Goal: Task Accomplishment & Management: Use online tool/utility

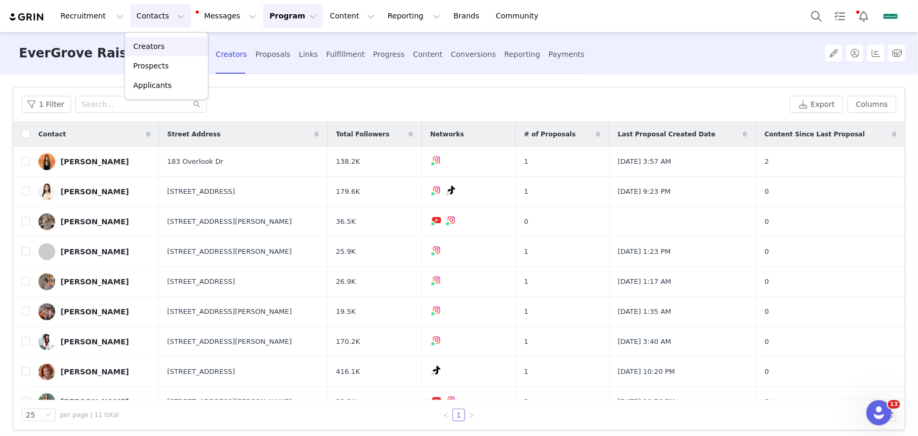
click at [178, 47] on div "Creators" at bounding box center [166, 46] width 70 height 11
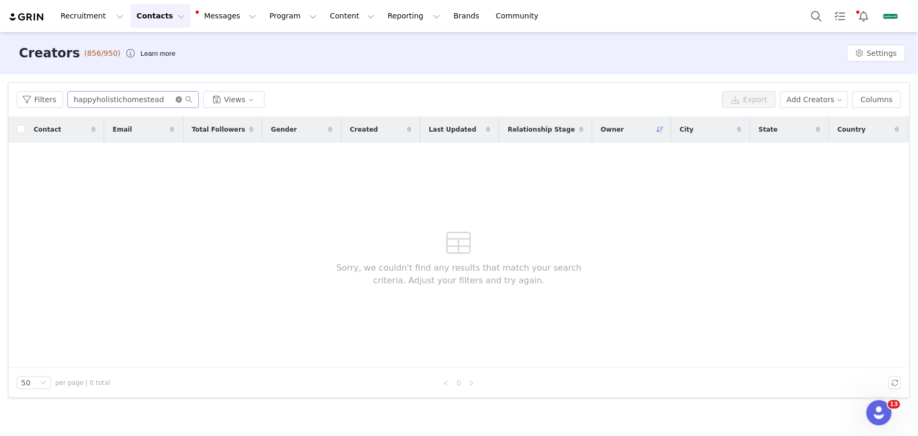
click at [176, 99] on icon "icon: close-circle" at bounding box center [179, 99] width 6 height 6
paste input "fromthegroundupdiy"
click at [149, 99] on input "text" at bounding box center [132, 99] width 131 height 17
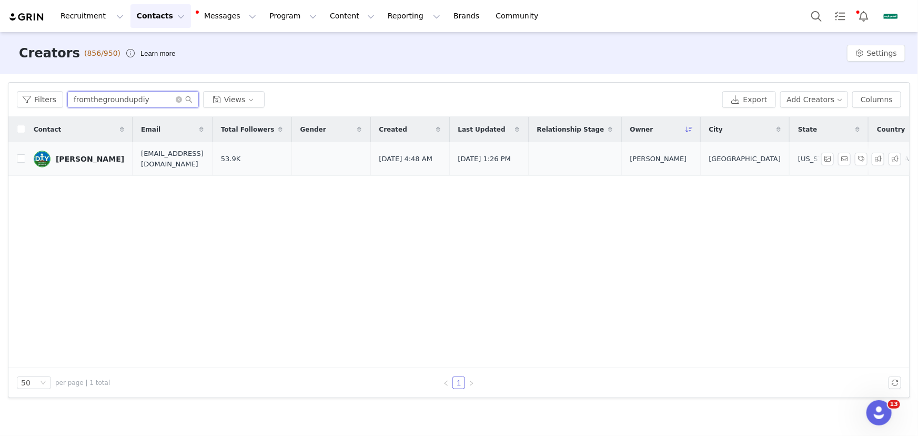
type input "fromthegroundupdiy"
click at [100, 158] on div "[PERSON_NAME]" at bounding box center [90, 159] width 68 height 8
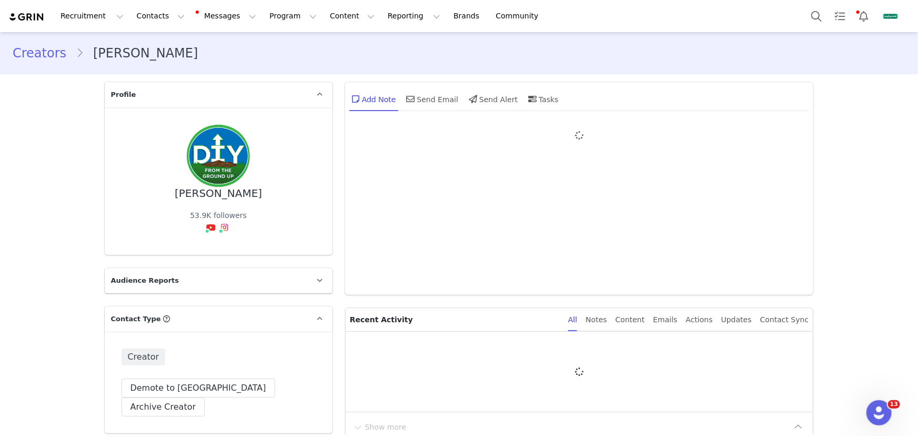
type input "+1 ([GEOGRAPHIC_DATA])"
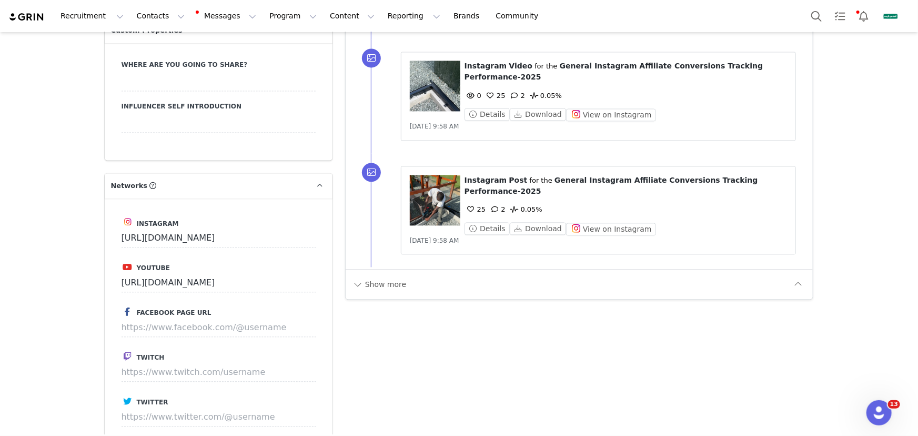
scroll to position [1195, 0]
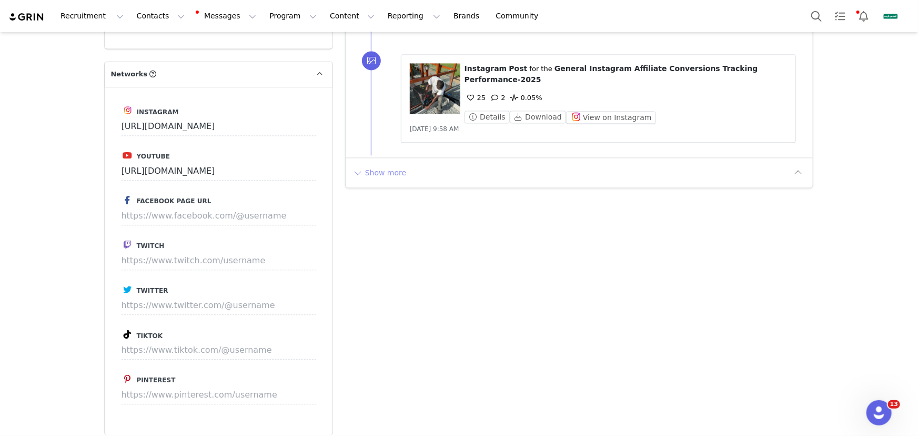
click at [373, 174] on button "Show more" at bounding box center [379, 172] width 55 height 17
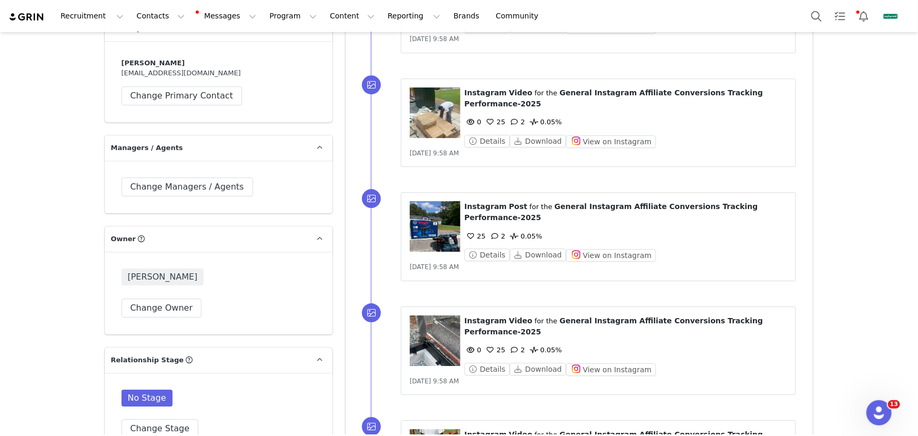
scroll to position [1625, 0]
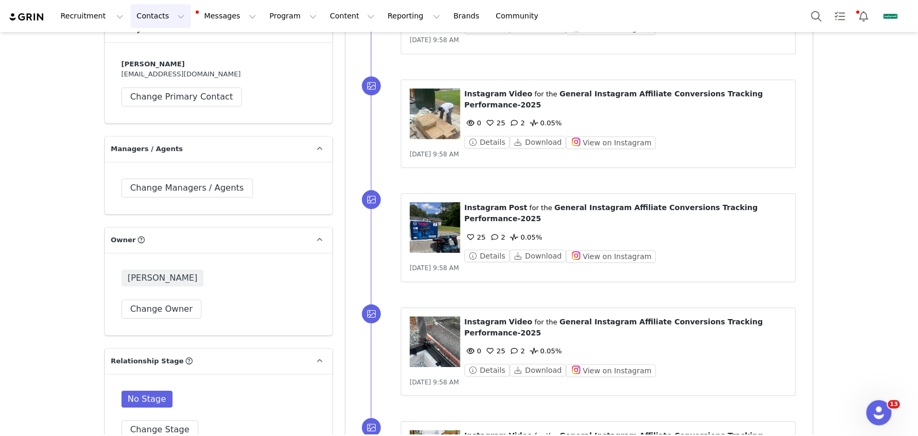
click at [142, 7] on button "Contacts Contacts" at bounding box center [160, 16] width 60 height 24
click at [158, 43] on p "Creators" at bounding box center [149, 46] width 32 height 11
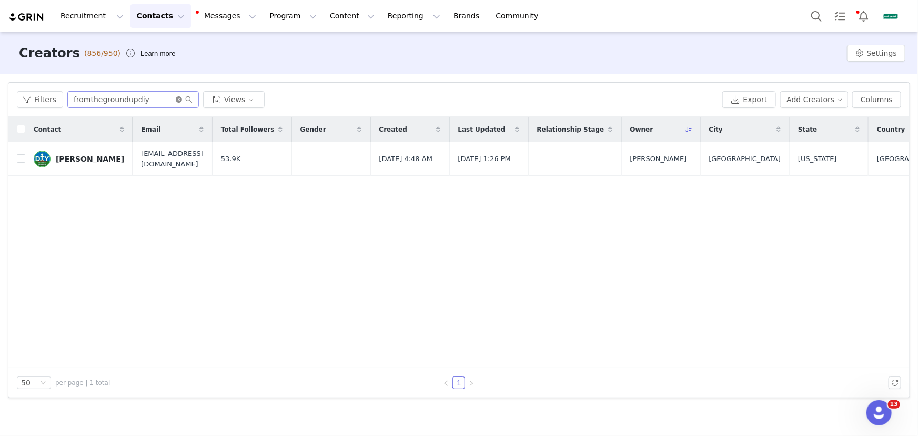
click at [177, 102] on icon "icon: close-circle" at bounding box center [179, 99] width 6 height 6
click at [156, 100] on input "text" at bounding box center [132, 99] width 131 height 17
paste input "Grafting Dragon Fruit"
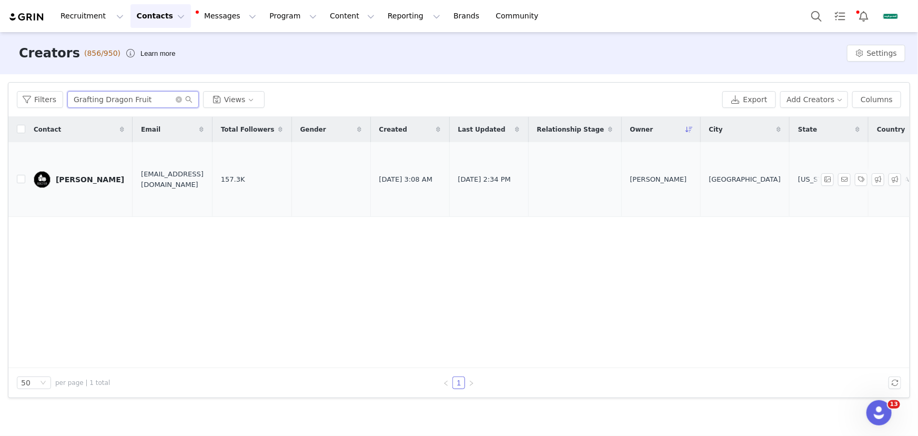
type input "Grafting Dragon Fruit"
click at [77, 181] on div "[PERSON_NAME]" at bounding box center [90, 179] width 68 height 8
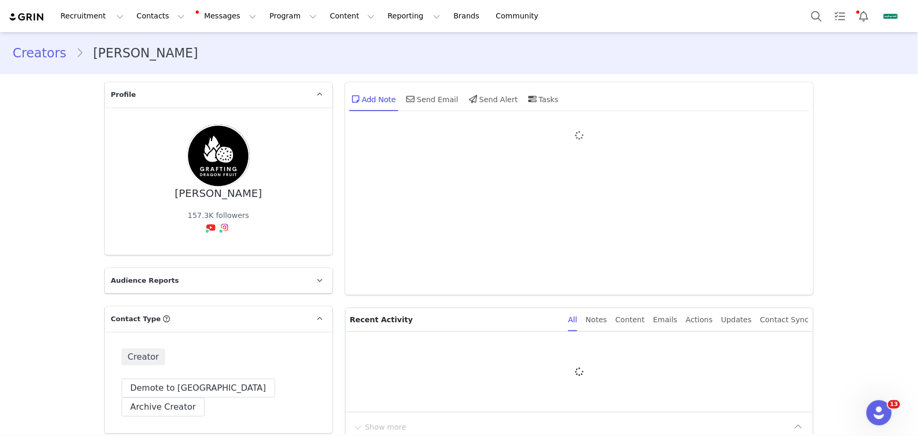
type input "+1 ([GEOGRAPHIC_DATA])"
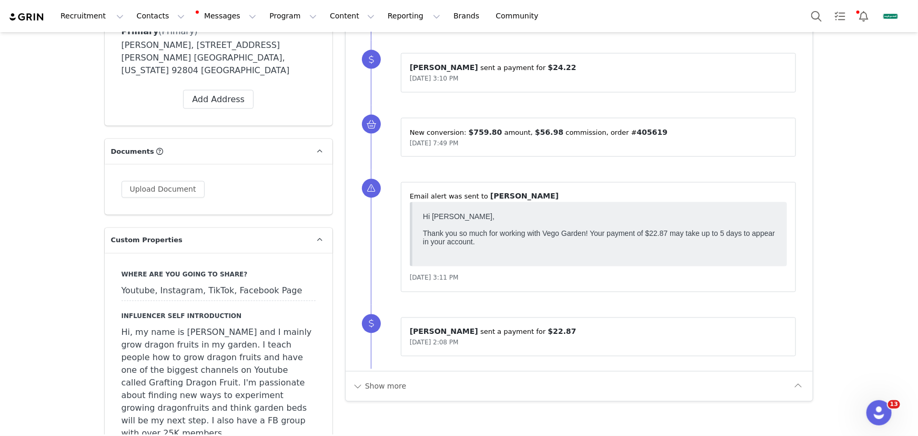
scroll to position [1052, 0]
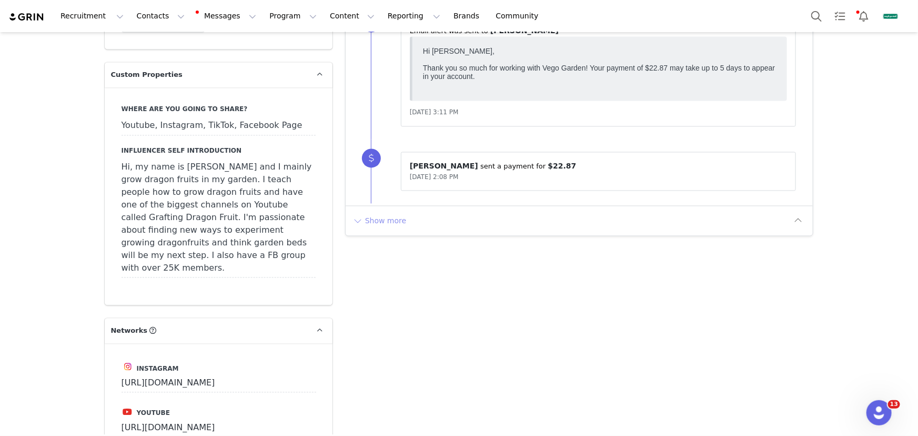
click at [382, 221] on button "Show more" at bounding box center [379, 220] width 55 height 17
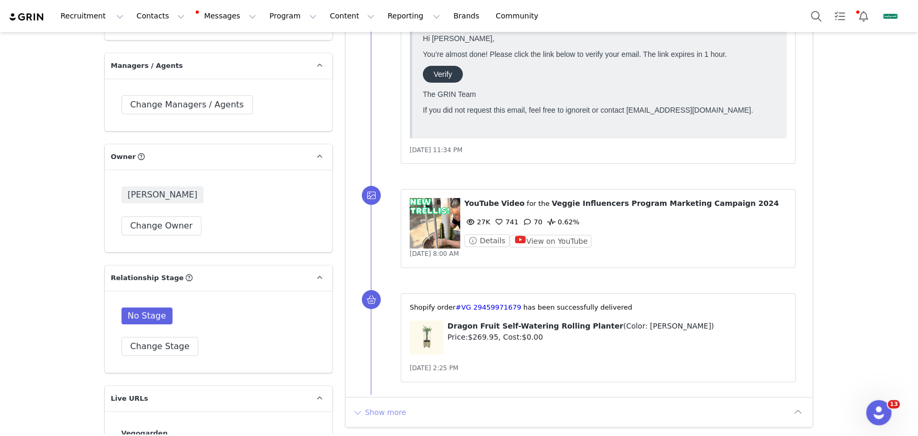
scroll to position [1912, 0]
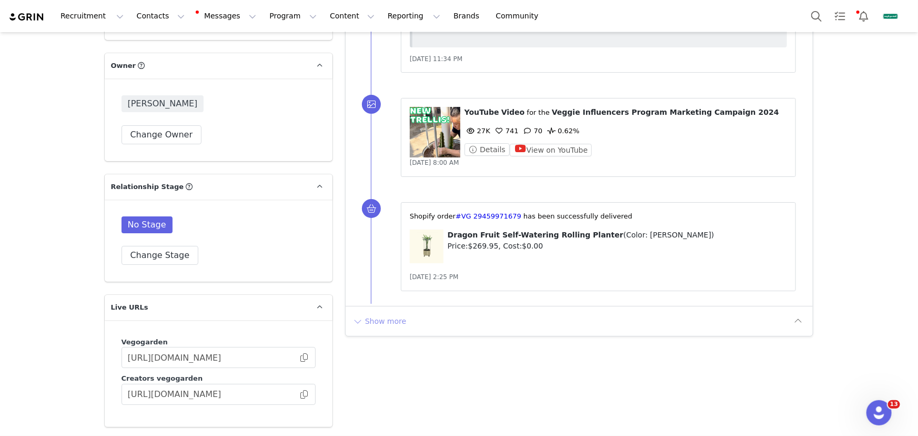
click at [372, 324] on button "Show more" at bounding box center [379, 320] width 55 height 17
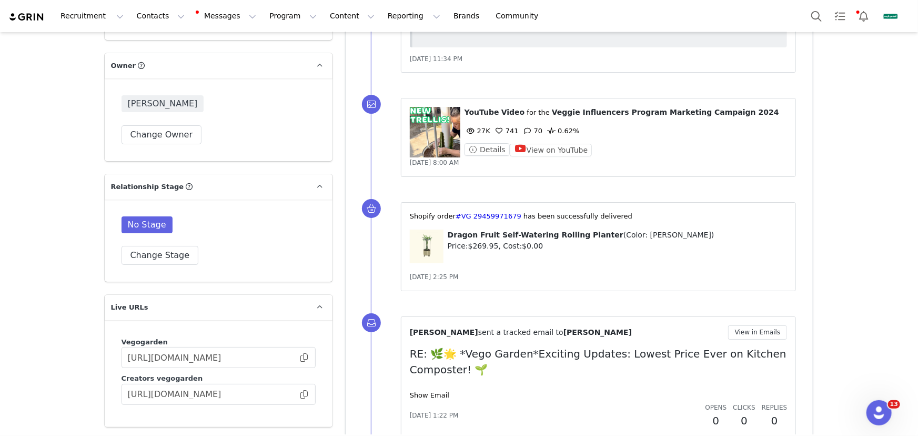
scroll to position [0, 0]
click at [382, 24] on button "Reporting Reporting" at bounding box center [413, 16] width 65 height 24
click at [394, 57] on link "Report Builder" at bounding box center [402, 65] width 83 height 19
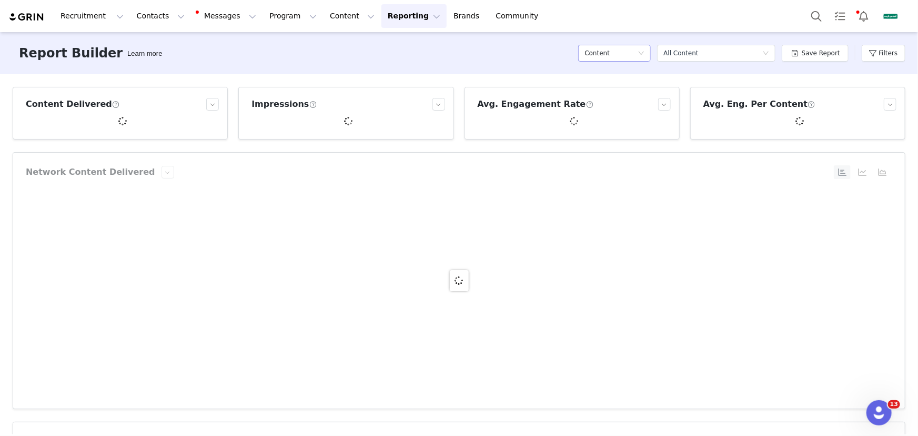
drag, startPoint x: 605, startPoint y: 48, endPoint x: 606, endPoint y: 56, distance: 7.4
click at [605, 48] on h5 "Content" at bounding box center [596, 53] width 25 height 16
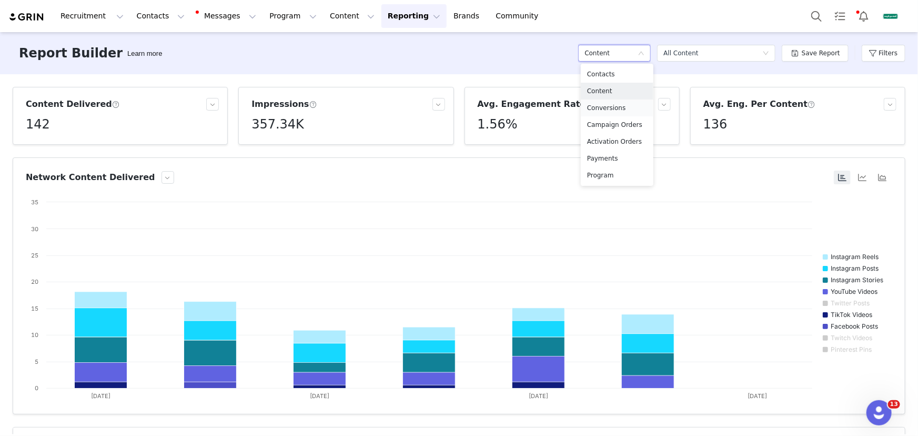
click at [616, 107] on h5 "Conversions" at bounding box center [617, 108] width 60 height 12
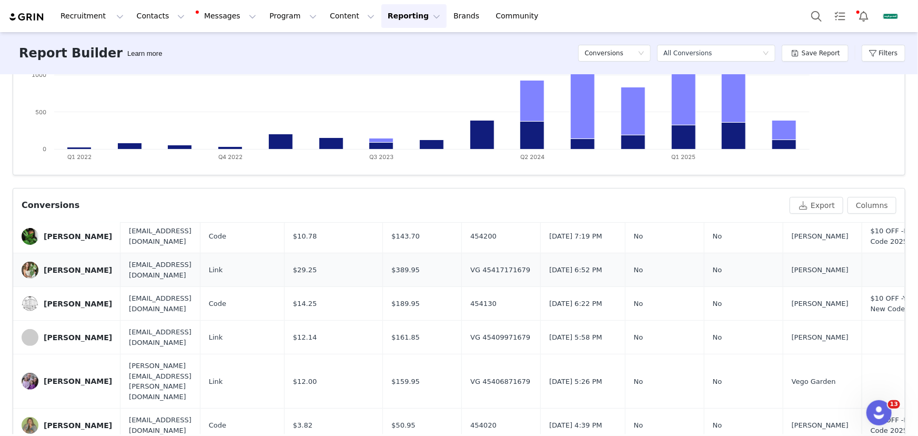
scroll to position [239, 0]
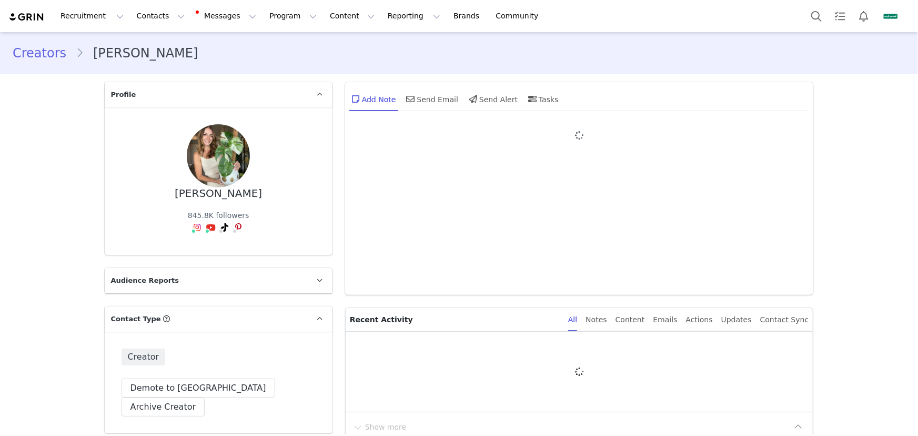
type input "+1 ([GEOGRAPHIC_DATA])"
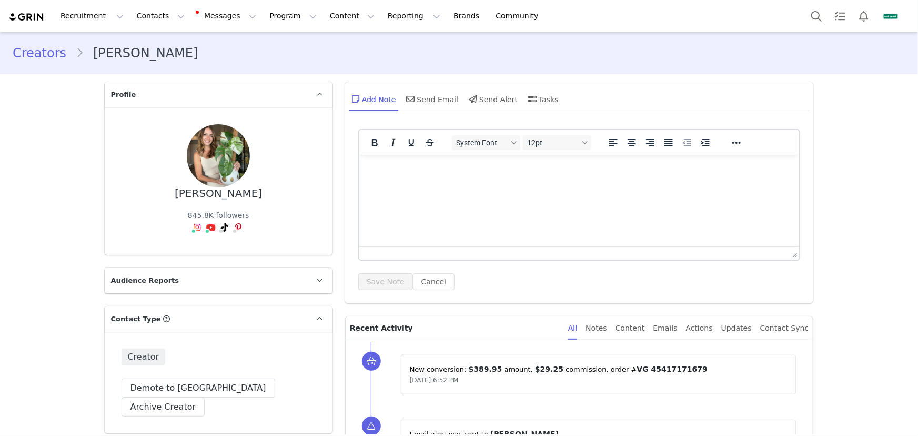
scroll to position [47, 0]
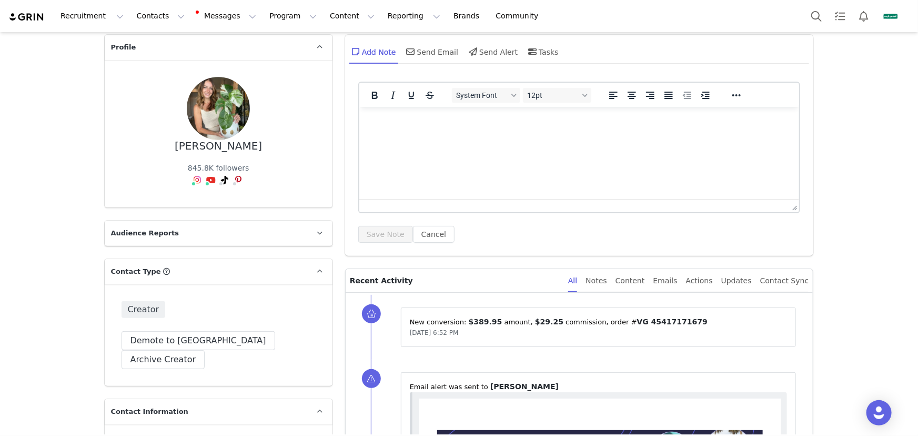
drag, startPoint x: 271, startPoint y: 148, endPoint x: 171, endPoint y: 147, distance: 100.5
click at [171, 147] on div "[PERSON_NAME] 845.8K followers" at bounding box center [218, 134] width 194 height 114
copy div "[PERSON_NAME]"
click at [160, 17] on button "Contacts Contacts" at bounding box center [160, 16] width 60 height 24
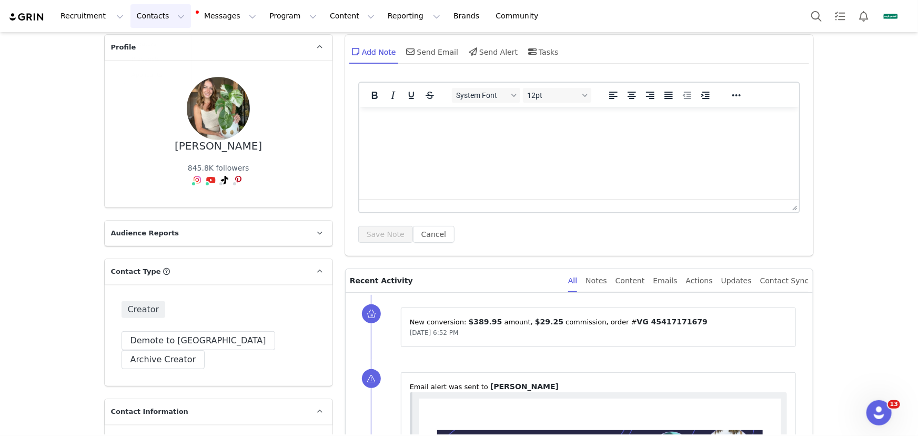
drag, startPoint x: 175, startPoint y: 53, endPoint x: 196, endPoint y: 52, distance: 21.0
click at [175, 52] on link "Creators" at bounding box center [158, 44] width 67 height 16
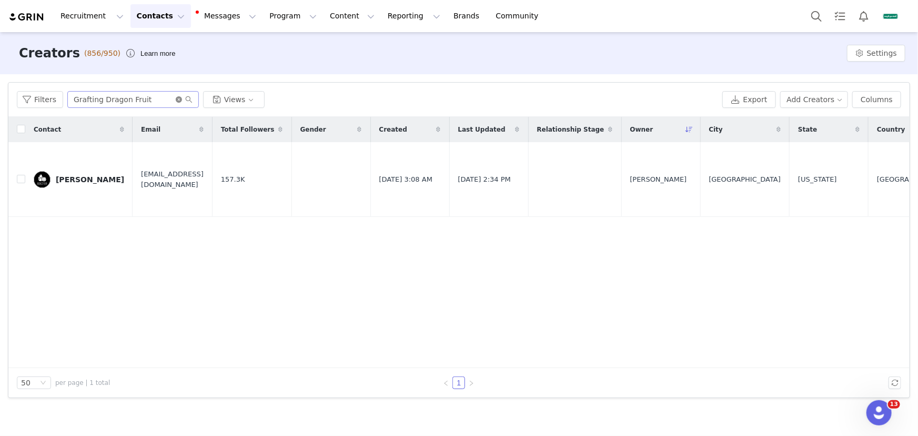
click at [179, 99] on icon "icon: close-circle" at bounding box center [179, 99] width 6 height 6
click at [167, 99] on input "text" at bounding box center [132, 99] width 131 height 17
paste input "[PERSON_NAME]"
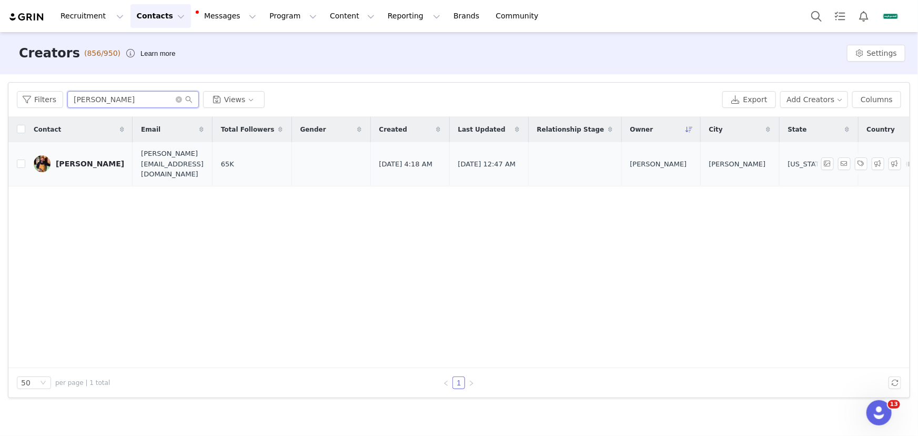
type input "[PERSON_NAME]"
click at [73, 159] on div "[PERSON_NAME]" at bounding box center [90, 163] width 68 height 8
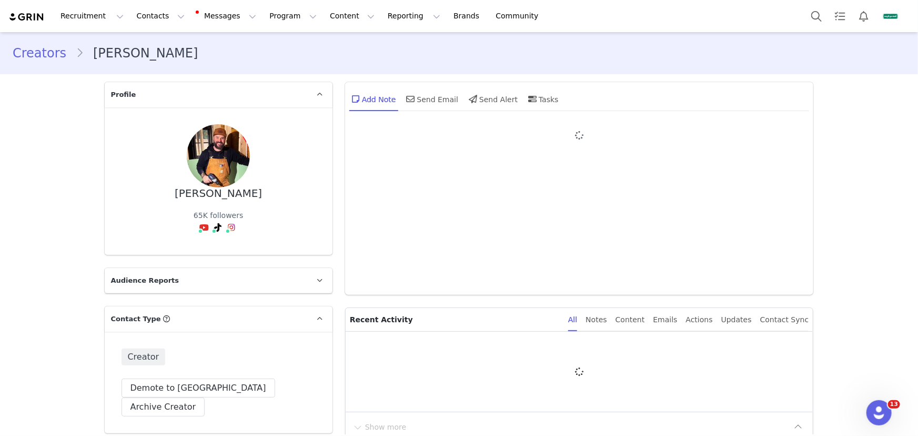
type input "+1 ([GEOGRAPHIC_DATA])"
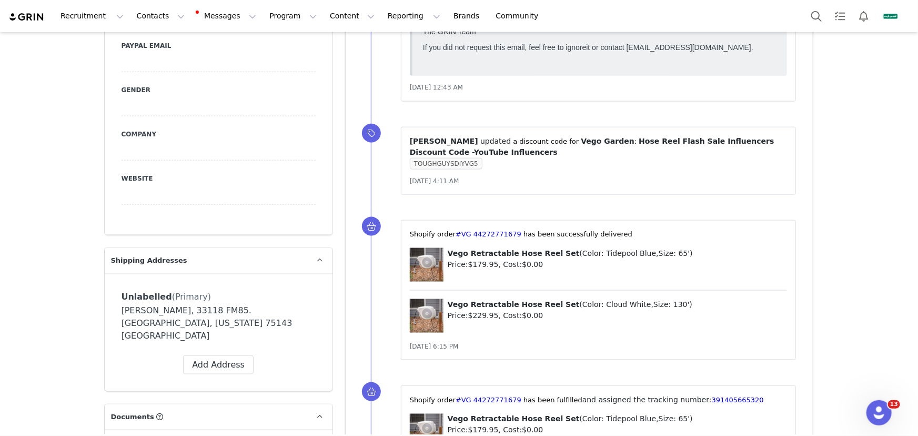
scroll to position [765, 0]
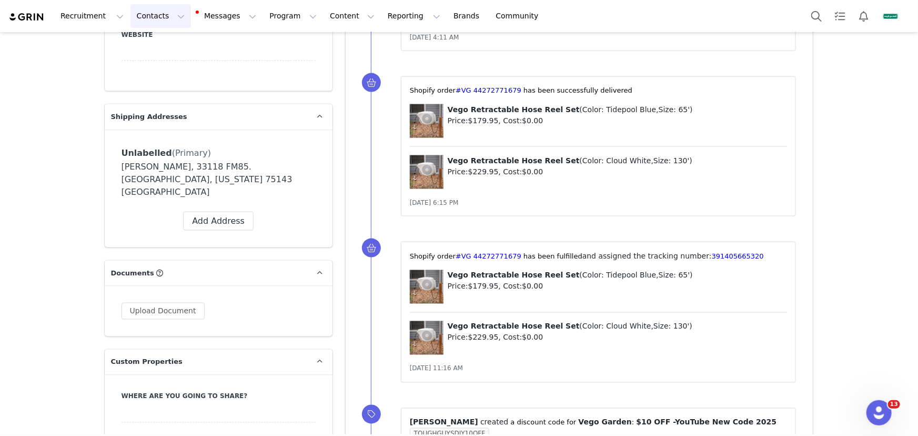
click at [152, 21] on button "Contacts Contacts" at bounding box center [160, 16] width 60 height 24
click at [174, 46] on div "Creators" at bounding box center [165, 46] width 69 height 11
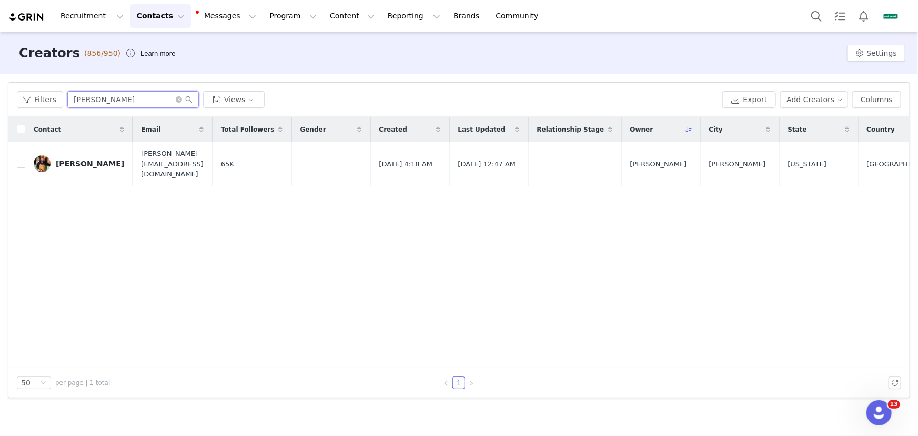
click at [173, 98] on input "[PERSON_NAME]" at bounding box center [132, 99] width 131 height 17
click at [176, 99] on icon "icon: close-circle" at bounding box center [179, 99] width 6 height 6
click at [157, 99] on input "text" at bounding box center [132, 99] width 131 height 17
paste input "[PERSON_NAME]"
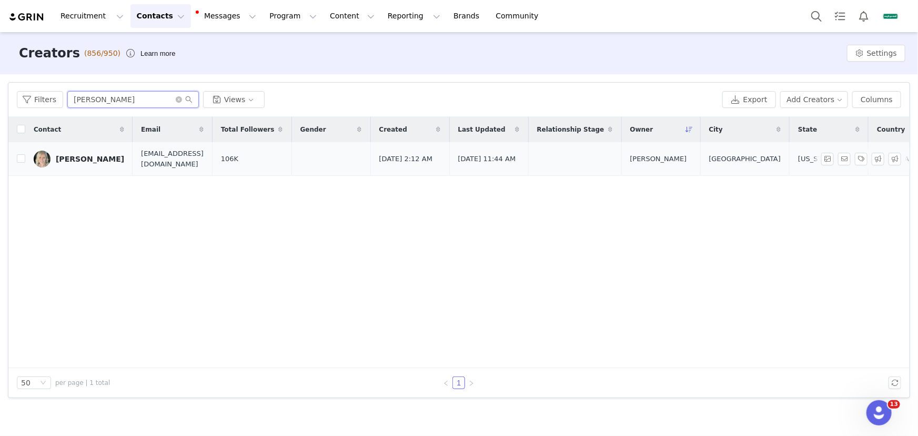
type input "[PERSON_NAME]"
drag, startPoint x: 92, startPoint y: 158, endPoint x: 134, endPoint y: 165, distance: 42.1
click at [92, 158] on div "[PERSON_NAME]" at bounding box center [90, 159] width 68 height 8
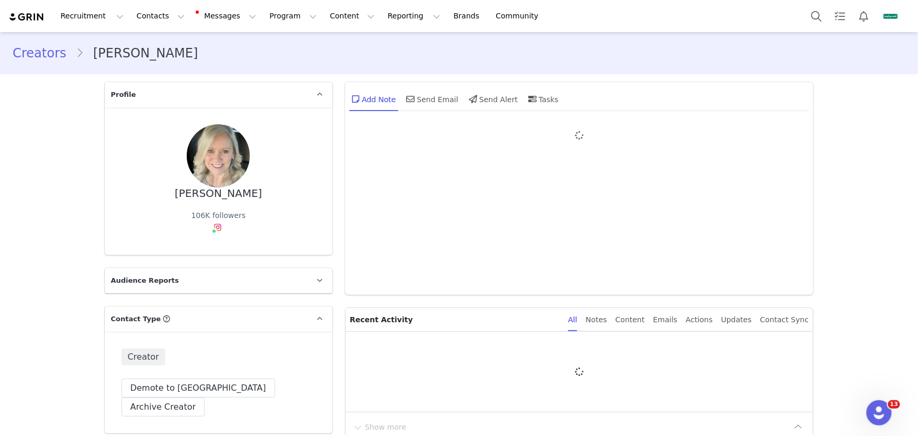
type input "+1 ([GEOGRAPHIC_DATA])"
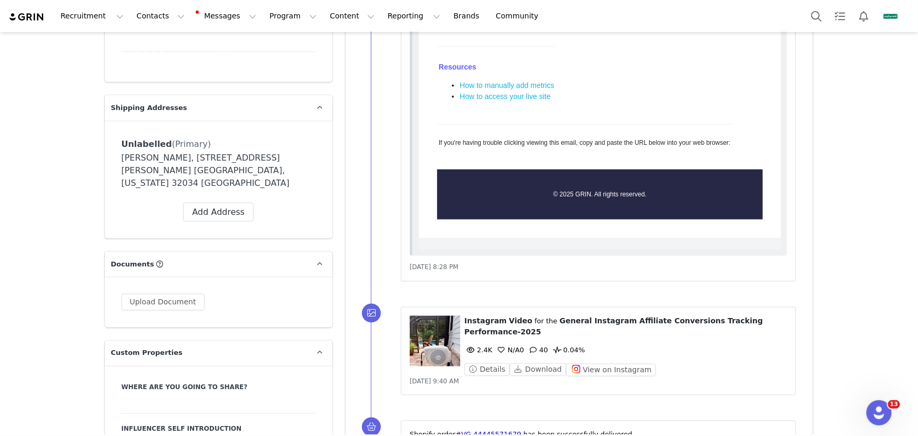
scroll to position [860, 0]
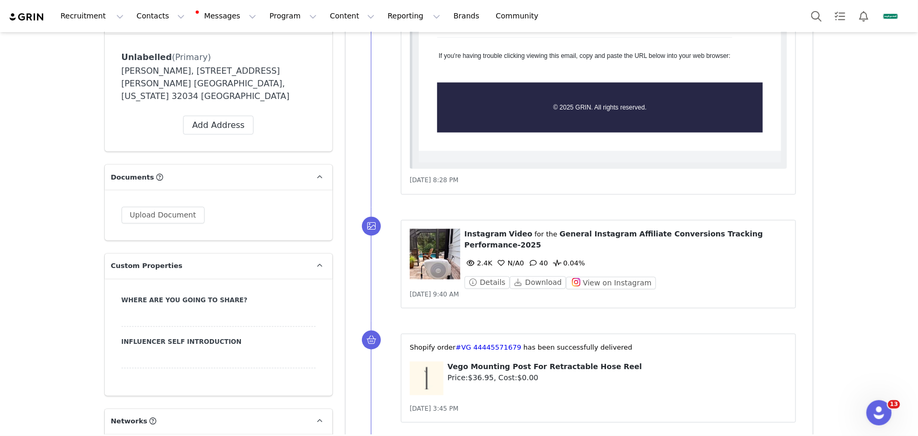
click at [560, 409] on div "[DATE] 3:45 PM" at bounding box center [599, 408] width 378 height 11
click at [161, 19] on button "Contacts Contacts" at bounding box center [160, 16] width 60 height 24
click at [166, 40] on link "Creators" at bounding box center [160, 44] width 70 height 16
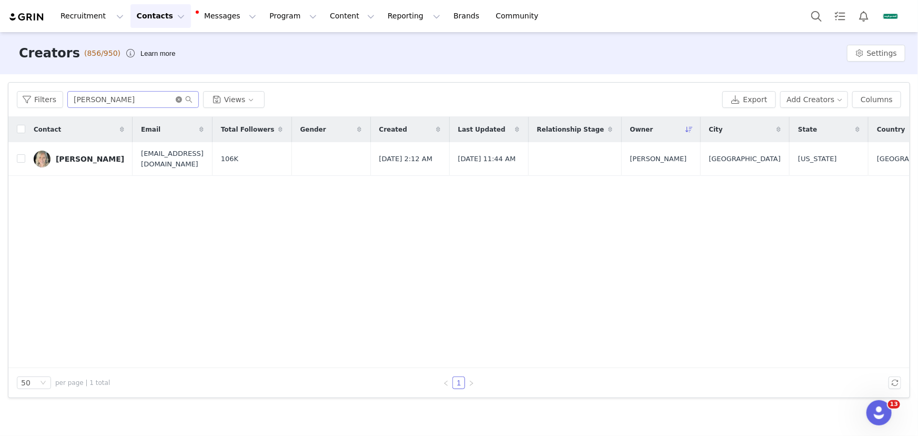
drag, startPoint x: 177, startPoint y: 97, endPoint x: 153, endPoint y: 98, distance: 24.2
click at [174, 97] on span "[PERSON_NAME]" at bounding box center [132, 99] width 131 height 17
paste input "[PERSON_NAME]"
click at [153, 98] on input "[PERSON_NAME] RayChristine [PERSON_NAME]" at bounding box center [132, 99] width 131 height 17
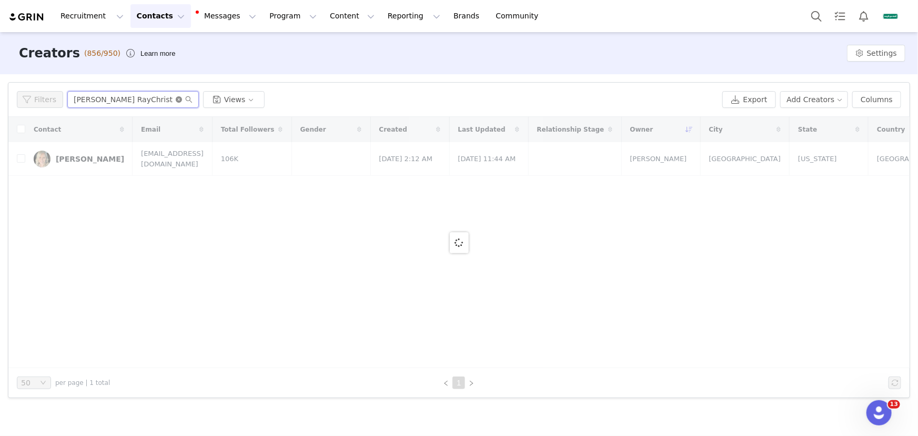
type input "[PERSON_NAME] RayChristine [PERSON_NAME]"
drag, startPoint x: 174, startPoint y: 98, endPoint x: 143, endPoint y: 96, distance: 30.6
click at [170, 98] on span "[PERSON_NAME] RayChristine [PERSON_NAME]" at bounding box center [132, 99] width 131 height 17
click at [143, 96] on input "[PERSON_NAME] RayChristine [PERSON_NAME]" at bounding box center [132, 99] width 131 height 17
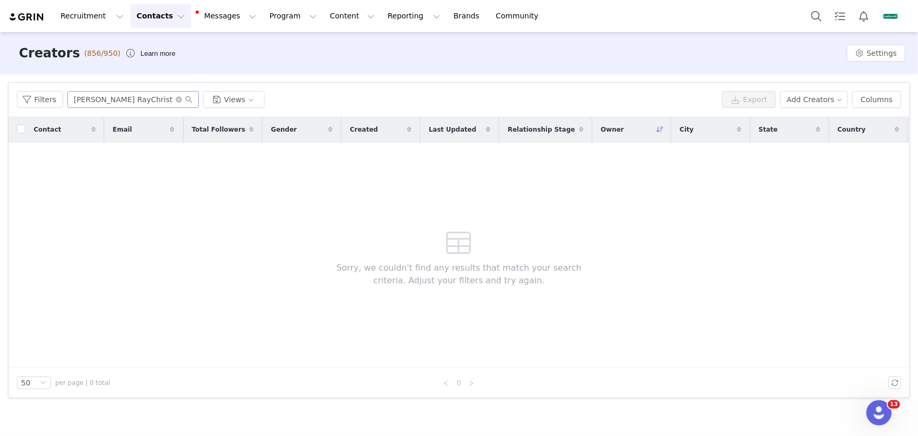
drag, startPoint x: 181, startPoint y: 99, endPoint x: 171, endPoint y: 99, distance: 10.0
click at [181, 99] on span at bounding box center [184, 99] width 17 height 7
drag, startPoint x: 171, startPoint y: 99, endPoint x: 179, endPoint y: 99, distance: 7.9
click at [171, 99] on input "[PERSON_NAME] RayChristine [PERSON_NAME]" at bounding box center [132, 99] width 131 height 17
drag, startPoint x: 179, startPoint y: 99, endPoint x: 168, endPoint y: 97, distance: 10.7
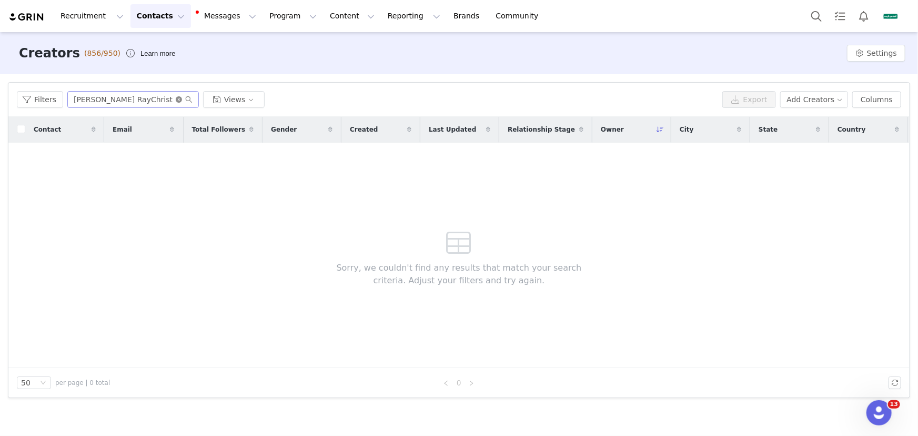
click at [177, 100] on icon "icon: close-circle" at bounding box center [179, 99] width 6 height 6
click at [167, 97] on input "text" at bounding box center [132, 99] width 131 height 17
paste input "[PERSON_NAME]"
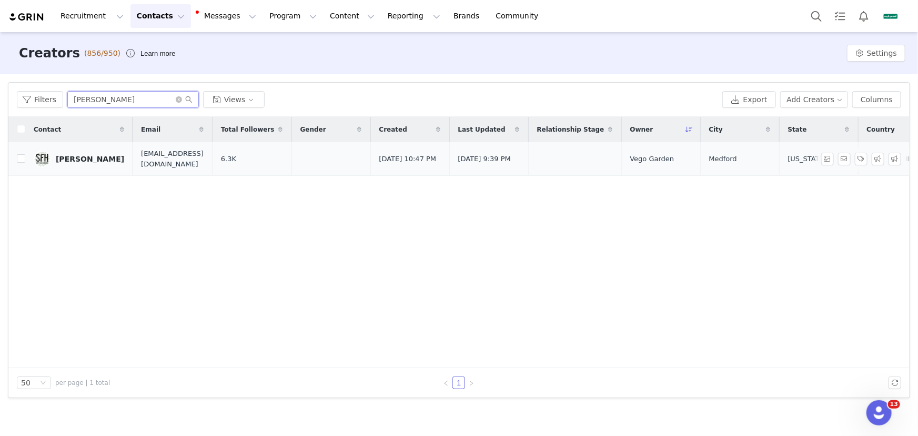
type input "[PERSON_NAME]"
drag, startPoint x: 69, startPoint y: 160, endPoint x: 93, endPoint y: 165, distance: 24.2
click at [69, 160] on div "[PERSON_NAME]" at bounding box center [90, 159] width 68 height 8
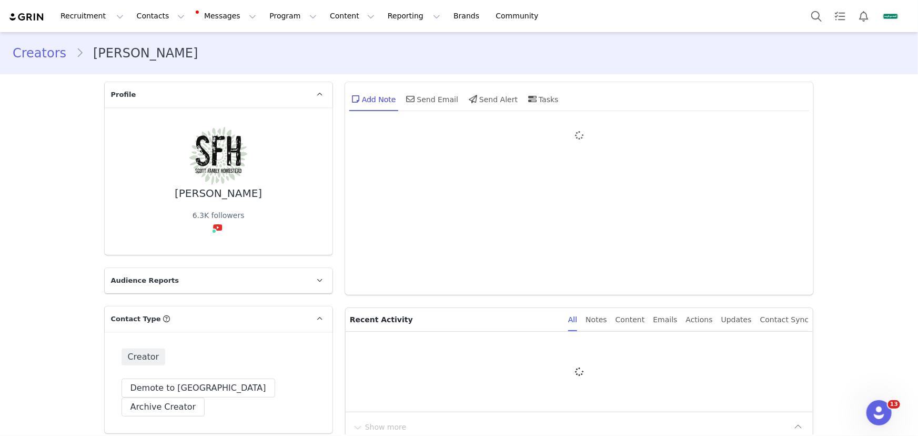
type input "+1 ([GEOGRAPHIC_DATA])"
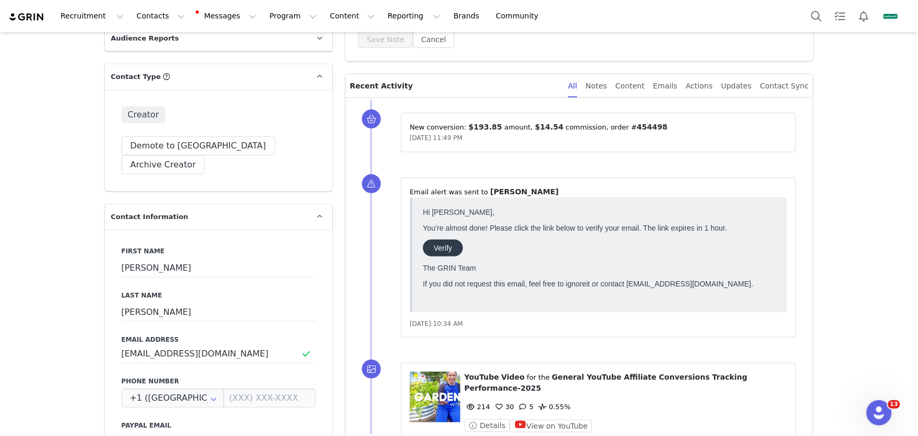
scroll to position [191, 0]
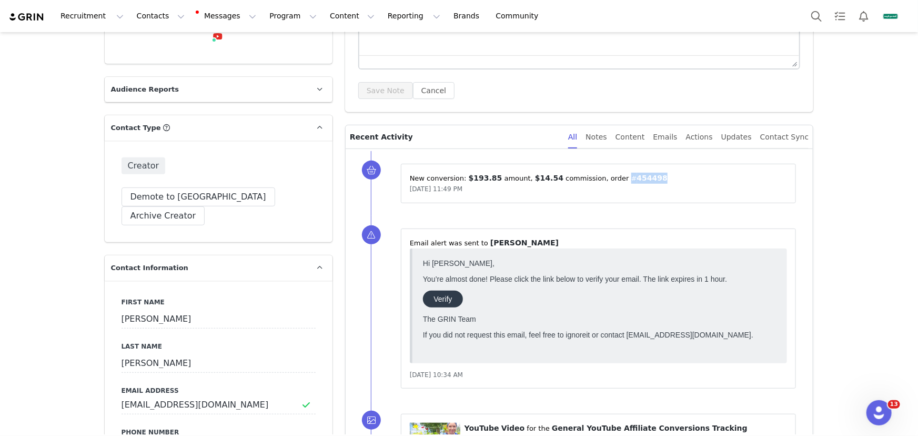
drag, startPoint x: 647, startPoint y: 177, endPoint x: 612, endPoint y: 178, distance: 34.7
click at [612, 178] on p "New conversion: ⁨ $193.85 ⁩ amount⁨, ⁨ $14.54 ⁩ commission⁩⁨, order #⁨ 454498 ⁩⁩" at bounding box center [599, 178] width 378 height 11
copy p "#⁨ 454498"
drag, startPoint x: 463, startPoint y: 175, endPoint x: 490, endPoint y: 176, distance: 26.8
click at [490, 176] on span "$193.85" at bounding box center [486, 178] width 34 height 8
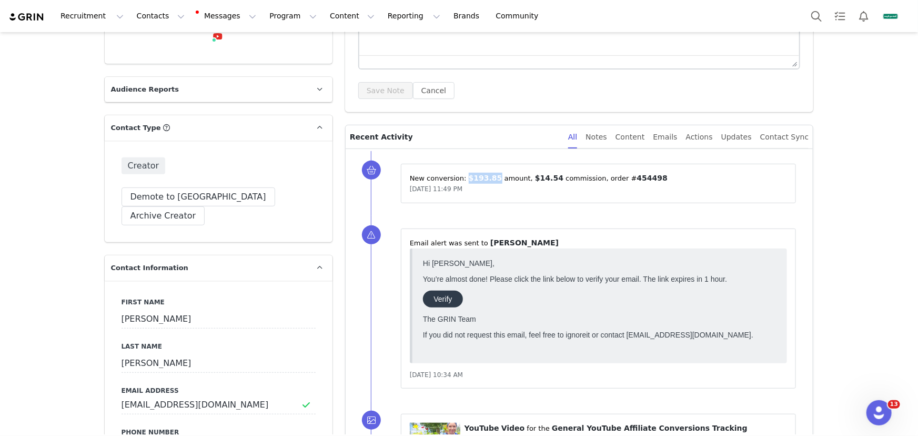
copy span "$193.85"
click at [148, 25] on button "Contacts Contacts" at bounding box center [160, 16] width 60 height 24
drag, startPoint x: 185, startPoint y: 47, endPoint x: 187, endPoint y: 60, distance: 12.8
click at [185, 47] on div "Creators" at bounding box center [166, 46] width 70 height 11
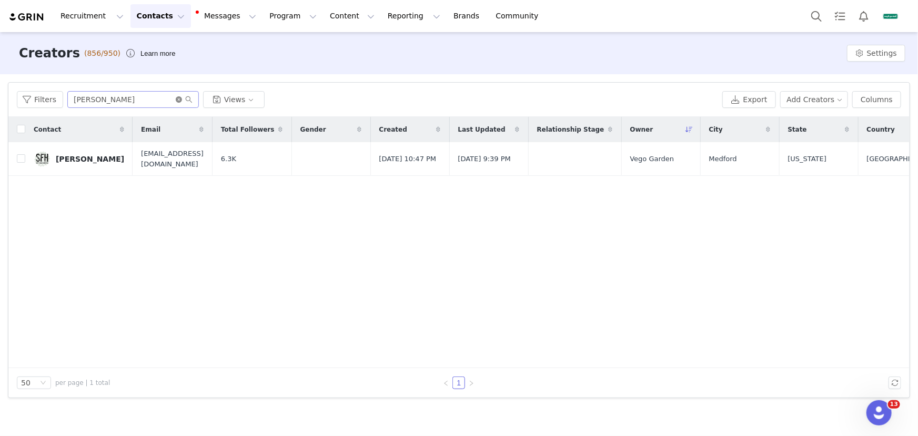
click at [178, 99] on icon "icon: close-circle" at bounding box center [179, 99] width 6 height 6
paste input "Lil_Urban_Farm Lil_Urban_Farm"
click at [153, 98] on input "Lil_Urban_Farm Lil_Urban_Farm" at bounding box center [132, 99] width 131 height 17
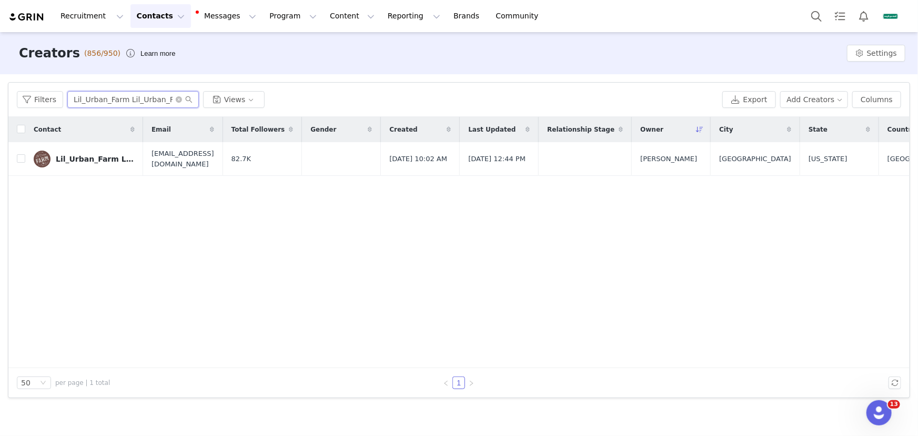
click at [125, 100] on input "Lil_Urban_Farm Lil_Urban_Farm" at bounding box center [132, 99] width 131 height 17
type input "Lil_Urban_Farm Lil_Urban_Farm"
click at [89, 163] on div "Lil_Urban_Farm Lil_Urban_Farm" at bounding box center [95, 159] width 79 height 8
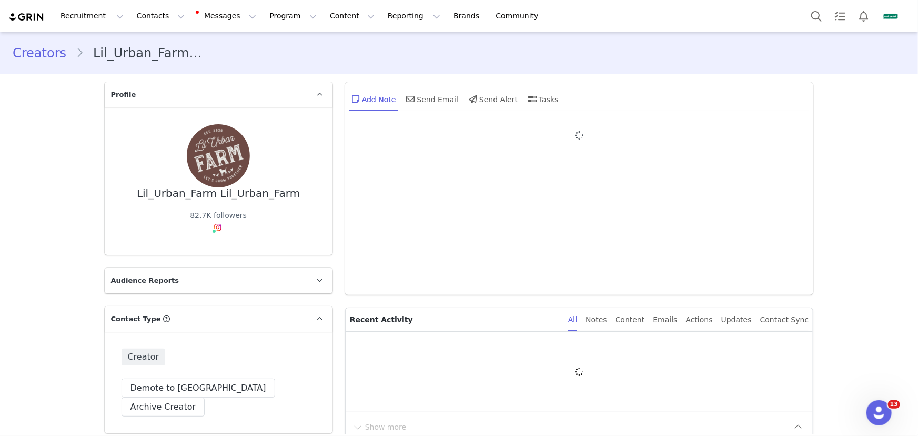
type input "+1 ([GEOGRAPHIC_DATA])"
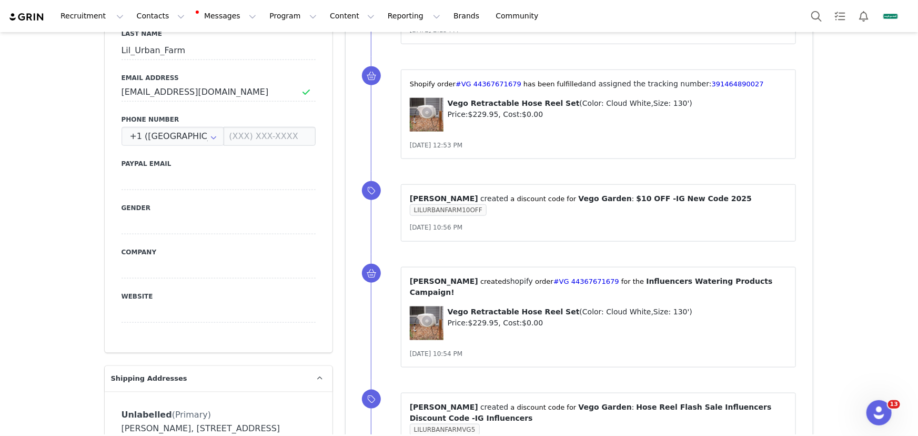
scroll to position [573, 0]
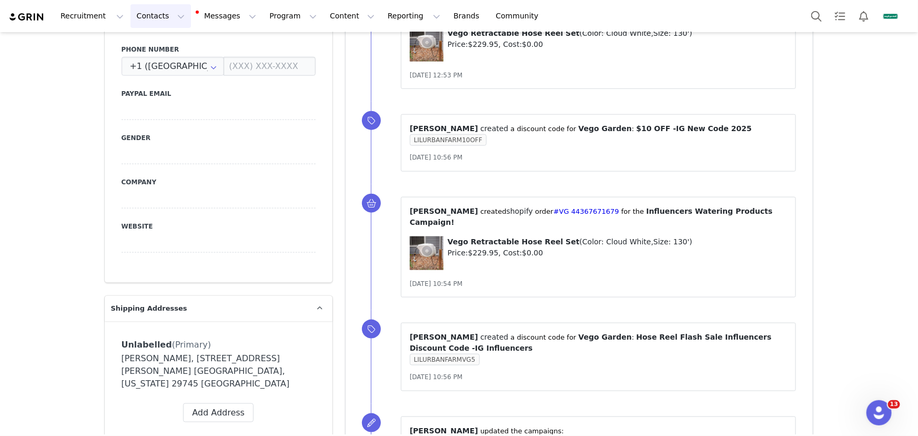
click at [133, 9] on button "Contacts Contacts" at bounding box center [160, 16] width 60 height 24
click at [171, 37] on link "Creators" at bounding box center [166, 46] width 83 height 19
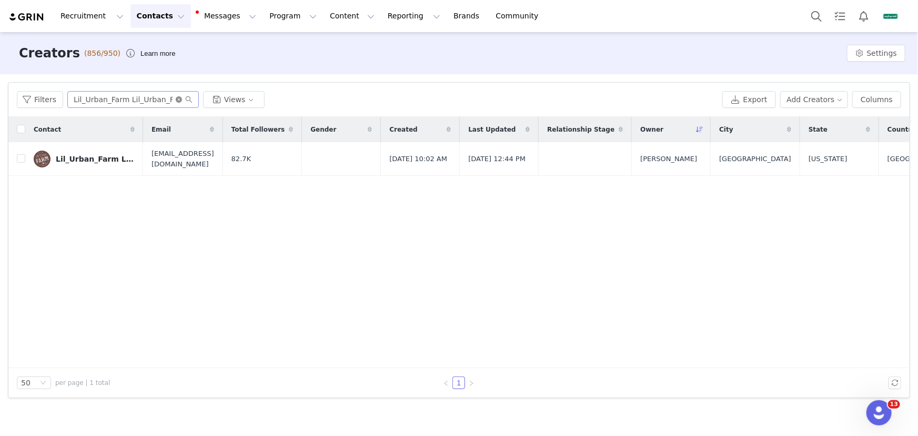
click at [177, 99] on icon "icon: close-circle" at bounding box center [179, 99] width 6 height 6
click at [147, 99] on input "text" at bounding box center [132, 99] width 131 height 17
paste input "[PERSON_NAME]"
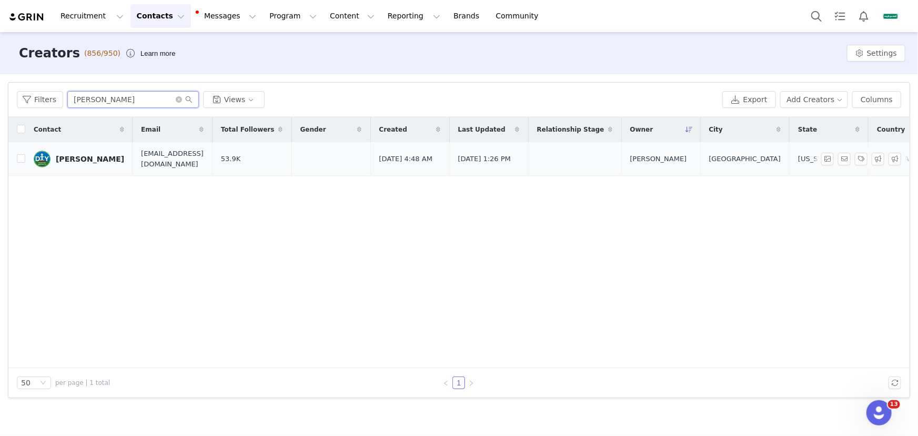
type input "[PERSON_NAME]"
drag, startPoint x: 93, startPoint y: 158, endPoint x: 243, endPoint y: 168, distance: 150.8
click at [93, 158] on div "[PERSON_NAME]" at bounding box center [90, 159] width 68 height 8
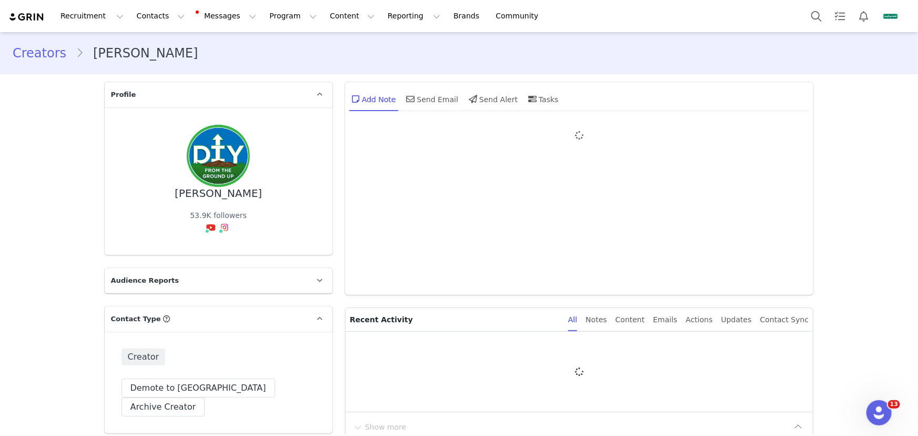
type input "+1 ([GEOGRAPHIC_DATA])"
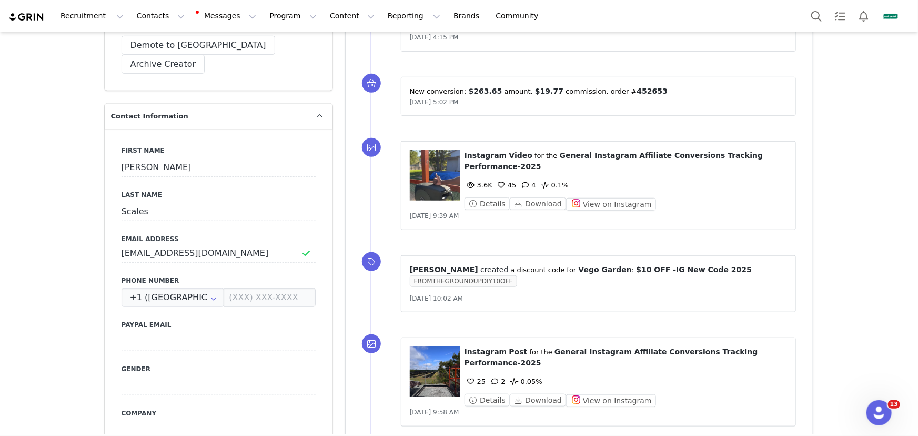
scroll to position [287, 0]
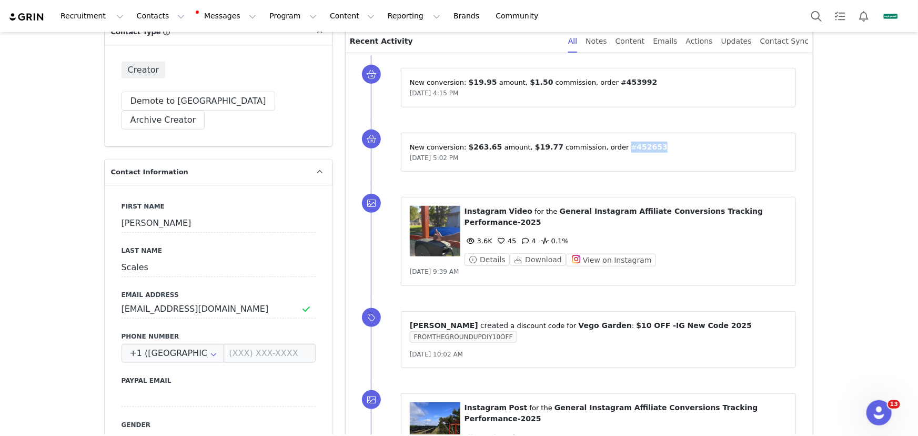
drag, startPoint x: 643, startPoint y: 146, endPoint x: 611, endPoint y: 147, distance: 31.6
click at [611, 147] on p "New conversion: ⁨ $263.65 ⁩ amount⁨, ⁨ $19.77 ⁩ commission⁩⁨, order #⁨ 452653 ⁩⁩" at bounding box center [599, 146] width 378 height 11
copy p "#⁨ 452653"
drag, startPoint x: 633, startPoint y: 84, endPoint x: 603, endPoint y: 82, distance: 29.6
click at [603, 82] on p "New conversion: ⁨ $19.95 ⁩ amount⁨, ⁨ $1.50 ⁩ commission⁩⁨, order #⁨ 453992 ⁩⁩" at bounding box center [599, 82] width 378 height 11
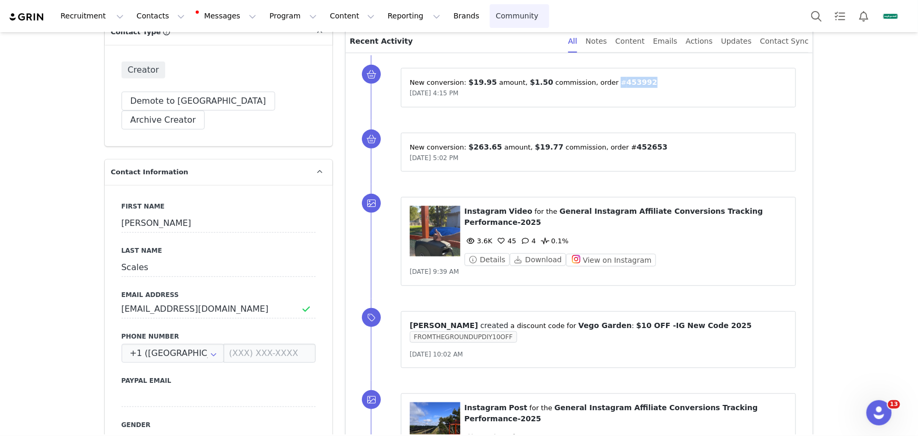
copy p "#⁨ 453992"
drag, startPoint x: 462, startPoint y: 144, endPoint x: 491, endPoint y: 148, distance: 29.3
click at [491, 148] on p "New conversion: ⁨ $263.65 ⁩ amount⁨, ⁨ $19.77 ⁩ commission⁩⁨, order #⁨ 452653 ⁩⁩" at bounding box center [599, 146] width 378 height 11
copy p "$263.65 ⁩"
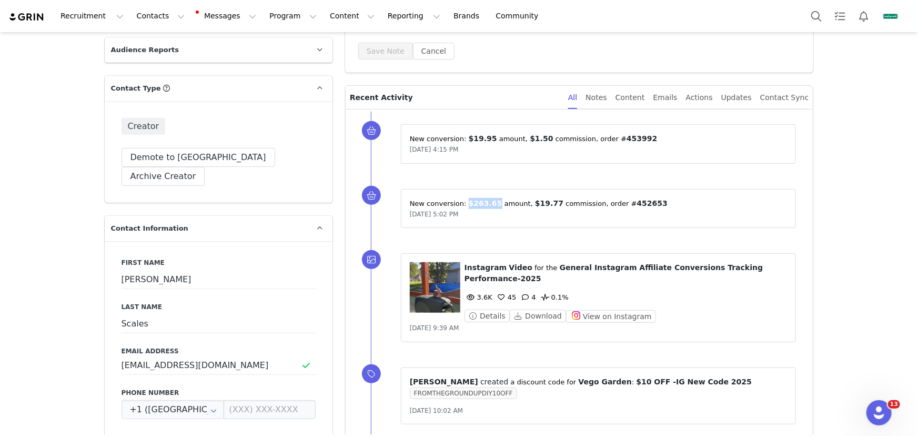
scroll to position [143, 0]
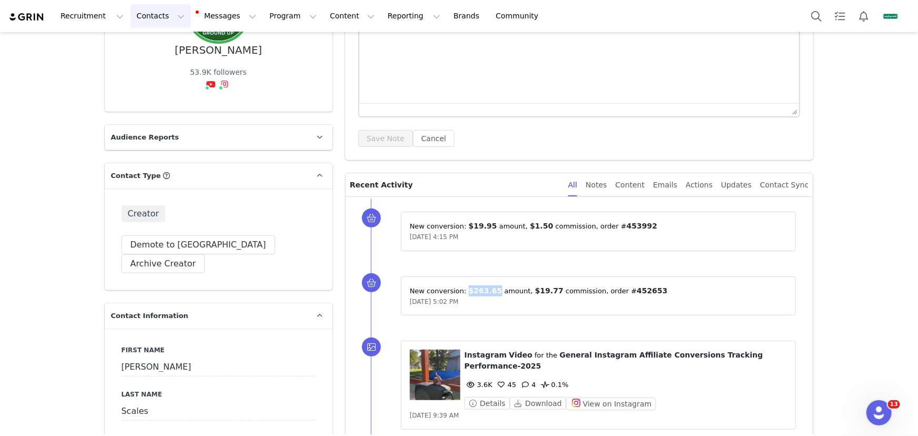
click at [151, 16] on button "Contacts Contacts" at bounding box center [160, 16] width 60 height 24
click at [166, 46] on div "Creators" at bounding box center [166, 46] width 70 height 11
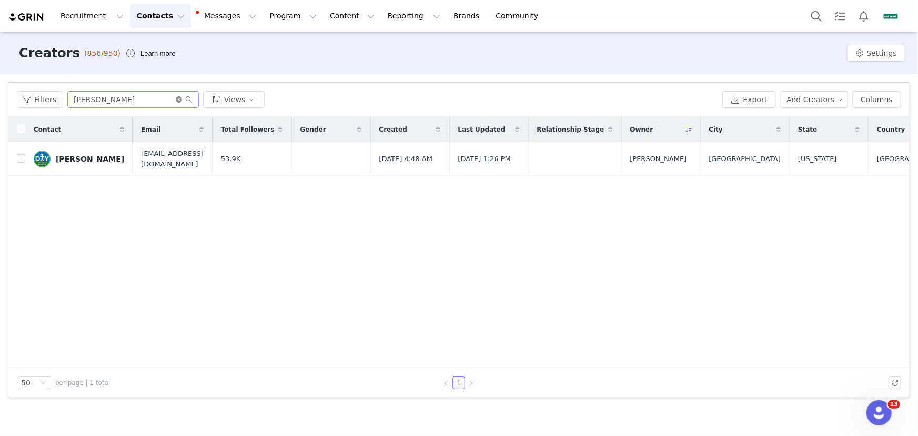
click at [178, 99] on icon "icon: close-circle" at bounding box center [179, 99] width 6 height 6
click at [163, 96] on input "text" at bounding box center [132, 99] width 131 height 17
paste input "[PERSON_NAME]"
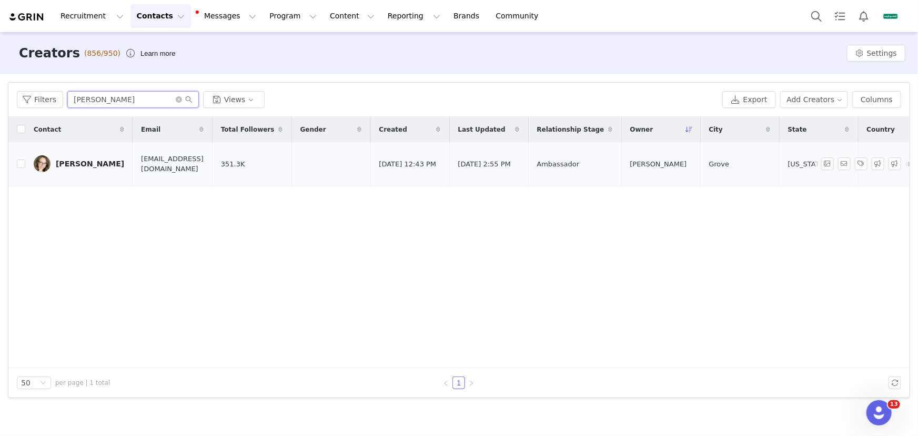
type input "[PERSON_NAME]"
drag, startPoint x: 89, startPoint y: 159, endPoint x: 122, endPoint y: 164, distance: 32.9
click at [89, 159] on div "[PERSON_NAME]" at bounding box center [90, 163] width 68 height 8
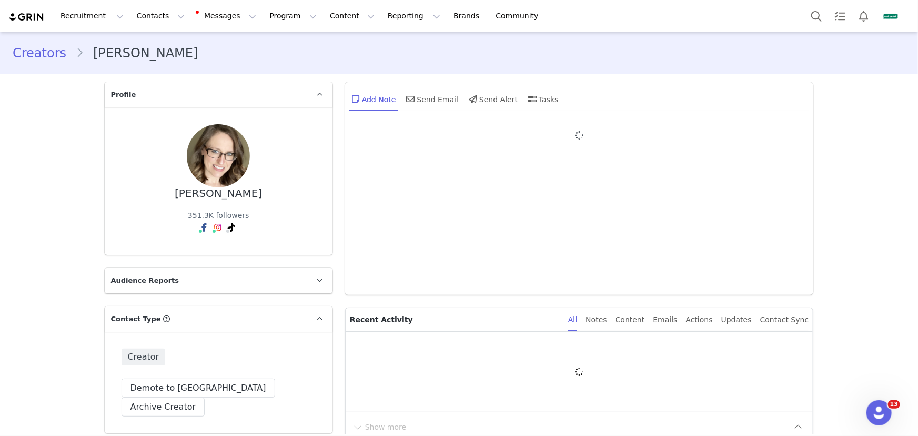
type input "+1 ([GEOGRAPHIC_DATA])"
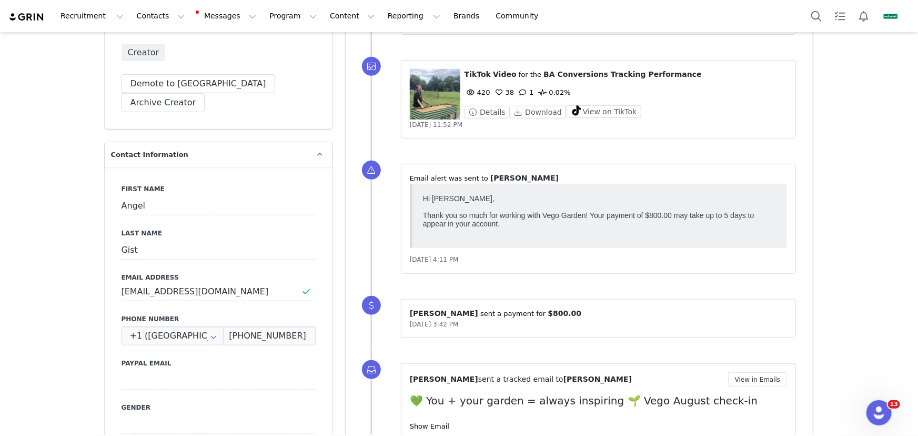
scroll to position [478, 0]
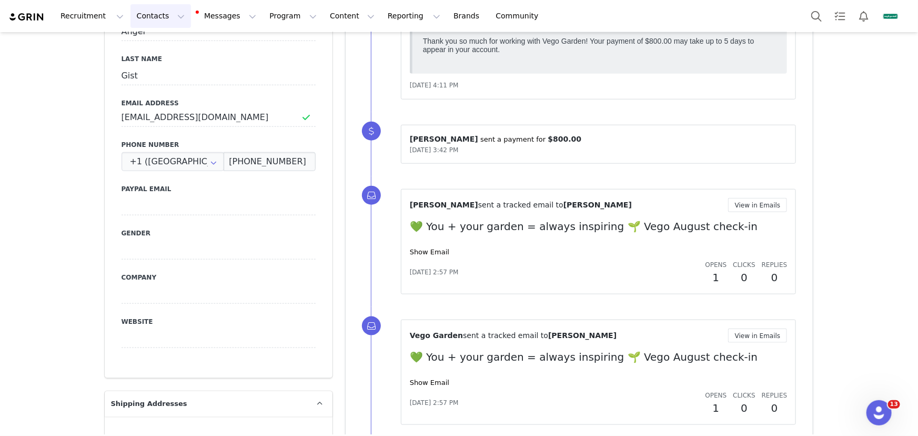
click at [142, 16] on button "Contacts Contacts" at bounding box center [160, 16] width 60 height 24
click at [173, 37] on link "Creators" at bounding box center [166, 46] width 83 height 19
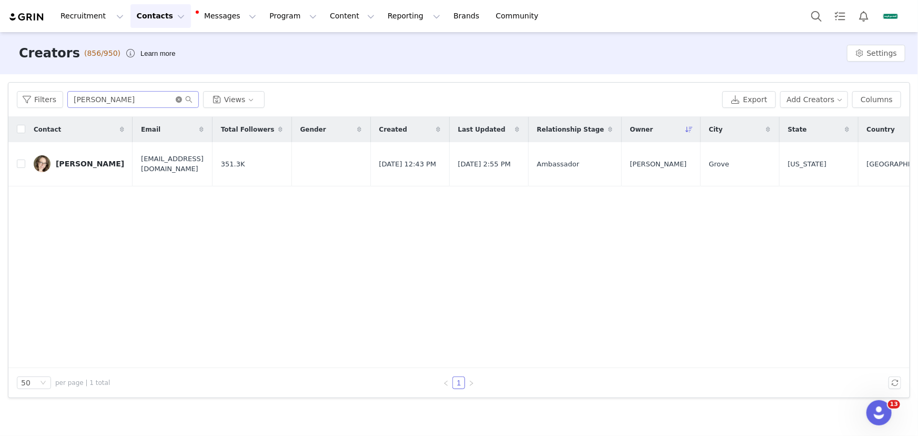
click at [176, 98] on icon "icon: close-circle" at bounding box center [179, 99] width 6 height 6
click at [168, 97] on input "text" at bounding box center [132, 99] width 131 height 17
paste input "MacShayne [PERSON_NAME]"
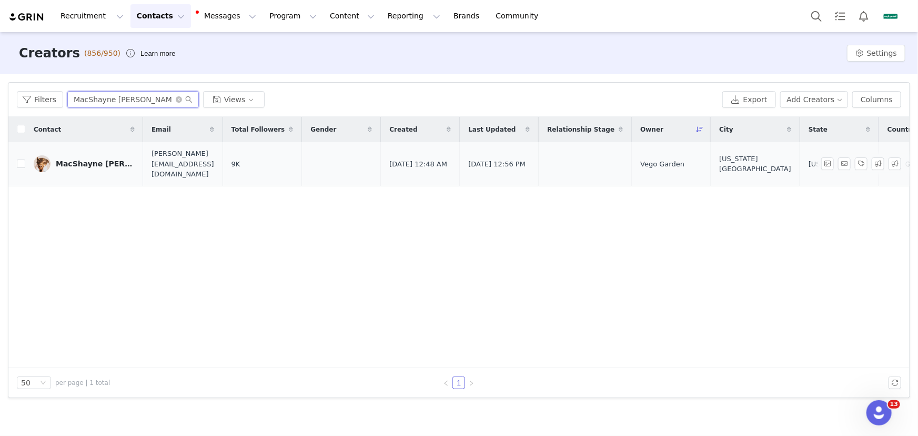
type input "MacShayne [PERSON_NAME]"
drag, startPoint x: 83, startPoint y: 157, endPoint x: 153, endPoint y: 168, distance: 70.9
click at [83, 159] on div "MacShayne [PERSON_NAME]" at bounding box center [95, 163] width 79 height 8
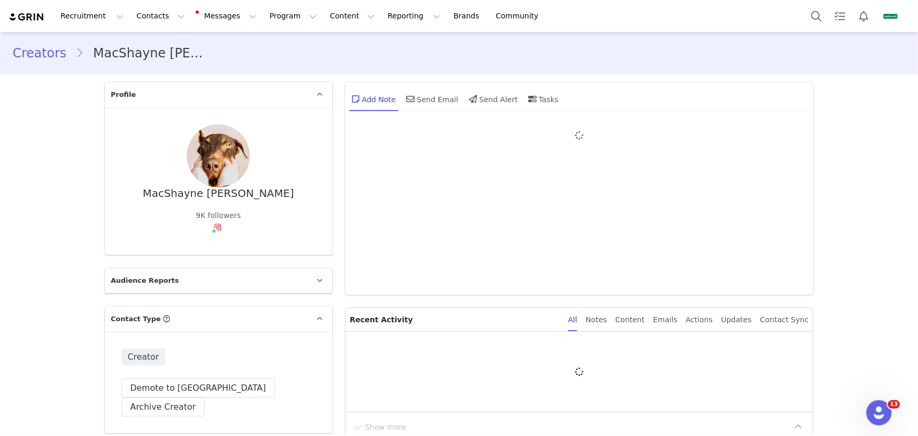
type input "+1 ([GEOGRAPHIC_DATA])"
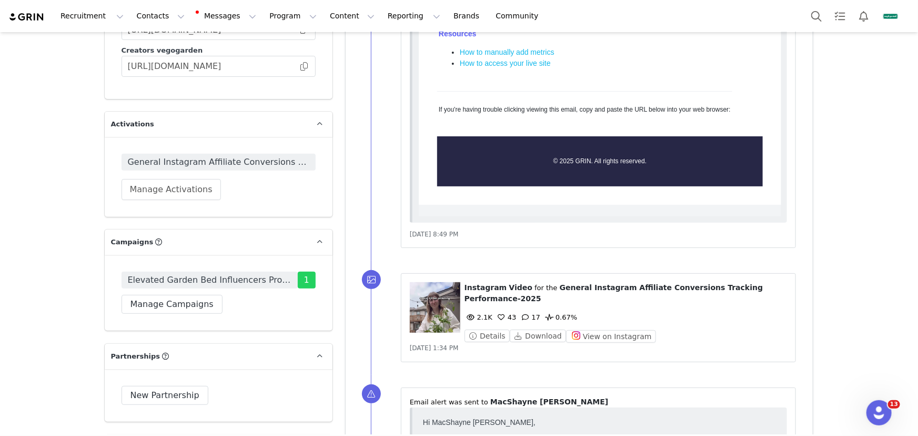
scroll to position [2247, 0]
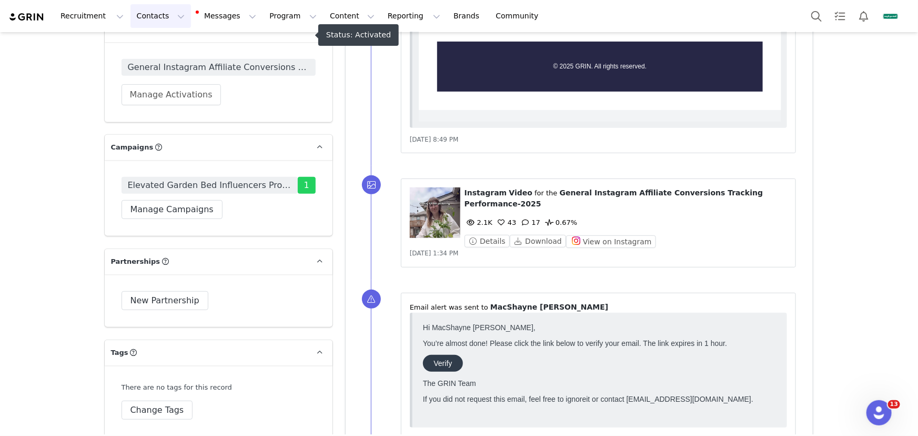
click at [141, 14] on button "Contacts Contacts" at bounding box center [160, 16] width 60 height 24
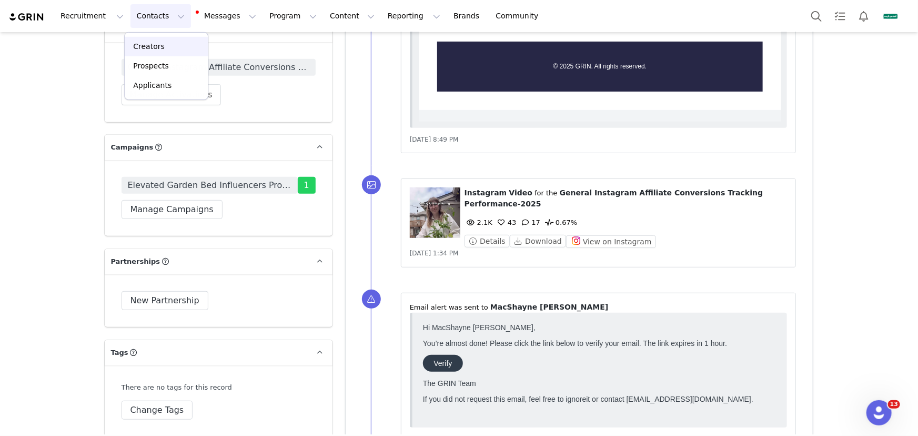
click at [168, 38] on link "Creators" at bounding box center [166, 46] width 83 height 19
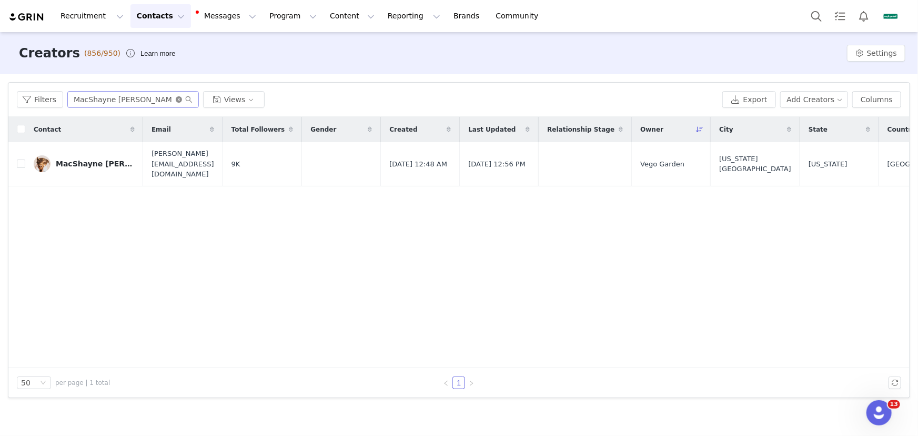
drag, startPoint x: 178, startPoint y: 100, endPoint x: 163, endPoint y: 98, distance: 15.4
click at [176, 100] on icon "icon: close-circle" at bounding box center [179, 99] width 6 height 6
click at [163, 98] on input "text" at bounding box center [132, 99] width 131 height 17
paste input "[PERSON_NAME] [PERSON_NAME]"
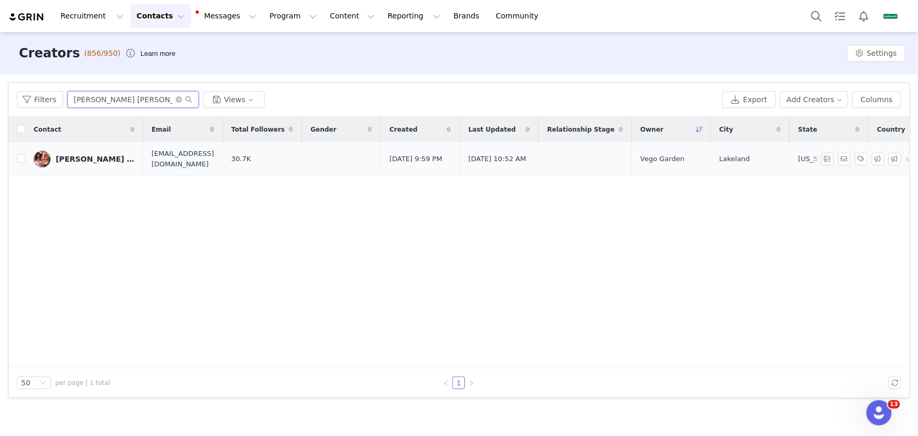
type input "[PERSON_NAME] [PERSON_NAME]"
click at [95, 157] on div "[PERSON_NAME] [PERSON_NAME]" at bounding box center [95, 159] width 79 height 8
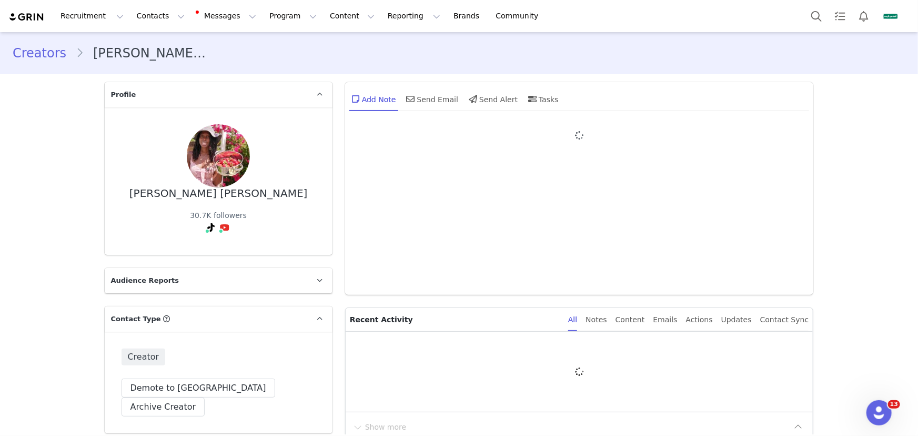
type input "+1 ([GEOGRAPHIC_DATA])"
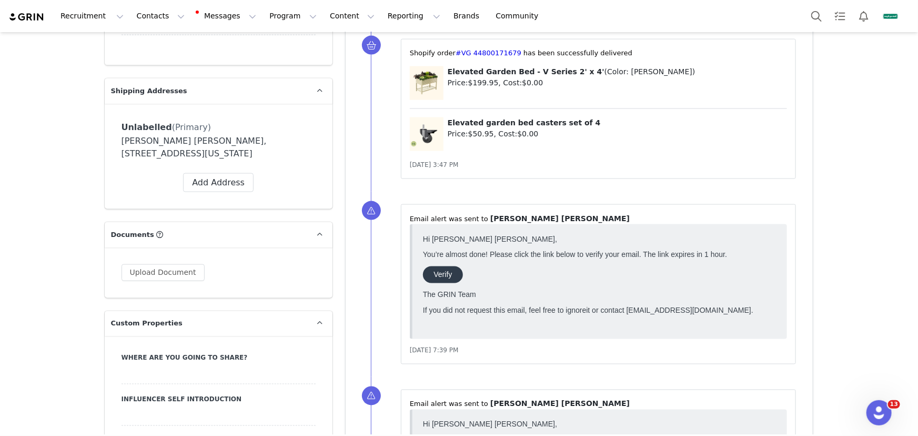
scroll to position [956, 0]
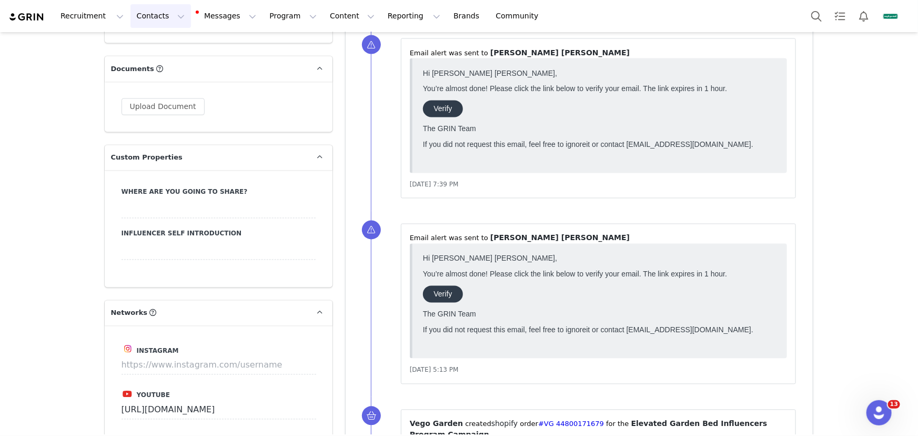
click at [150, 13] on button "Contacts Contacts" at bounding box center [160, 16] width 60 height 24
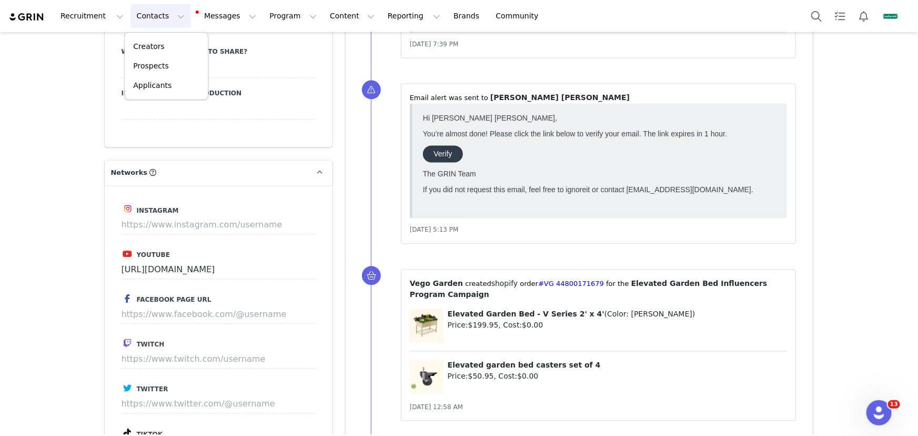
scroll to position [1243, 0]
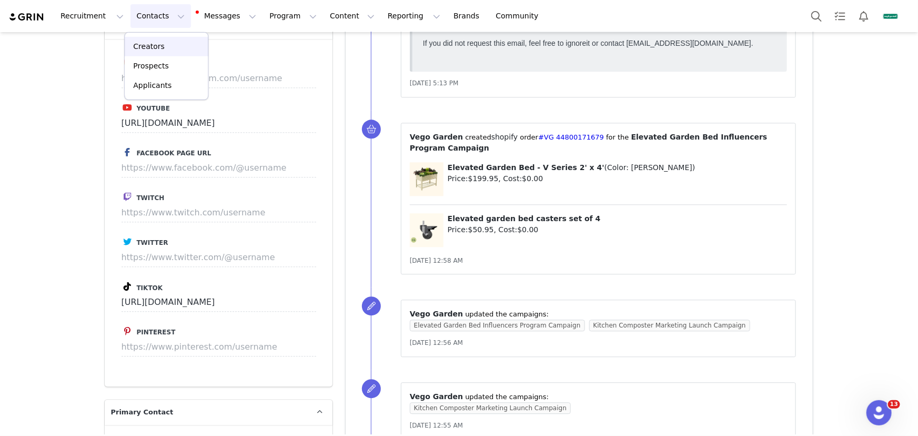
click at [178, 38] on link "Creators" at bounding box center [166, 46] width 83 height 19
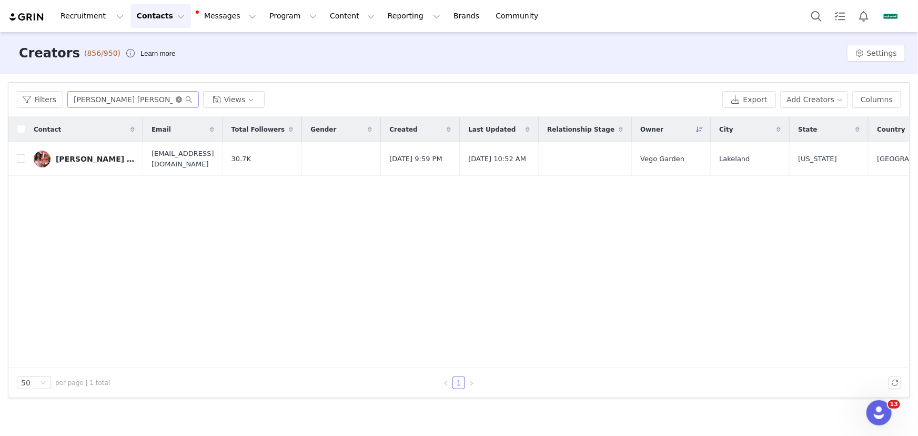
click at [178, 99] on icon "icon: close-circle" at bounding box center [179, 99] width 6 height 6
click at [162, 99] on input "text" at bounding box center [132, 99] width 131 height 17
paste input "[PERSON_NAME]"
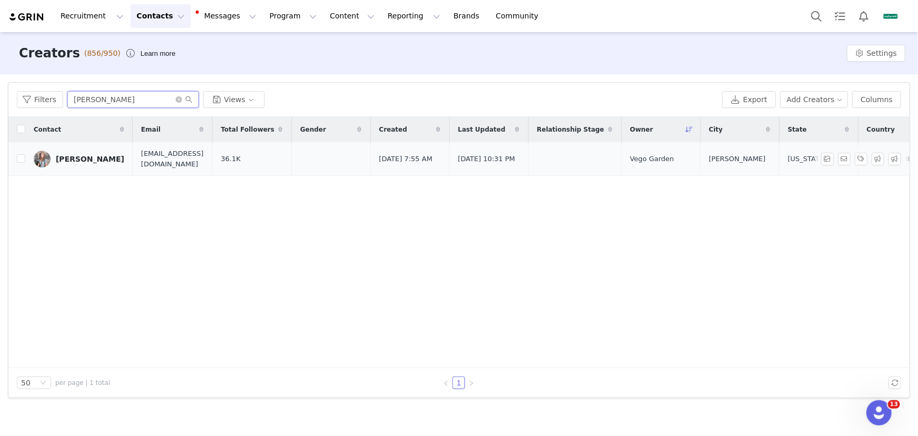
type input "[PERSON_NAME]"
drag, startPoint x: 77, startPoint y: 160, endPoint x: 130, endPoint y: 166, distance: 52.9
click at [77, 160] on div "[PERSON_NAME]" at bounding box center [90, 159] width 68 height 8
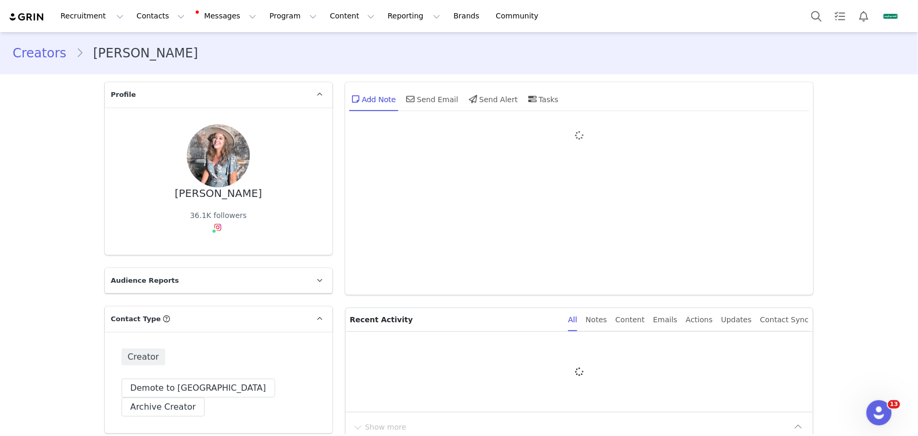
type input "+1 ([GEOGRAPHIC_DATA])"
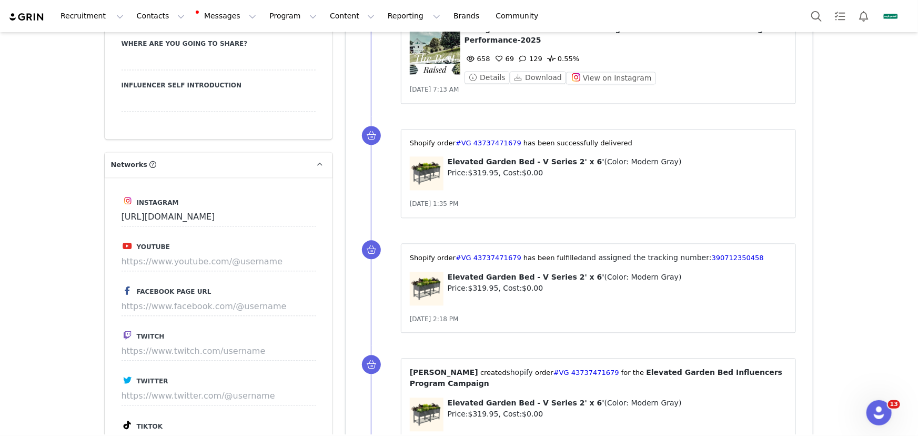
scroll to position [1210, 0]
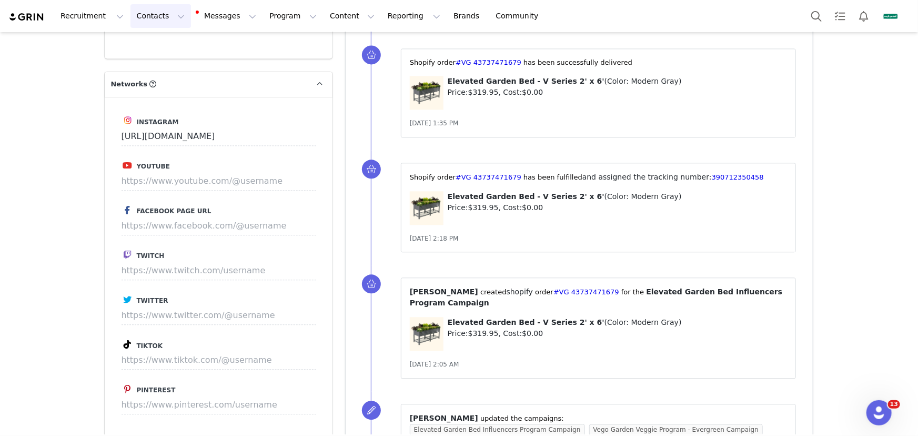
click at [153, 13] on button "Contacts Contacts" at bounding box center [160, 16] width 60 height 24
click at [178, 37] on link "Creators" at bounding box center [163, 45] width 76 height 18
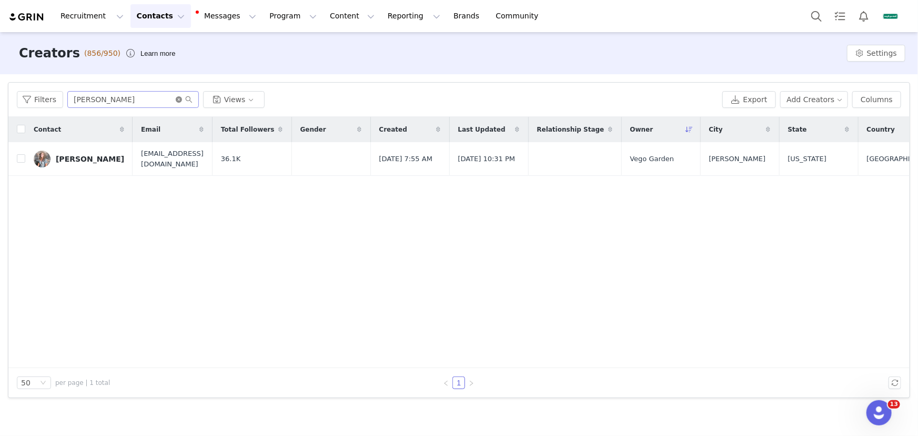
click at [176, 99] on icon "icon: close-circle" at bounding box center [179, 99] width 6 height 6
paste input "[PERSON_NAME]"
click at [150, 97] on input "[PERSON_NAME]" at bounding box center [132, 99] width 131 height 17
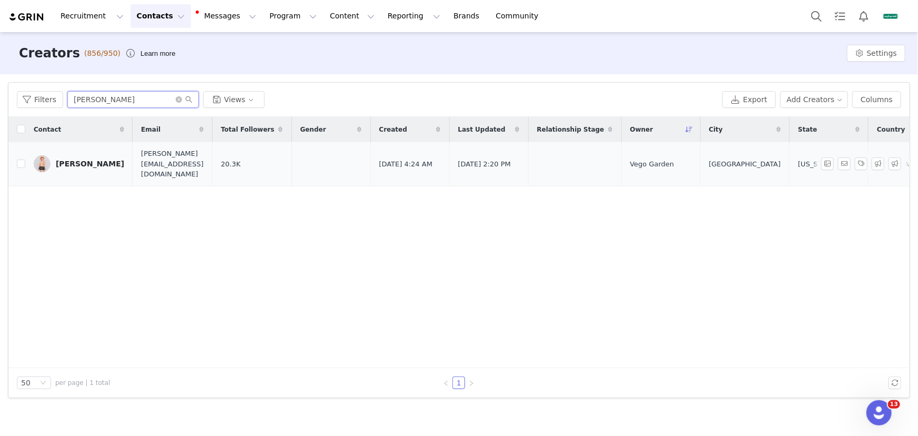
type input "[PERSON_NAME]"
drag, startPoint x: 91, startPoint y: 158, endPoint x: 130, endPoint y: 162, distance: 39.7
click at [91, 159] on div "[PERSON_NAME]" at bounding box center [90, 163] width 68 height 8
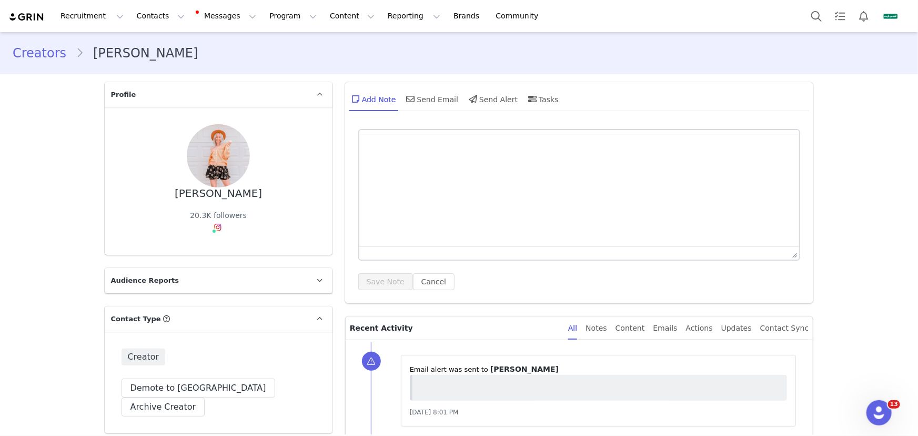
type input "+1 ([GEOGRAPHIC_DATA])"
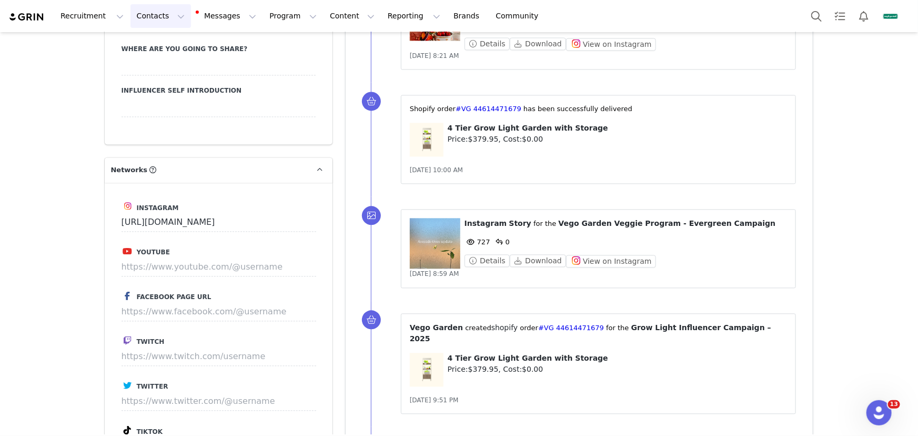
click at [154, 15] on button "Contacts Contacts" at bounding box center [160, 16] width 60 height 24
click at [170, 45] on div "Creators" at bounding box center [162, 45] width 64 height 10
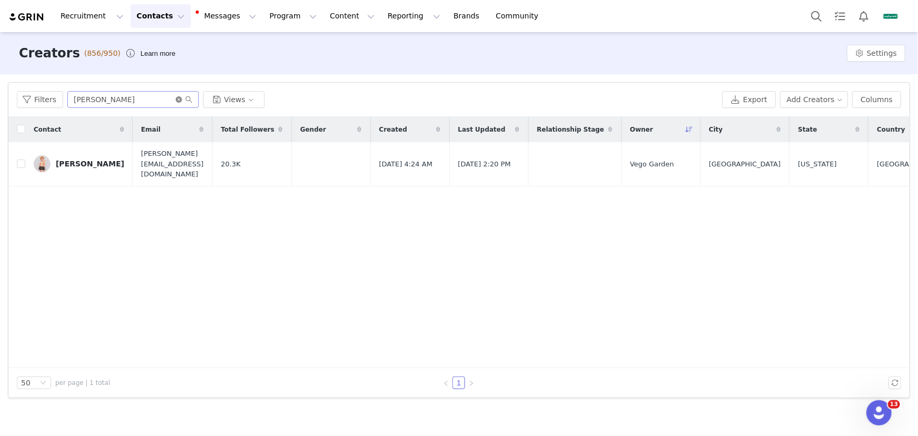
click at [176, 100] on icon "icon: close-circle" at bounding box center [179, 99] width 6 height 6
click at [167, 99] on input "text" at bounding box center [132, 99] width 131 height 17
paste input "[PERSON_NAME]"
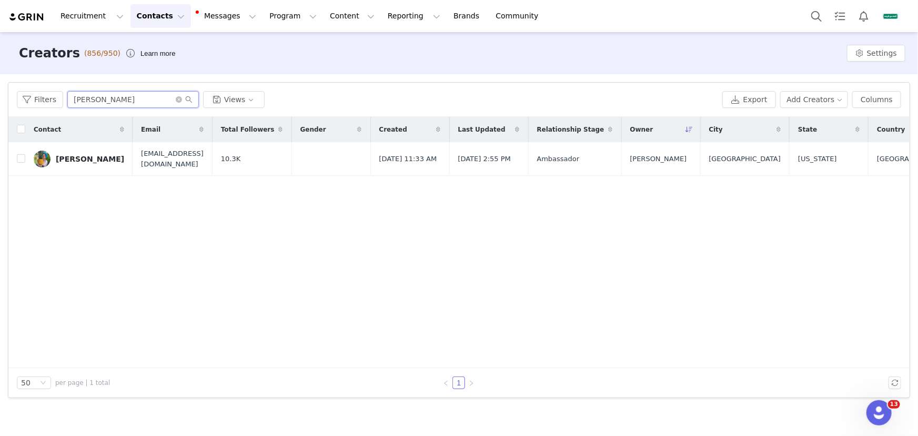
type input "[PERSON_NAME]"
drag, startPoint x: 93, startPoint y: 158, endPoint x: 168, endPoint y: 158, distance: 75.2
click at [93, 158] on div "[PERSON_NAME]" at bounding box center [90, 159] width 68 height 8
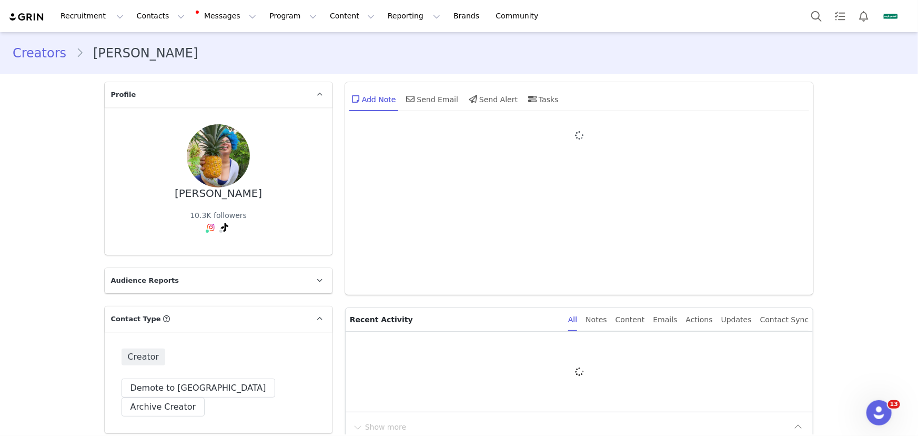
type input "+1 ([GEOGRAPHIC_DATA])"
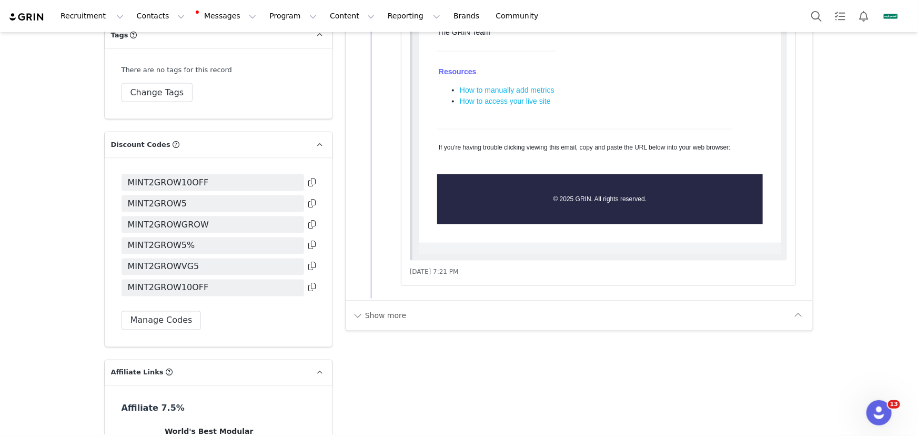
scroll to position [2917, 0]
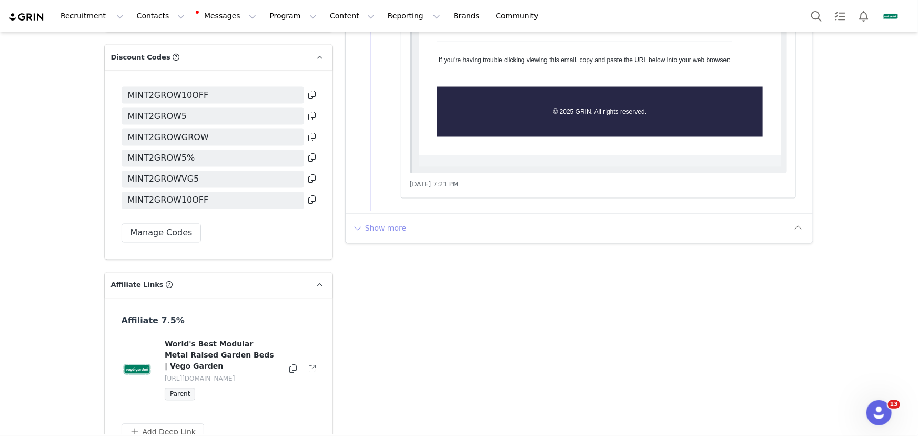
click at [370, 226] on button "Show more" at bounding box center [379, 228] width 55 height 17
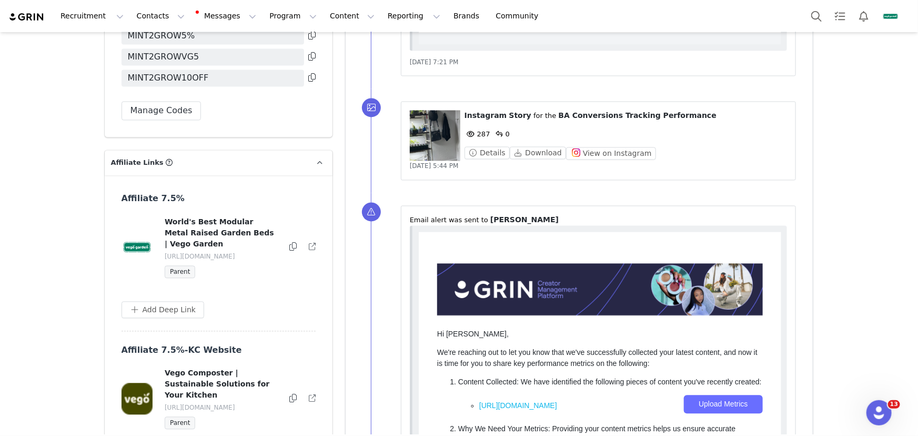
scroll to position [0, 0]
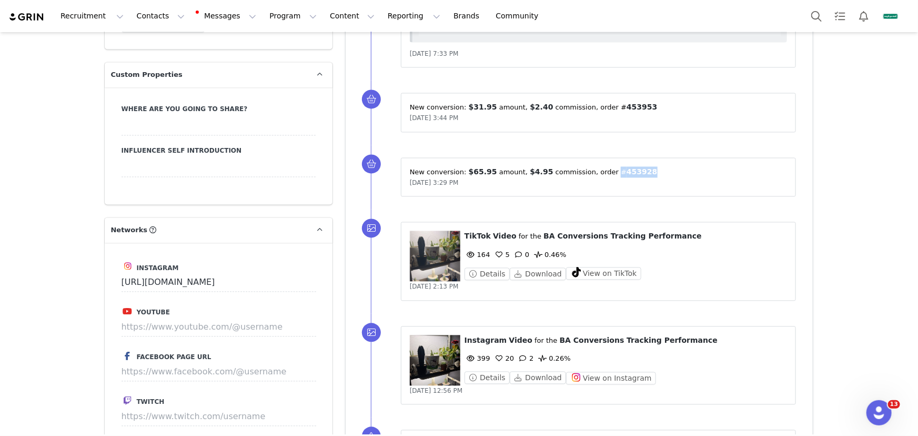
drag, startPoint x: 635, startPoint y: 170, endPoint x: 603, endPoint y: 168, distance: 32.6
click at [603, 168] on p "New conversion: ⁨ $65.95 ⁩ amount⁨, ⁨ $4.95 ⁩ commission⁩⁨, order #⁨ 453928 ⁩⁩" at bounding box center [599, 171] width 378 height 11
copy p "#⁨ 453928"
drag, startPoint x: 639, startPoint y: 108, endPoint x: 605, endPoint y: 106, distance: 34.2
click at [605, 106] on p "New conversion: ⁨ $31.95 ⁩ amount⁨, ⁨ $2.40 ⁩ commission⁩⁨, order #⁨ 453953 ⁩⁩" at bounding box center [599, 107] width 378 height 11
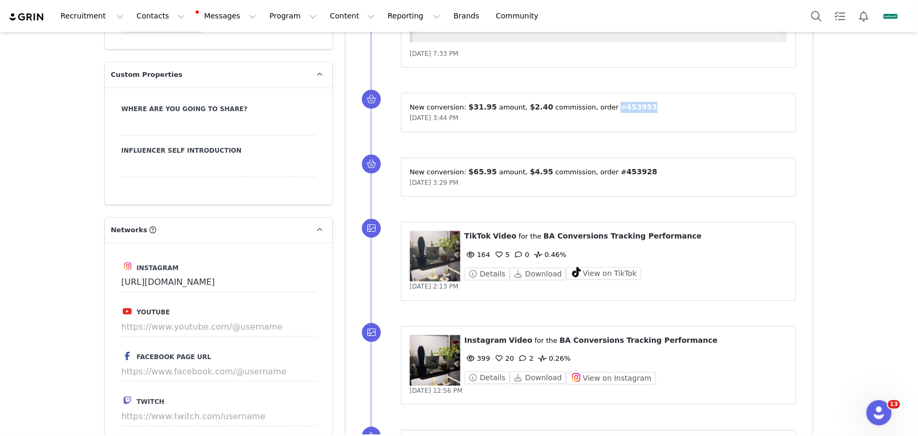
copy p "#⁨ 453953"
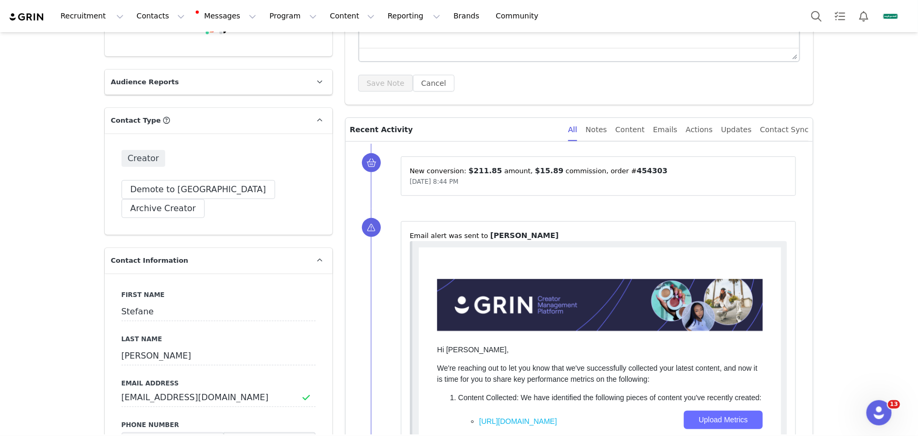
scroll to position [191, 0]
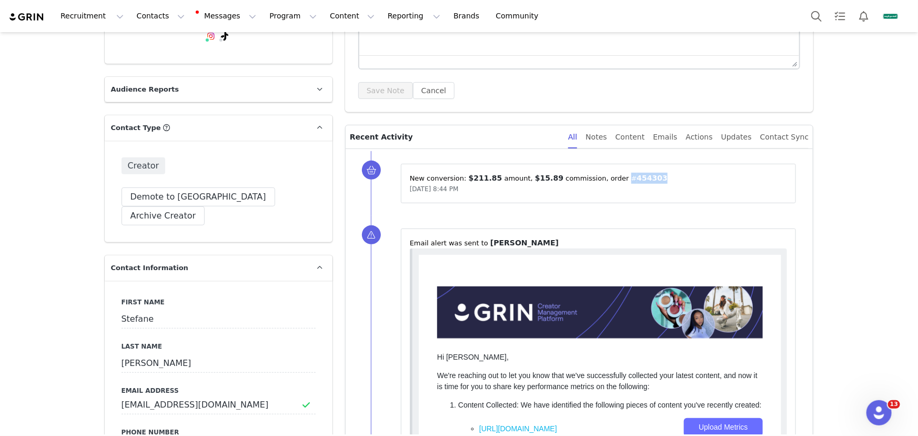
drag, startPoint x: 647, startPoint y: 176, endPoint x: 612, endPoint y: 178, distance: 35.3
click at [612, 178] on p "New conversion: ⁨ $211.85 ⁩ amount⁨, ⁨ $15.89 ⁩ commission⁩⁨, order #⁨ 454303 ⁩⁩" at bounding box center [599, 178] width 378 height 11
copy p "#⁨ 454303"
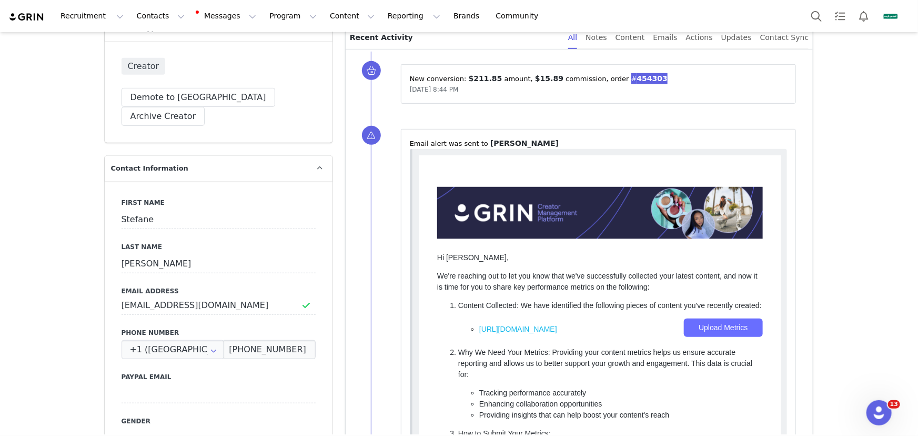
scroll to position [287, 0]
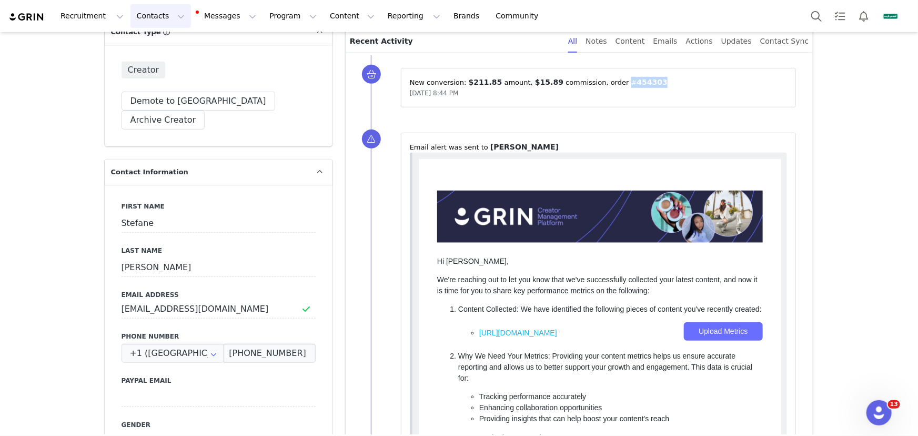
click at [140, 14] on button "Contacts Contacts" at bounding box center [160, 16] width 60 height 24
click at [173, 44] on div "Creators" at bounding box center [159, 43] width 58 height 9
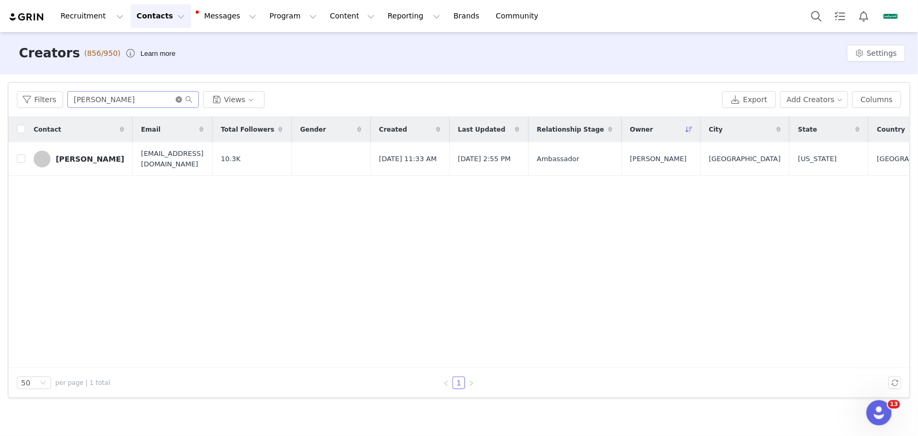
click at [176, 99] on icon "icon: close-circle" at bounding box center [179, 99] width 6 height 6
click at [157, 100] on input "text" at bounding box center [132, 99] width 131 height 17
paste input "Jocc Fry"
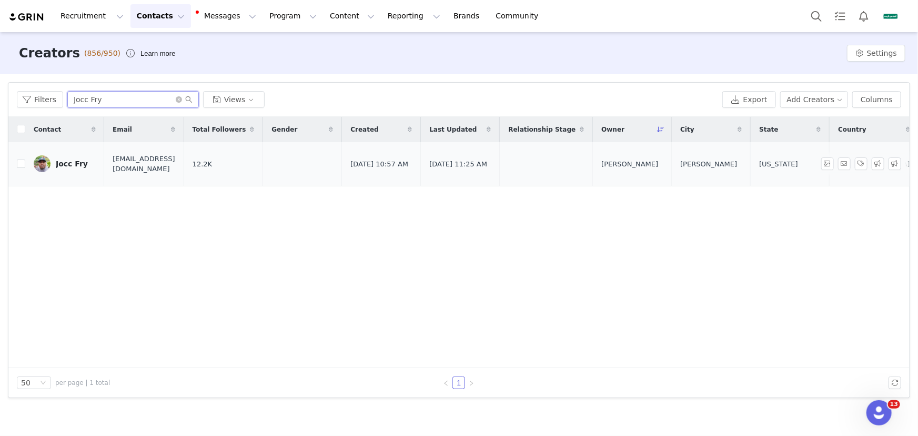
type input "Jocc Fry"
drag, startPoint x: 82, startPoint y: 162, endPoint x: 92, endPoint y: 168, distance: 11.4
click at [82, 162] on div "Jocc Fry" at bounding box center [72, 163] width 32 height 8
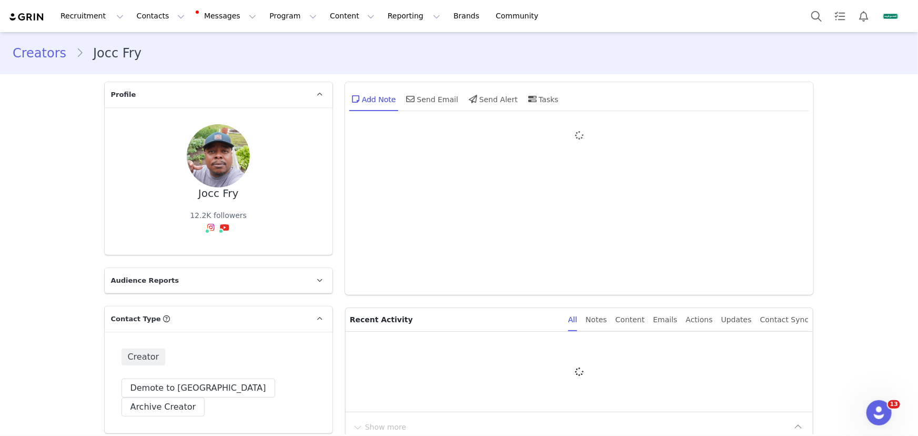
type input "+1 ([GEOGRAPHIC_DATA])"
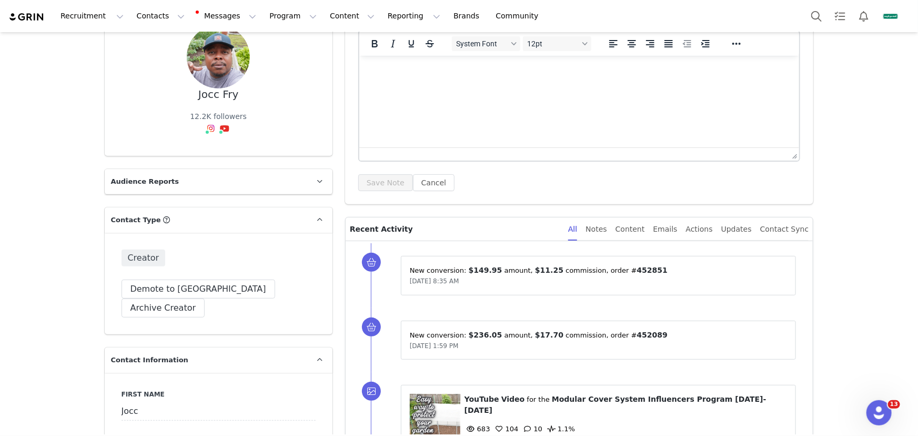
scroll to position [143, 0]
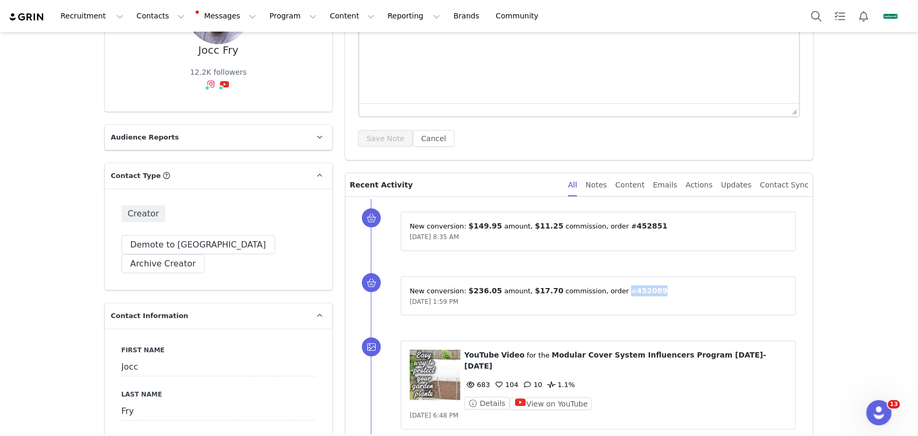
drag, startPoint x: 647, startPoint y: 288, endPoint x: 614, endPoint y: 292, distance: 33.4
click at [614, 292] on p "New conversion: ⁨ $236.05 ⁩ amount⁨, ⁨ $17.70 ⁩ commission⁩⁨, order #⁨ 452089 ⁩⁩" at bounding box center [599, 290] width 378 height 11
copy p "#⁨ 452089"
drag, startPoint x: 644, startPoint y: 226, endPoint x: 610, endPoint y: 227, distance: 33.7
click at [610, 227] on p "New conversion: ⁨ $149.95 ⁩ amount⁨, ⁨ $11.25 ⁩ commission⁩⁨, order #⁨ 452851 ⁩⁩" at bounding box center [599, 225] width 378 height 11
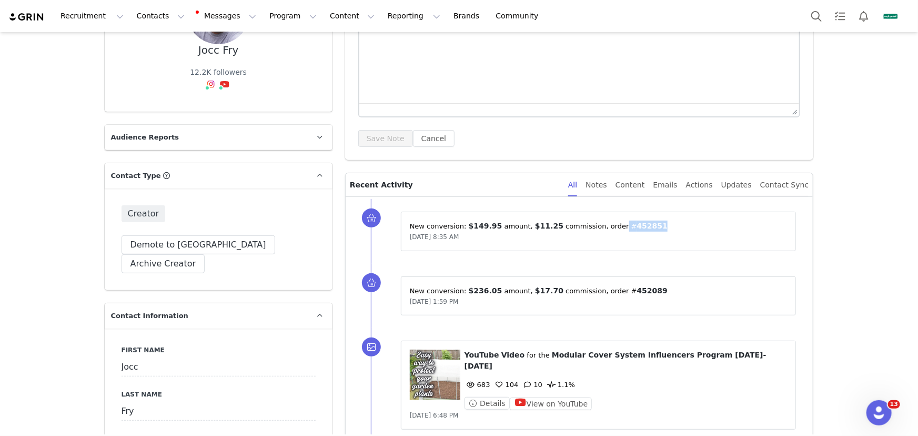
click at [611, 283] on div "New conversion: ⁨ $236.05 ⁩ amount⁨, ⁨ $17.70 ⁩ commission⁩⁨, order #⁨ 452089 ⁩…" at bounding box center [599, 295] width 396 height 39
drag, startPoint x: 135, startPoint y: 17, endPoint x: 157, endPoint y: 35, distance: 28.5
click at [135, 18] on button "Contacts Contacts" at bounding box center [160, 16] width 60 height 24
click at [173, 46] on div "Creators" at bounding box center [166, 46] width 70 height 11
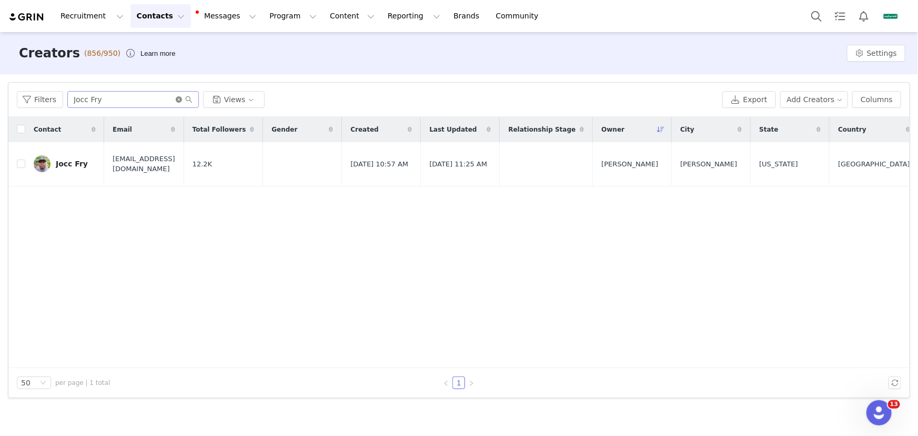
drag, startPoint x: 176, startPoint y: 99, endPoint x: 167, endPoint y: 99, distance: 8.9
click at [176, 99] on icon "icon: close-circle" at bounding box center [179, 99] width 6 height 6
paste input "[PERSON_NAME]"
click at [164, 99] on input "[PERSON_NAME]" at bounding box center [132, 99] width 131 height 17
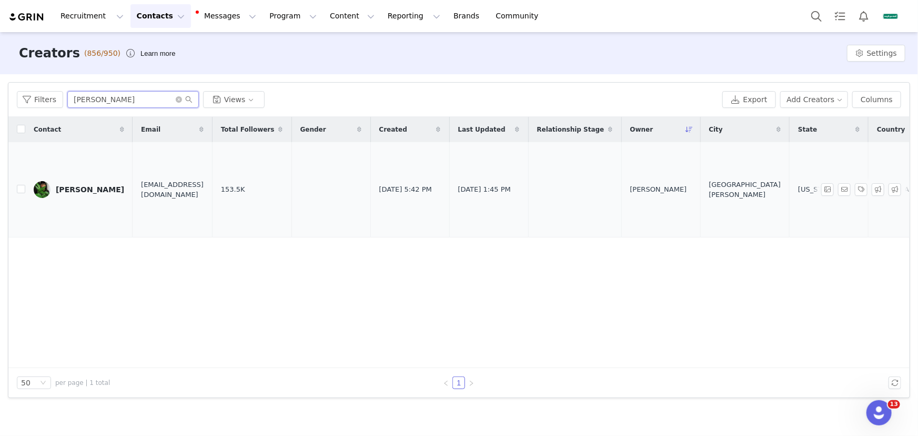
type input "[PERSON_NAME]"
click at [75, 186] on div "[PERSON_NAME]" at bounding box center [90, 189] width 68 height 8
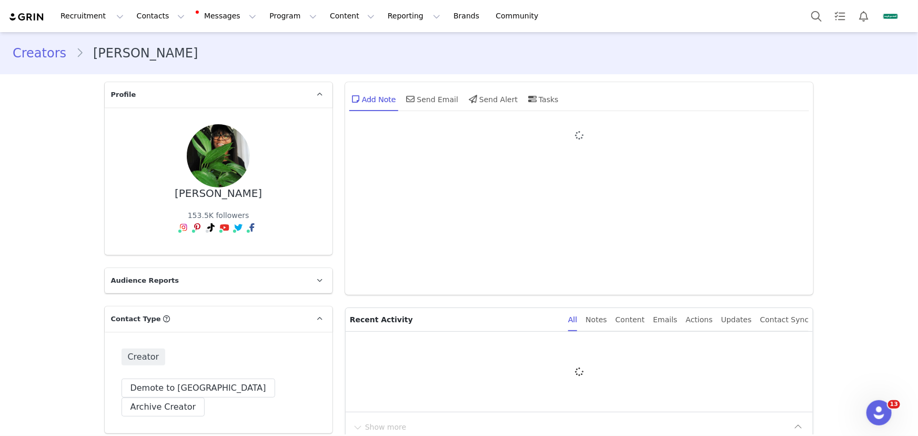
type input "+1 ([GEOGRAPHIC_DATA])"
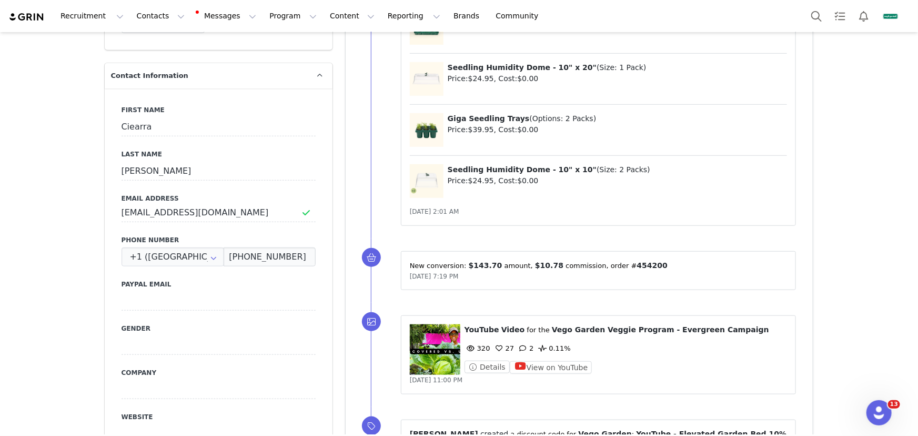
scroll to position [478, 0]
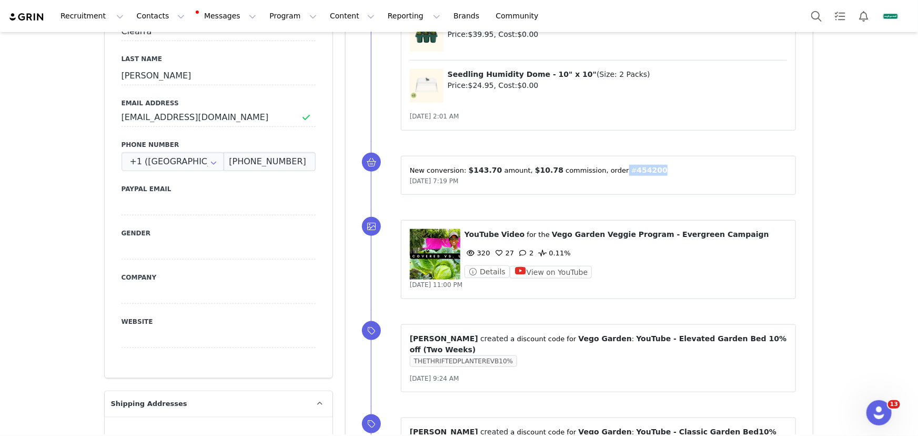
drag, startPoint x: 642, startPoint y: 163, endPoint x: 609, endPoint y: 163, distance: 32.6
click at [609, 165] on p "New conversion: ⁨ $143.70 ⁩ amount⁨, ⁨ $10.78 ⁩ commission⁩⁨, order #⁨ 454200 ⁩⁩" at bounding box center [599, 170] width 378 height 11
drag, startPoint x: 492, startPoint y: 155, endPoint x: 462, endPoint y: 155, distance: 30.5
click at [462, 165] on p "New conversion: ⁨ $143.70 ⁩ amount⁨, ⁨ $10.78 ⁩ commission⁩⁨, order #⁨ 454200 ⁩⁩" at bounding box center [599, 170] width 378 height 11
click at [147, 15] on button "Contacts Contacts" at bounding box center [160, 16] width 60 height 24
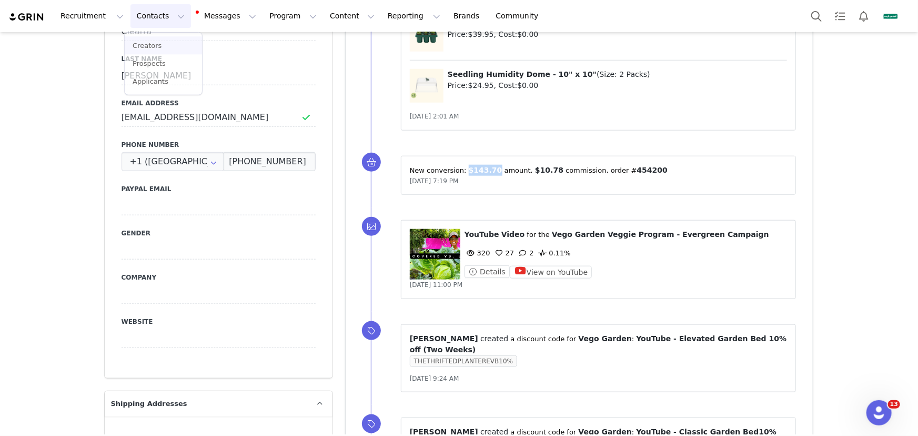
drag, startPoint x: 175, startPoint y: 37, endPoint x: 184, endPoint y: 46, distance: 12.7
click at [175, 37] on link "Creators" at bounding box center [163, 45] width 77 height 18
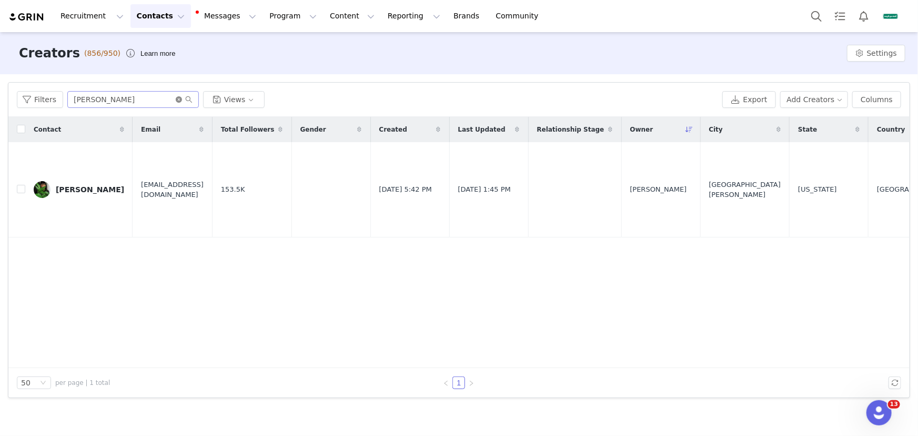
drag, startPoint x: 177, startPoint y: 99, endPoint x: 161, endPoint y: 96, distance: 15.5
click at [176, 98] on icon "icon: close-circle" at bounding box center [179, 99] width 6 height 6
paste input "[PERSON_NAME]"
click at [161, 96] on input "[PERSON_NAME]" at bounding box center [132, 99] width 131 height 17
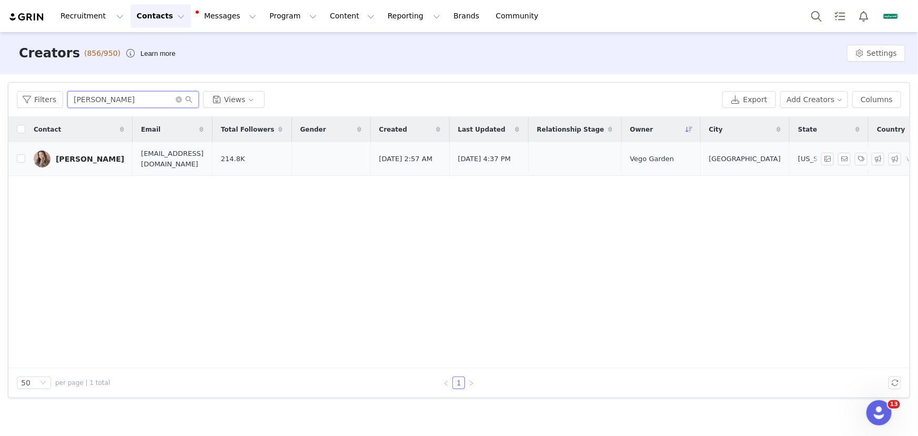
type input "[PERSON_NAME]"
click at [100, 160] on div "[PERSON_NAME]" at bounding box center [90, 159] width 68 height 8
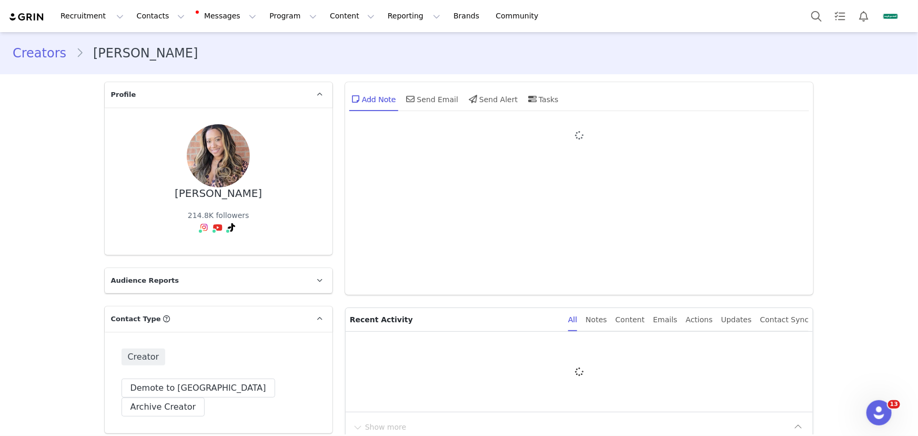
type input "+1 ([GEOGRAPHIC_DATA])"
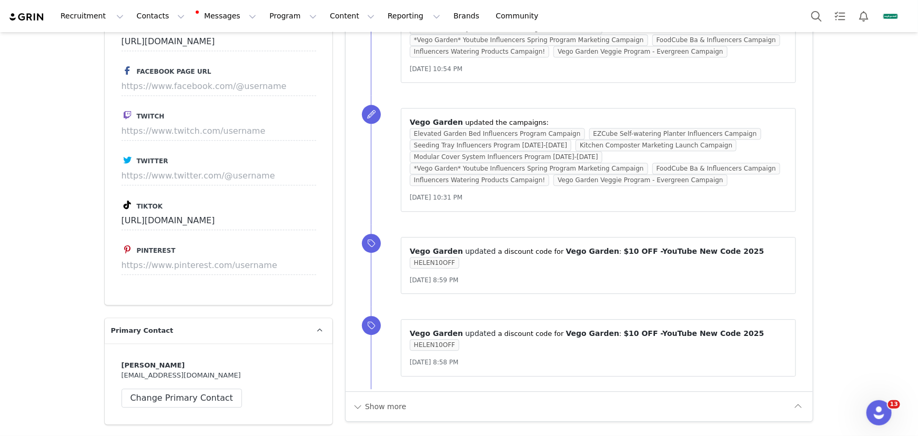
scroll to position [1434, 0]
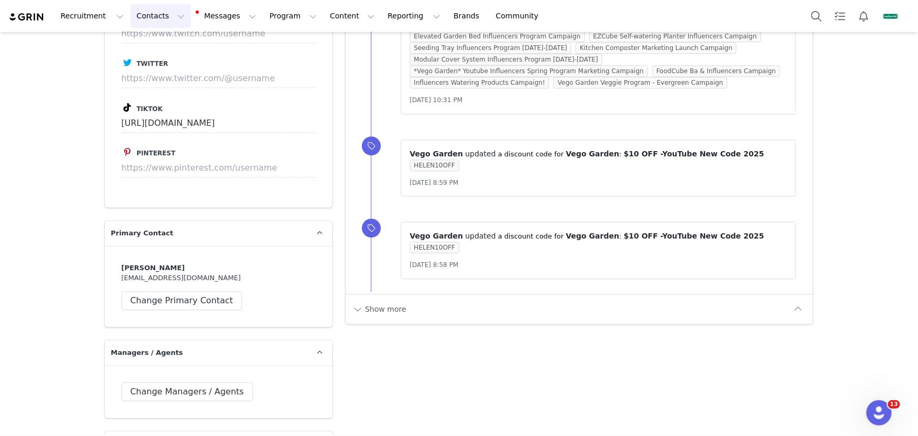
click at [149, 21] on button "Contacts Contacts" at bounding box center [160, 16] width 60 height 24
drag, startPoint x: 193, startPoint y: 37, endPoint x: 195, endPoint y: 51, distance: 13.8
click at [193, 37] on link "Creators" at bounding box center [163, 45] width 77 height 18
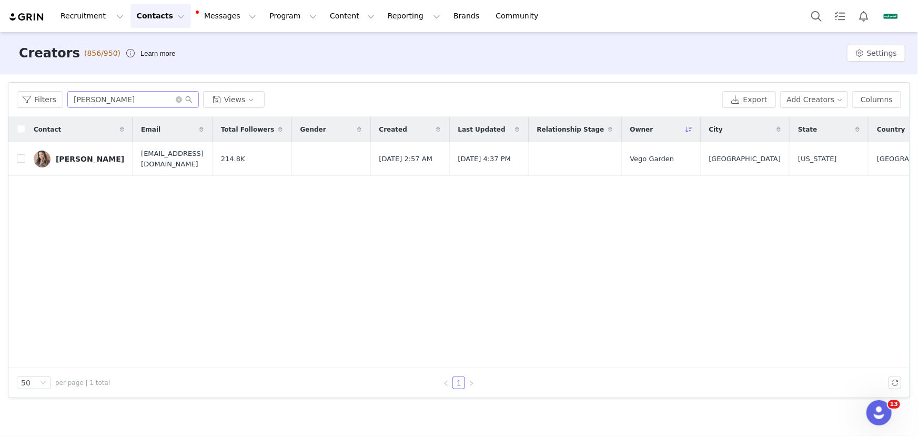
click at [176, 103] on span at bounding box center [184, 99] width 17 height 7
click at [156, 103] on input "[PERSON_NAME]" at bounding box center [132, 99] width 131 height 17
click at [176, 100] on icon "icon: close-circle" at bounding box center [179, 99] width 6 height 6
paste input "[PERSON_NAME]"
click at [166, 100] on input "[PERSON_NAME]" at bounding box center [132, 99] width 131 height 17
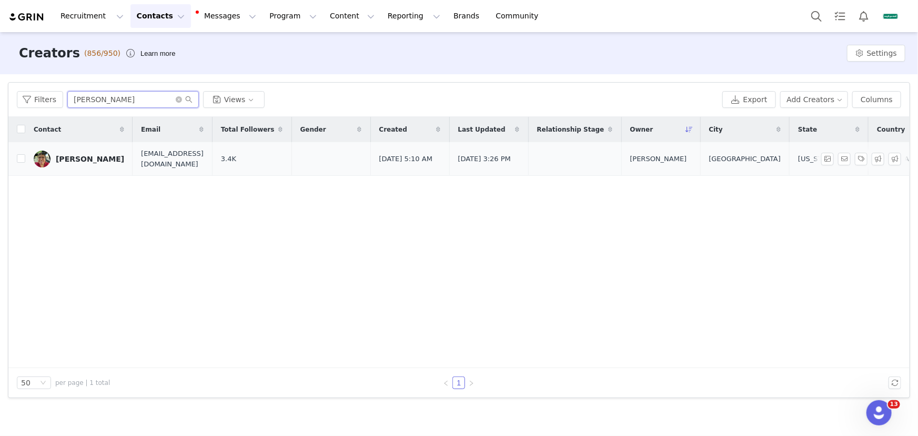
type input "[PERSON_NAME]"
drag, startPoint x: 90, startPoint y: 158, endPoint x: 331, endPoint y: 194, distance: 242.9
click at [90, 158] on div "[PERSON_NAME]" at bounding box center [90, 159] width 68 height 8
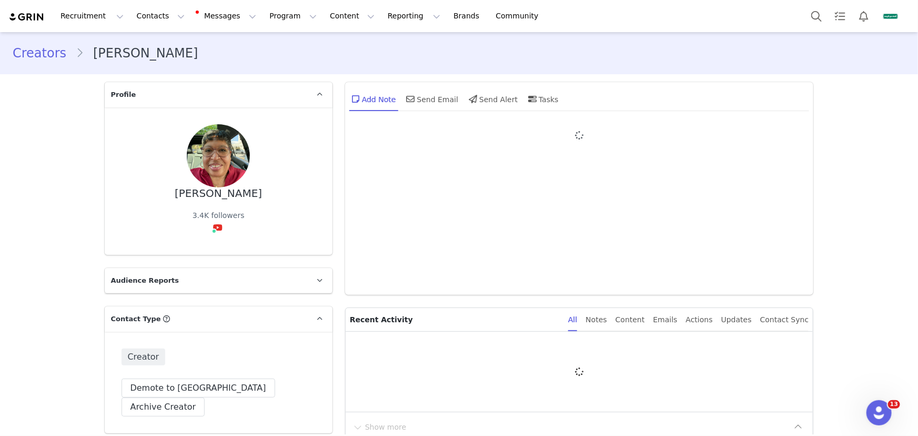
type input "+1 ([GEOGRAPHIC_DATA])"
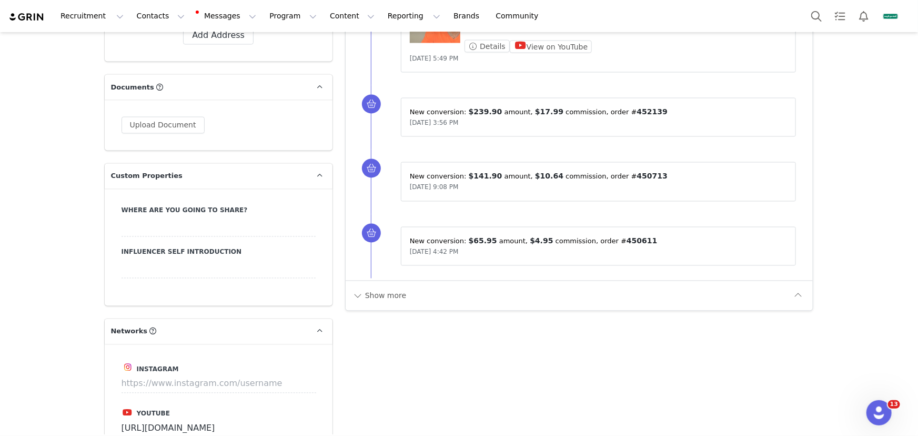
scroll to position [956, 0]
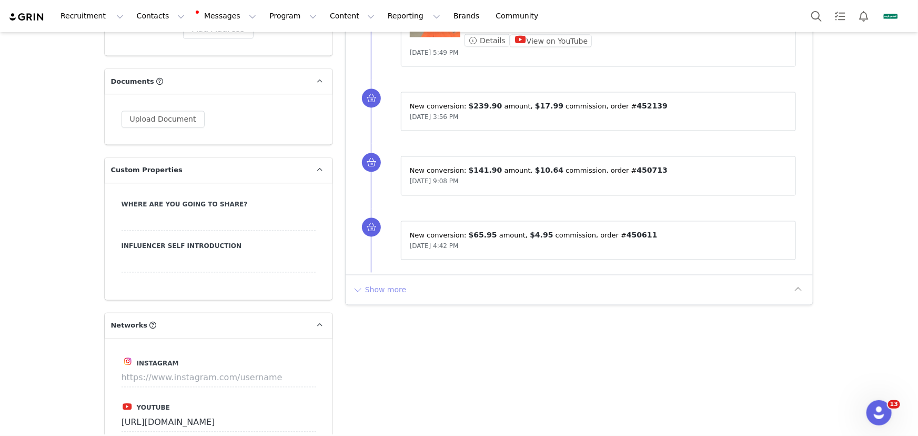
click at [394, 282] on button "Show more" at bounding box center [379, 289] width 55 height 17
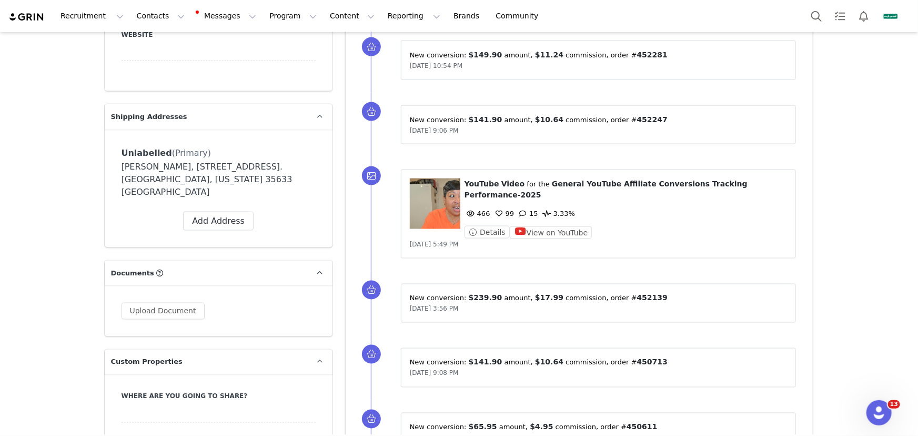
scroll to position [669, 0]
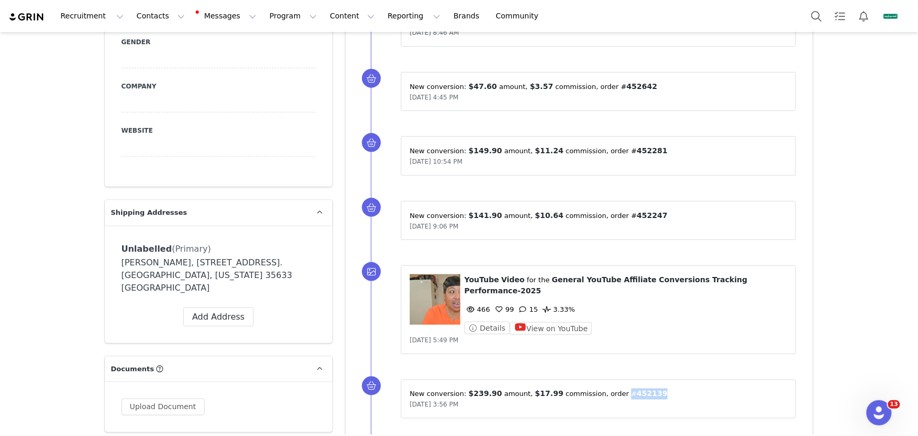
drag, startPoint x: 647, startPoint y: 380, endPoint x: 612, endPoint y: 384, distance: 35.4
click at [612, 388] on p "New conversion: ⁨ $239.90 ⁩ amount⁨, ⁨ $17.99 ⁩ commission⁩⁨, order #⁨ 452139 ⁩⁩" at bounding box center [599, 393] width 378 height 11
drag, startPoint x: 646, startPoint y: 205, endPoint x: 612, endPoint y: 206, distance: 33.7
click at [612, 210] on p "New conversion: ⁨ $141.90 ⁩ amount⁨, ⁨ $10.64 ⁩ commission⁩⁨, order #⁨ 452247 ⁩⁩" at bounding box center [599, 215] width 378 height 11
drag, startPoint x: 644, startPoint y: 138, endPoint x: 611, endPoint y: 142, distance: 33.9
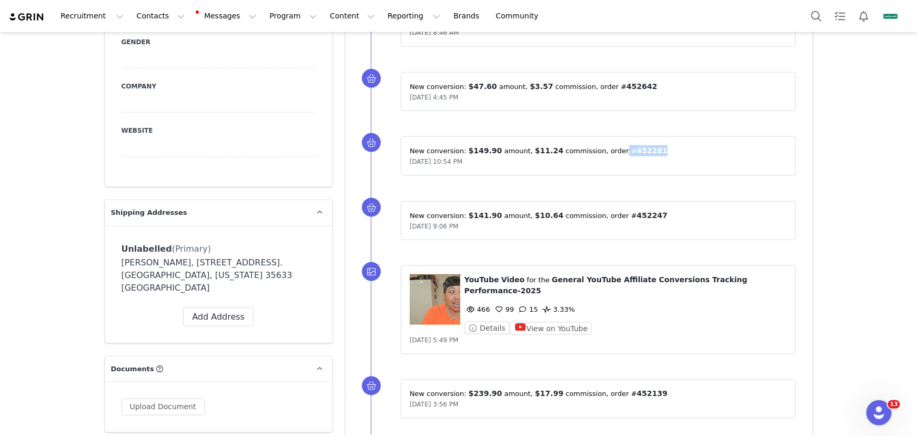
click at [611, 145] on p "New conversion: ⁨ $149.90 ⁩ amount⁨, ⁨ $11.24 ⁩ commission⁩⁨, order #⁨ 452281 ⁩⁩" at bounding box center [599, 150] width 378 height 11
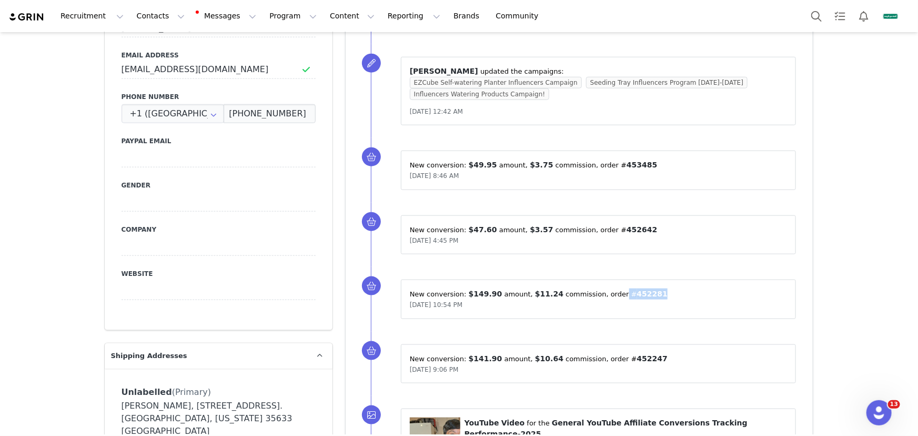
scroll to position [526, 0]
drag, startPoint x: 636, startPoint y: 219, endPoint x: 546, endPoint y: 176, distance: 100.2
click at [603, 224] on p "New conversion: ⁨ $47.60 ⁩ amount⁨, ⁨ $3.57 ⁩ commission⁩⁨, order #⁨ 452642 ⁩⁩" at bounding box center [599, 229] width 378 height 11
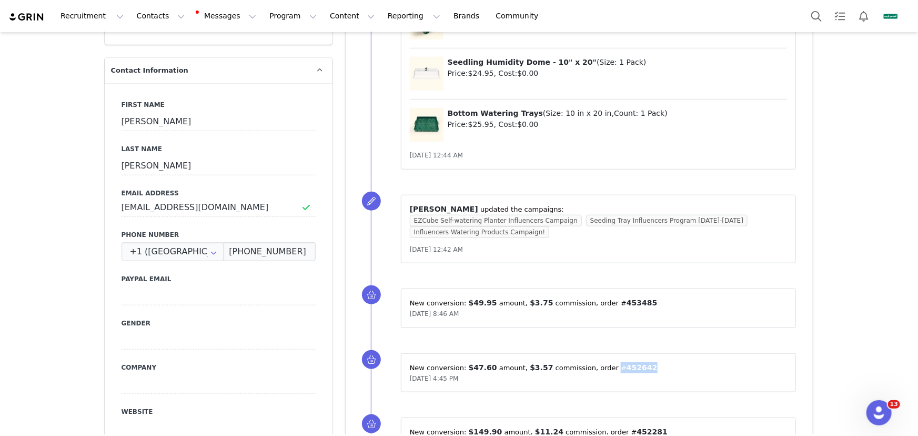
scroll to position [382, 0]
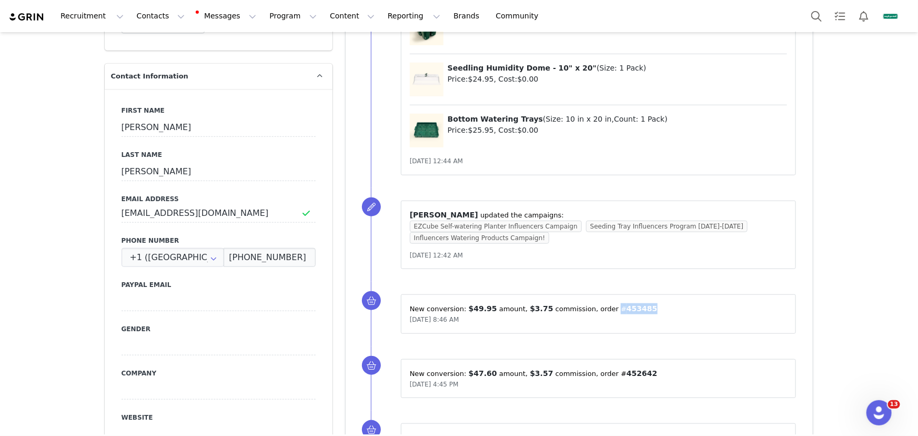
drag, startPoint x: 638, startPoint y: 301, endPoint x: 604, endPoint y: 299, distance: 34.2
click at [604, 303] on p "New conversion: ⁨ $49.95 ⁩ amount⁨, ⁨ $3.75 ⁩ commission⁩⁨, order #⁨ 453485 ⁩⁩" at bounding box center [599, 308] width 378 height 11
click at [141, 18] on button "Contacts Contacts" at bounding box center [160, 16] width 60 height 24
click at [148, 39] on link "Creators" at bounding box center [162, 45] width 75 height 18
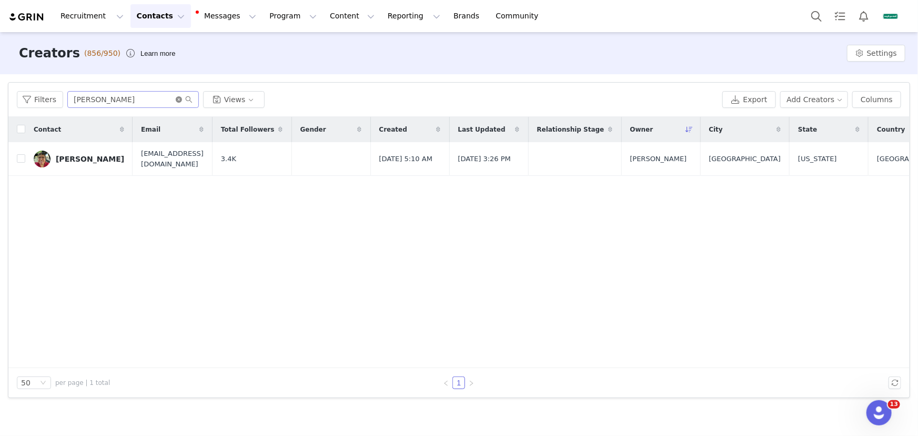
click at [178, 99] on icon "icon: close-circle" at bounding box center [179, 99] width 6 height 6
paste input "[PERSON_NAME]"
click at [153, 98] on input "[PERSON_NAME]" at bounding box center [132, 99] width 131 height 17
type input "[PERSON_NAME]"
drag, startPoint x: 90, startPoint y: 161, endPoint x: 126, endPoint y: 183, distance: 42.0
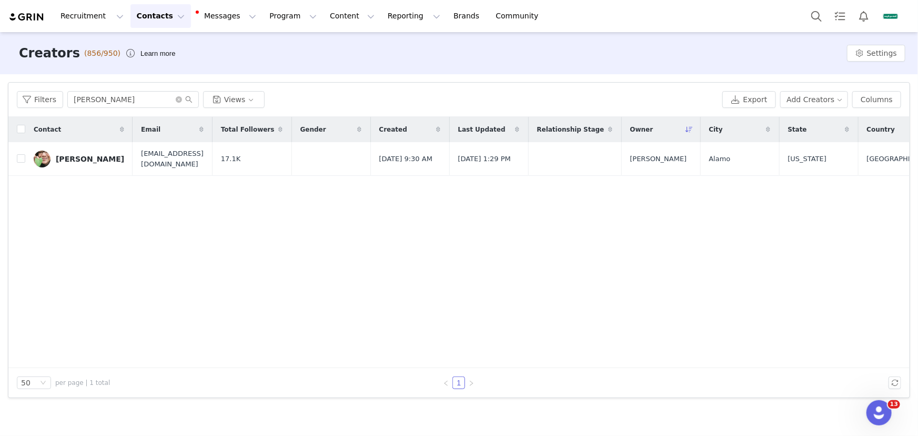
click at [90, 161] on div "[PERSON_NAME]" at bounding box center [90, 159] width 68 height 8
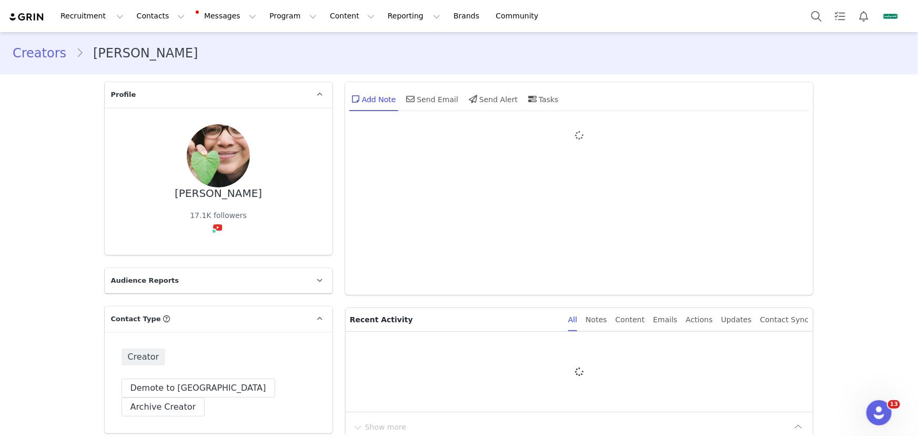
type input "+1 ([GEOGRAPHIC_DATA])"
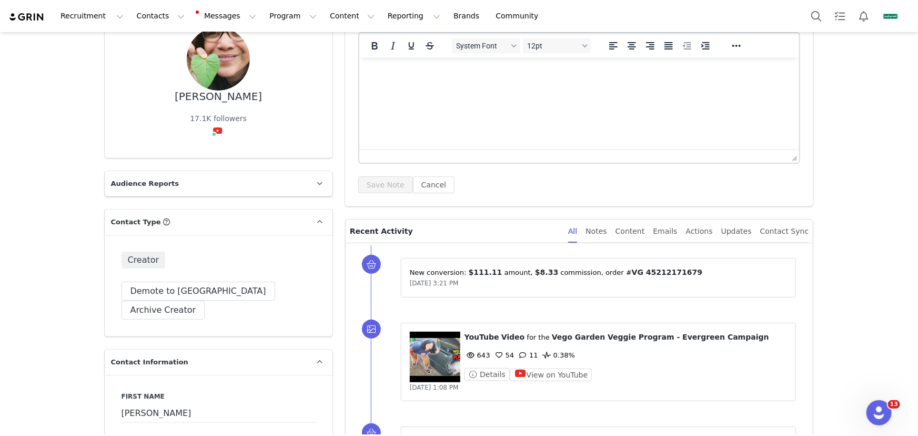
scroll to position [143, 0]
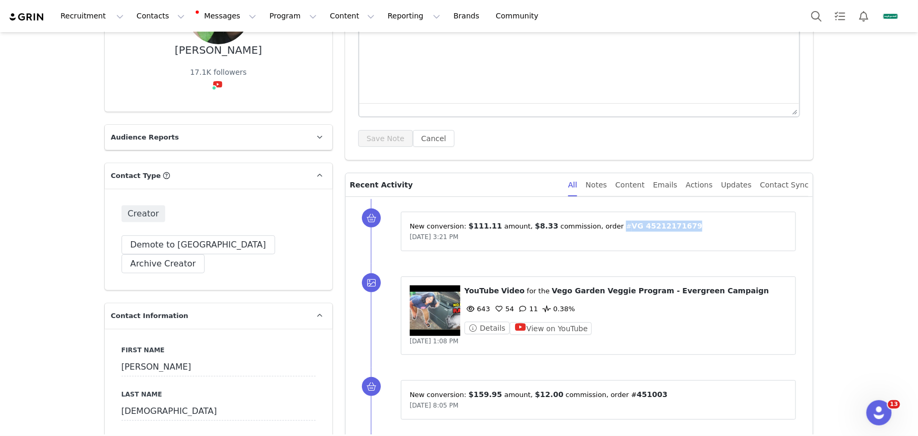
drag, startPoint x: 683, startPoint y: 229, endPoint x: 609, endPoint y: 227, distance: 73.7
click at [609, 227] on p "New conversion: ⁨ $111.11 ⁩ amount⁨, ⁨ $8.33 ⁩ commission⁩⁨, order #⁨ VG 452121…" at bounding box center [599, 225] width 378 height 11
drag, startPoint x: 492, startPoint y: 226, endPoint x: 459, endPoint y: 227, distance: 33.7
click at [459, 227] on p "New conversion: ⁨ $111.11 ⁩ amount⁨, ⁨ $8.33 ⁩ commission⁩⁨, order #⁨ VG 452121…" at bounding box center [599, 225] width 378 height 11
click at [469, 225] on span "$111.11" at bounding box center [486, 225] width 34 height 8
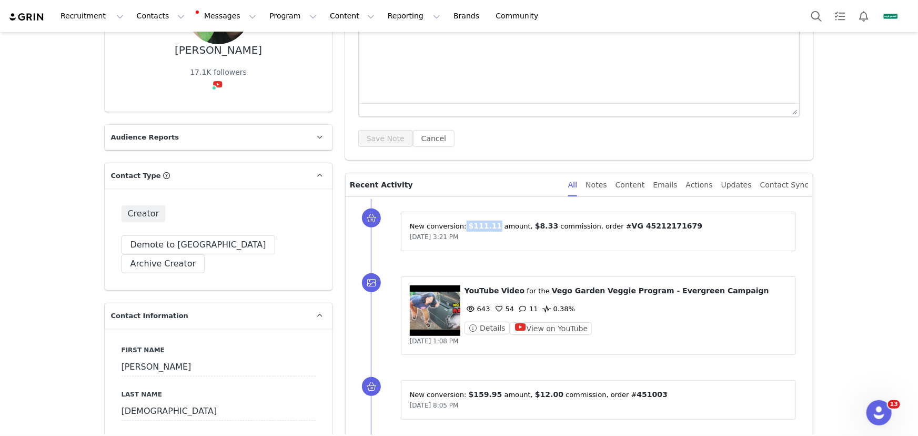
drag, startPoint x: 462, startPoint y: 224, endPoint x: 489, endPoint y: 224, distance: 26.8
click at [489, 224] on span "$111.11" at bounding box center [486, 225] width 34 height 8
click at [153, 19] on button "Contacts Contacts" at bounding box center [160, 16] width 60 height 24
click at [173, 44] on div "Creators" at bounding box center [165, 46] width 69 height 11
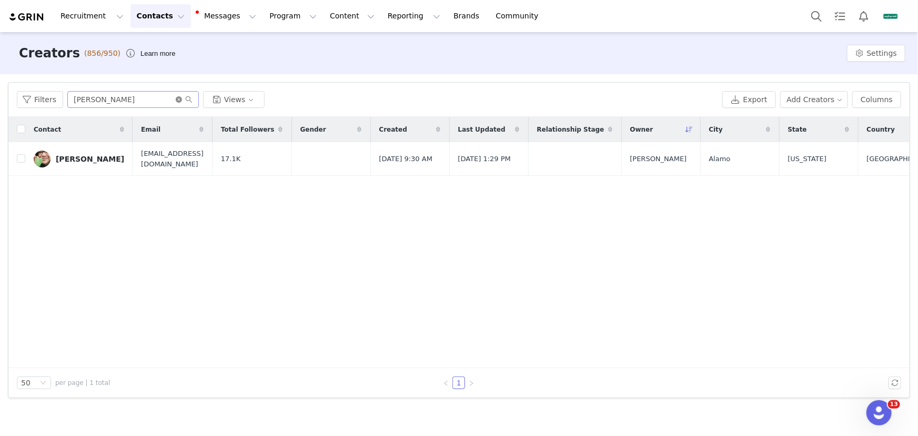
drag, startPoint x: 178, startPoint y: 99, endPoint x: 168, endPoint y: 99, distance: 10.0
click at [178, 99] on icon "icon: close-circle" at bounding box center [179, 99] width 6 height 6
paste input "[PERSON_NAME]"
click at [168, 99] on input "[PERSON_NAME]" at bounding box center [132, 99] width 131 height 17
type input "[PERSON_NAME]"
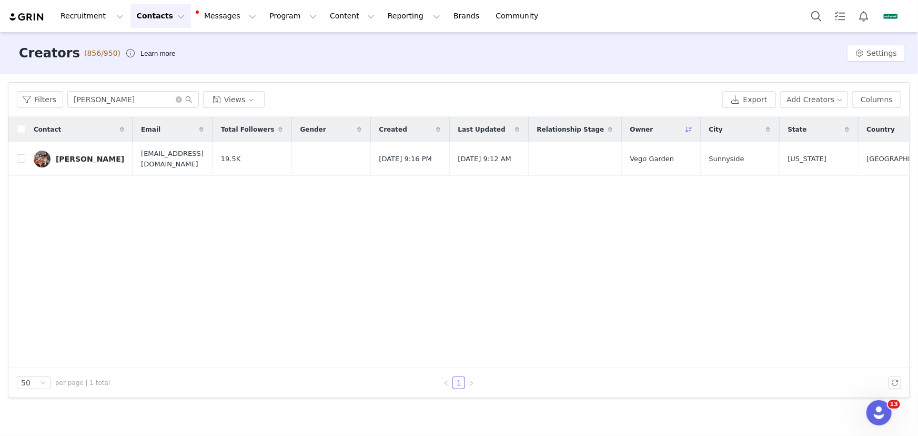
drag, startPoint x: 87, startPoint y: 158, endPoint x: 206, endPoint y: 168, distance: 119.8
click at [87, 158] on div "[PERSON_NAME]" at bounding box center [90, 159] width 68 height 8
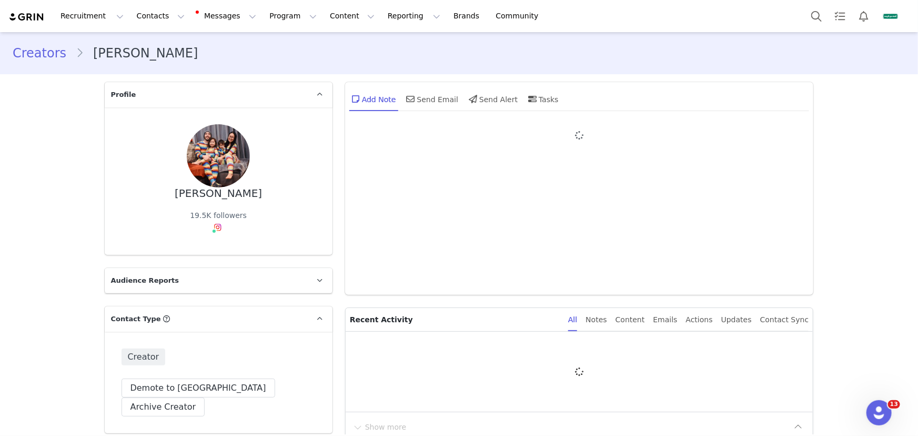
type input "+1 ([GEOGRAPHIC_DATA])"
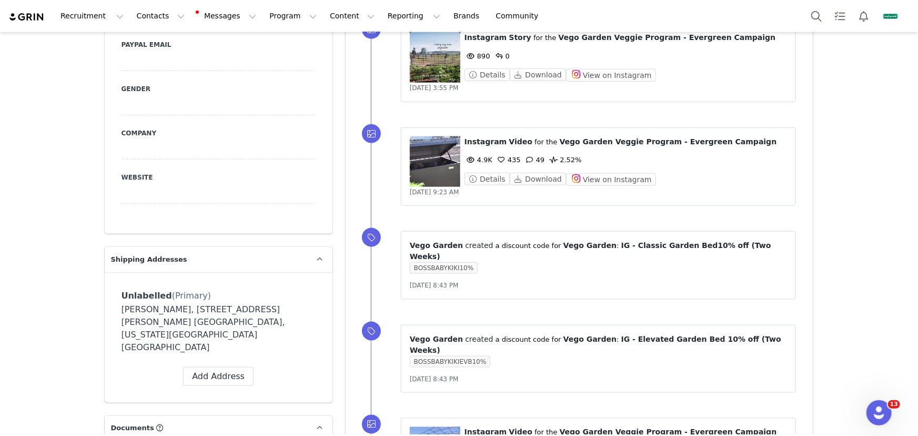
scroll to position [765, 0]
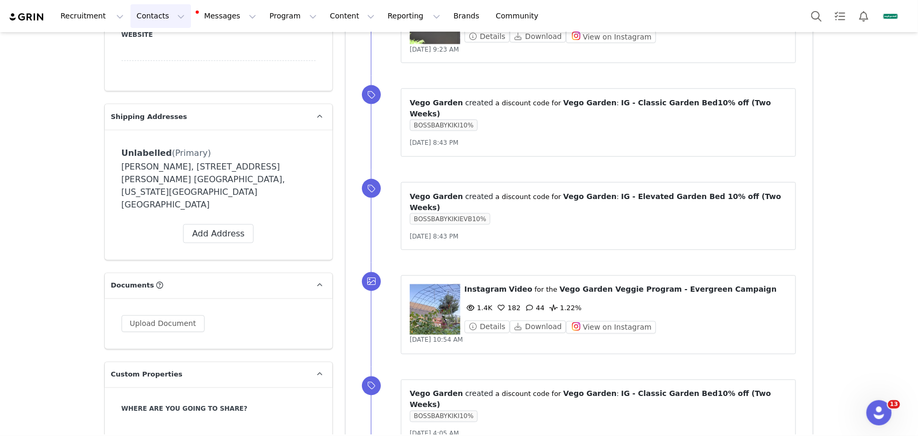
click at [142, 18] on button "Contacts Contacts" at bounding box center [160, 16] width 60 height 24
click at [166, 49] on div "Creators" at bounding box center [166, 46] width 70 height 11
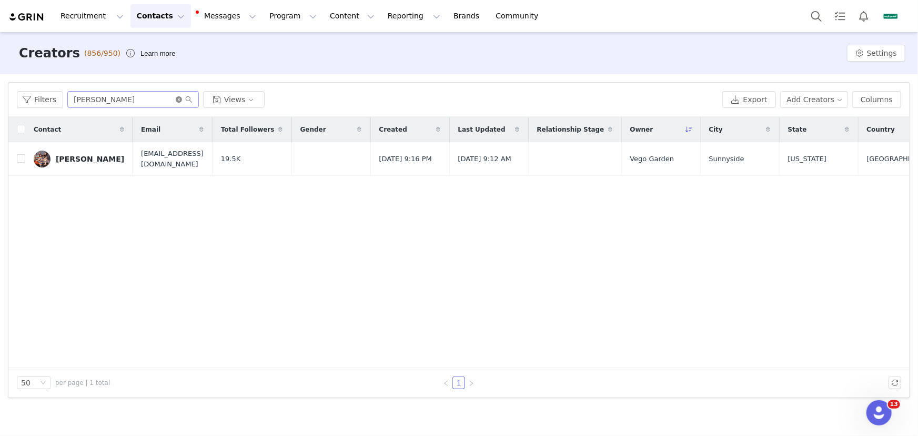
click at [178, 97] on icon "icon: close-circle" at bounding box center [179, 99] width 6 height 6
paste input "[PERSON_NAME]"
click at [150, 97] on input "[PERSON_NAME]" at bounding box center [132, 99] width 131 height 17
type input "[PERSON_NAME]"
click at [103, 158] on div "[PERSON_NAME]" at bounding box center [90, 159] width 68 height 8
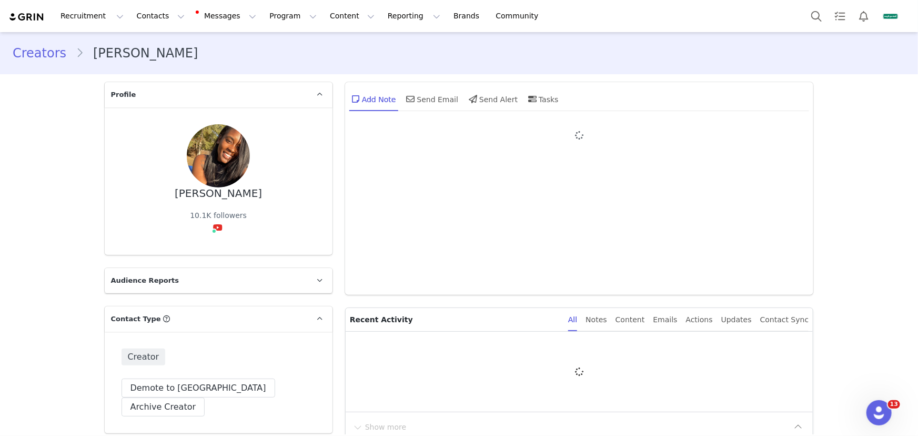
type input "+1 ([GEOGRAPHIC_DATA])"
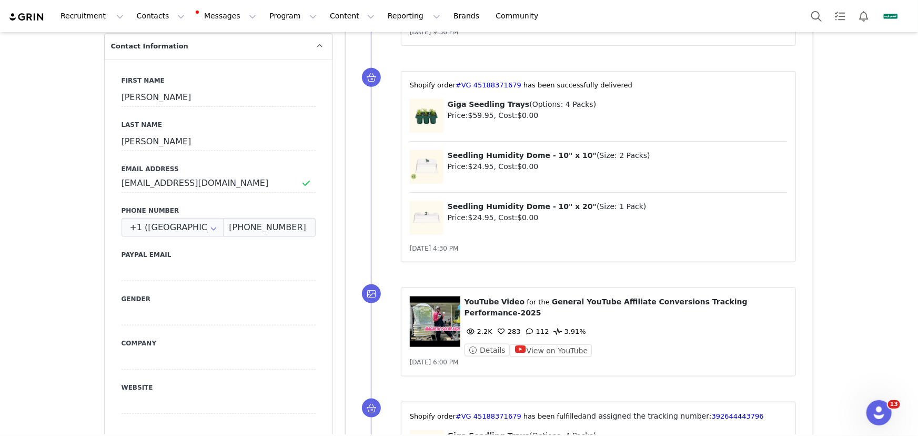
scroll to position [191, 0]
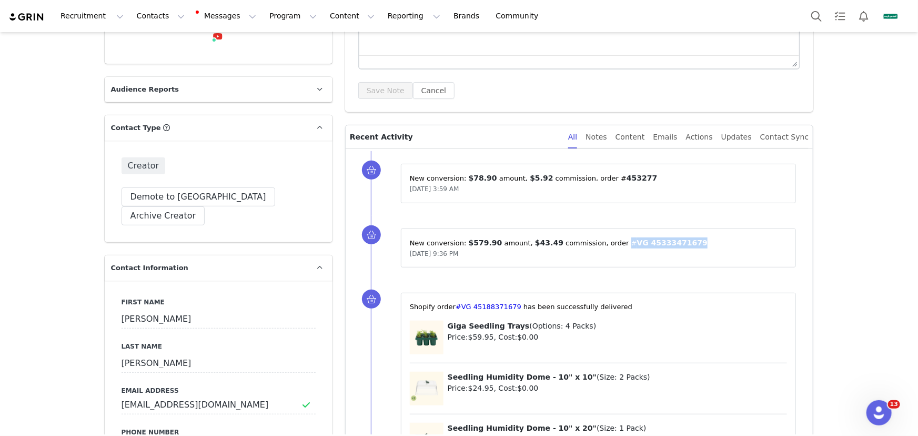
drag, startPoint x: 683, startPoint y: 242, endPoint x: 612, endPoint y: 240, distance: 71.5
click at [612, 240] on p "New conversion: ⁨ $579.90 ⁩ amount⁨, ⁨ $43.49 ⁩ commission⁩⁨, order #⁨ VG 45333…" at bounding box center [599, 242] width 378 height 11
drag, startPoint x: 635, startPoint y: 178, endPoint x: 601, endPoint y: 179, distance: 33.7
click at [601, 179] on p "New conversion: ⁨ $78.90 ⁩ amount⁨, ⁨ $5.92 ⁩ commission⁩⁨, order #⁨ 453277 ⁩⁩" at bounding box center [599, 178] width 378 height 11
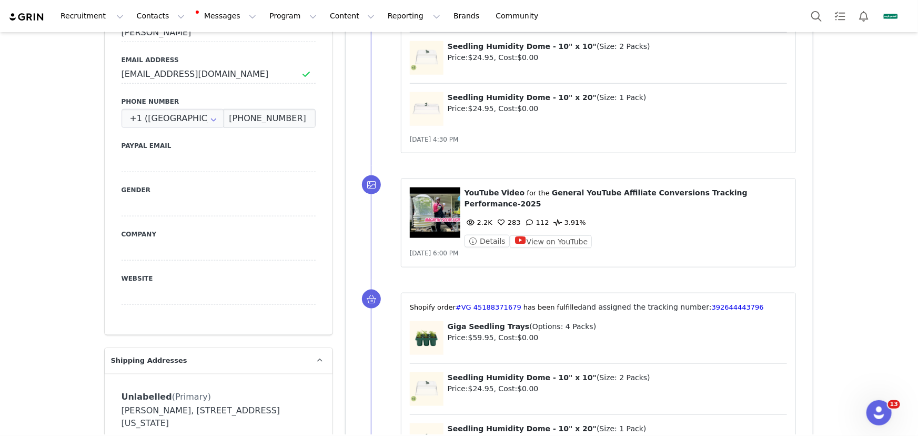
scroll to position [478, 0]
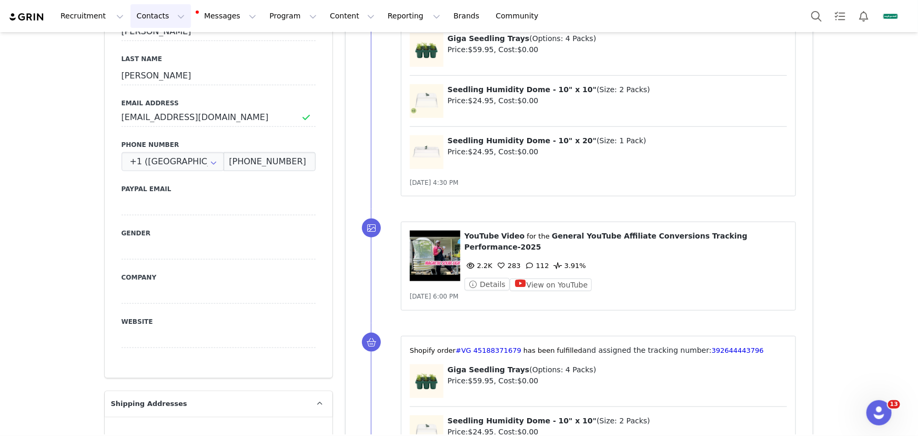
click at [158, 11] on button "Contacts Contacts" at bounding box center [160, 16] width 60 height 24
click at [173, 47] on div "Creators" at bounding box center [165, 46] width 69 height 11
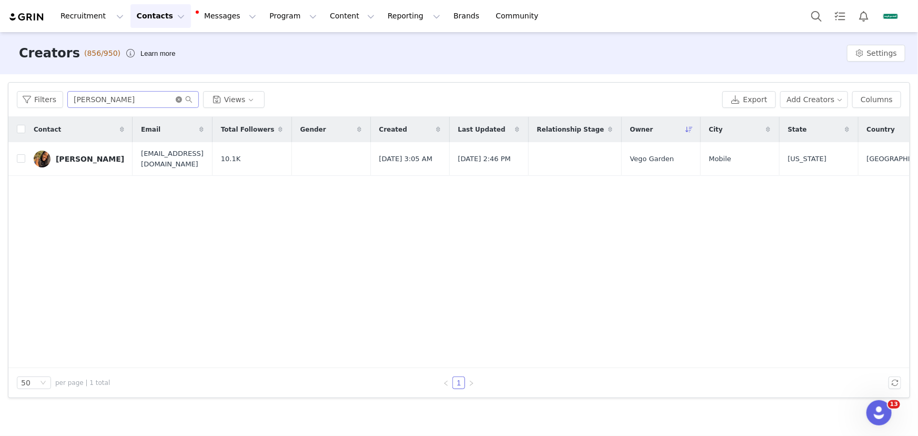
click at [177, 97] on icon "icon: close-circle" at bounding box center [179, 99] width 6 height 6
paste input "[PERSON_NAME]"
click at [153, 97] on input "text" at bounding box center [132, 99] width 131 height 17
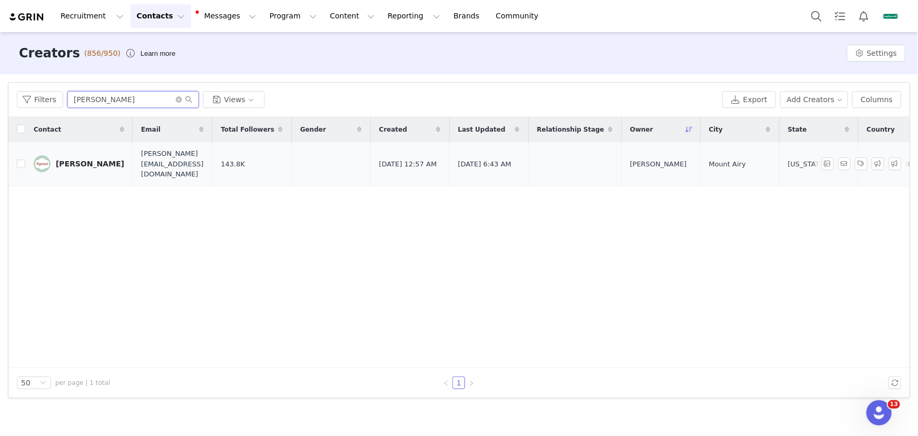
type input "[PERSON_NAME]"
drag, startPoint x: 94, startPoint y: 160, endPoint x: 103, endPoint y: 163, distance: 8.8
click at [94, 160] on div "[PERSON_NAME]" at bounding box center [90, 163] width 68 height 8
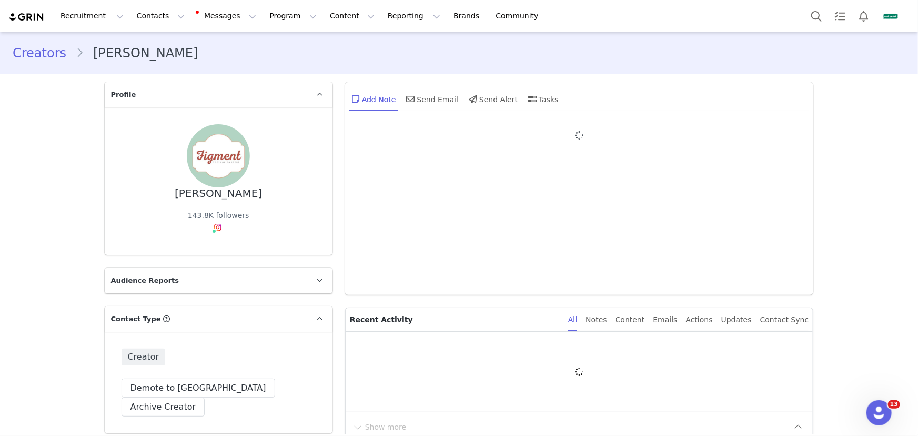
type input "+1 ([GEOGRAPHIC_DATA])"
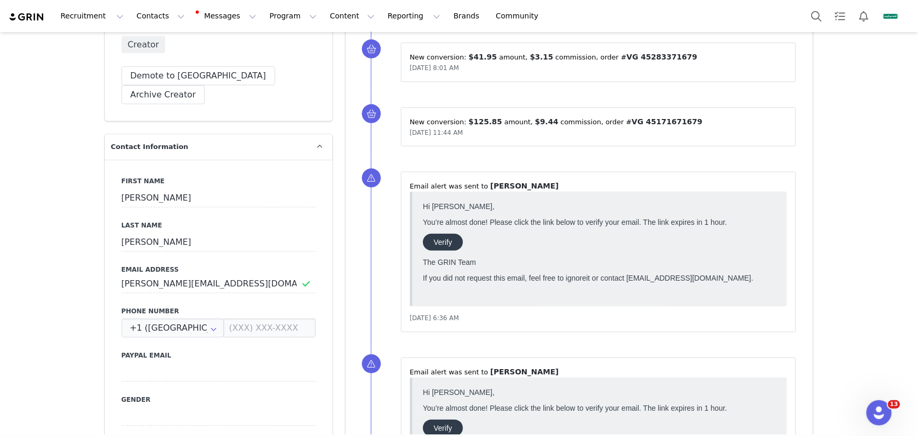
scroll to position [239, 0]
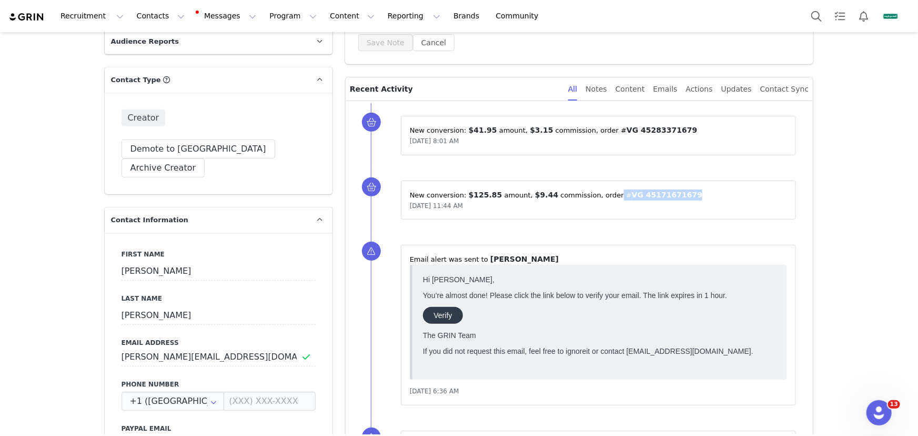
drag, startPoint x: 678, startPoint y: 190, endPoint x: 606, endPoint y: 195, distance: 72.2
click at [606, 195] on p "New conversion: ⁨ $125.85 ⁩ amount⁨, ⁨ $9.44 ⁩ commission⁩⁨, order #⁨ VG 451716…" at bounding box center [599, 194] width 378 height 11
drag, startPoint x: 673, startPoint y: 128, endPoint x: 603, endPoint y: 126, distance: 69.5
click at [603, 126] on p "New conversion: ⁨ $41.95 ⁩ amount⁨, ⁨ $3.15 ⁩ commission⁩⁨, order #⁨ VG 4528337…" at bounding box center [599, 130] width 378 height 11
click at [159, 15] on button "Contacts Contacts" at bounding box center [160, 16] width 60 height 24
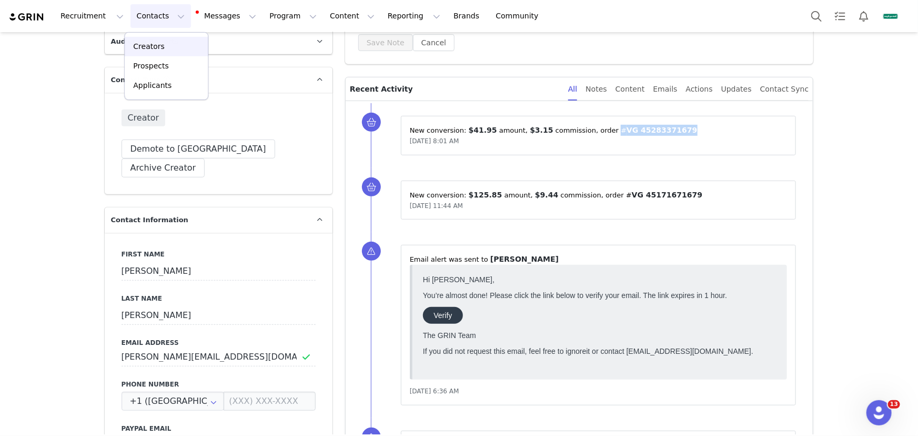
click at [174, 44] on div "Creators" at bounding box center [166, 46] width 70 height 11
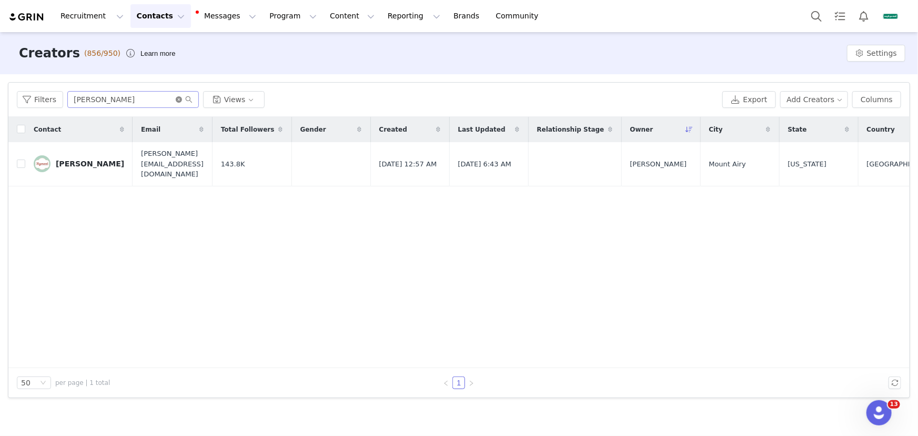
click at [178, 100] on icon "icon: close-circle" at bounding box center [179, 99] width 6 height 6
click at [156, 100] on input "text" at bounding box center [132, 99] width 131 height 17
paste input "[PERSON_NAME]"
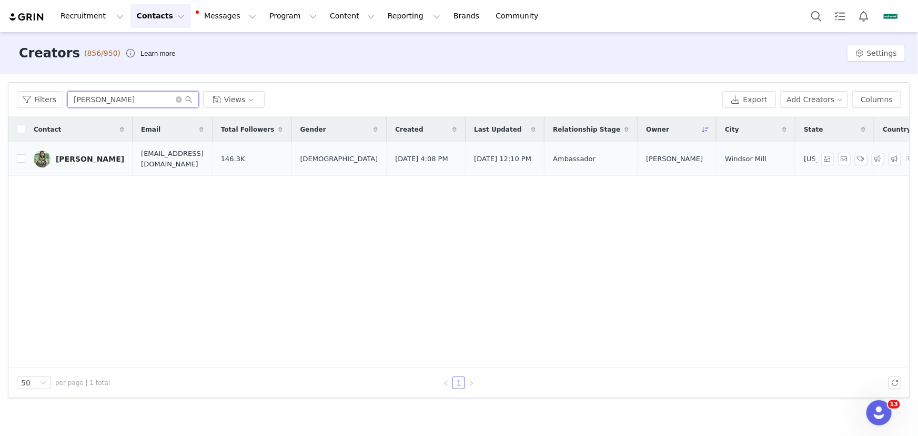
type input "[PERSON_NAME]"
drag, startPoint x: 105, startPoint y: 160, endPoint x: 120, endPoint y: 167, distance: 17.2
click at [105, 160] on div "[PERSON_NAME]" at bounding box center [90, 159] width 68 height 8
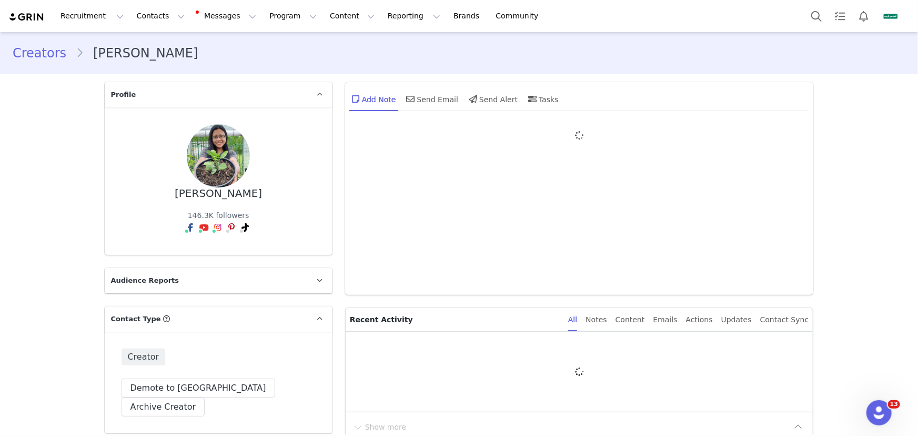
type input "+1 ([GEOGRAPHIC_DATA])"
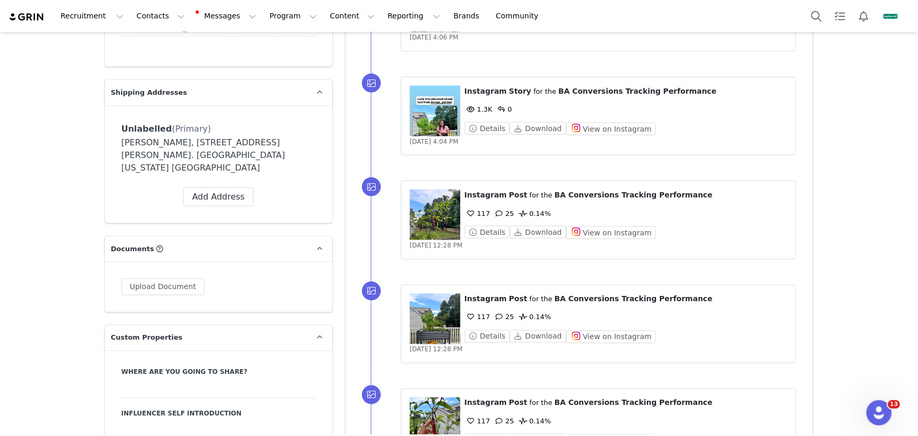
scroll to position [860, 0]
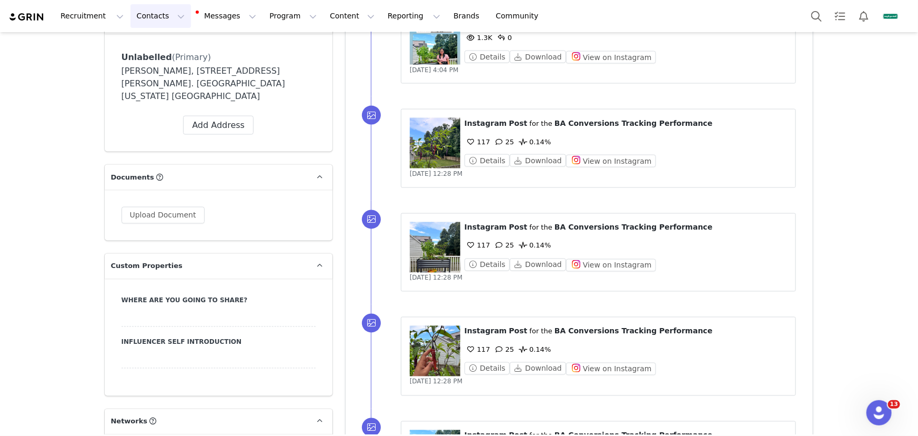
click at [163, 15] on button "Contacts Contacts" at bounding box center [160, 16] width 60 height 24
click at [172, 48] on div "Creators" at bounding box center [166, 46] width 70 height 11
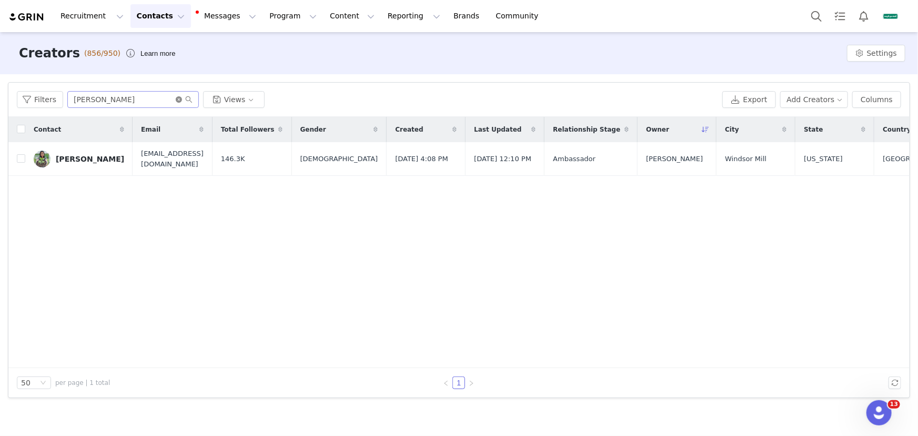
drag, startPoint x: 178, startPoint y: 99, endPoint x: 158, endPoint y: 98, distance: 20.0
click at [178, 99] on icon "icon: close-circle" at bounding box center [179, 99] width 6 height 6
click at [156, 98] on input "text" at bounding box center [132, 99] width 131 height 17
paste input "[PERSON_NAME]"
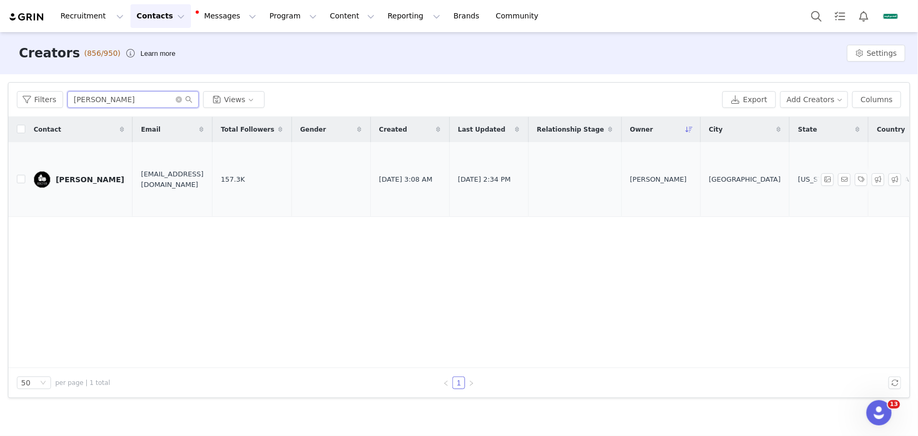
type input "[PERSON_NAME]"
drag, startPoint x: 67, startPoint y: 176, endPoint x: 210, endPoint y: 182, distance: 143.2
click at [67, 176] on div "[PERSON_NAME]" at bounding box center [90, 179] width 68 height 8
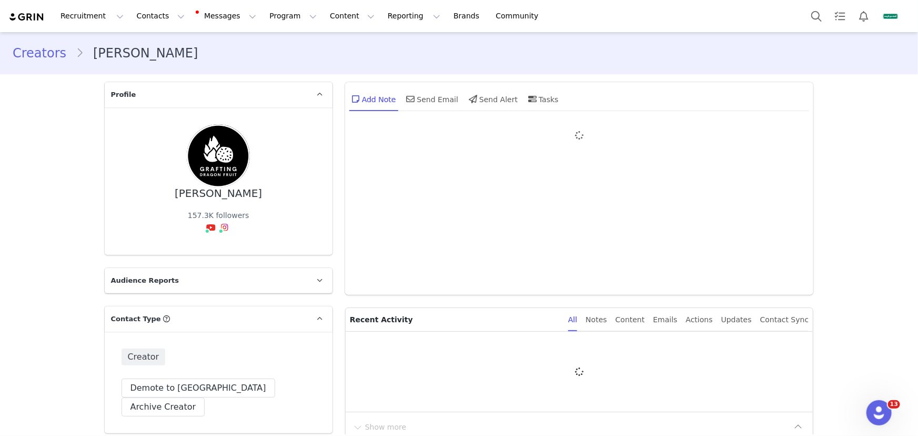
type input "+1 ([GEOGRAPHIC_DATA])"
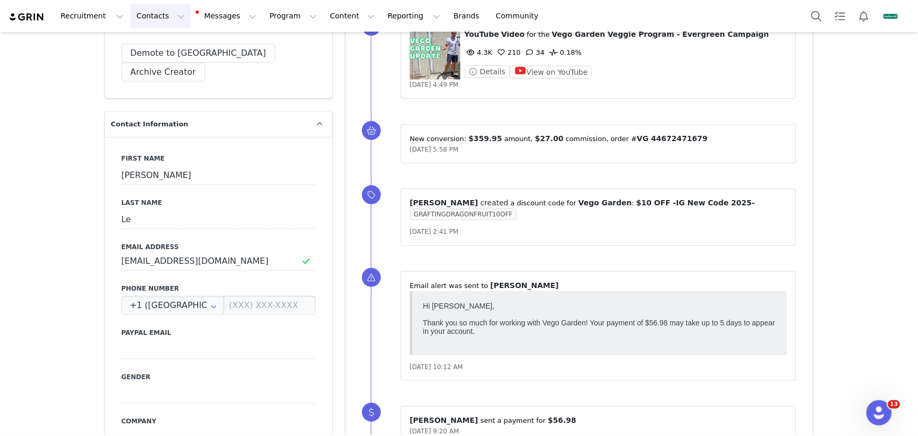
click at [153, 22] on button "Contacts Contacts" at bounding box center [160, 16] width 60 height 24
click at [165, 47] on div "Creators" at bounding box center [165, 46] width 69 height 11
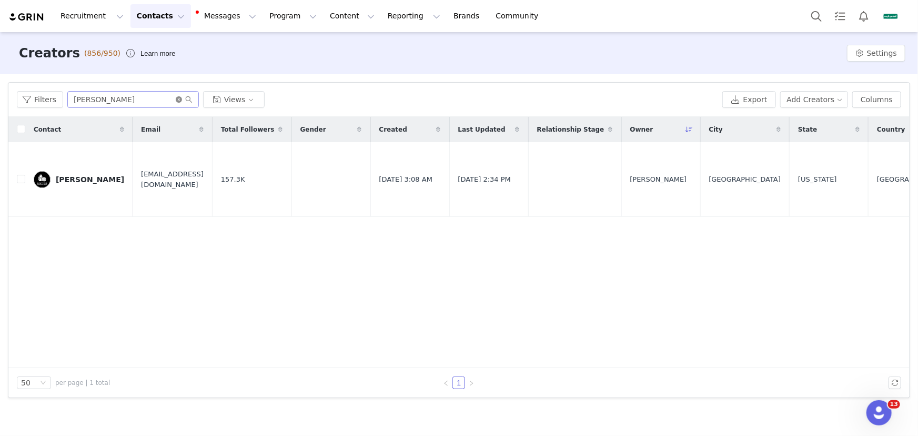
click at [179, 100] on icon "icon: close-circle" at bounding box center [179, 99] width 6 height 6
click at [167, 98] on input "text" at bounding box center [132, 99] width 131 height 17
paste input "[PERSON_NAME]"
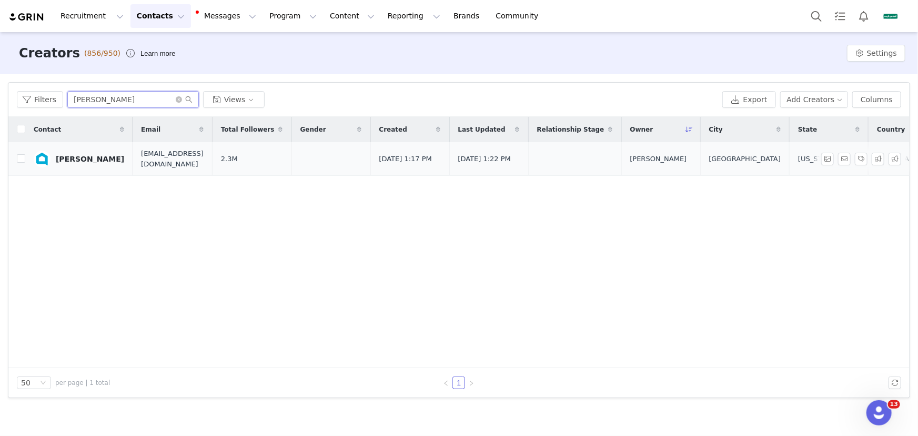
type input "[PERSON_NAME]"
drag, startPoint x: 90, startPoint y: 161, endPoint x: 130, endPoint y: 169, distance: 40.2
click at [90, 161] on div "[PERSON_NAME]" at bounding box center [90, 159] width 68 height 8
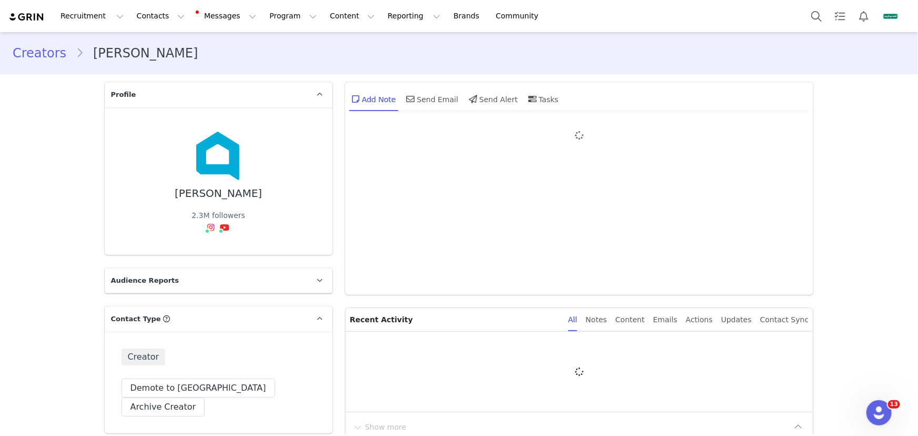
type input "+1 ([GEOGRAPHIC_DATA])"
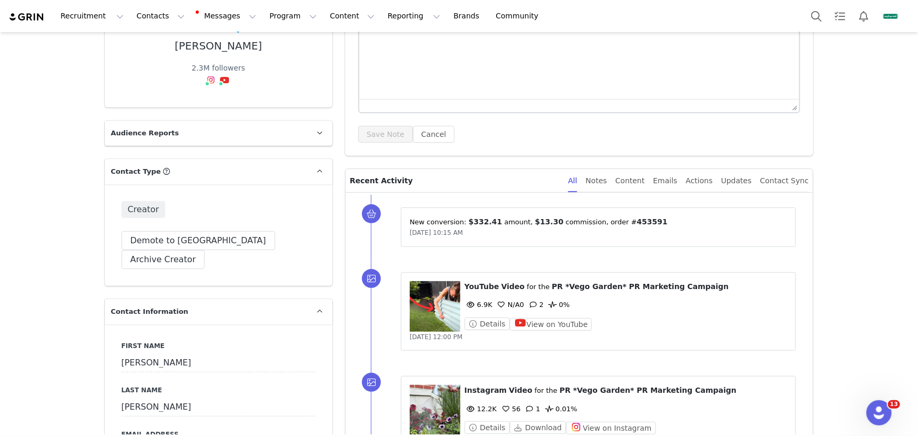
scroll to position [191, 0]
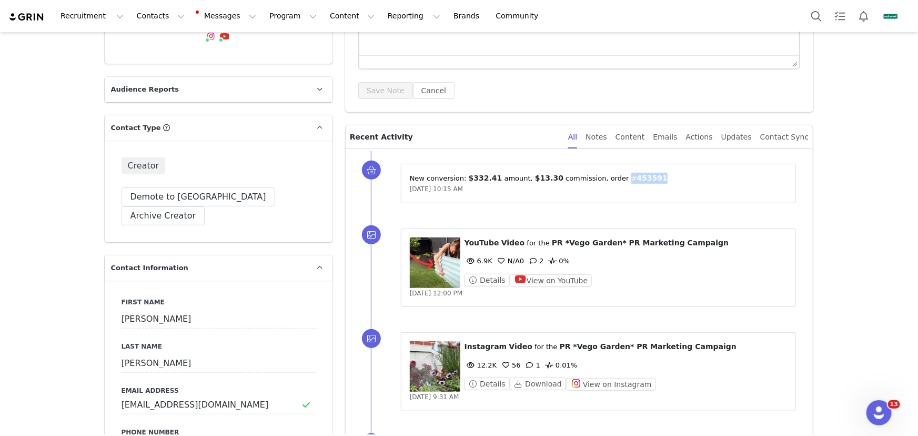
drag, startPoint x: 644, startPoint y: 177, endPoint x: 613, endPoint y: 176, distance: 31.6
click at [613, 176] on p "New conversion: ⁨ $332.41 ⁩ amount⁨, ⁨ $13.30 ⁩ commission⁩⁨, order #⁨ 453591 ⁩⁩" at bounding box center [599, 178] width 378 height 11
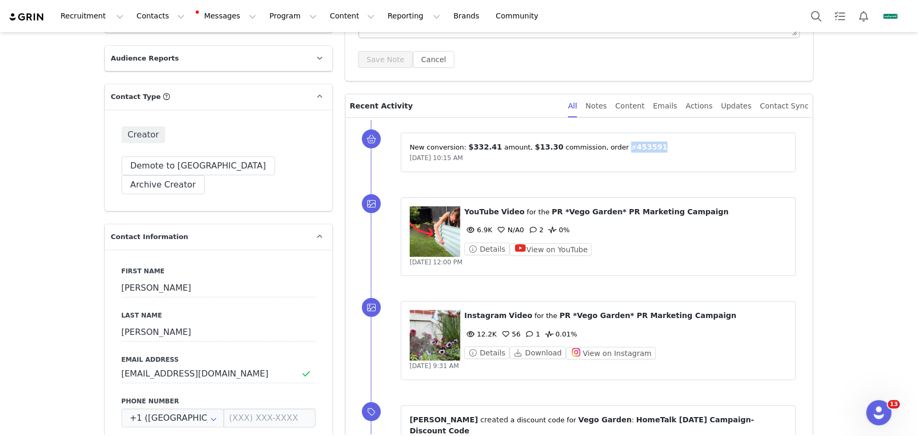
scroll to position [239, 0]
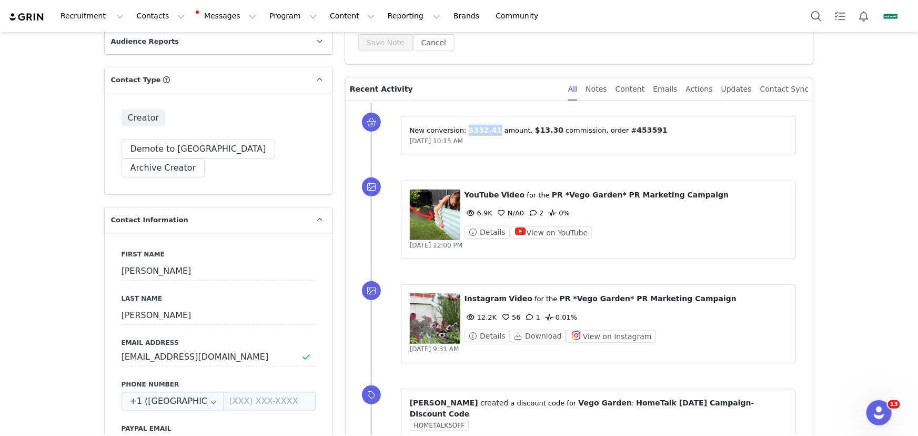
drag, startPoint x: 462, startPoint y: 128, endPoint x: 481, endPoint y: 141, distance: 23.1
click at [489, 130] on span "$332.41" at bounding box center [486, 130] width 34 height 8
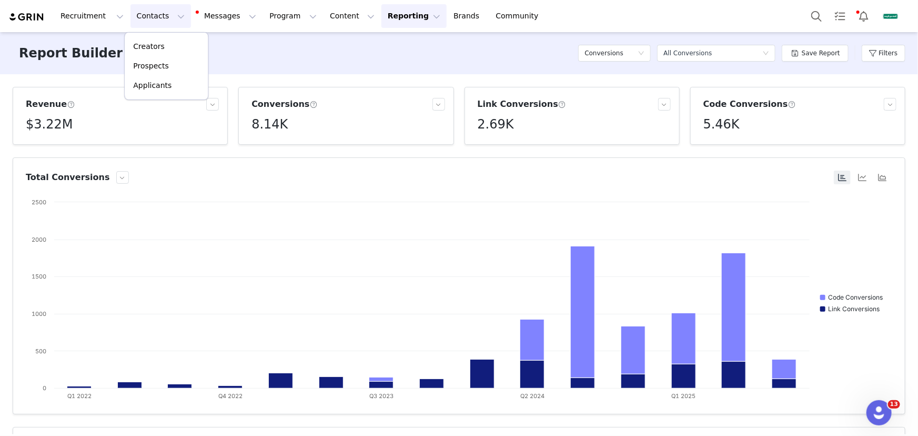
scroll to position [239, 0]
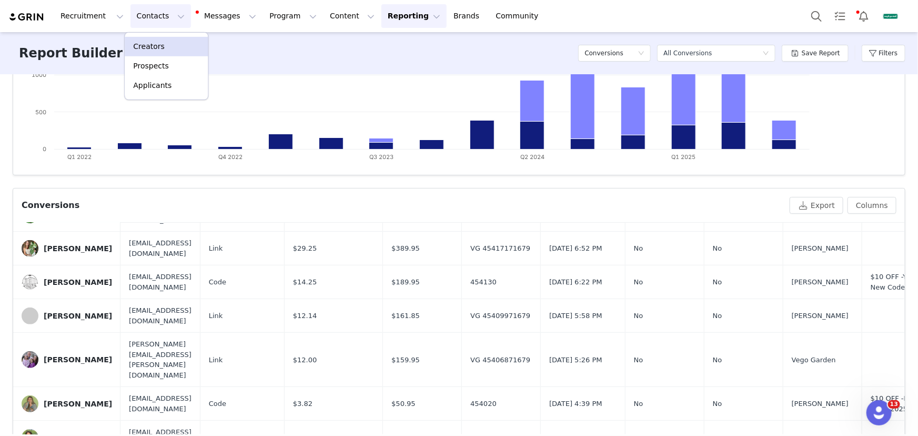
drag, startPoint x: 0, startPoint y: 0, endPoint x: 174, endPoint y: 50, distance: 181.3
click at [174, 50] on div "Creators" at bounding box center [166, 46] width 70 height 11
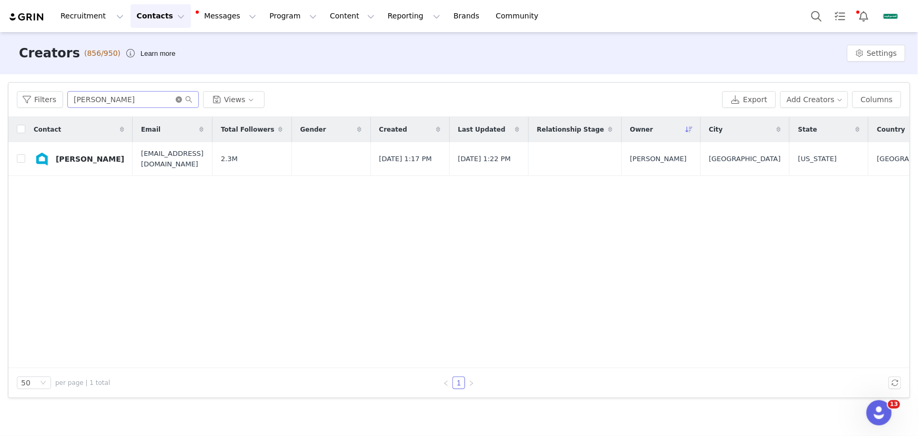
click at [179, 100] on icon "icon: close-circle" at bounding box center [179, 99] width 6 height 6
paste input "chuckrobin928@gmail.com"
click at [163, 100] on input "chuckrobin928@gmail.com" at bounding box center [132, 99] width 131 height 17
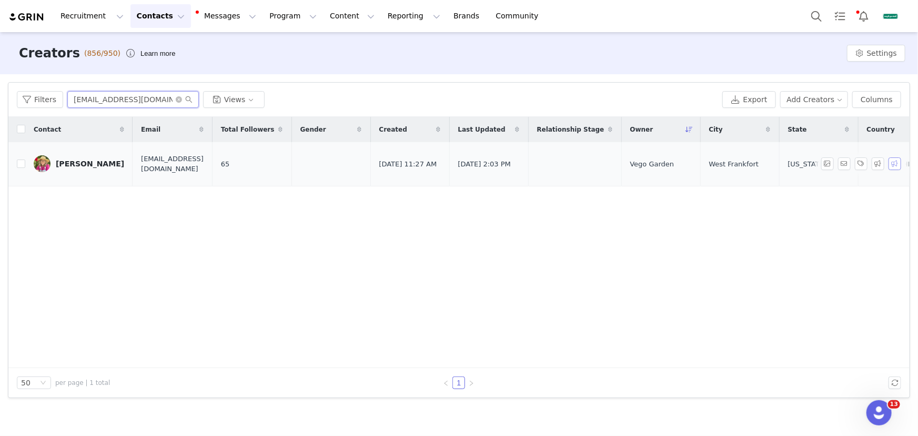
type input "chuckrobin928@gmail.com"
drag, startPoint x: 895, startPoint y: 164, endPoint x: 880, endPoint y: 169, distance: 15.1
click at [895, 164] on button "button" at bounding box center [894, 163] width 13 height 13
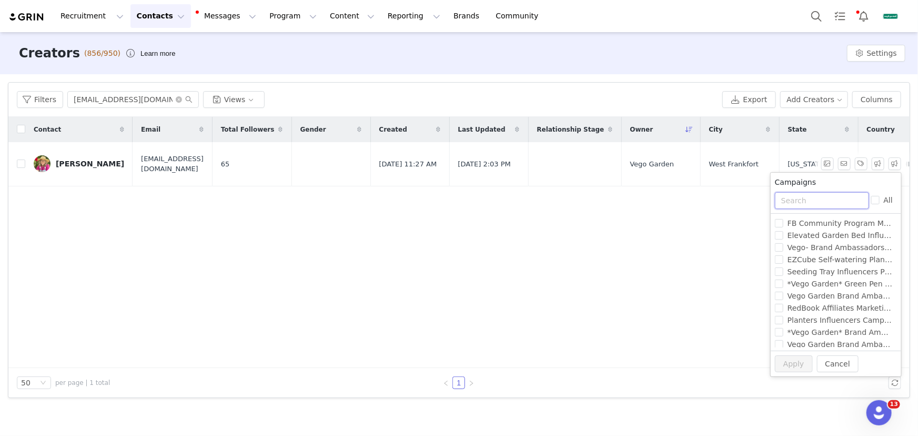
click at [820, 204] on input "text" at bounding box center [822, 200] width 94 height 17
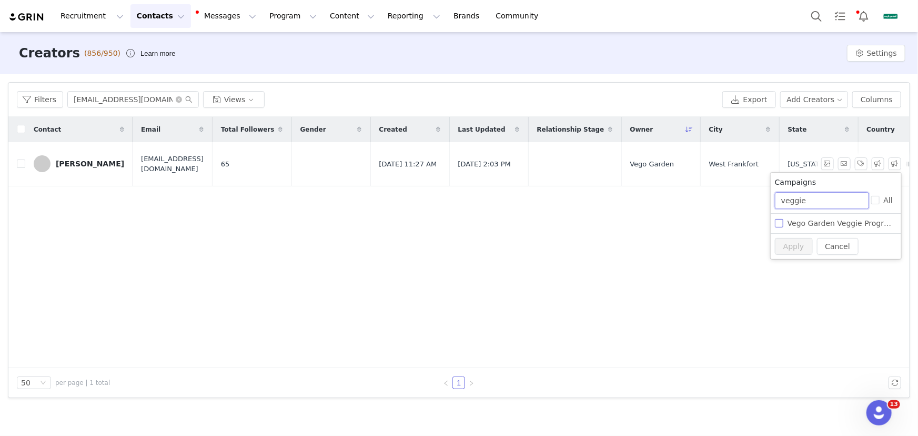
type input "veggie"
drag, startPoint x: 822, startPoint y: 218, endPoint x: 817, endPoint y: 210, distance: 8.9
click at [822, 219] on span "Vego Garden Veggie Program - Evergreen Campaign" at bounding box center [883, 223] width 201 height 8
click at [783, 219] on input "Vego Garden Veggie Program - Evergreen Campaign" at bounding box center [779, 223] width 8 height 8
checkbox input "true"
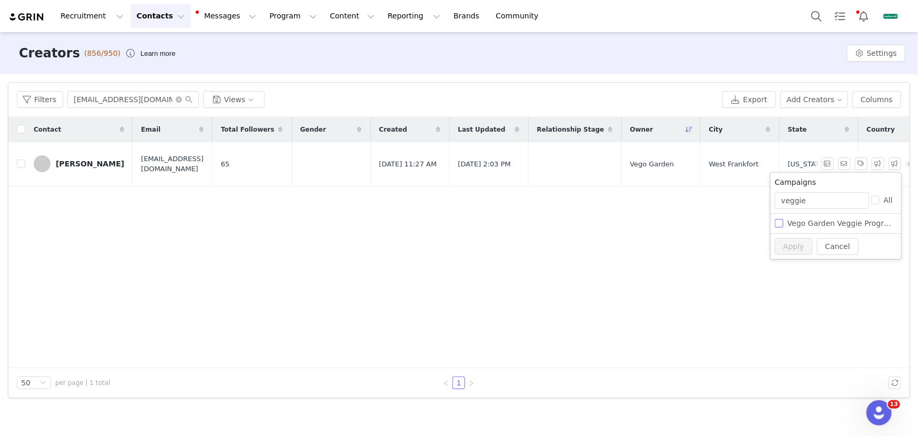
checkbox input "true"
drag, startPoint x: 821, startPoint y: 200, endPoint x: 780, endPoint y: 204, distance: 40.7
click at [780, 204] on input "veggie" at bounding box center [822, 200] width 94 height 17
checkbox input "false"
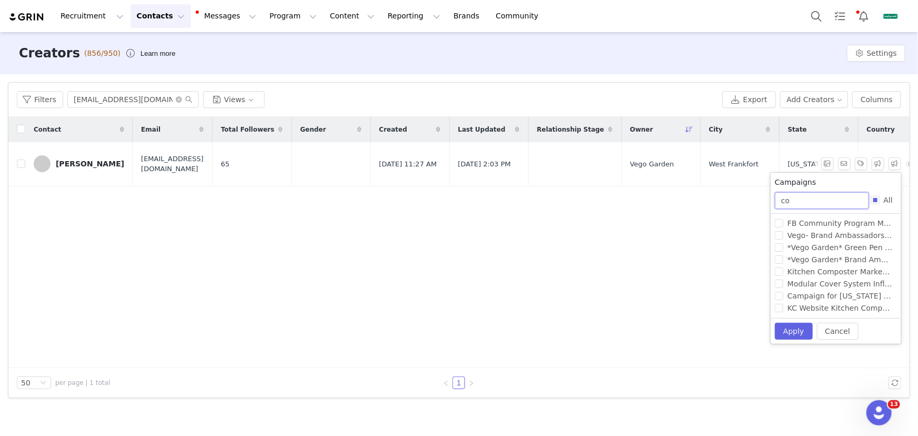
type input "cov"
checkbox input "true"
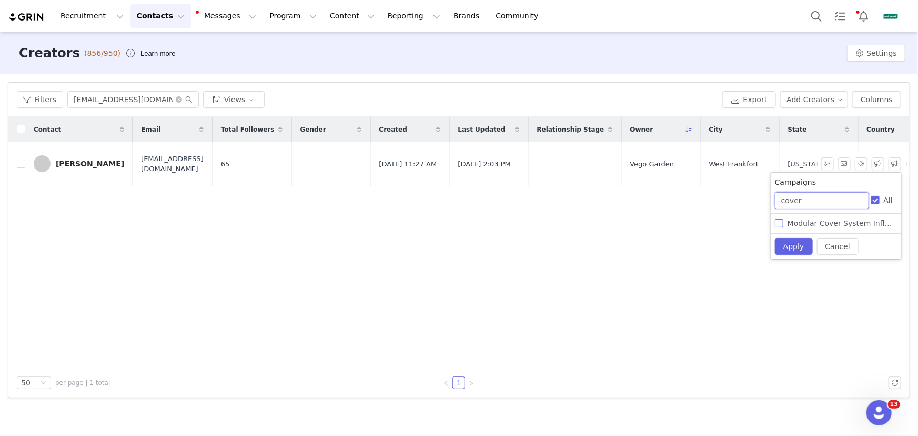
type input "cover"
click at [796, 222] on span "Modular Cover System Influencers Program [DATE]-[DATE]" at bounding box center [894, 223] width 223 height 8
click at [783, 222] on input "Modular Cover System Influencers Program [DATE]-[DATE]" at bounding box center [779, 223] width 8 height 8
checkbox input "true"
checkbox input "false"
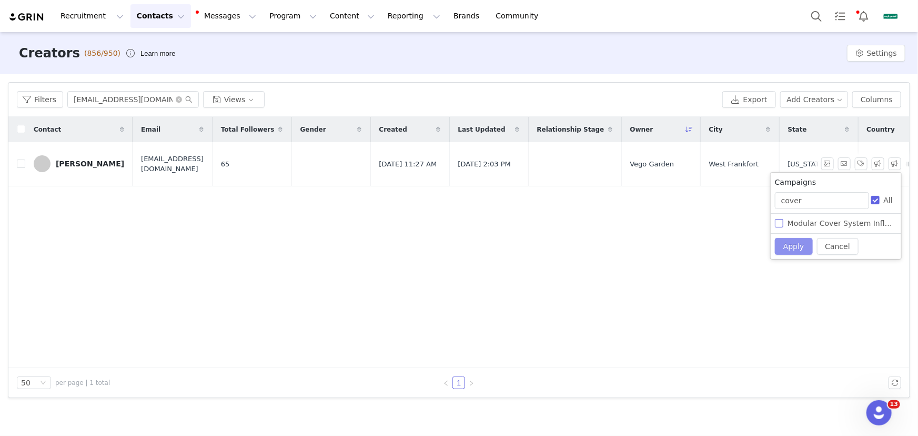
checkbox input "true"
click at [797, 246] on button "Apply" at bounding box center [794, 246] width 38 height 17
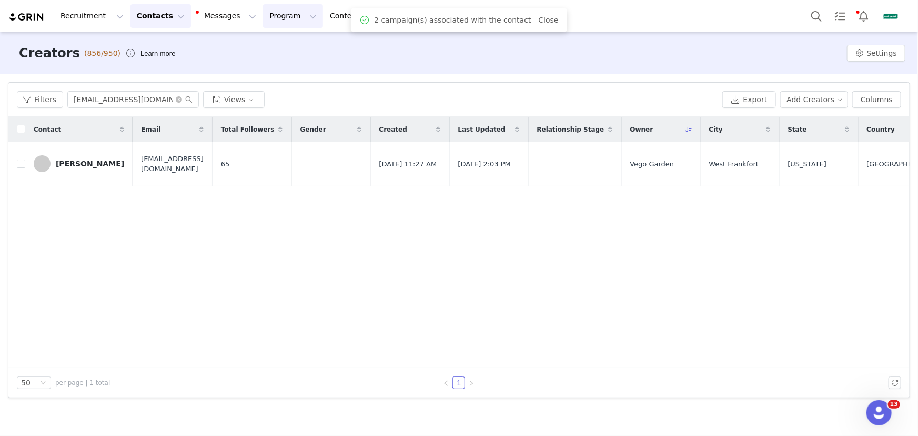
click at [280, 15] on button "Program Program" at bounding box center [293, 16] width 60 height 24
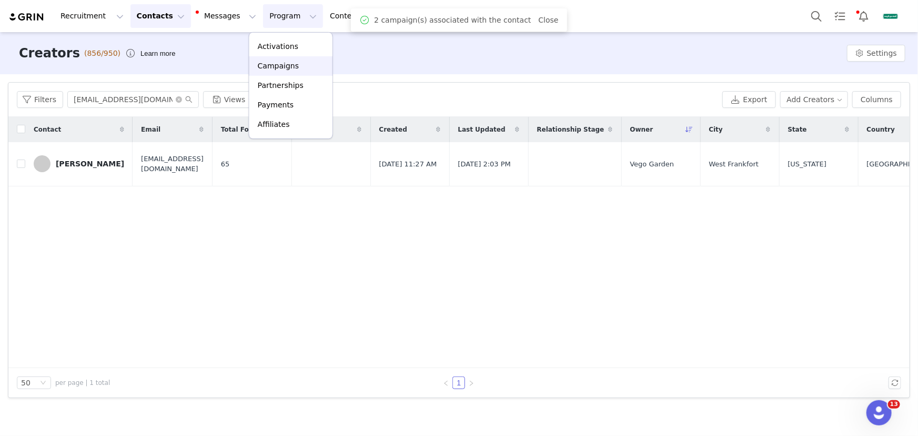
drag, startPoint x: 295, startPoint y: 65, endPoint x: 312, endPoint y: 98, distance: 36.9
click at [295, 65] on p "Campaigns" at bounding box center [278, 65] width 41 height 11
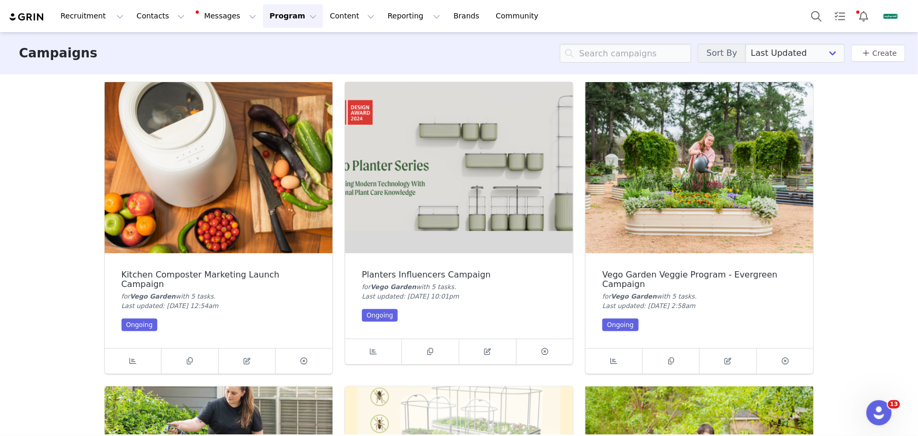
click at [677, 199] on img at bounding box center [699, 167] width 228 height 171
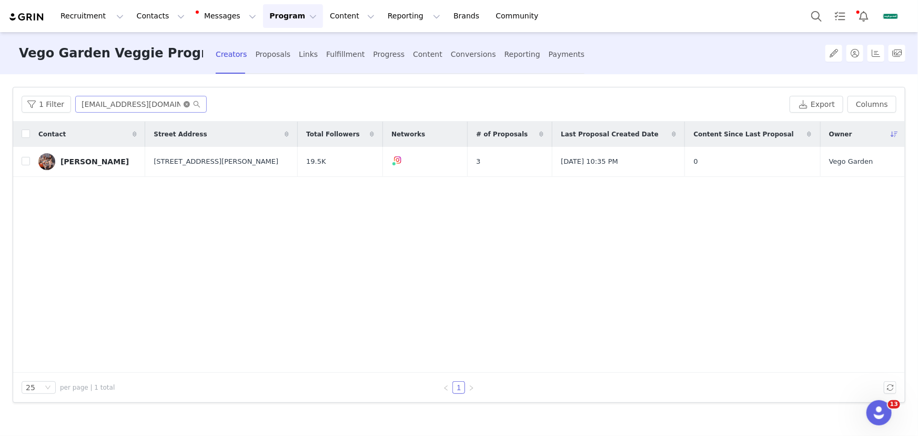
click at [185, 103] on icon "icon: close-circle" at bounding box center [187, 104] width 6 height 6
click at [181, 104] on input "text" at bounding box center [140, 104] width 131 height 17
paste input "chuckrobin928@gmail.com"
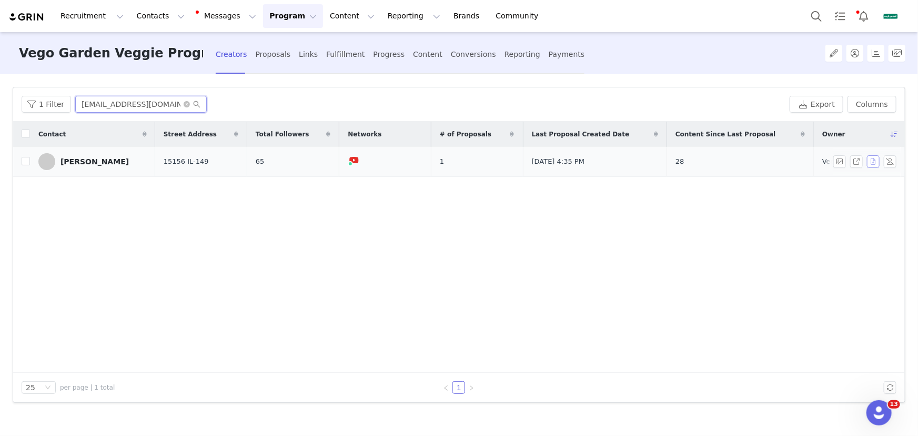
type input "chuckrobin928@gmail.com"
click at [877, 159] on button "button" at bounding box center [873, 161] width 13 height 13
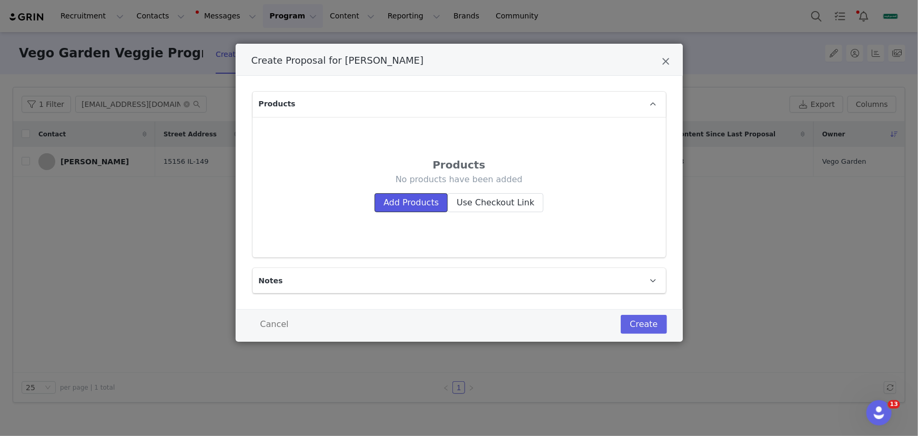
click at [410, 197] on button "Add Products" at bounding box center [410, 202] width 73 height 19
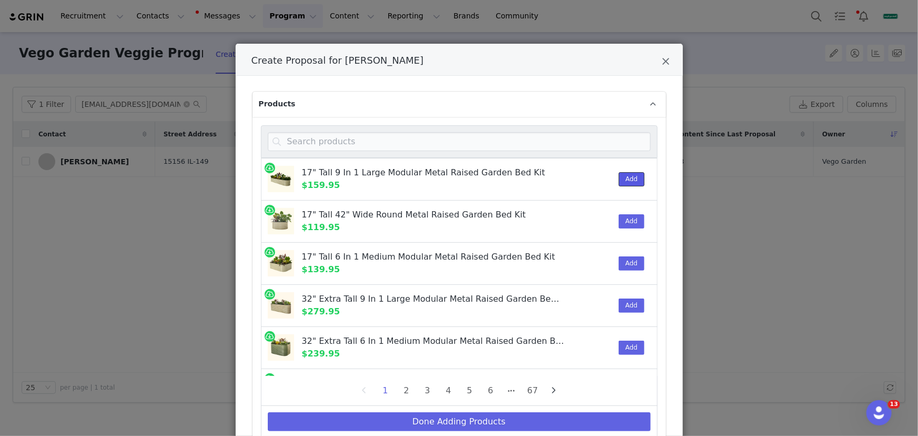
click at [619, 179] on button "Add" at bounding box center [632, 179] width 26 height 14
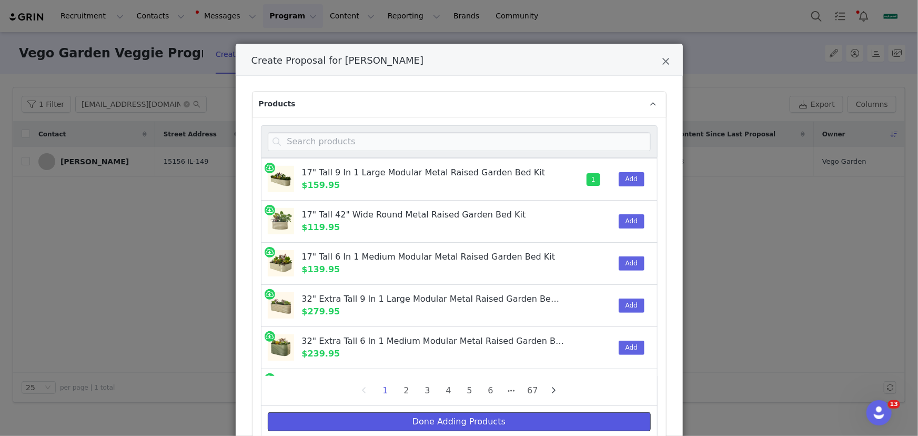
click at [539, 418] on button "Done Adding Products" at bounding box center [459, 421] width 383 height 19
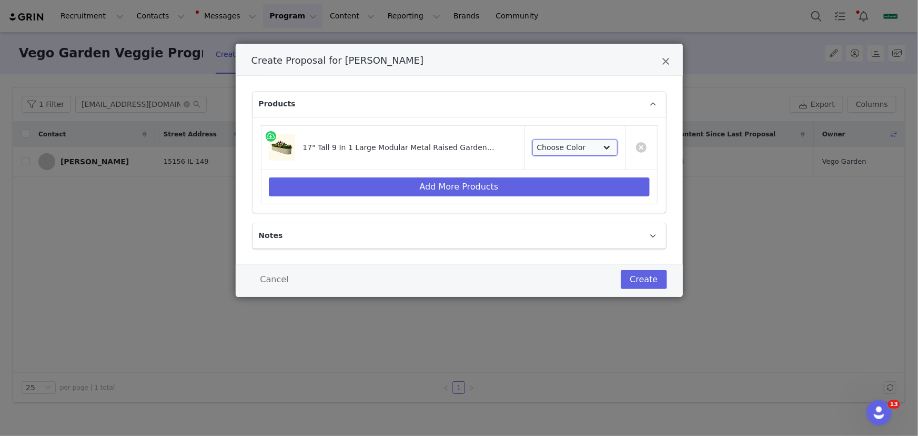
click at [575, 150] on select "Choose Color Pearl White British Green Olive Green Modern Gray Sky Blue Terra C…" at bounding box center [574, 147] width 85 height 17
select select "6087841"
click at [540, 139] on select "Choose Color Pearl White British Green Olive Green Modern Gray Sky Blue Terra C…" at bounding box center [574, 147] width 85 height 17
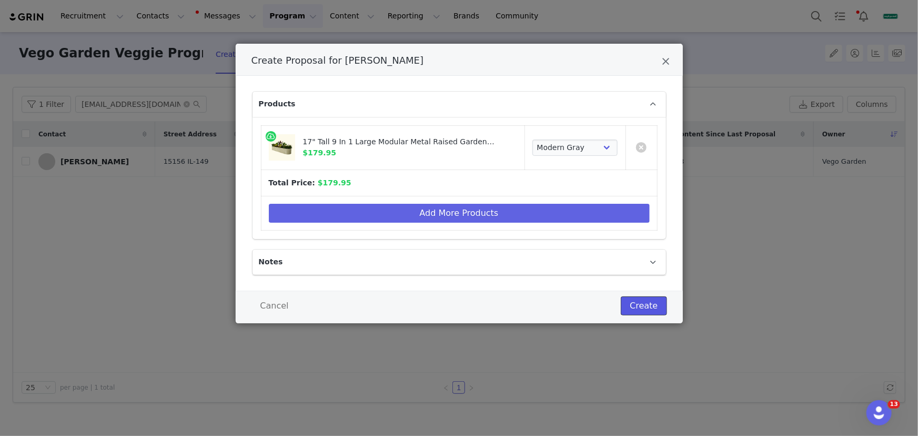
click at [638, 299] on button "Create" at bounding box center [644, 305] width 46 height 19
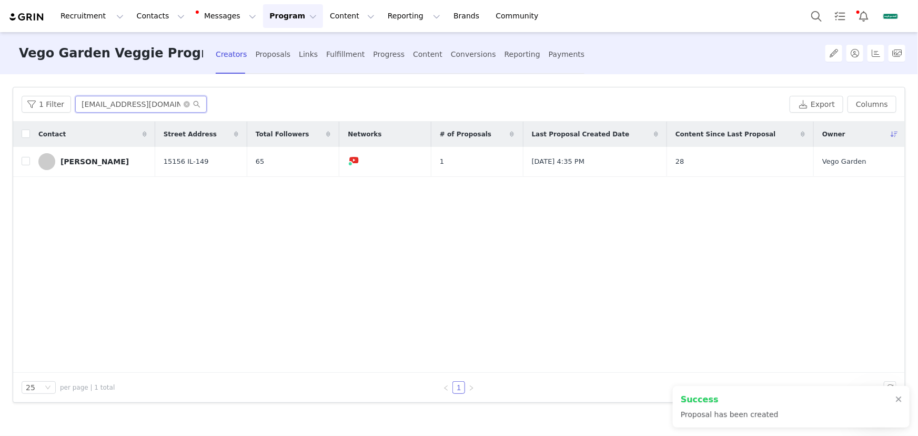
drag, startPoint x: 112, startPoint y: 103, endPoint x: 180, endPoint y: 101, distance: 67.9
click at [180, 101] on input "chuckrobin928@gmail.com" at bounding box center [140, 104] width 131 height 17
drag, startPoint x: 326, startPoint y: 53, endPoint x: 326, endPoint y: 60, distance: 7.4
click at [326, 53] on div "Fulfillment" at bounding box center [345, 54] width 38 height 28
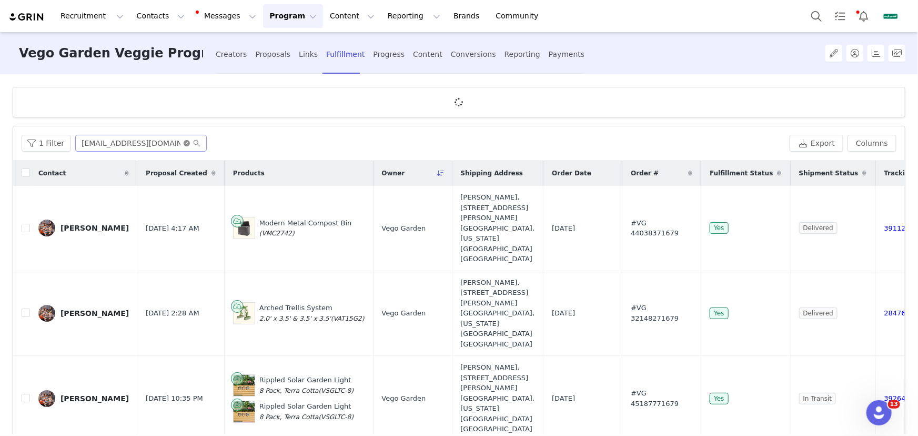
click at [187, 142] on icon "icon: close-circle" at bounding box center [187, 143] width 6 height 6
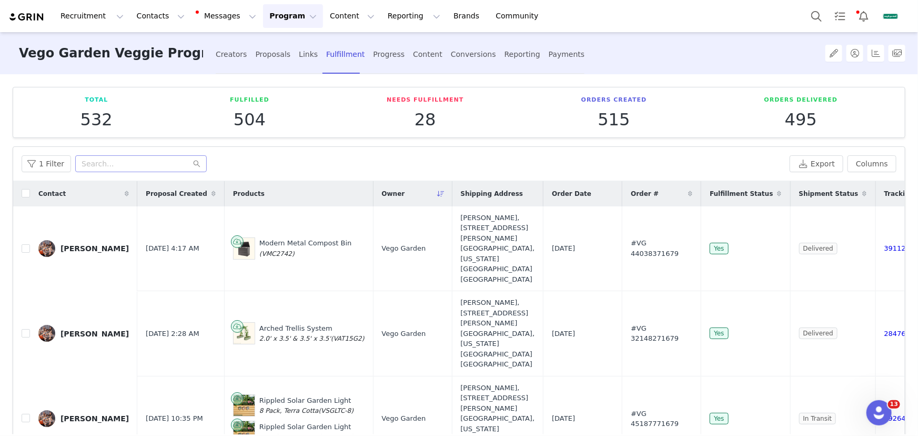
click at [168, 142] on div "Total 532 Fulfilled 504 Needs Fulfillment 28 Orders Created 515 Orders Delivere…" at bounding box center [459, 254] width 918 height 360
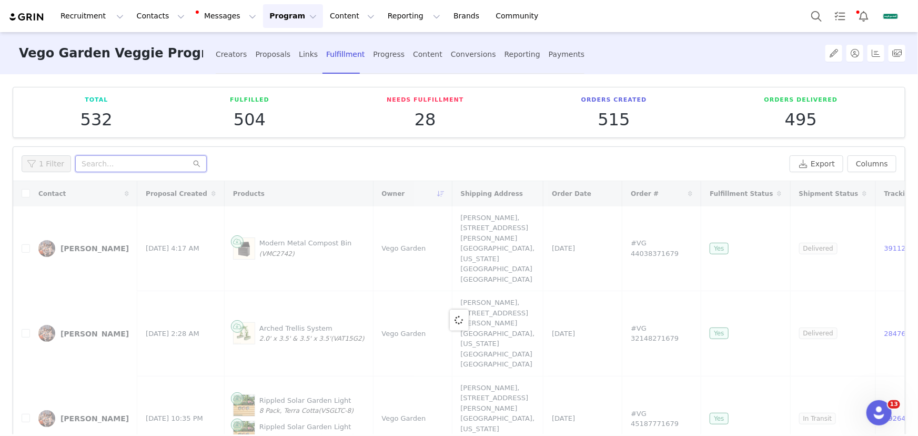
click at [172, 156] on input "text" at bounding box center [140, 163] width 131 height 17
click at [174, 162] on input "text" at bounding box center [140, 163] width 131 height 17
paste input "chuckrobin928@gmail.com"
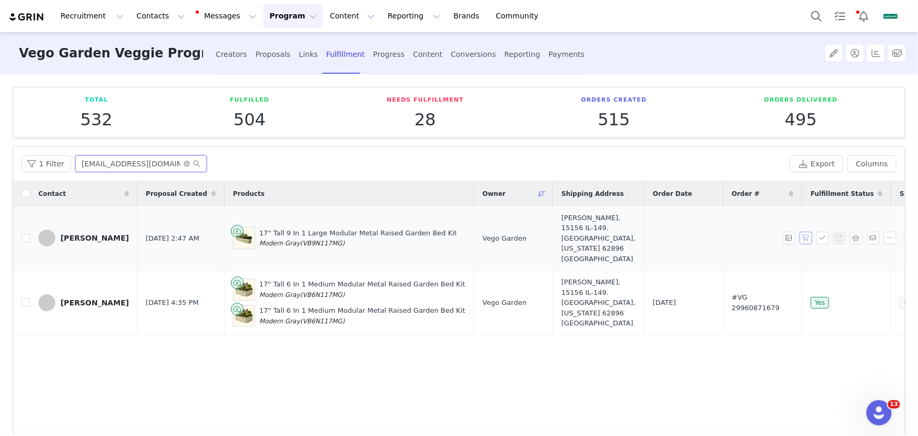
type input "chuckrobin928@gmail.com"
click at [803, 234] on button "button" at bounding box center [805, 237] width 13 height 13
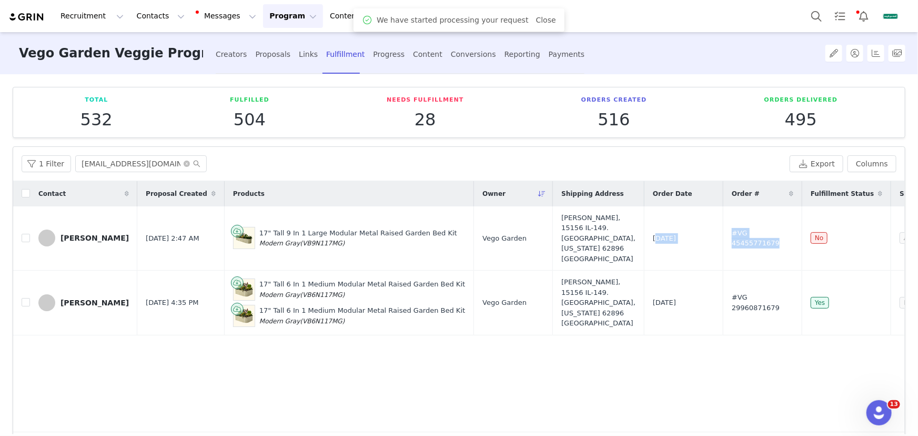
drag, startPoint x: 752, startPoint y: 238, endPoint x: 611, endPoint y: 356, distance: 184.1
click at [612, 239] on tr "Robin Gardner Sep 2, 2025 2:47 AM 17" Tall 9 In 1 Large Modular Metal Raised Ga…" at bounding box center [536, 238] width 1046 height 64
copy tr "Sep 2, 2025 #VG 45455771679"
click at [158, 21] on button "Contacts Contacts" at bounding box center [160, 16] width 60 height 24
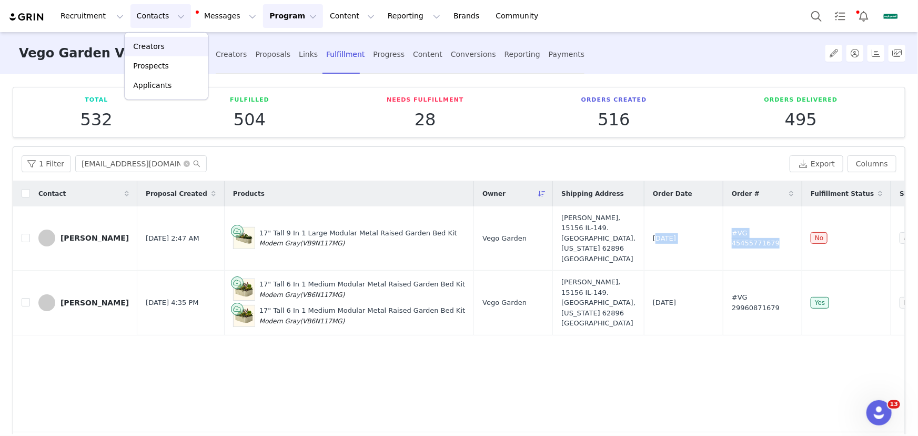
drag, startPoint x: 165, startPoint y: 52, endPoint x: 174, endPoint y: 66, distance: 16.1
click at [165, 52] on link "Creators" at bounding box center [166, 46] width 83 height 19
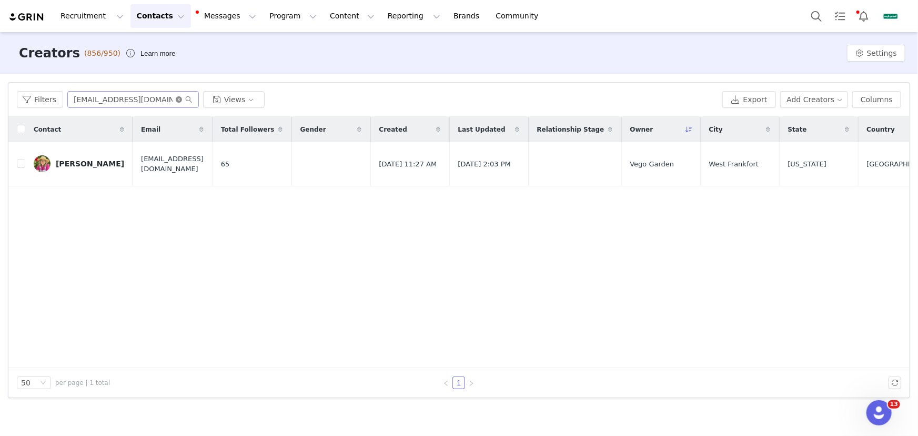
click at [176, 100] on icon "icon: close-circle" at bounding box center [179, 99] width 6 height 6
click at [158, 100] on input "text" at bounding box center [132, 99] width 131 height 17
paste input "[EMAIL_ADDRESS][DOMAIN_NAME]"
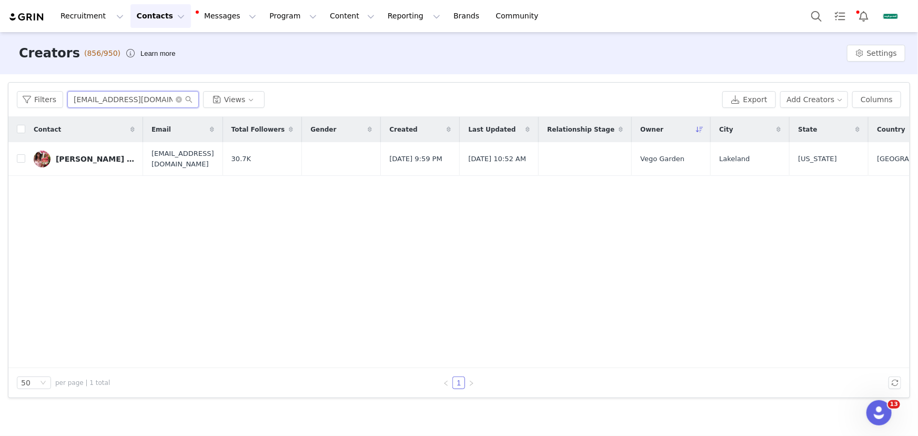
type input "[EMAIL_ADDRESS][DOMAIN_NAME]"
drag, startPoint x: 286, startPoint y: 17, endPoint x: 286, endPoint y: 24, distance: 6.3
click at [286, 17] on button "Program Program" at bounding box center [293, 16] width 60 height 24
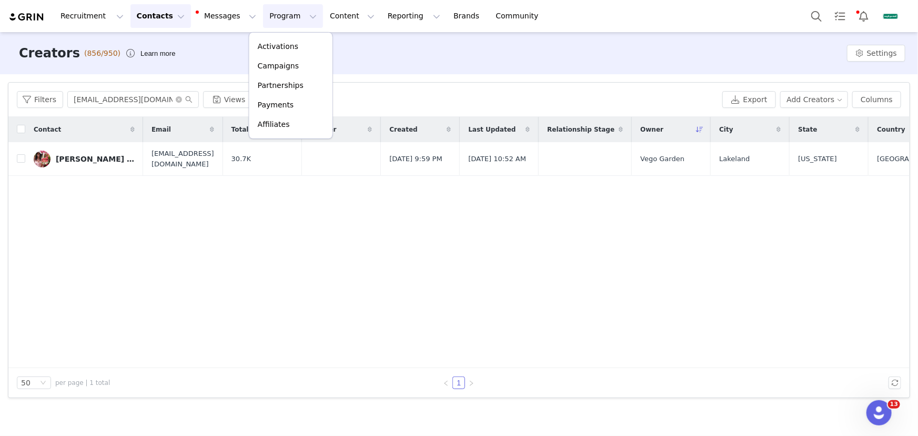
drag, startPoint x: 700, startPoint y: 271, endPoint x: 762, endPoint y: 221, distance: 79.3
click at [701, 271] on div "Contact Email Total Followers Gender Created Last Updated Relationship Stage Ow…" at bounding box center [458, 242] width 901 height 251
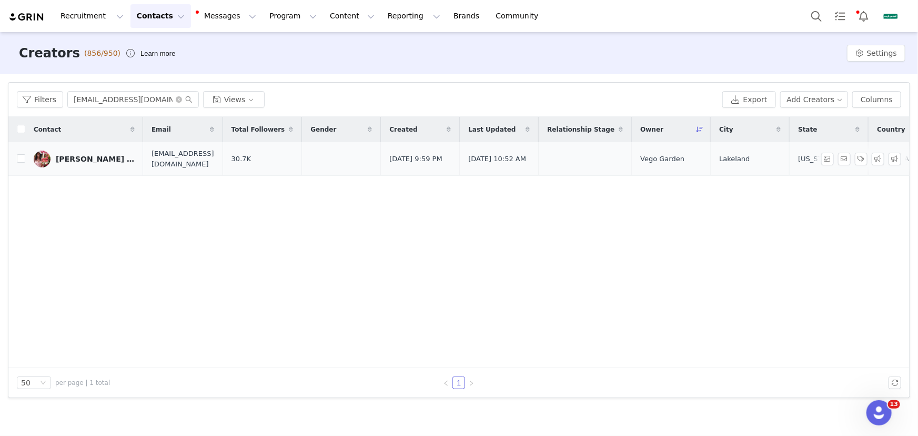
click at [902, 156] on div at bounding box center [863, 159] width 84 height 13
click at [895, 158] on button "button" at bounding box center [894, 159] width 13 height 13
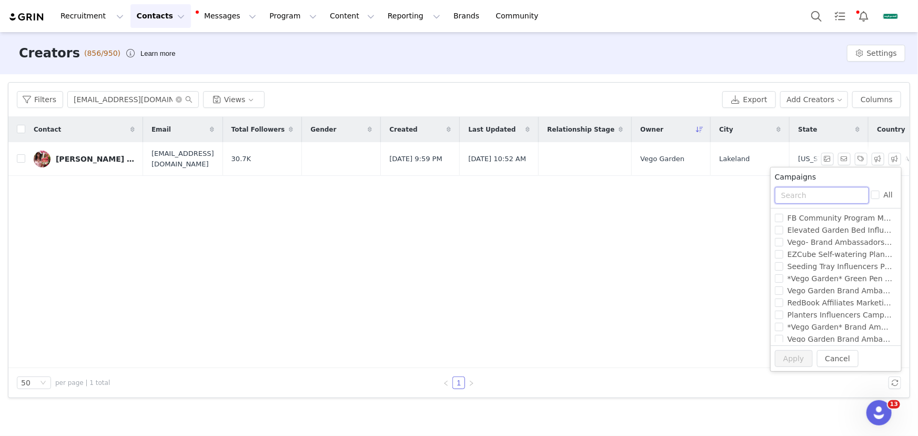
click at [799, 193] on input "text" at bounding box center [822, 195] width 94 height 17
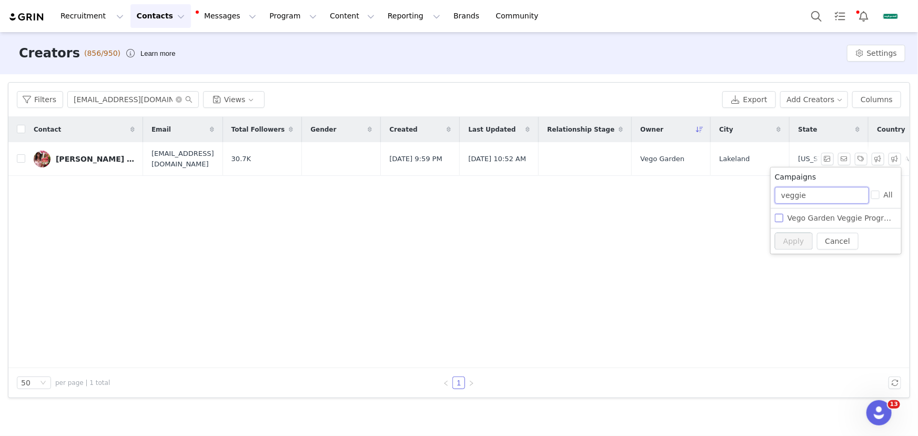
type input "veggie"
drag, startPoint x: 799, startPoint y: 217, endPoint x: 807, endPoint y: 206, distance: 13.3
click at [799, 217] on span "Vego Garden Veggie Program - Evergreen Campaign" at bounding box center [883, 218] width 201 height 8
click at [783, 217] on input "Vego Garden Veggie Program - Evergreen Campaign" at bounding box center [779, 218] width 8 height 8
checkbox input "true"
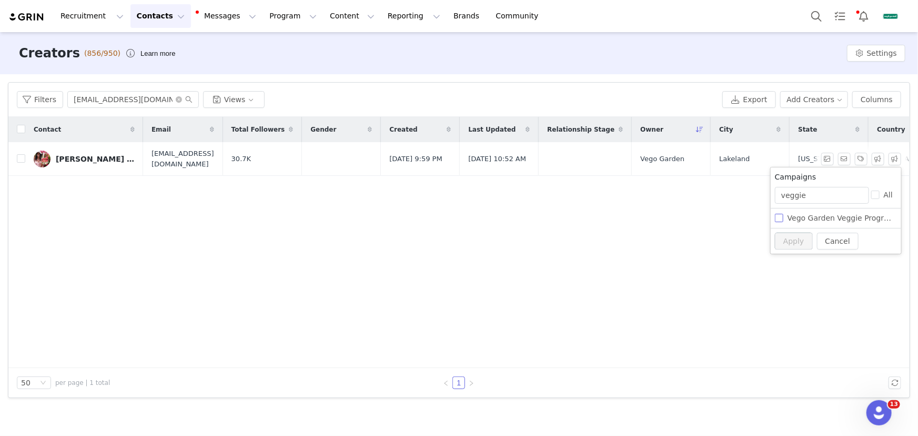
checkbox input "true"
drag, startPoint x: 816, startPoint y: 191, endPoint x: 774, endPoint y: 197, distance: 42.9
click at [774, 197] on div "veggie All" at bounding box center [836, 198] width 130 height 22
type input "c"
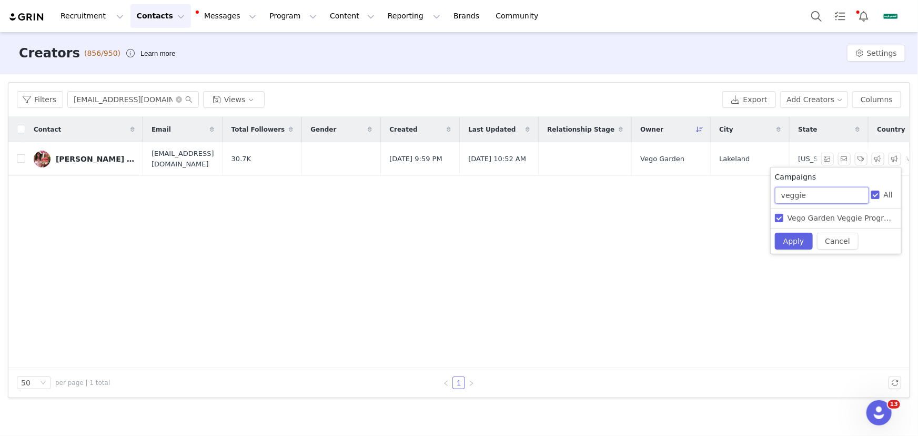
checkbox input "false"
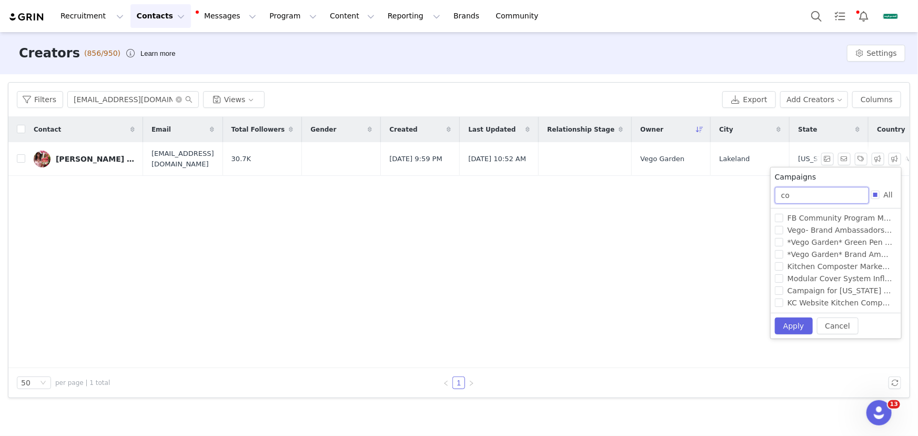
type input "cov"
checkbox input "true"
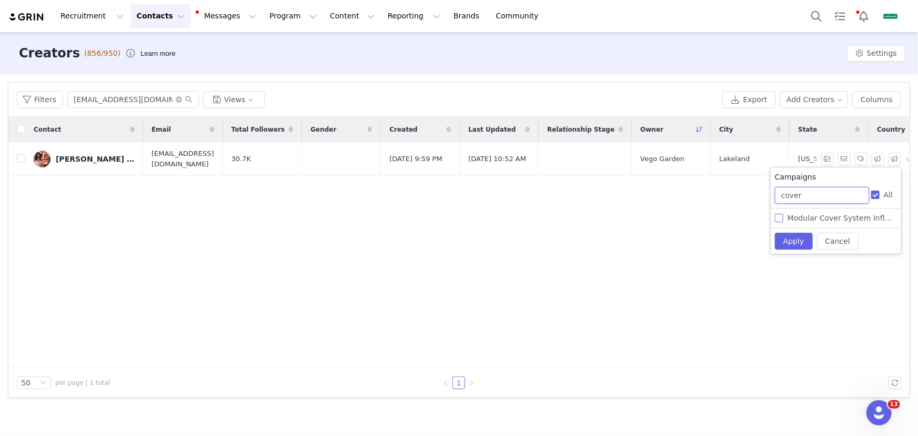
type input "cover"
drag, startPoint x: 795, startPoint y: 215, endPoint x: 797, endPoint y: 227, distance: 12.8
click at [795, 215] on span "Modular Cover System Influencers Program [DATE]-[DATE]" at bounding box center [894, 218] width 223 height 8
click at [783, 215] on input "Modular Cover System Influencers Program [DATE]-[DATE]" at bounding box center [779, 218] width 8 height 8
checkbox input "true"
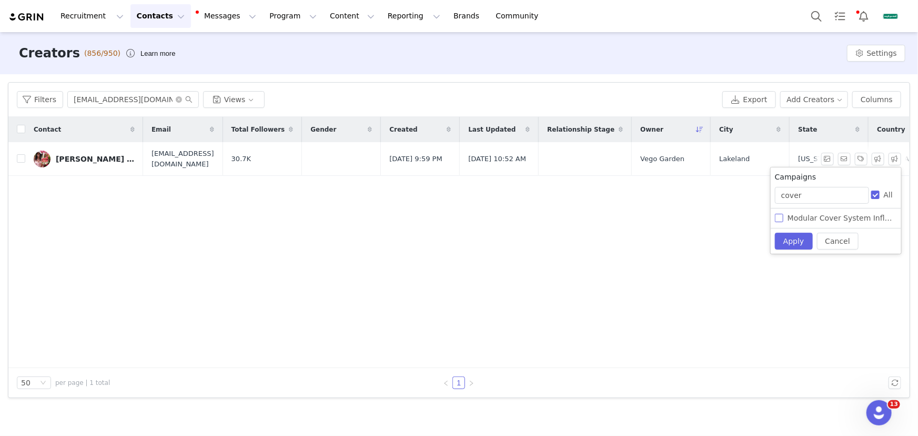
checkbox input "false"
checkbox input "true"
click at [807, 234] on button "Apply" at bounding box center [794, 240] width 38 height 17
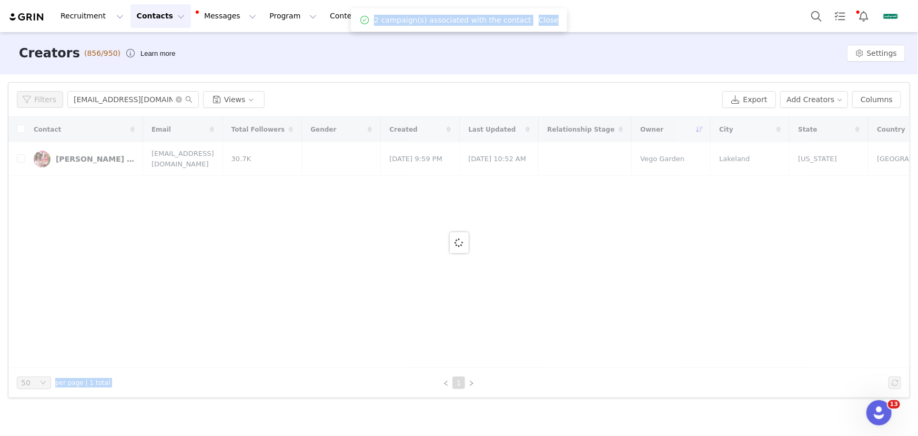
drag, startPoint x: 791, startPoint y: 241, endPoint x: 854, endPoint y: 290, distance: 80.3
click at [854, 290] on body "Recruitment Recruitment Creator Search Curated Lists Landing Pages Web Extensio…" at bounding box center [459, 218] width 918 height 436
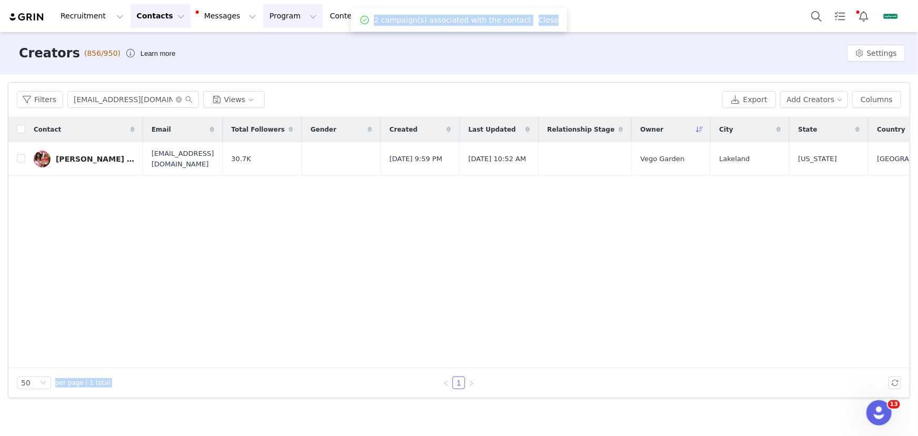
click at [287, 19] on button "Program Program" at bounding box center [293, 16] width 60 height 24
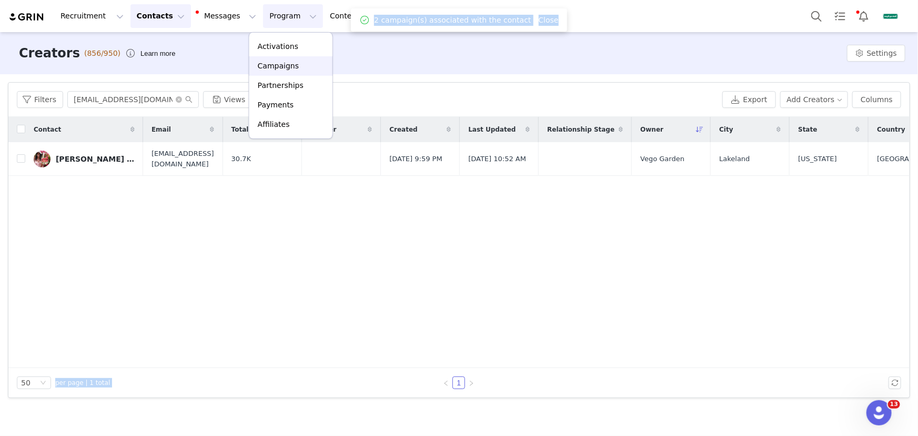
click at [288, 62] on p "Campaigns" at bounding box center [278, 65] width 41 height 11
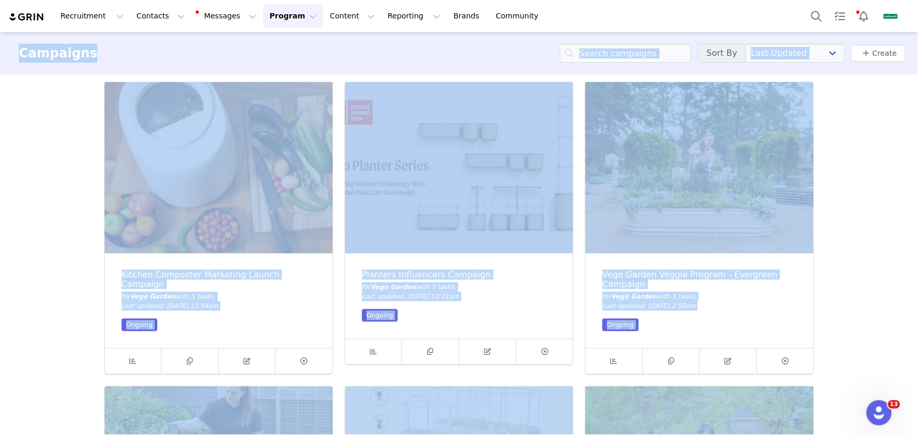
click at [671, 193] on img at bounding box center [699, 167] width 228 height 171
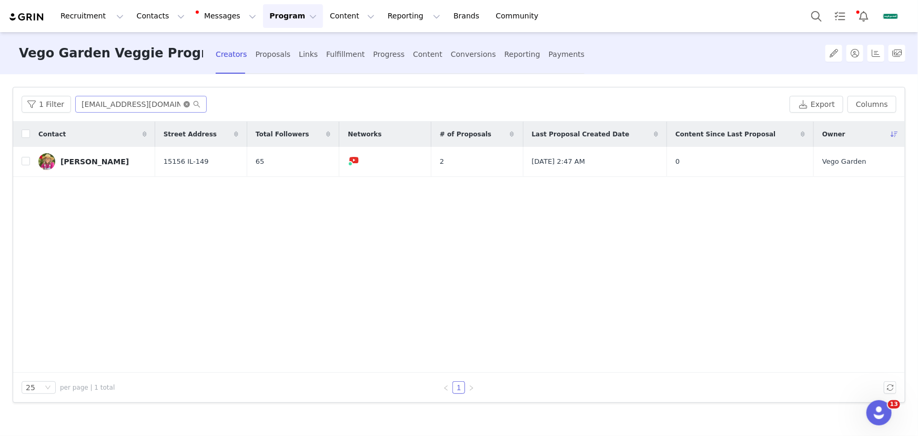
drag, startPoint x: 186, startPoint y: 103, endPoint x: 177, endPoint y: 105, distance: 8.7
click at [184, 103] on icon "icon: close-circle" at bounding box center [187, 104] width 6 height 6
click at [163, 106] on input "v" at bounding box center [140, 104] width 131 height 17
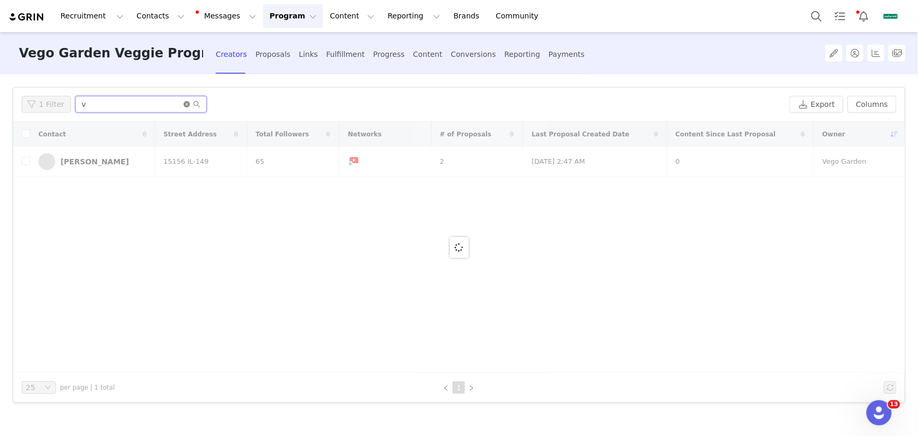
type input "v"
drag, startPoint x: 186, startPoint y: 104, endPoint x: 159, endPoint y: 101, distance: 27.5
click at [186, 104] on icon "icon: close-circle" at bounding box center [187, 104] width 6 height 6
paste input "[EMAIL_ADDRESS][DOMAIN_NAME]"
click at [159, 101] on input "[EMAIL_ADDRESS][DOMAIN_NAME]" at bounding box center [140, 104] width 131 height 17
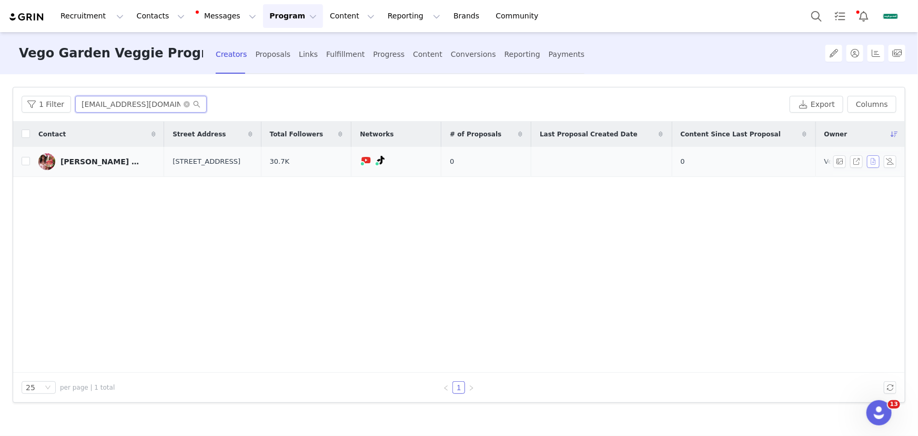
type input "[EMAIL_ADDRESS][DOMAIN_NAME]"
click at [869, 163] on button "button" at bounding box center [873, 161] width 13 height 13
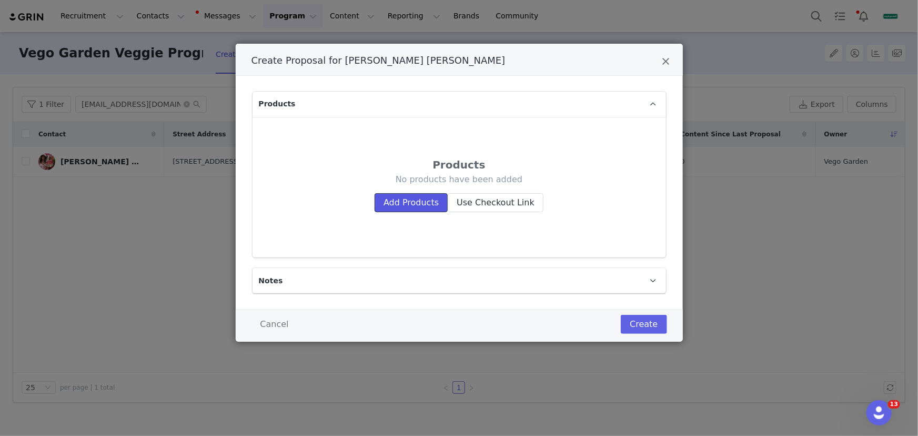
click at [438, 206] on button "Add Products" at bounding box center [410, 202] width 73 height 19
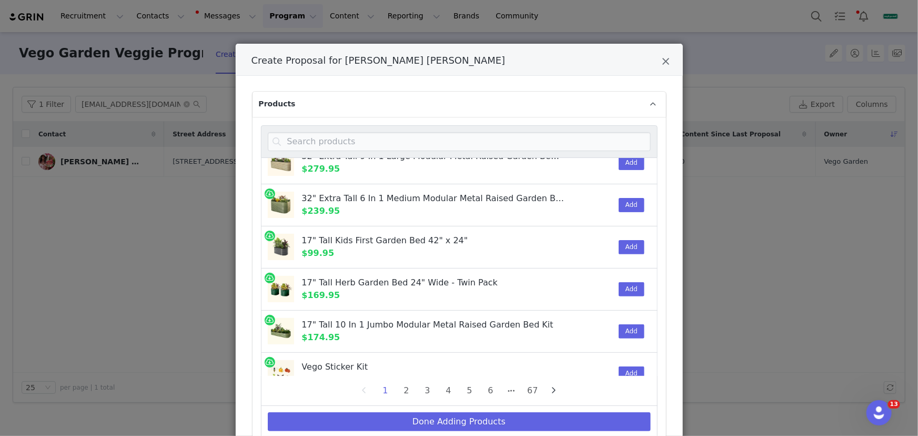
scroll to position [143, 0]
click at [619, 327] on button "Add" at bounding box center [632, 330] width 26 height 14
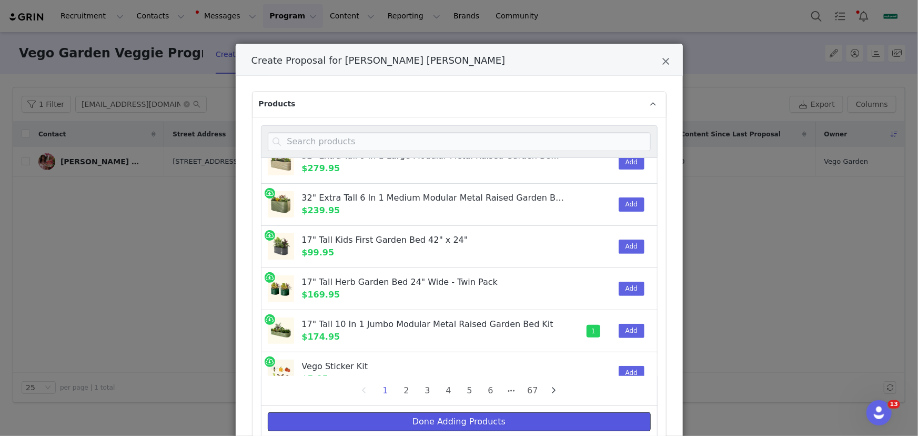
click at [534, 421] on button "Done Adding Products" at bounding box center [459, 421] width 383 height 19
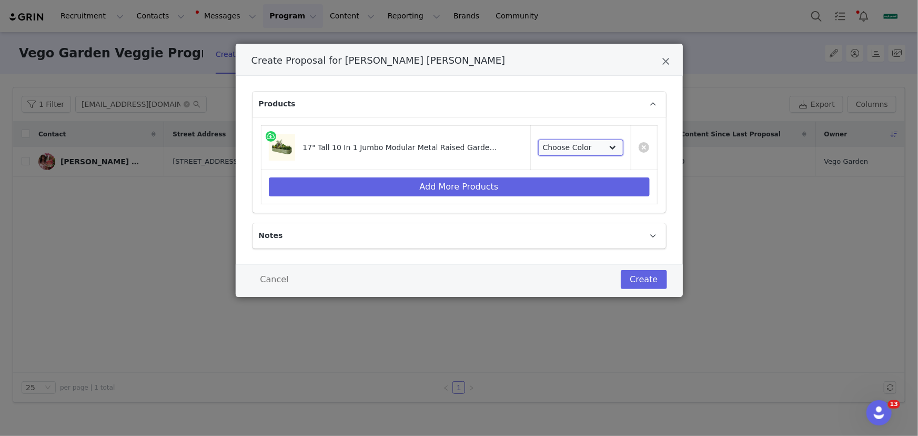
click at [567, 154] on select "Choose Color Pearl White Olive Green Modern Gray British Green Sky Blue Terra C…" at bounding box center [580, 147] width 85 height 17
select select "6087870"
click at [542, 139] on select "Choose Color Pearl White Olive Green Modern Gray British Green Sky Blue Terra C…" at bounding box center [580, 147] width 85 height 17
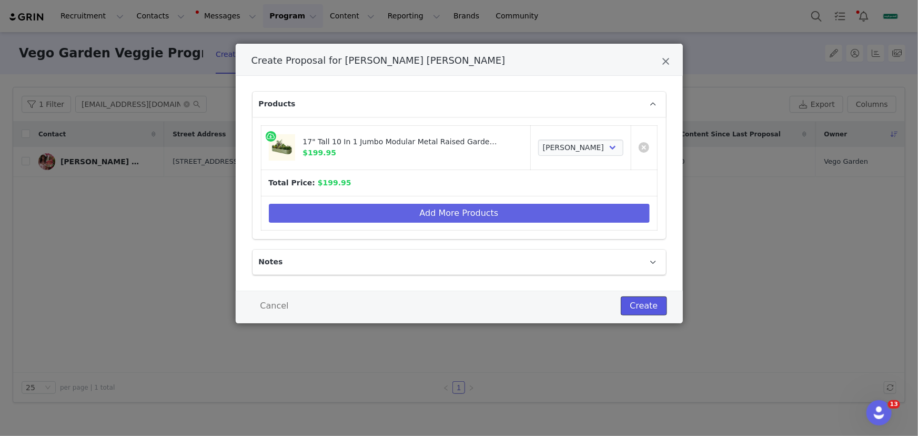
click at [639, 297] on button "Create" at bounding box center [644, 305] width 46 height 19
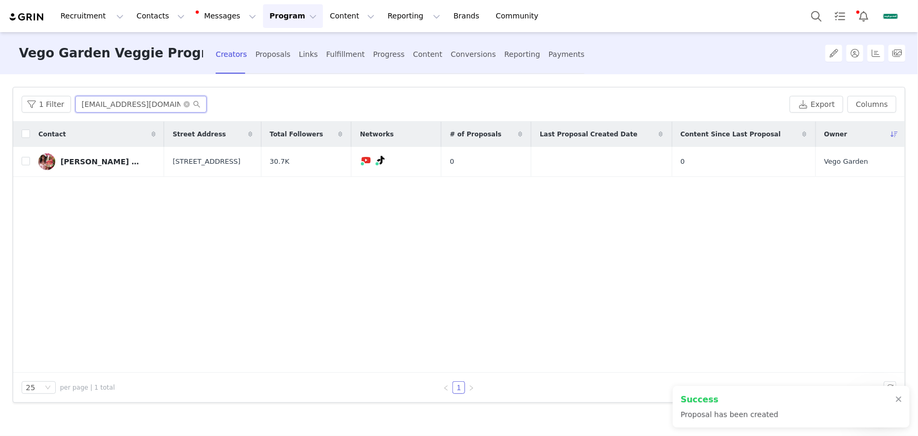
drag, startPoint x: 158, startPoint y: 109, endPoint x: 79, endPoint y: 106, distance: 79.0
click at [79, 106] on input "[EMAIL_ADDRESS][DOMAIN_NAME]" at bounding box center [140, 104] width 131 height 17
drag, startPoint x: 351, startPoint y: 49, endPoint x: 342, endPoint y: 56, distance: 10.9
click at [351, 49] on div "Fulfillment" at bounding box center [345, 54] width 38 height 28
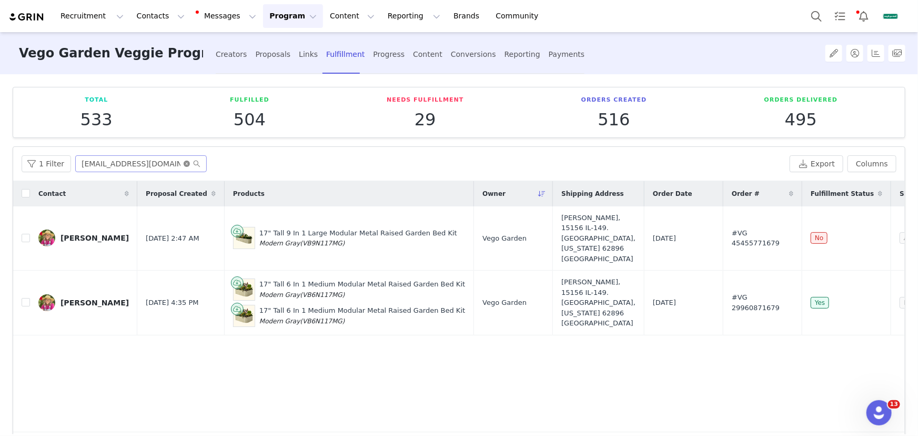
click at [184, 163] on icon "icon: close-circle" at bounding box center [187, 163] width 6 height 6
paste input "[EMAIL_ADDRESS][DOMAIN_NAME]"
click at [163, 164] on input "[EMAIL_ADDRESS][DOMAIN_NAME]" at bounding box center [140, 163] width 131 height 17
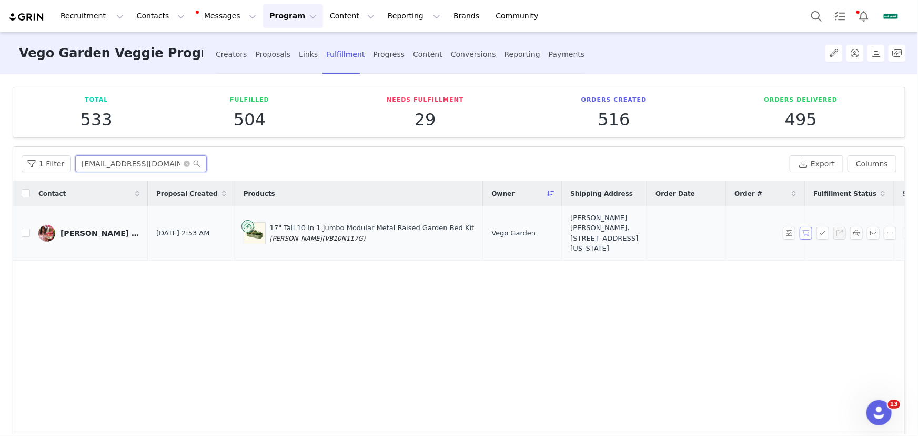
type input "[EMAIL_ADDRESS][DOMAIN_NAME]"
drag, startPoint x: 798, startPoint y: 238, endPoint x: 738, endPoint y: 264, distance: 65.5
click at [799, 238] on button "button" at bounding box center [805, 233] width 13 height 13
drag, startPoint x: 746, startPoint y: 245, endPoint x: 604, endPoint y: 249, distance: 142.1
click at [604, 249] on tr "Toni Jermaine Sep 2, 2025 2:53 AM 17" Tall 10 In 1 Jumbo Modular Metal Raised G…" at bounding box center [537, 233] width 1049 height 54
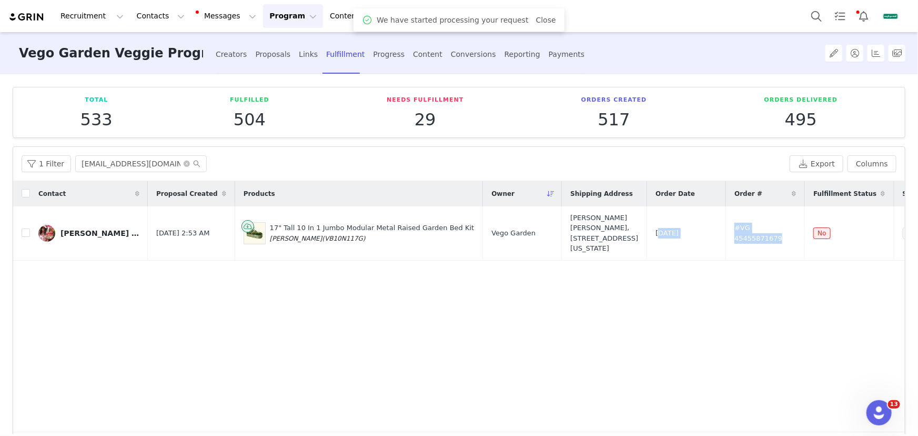
copy tr "Sep 2, 2025 #VG 45455871679"
click at [130, 17] on button "Contacts Contacts" at bounding box center [160, 16] width 60 height 24
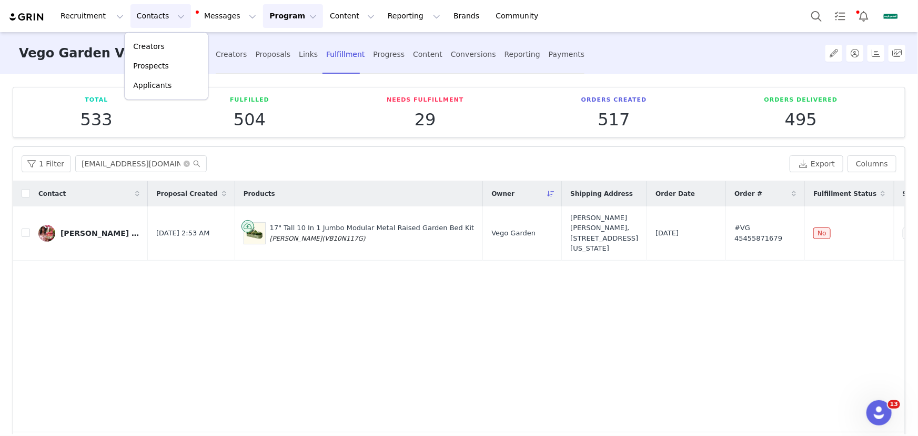
click at [168, 36] on div "Creators Prospects Applicants" at bounding box center [166, 66] width 84 height 68
click at [168, 42] on div "Creators" at bounding box center [166, 46] width 70 height 11
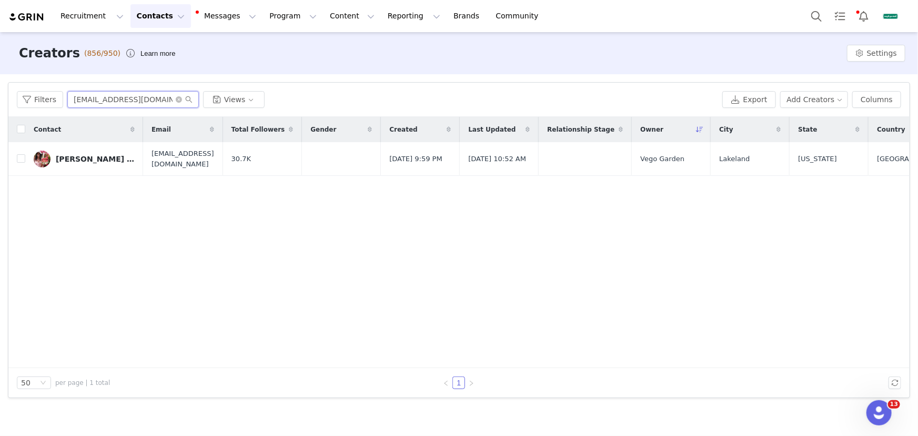
drag, startPoint x: 175, startPoint y: 103, endPoint x: 168, endPoint y: 101, distance: 7.7
click at [175, 103] on input "[EMAIL_ADDRESS][DOMAIN_NAME]" at bounding box center [132, 99] width 131 height 17
drag, startPoint x: 176, startPoint y: 101, endPoint x: 169, endPoint y: 101, distance: 6.3
click at [176, 101] on icon "icon: close-circle" at bounding box center [179, 99] width 6 height 6
click at [169, 101] on input "text" at bounding box center [132, 99] width 131 height 17
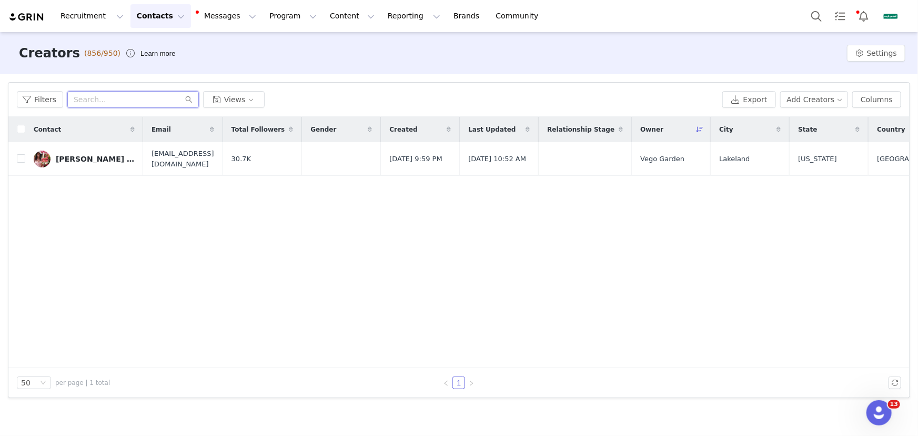
paste input "Norushcrew@gmail.com"
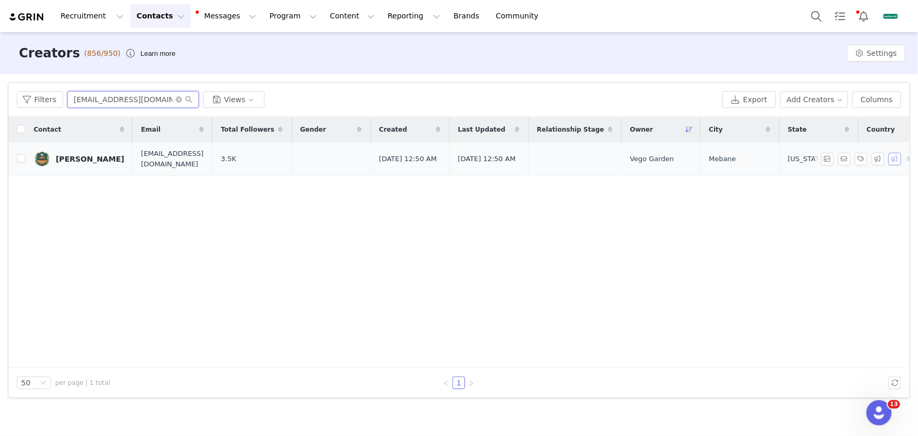
type input "Norushcrew@gmail.com"
click at [889, 160] on button "button" at bounding box center [894, 159] width 13 height 13
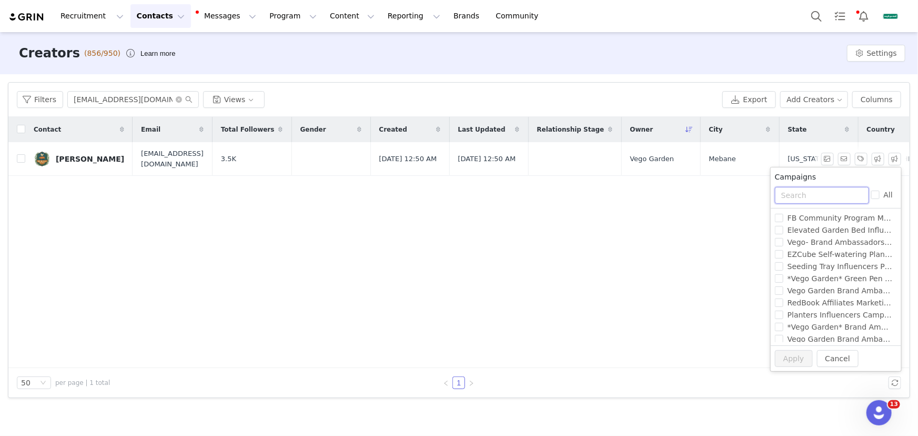
click at [822, 200] on input "text" at bounding box center [822, 195] width 94 height 17
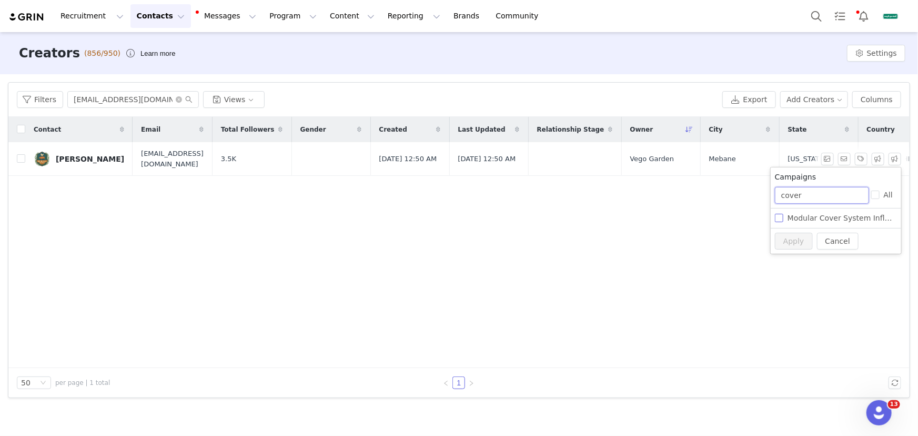
type input "cover"
click at [822, 221] on span "Modular Cover System Influencers Program [DATE]-[DATE]" at bounding box center [894, 218] width 223 height 8
click at [783, 221] on input "Modular Cover System Influencers Program [DATE]-[DATE]" at bounding box center [779, 218] width 8 height 8
checkbox input "true"
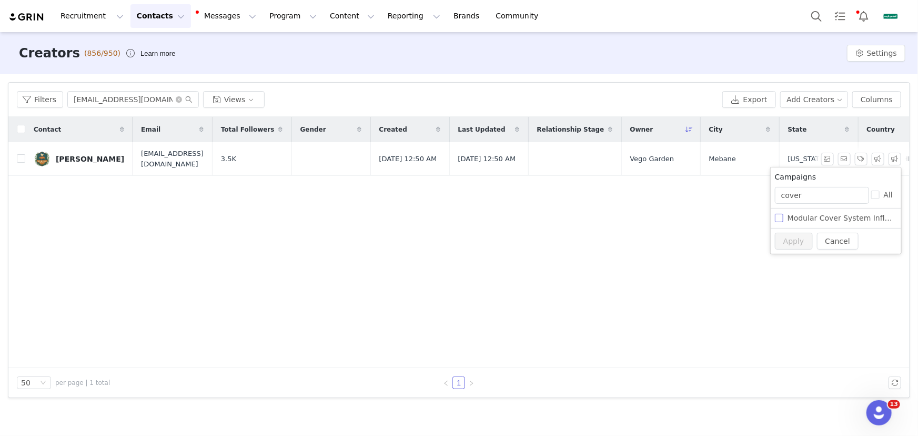
checkbox input "true"
drag, startPoint x: 797, startPoint y: 235, endPoint x: 755, endPoint y: 250, distance: 44.8
click at [797, 235] on button "Apply" at bounding box center [794, 240] width 38 height 17
click at [177, 99] on icon "icon: close-circle" at bounding box center [179, 99] width 6 height 6
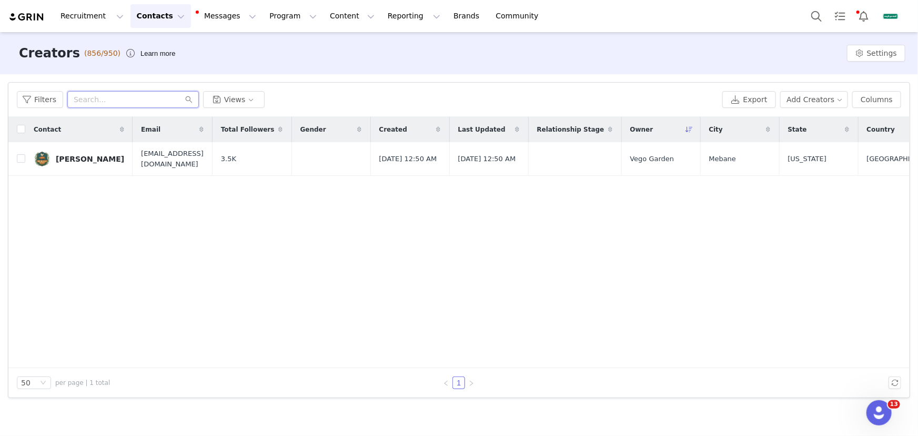
paste input "mandyzun@gmail.com"
click at [155, 100] on input "text" at bounding box center [132, 99] width 131 height 17
type input "mandyzun@gmail.com"
drag, startPoint x: 896, startPoint y: 159, endPoint x: 865, endPoint y: 181, distance: 37.7
click at [896, 159] on button "button" at bounding box center [894, 159] width 13 height 13
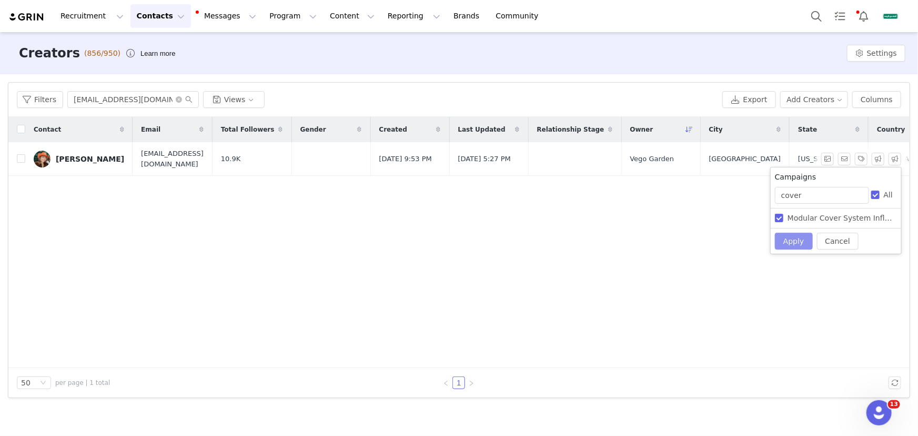
click at [799, 234] on button "Apply" at bounding box center [794, 240] width 38 height 17
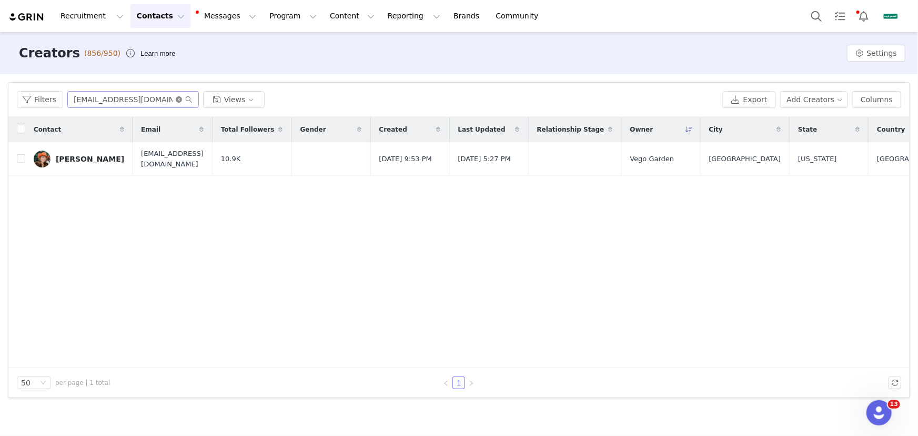
click at [179, 98] on icon "icon: close-circle" at bounding box center [179, 99] width 6 height 6
click at [169, 100] on input "text" at bounding box center [132, 99] width 131 height 17
paste input "monkey.lina@gmail.com"
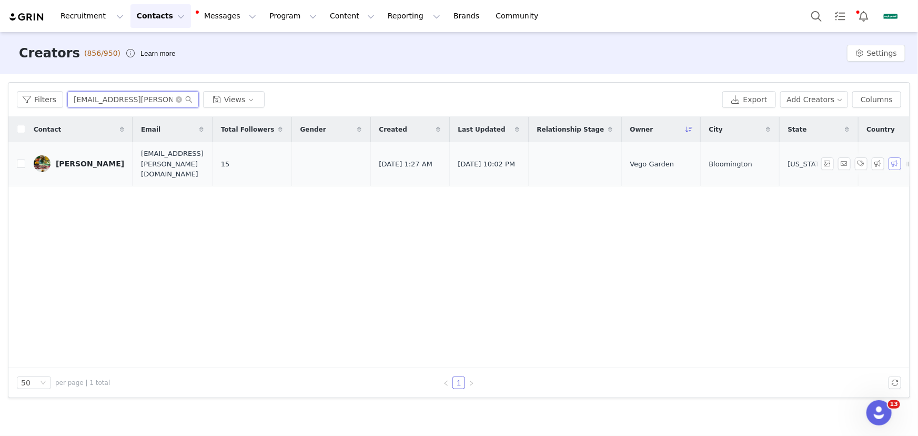
type input "monkey.lina@gmail.com"
click at [892, 160] on button "button" at bounding box center [894, 163] width 13 height 13
click at [805, 238] on button "Apply" at bounding box center [794, 240] width 38 height 17
click at [179, 100] on icon "icon: close-circle" at bounding box center [179, 99] width 6 height 6
click at [170, 97] on input "text" at bounding box center [132, 99] width 131 height 17
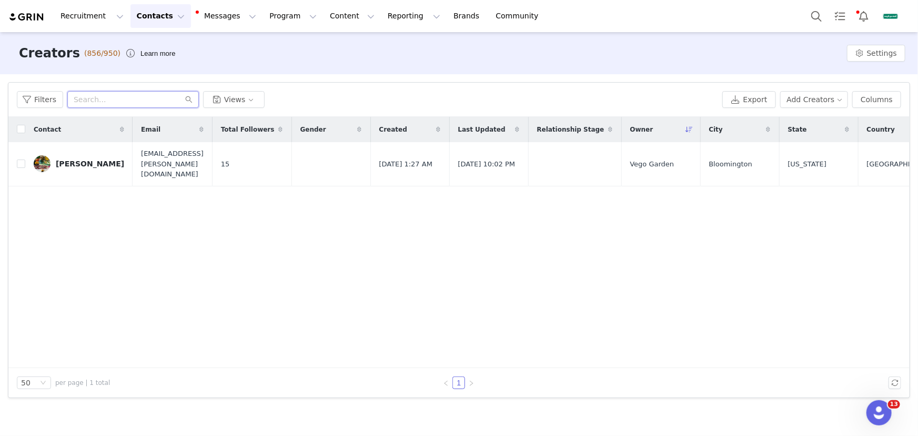
paste input "dossacres@gmail.com"
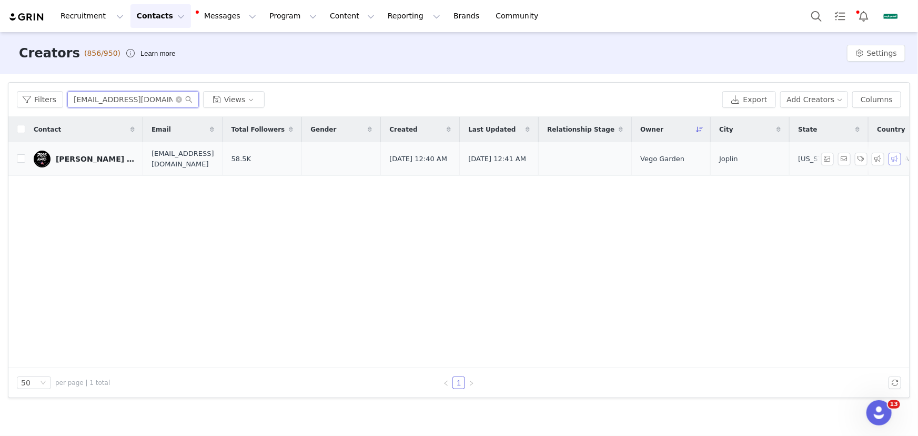
type input "dossacres@gmail.com"
click at [892, 157] on button "button" at bounding box center [894, 159] width 13 height 13
click at [806, 240] on button "Apply" at bounding box center [794, 240] width 38 height 17
drag, startPoint x: 179, startPoint y: 99, endPoint x: 160, endPoint y: 99, distance: 18.9
click at [178, 99] on icon "icon: close-circle" at bounding box center [179, 99] width 6 height 6
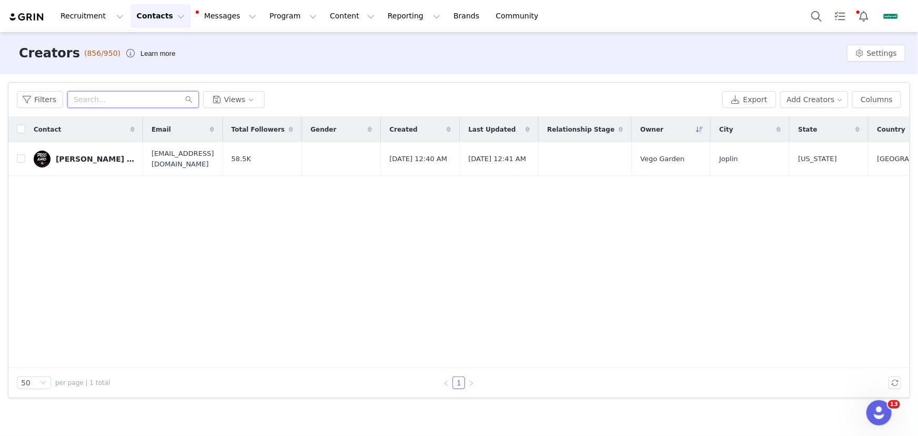
paste input "rachel.reynolds49@gmail.com"
click at [160, 99] on input "rachel.reynolds49@gmail.com" at bounding box center [132, 99] width 131 height 17
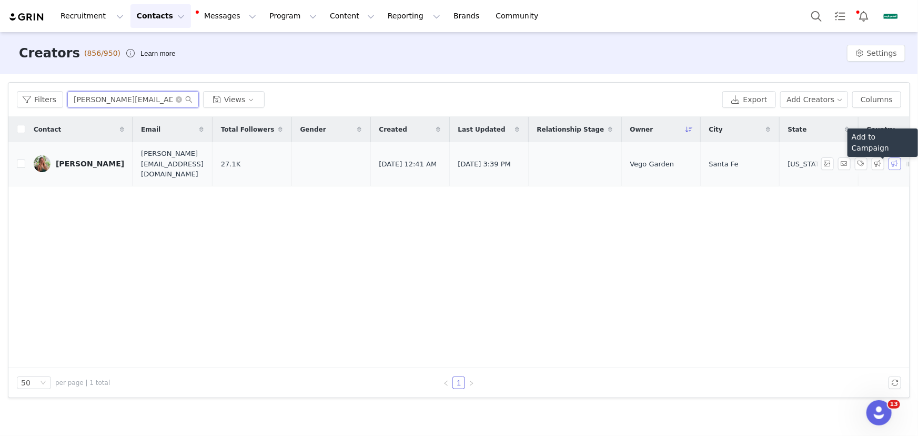
type input "rachel.reynolds49@gmail.com"
drag, startPoint x: 895, startPoint y: 159, endPoint x: 861, endPoint y: 193, distance: 47.6
click at [895, 159] on button "button" at bounding box center [894, 163] width 13 height 13
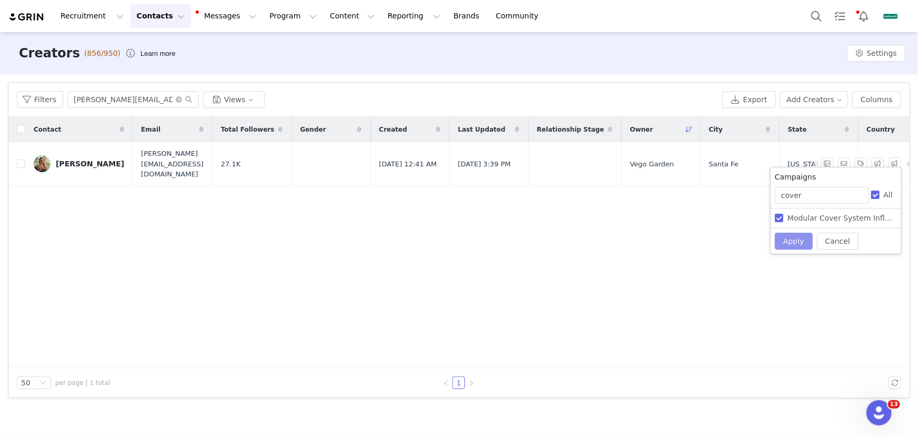
click at [807, 234] on button "Apply" at bounding box center [794, 240] width 38 height 17
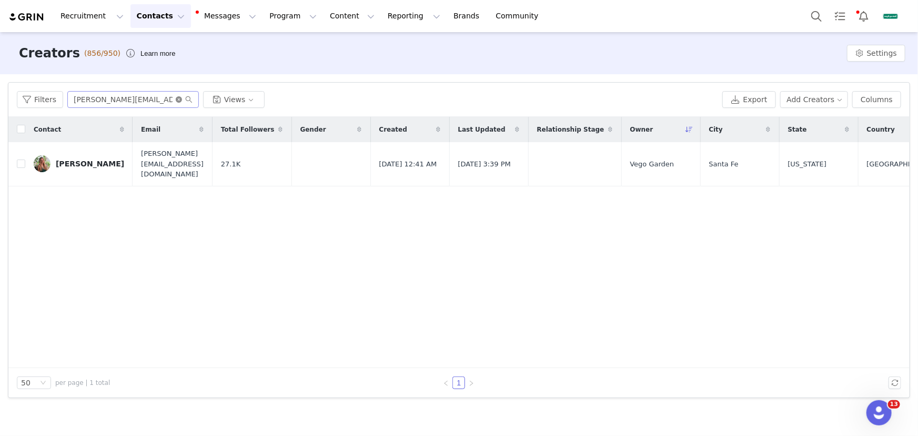
click at [178, 99] on icon "icon: close-circle" at bounding box center [179, 99] width 6 height 6
click at [156, 98] on input "text" at bounding box center [132, 99] width 131 height 17
paste input "salmoncreekliving23@gmail.com"
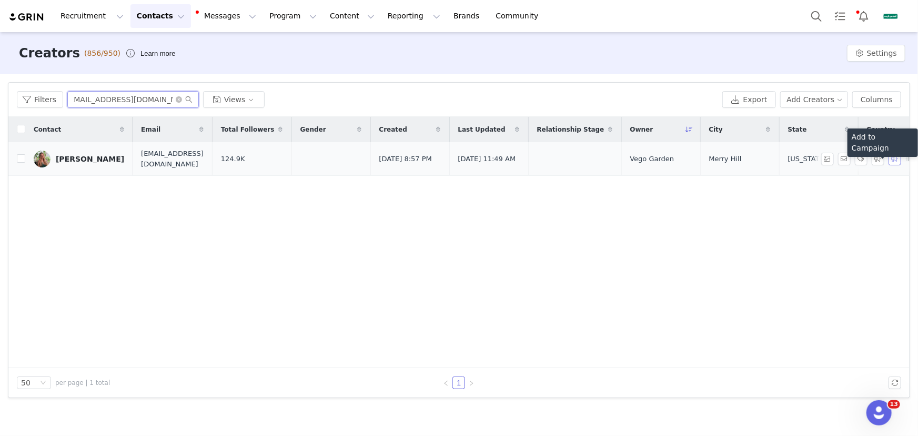
type input "salmoncreekliving23@gmail.com"
click at [898, 158] on button "button" at bounding box center [894, 159] width 13 height 13
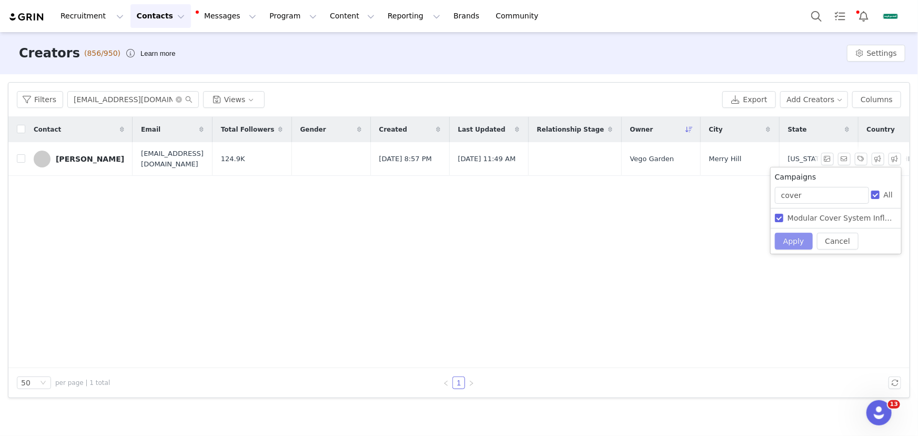
click at [799, 241] on button "Apply" at bounding box center [794, 240] width 38 height 17
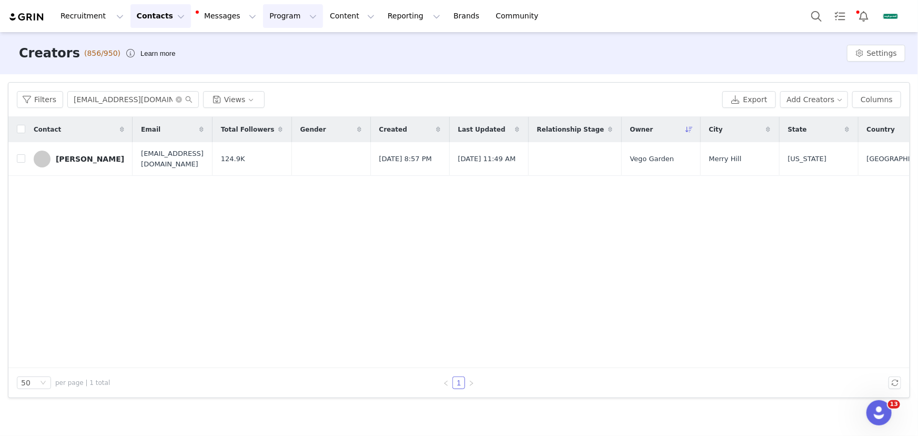
click at [281, 11] on button "Program Program" at bounding box center [293, 16] width 60 height 24
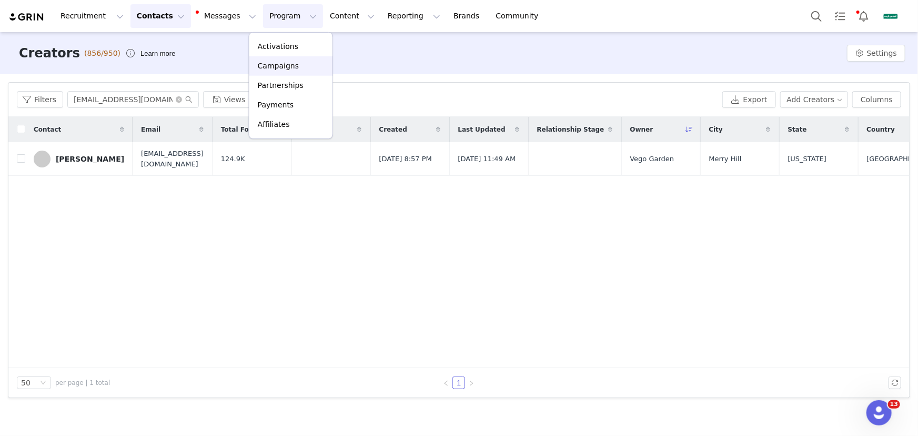
click at [290, 72] on link "Campaigns" at bounding box center [290, 65] width 83 height 19
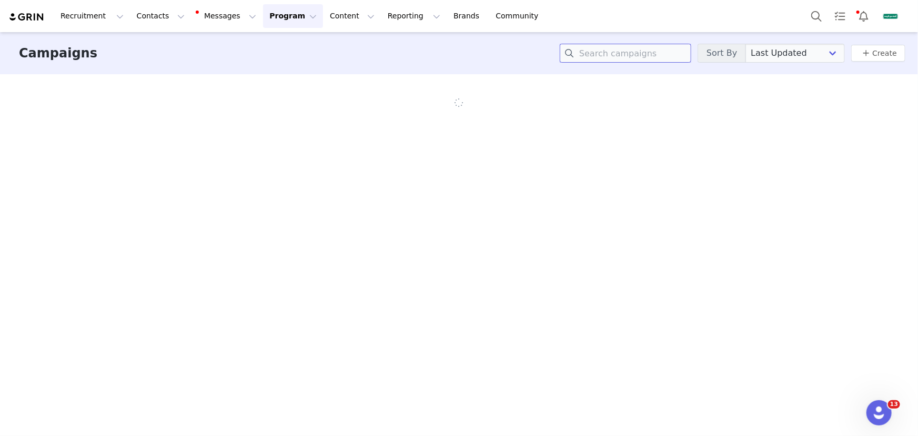
click at [612, 55] on input at bounding box center [625, 53] width 131 height 19
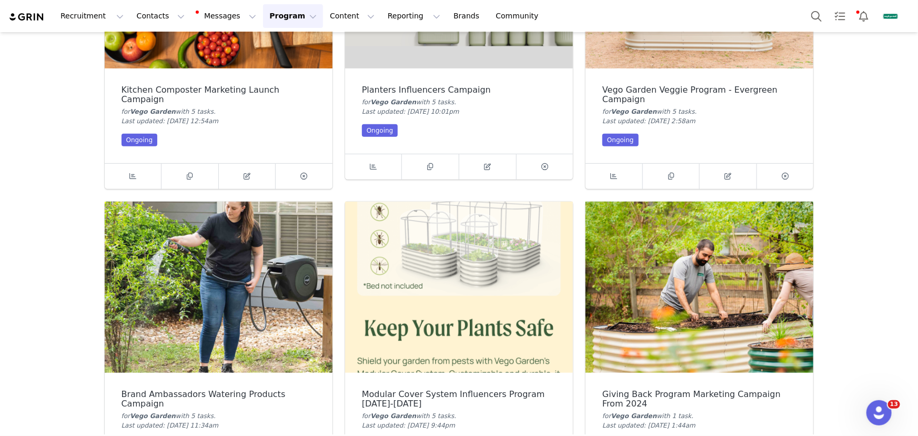
scroll to position [191, 0]
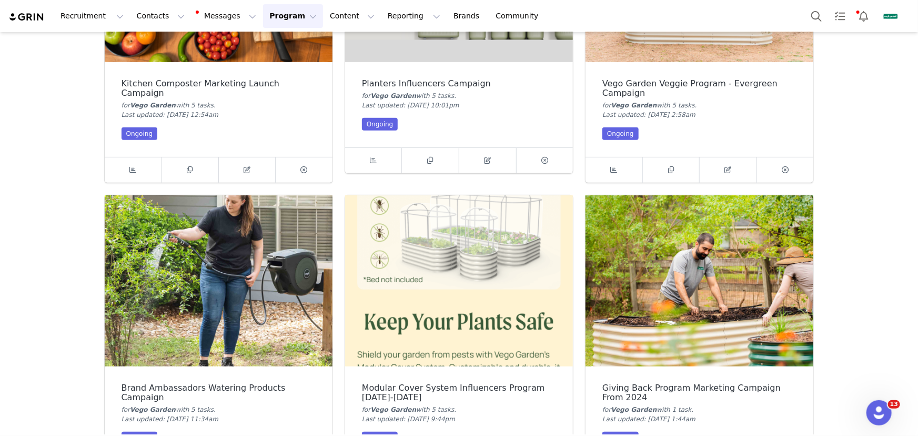
click at [460, 267] on img at bounding box center [459, 280] width 228 height 171
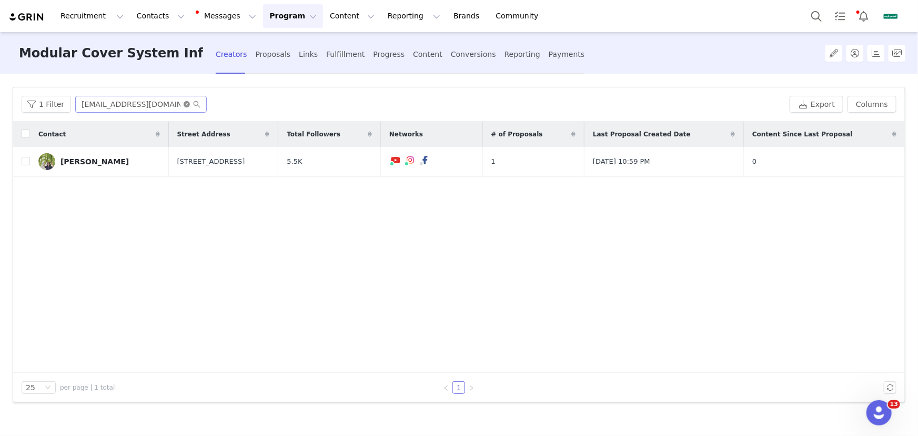
click at [184, 105] on icon "icon: close-circle" at bounding box center [187, 104] width 6 height 6
click at [148, 105] on input "text" at bounding box center [140, 104] width 131 height 17
paste input "Norushcrew@gmail.com"
type input "Norushcrew@gmail.com"
click at [873, 161] on button "button" at bounding box center [873, 161] width 13 height 13
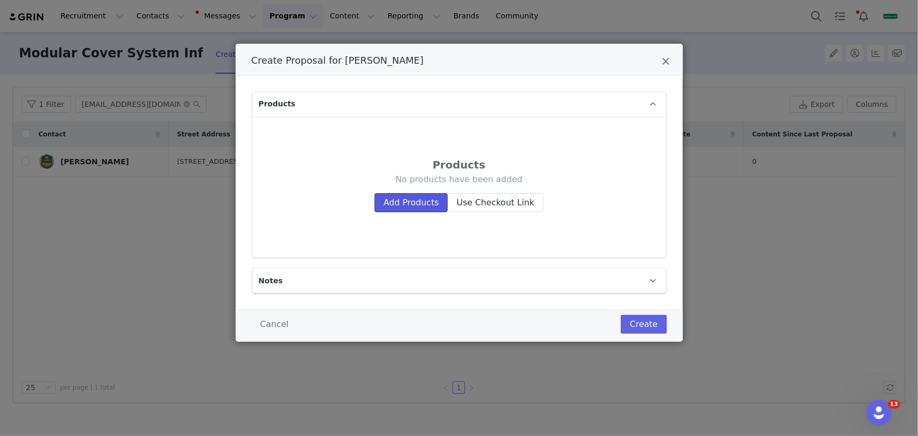
click at [407, 200] on button "Add Products" at bounding box center [410, 202] width 73 height 19
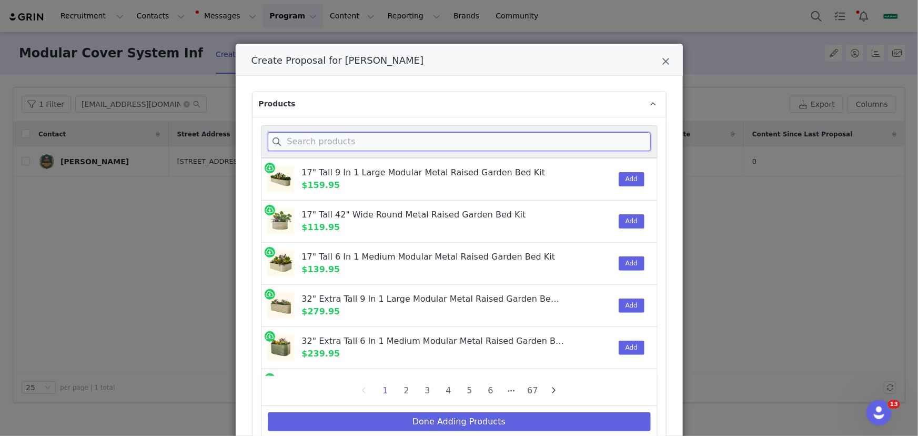
click at [411, 140] on input "Create Proposal for Deangelo Stewart" at bounding box center [459, 141] width 383 height 19
click at [437, 143] on input "Create Proposal for Deangelo Stewart" at bounding box center [459, 141] width 383 height 19
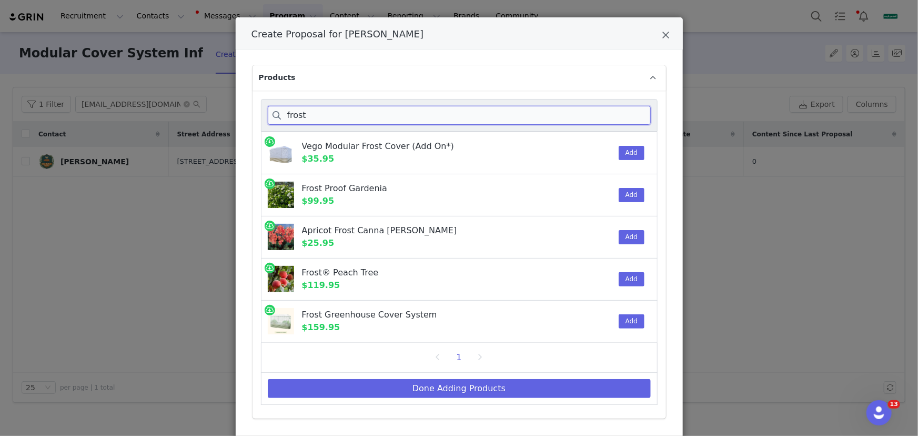
scroll to position [47, 0]
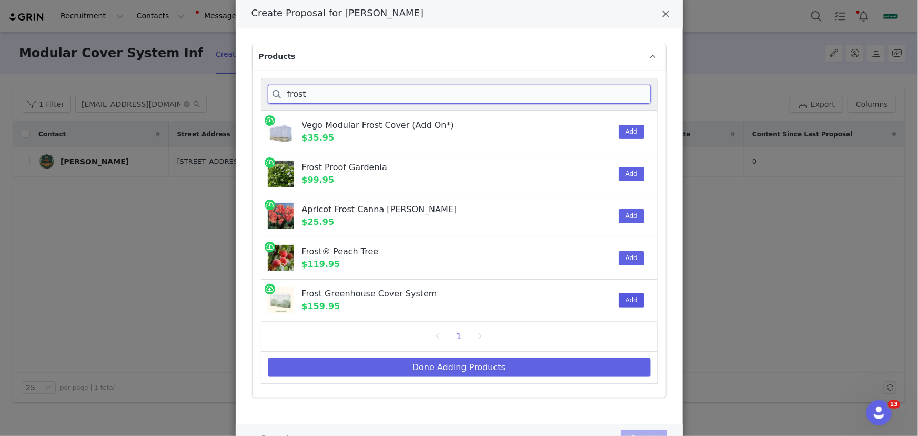
type input "frost"
drag, startPoint x: 627, startPoint y: 297, endPoint x: 621, endPoint y: 305, distance: 10.8
click at [627, 297] on button "Add" at bounding box center [632, 300] width 26 height 14
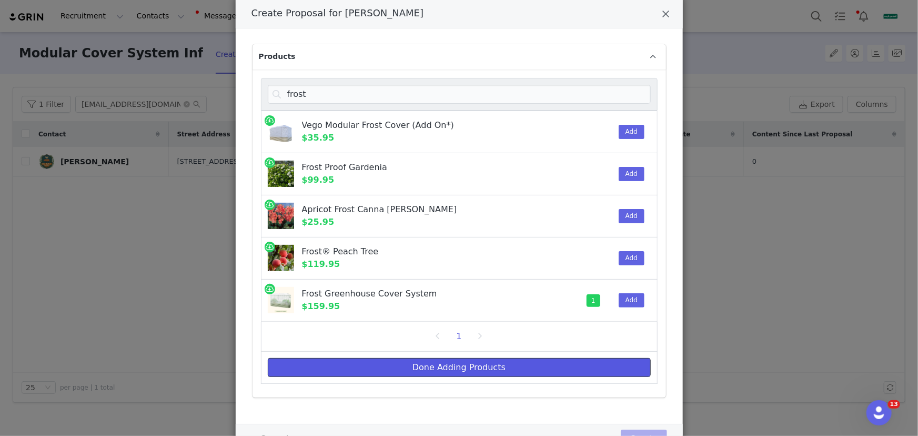
click at [555, 367] on button "Done Adding Products" at bounding box center [459, 367] width 383 height 19
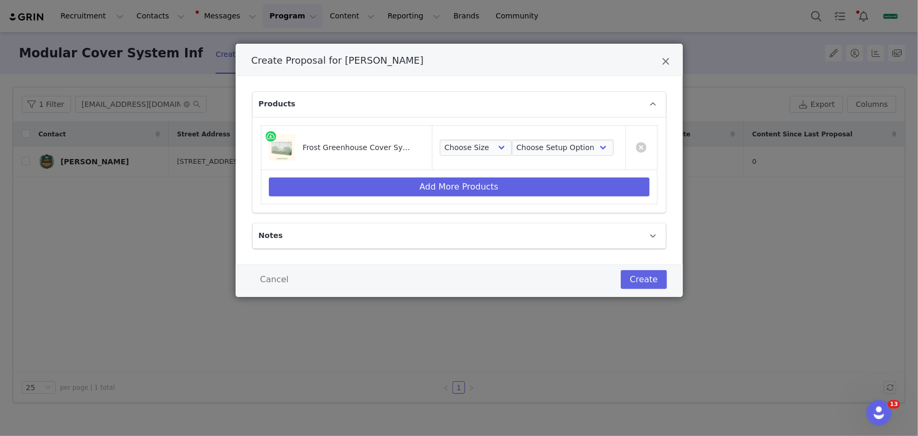
scroll to position [0, 0]
click at [489, 142] on select "Choose Size 2.0'W x 6.5'L 3.5'W x 5.0'L 2.0'W x 8.0'L 3.5'W x 6.5'L 2.5'W x 9.5…" at bounding box center [476, 147] width 72 height 17
select select "28530367"
click at [440, 139] on select "Choose Size 2.0'W x 6.5'L 3.5'W x 5.0'L 2.0'W x 8.0'L 3.5'W x 6.5'L 2.5'W x 9.5…" at bounding box center [476, 147] width 72 height 17
click at [528, 148] on select "Choose Setup Option Frame + Cover Cover Only" at bounding box center [563, 147] width 102 height 17
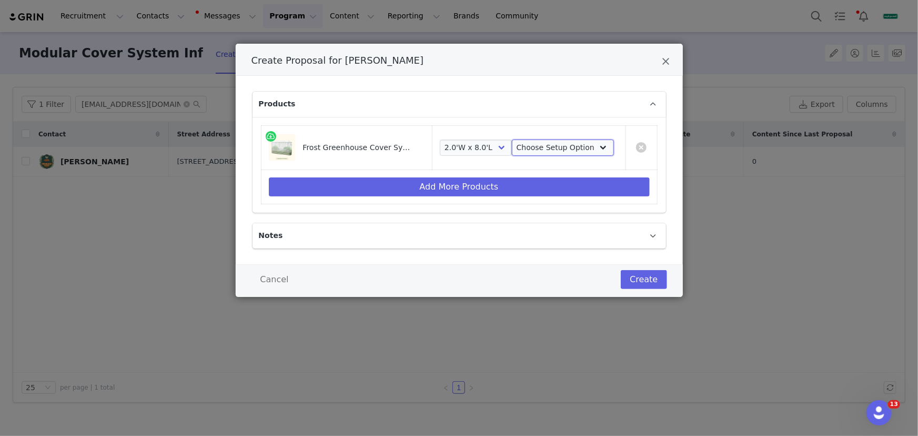
select select "28516412"
click at [512, 139] on select "Choose Setup Option Frame + Cover Cover Only" at bounding box center [563, 147] width 102 height 17
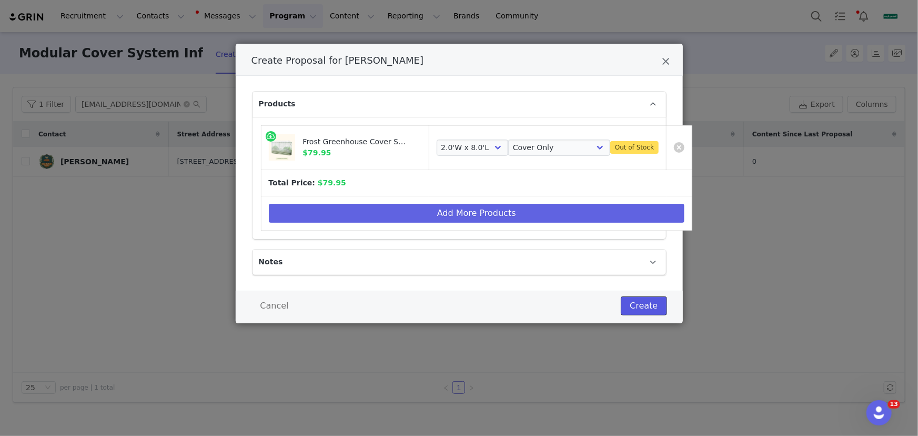
click at [639, 306] on button "Create" at bounding box center [644, 305] width 46 height 19
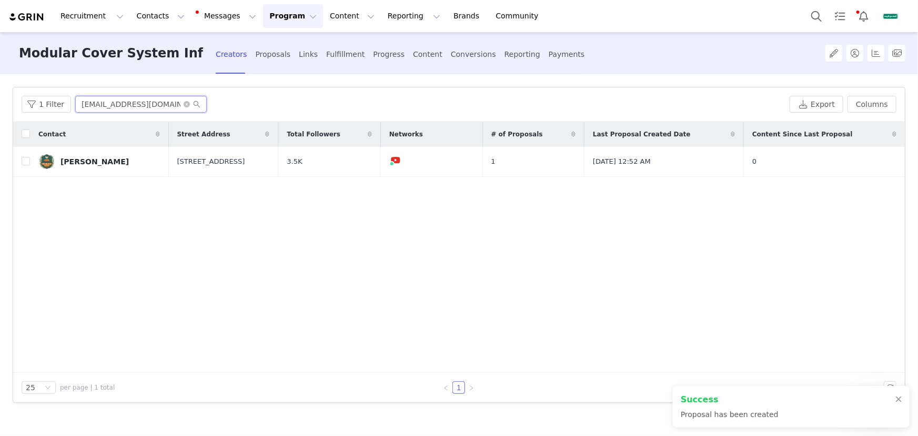
drag, startPoint x: 81, startPoint y: 104, endPoint x: 173, endPoint y: 105, distance: 92.1
click at [173, 105] on input "Norushcrew@gmail.com" at bounding box center [140, 104] width 131 height 17
click at [347, 54] on div "Fulfillment" at bounding box center [345, 54] width 38 height 28
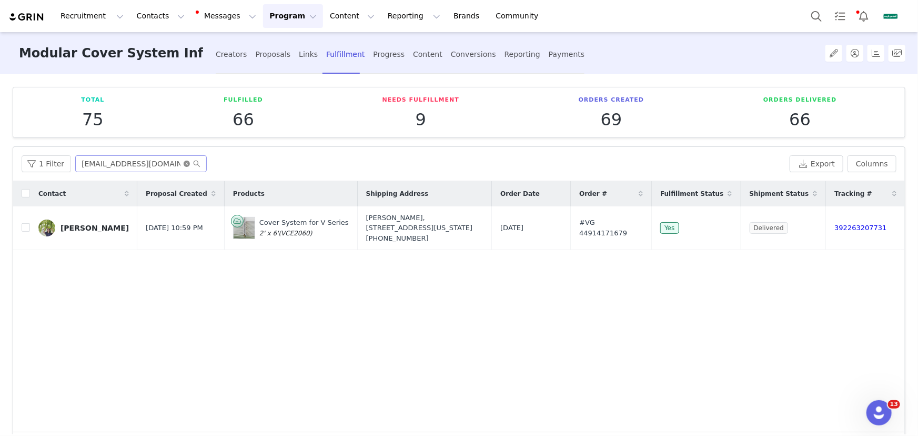
drag, startPoint x: 183, startPoint y: 163, endPoint x: 163, endPoint y: 163, distance: 20.5
click at [180, 163] on span "theartoflivingwithmeryl@gmail.com" at bounding box center [140, 163] width 131 height 17
paste input "Norushcrew@gmail.com"
click at [163, 163] on input "theartoflivingwithmeryl@gmail.com" at bounding box center [140, 163] width 131 height 17
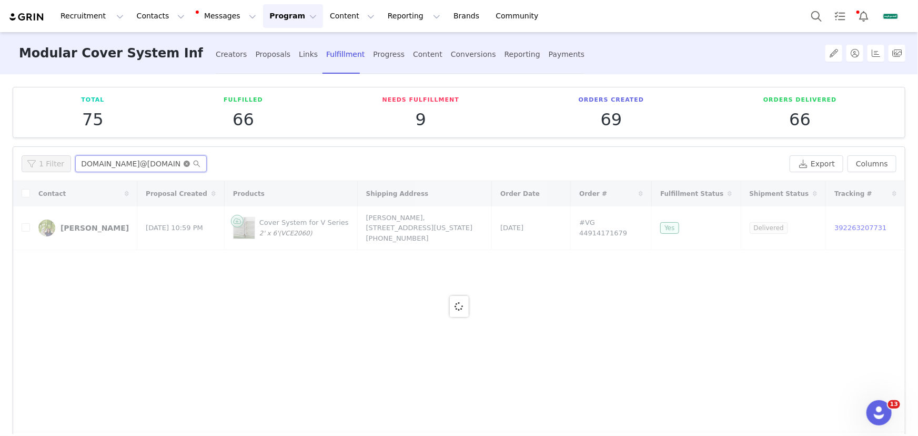
type input "theartoflivingwithmerylNorushcrew@gmail.com@gmail.com"
drag, startPoint x: 185, startPoint y: 163, endPoint x: 173, endPoint y: 163, distance: 12.6
click at [185, 163] on icon "icon: close-circle" at bounding box center [187, 163] width 6 height 6
drag, startPoint x: 165, startPoint y: 163, endPoint x: 187, endPoint y: 169, distance: 23.5
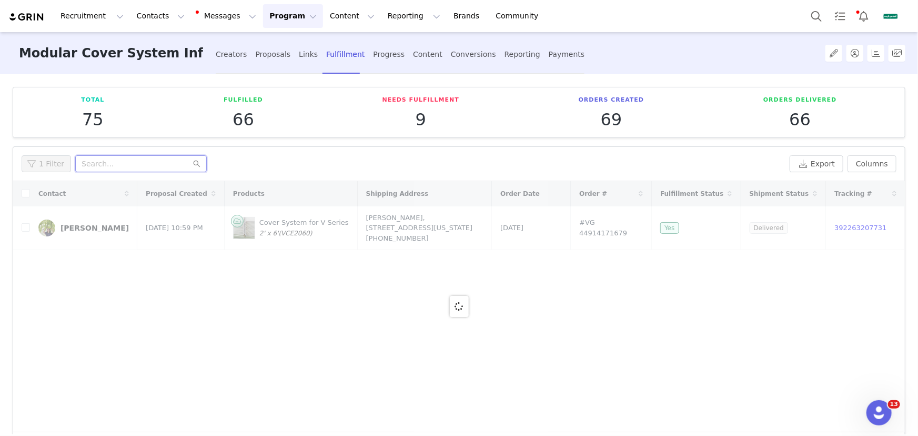
click at [165, 163] on input "text" at bounding box center [140, 163] width 131 height 17
paste input "Norushcrew@gmail.com"
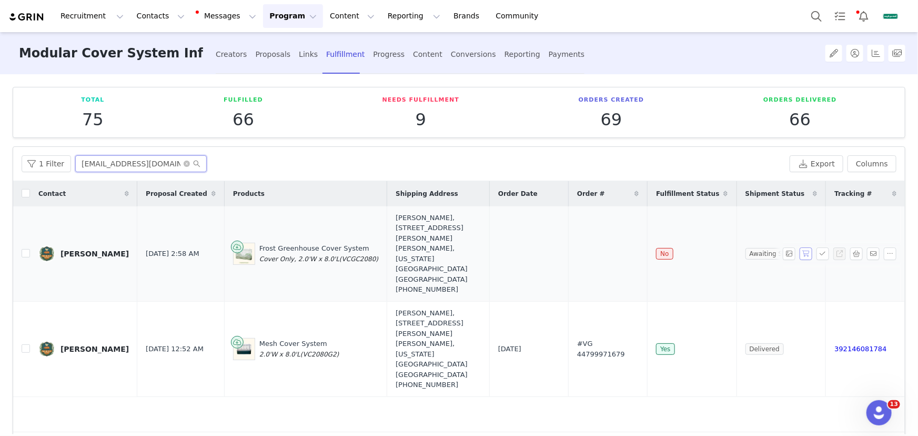
type input "Norushcrew@gmail.com"
click at [799, 247] on button "button" at bounding box center [805, 253] width 13 height 13
click at [599, 332] on div "Contact Proposal Created Products Shipping Address Order Date Order # Fulfillme…" at bounding box center [459, 306] width 892 height 251
click at [568, 231] on td at bounding box center [528, 253] width 79 height 95
click at [625, 346] on div "Contact Proposal Created Products Shipping Address Order Date Order # Fulfillme…" at bounding box center [459, 306] width 892 height 251
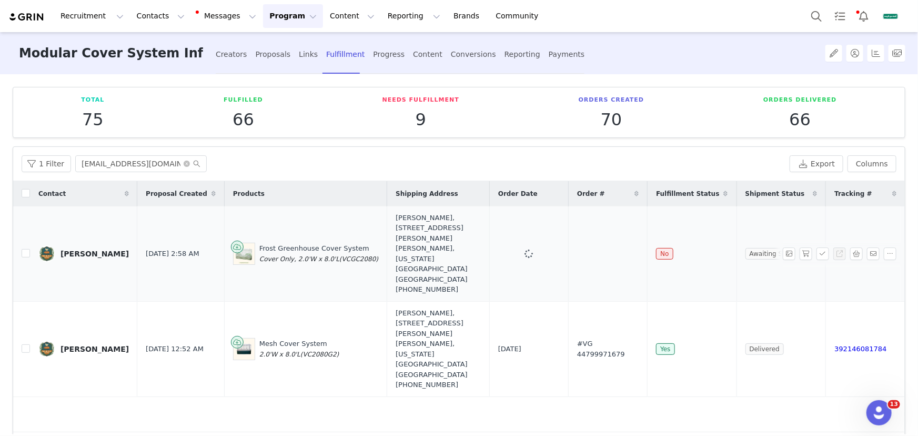
click at [536, 239] on td at bounding box center [528, 253] width 79 height 95
click at [543, 336] on div "Contact Proposal Created Products Shipping Address Order Date Order # Fulfillme…" at bounding box center [459, 306] width 892 height 251
click at [624, 337] on div "Contact Proposal Created Products Shipping Address Order Date Order # Fulfillme…" at bounding box center [459, 306] width 892 height 251
drag, startPoint x: 642, startPoint y: 235, endPoint x: 494, endPoint y: 238, distance: 147.8
click at [494, 238] on tr "[PERSON_NAME] [DATE] 2:58 AM Frost Greenhouse Cover System Cover Only, 2.0'W x …" at bounding box center [459, 253] width 892 height 95
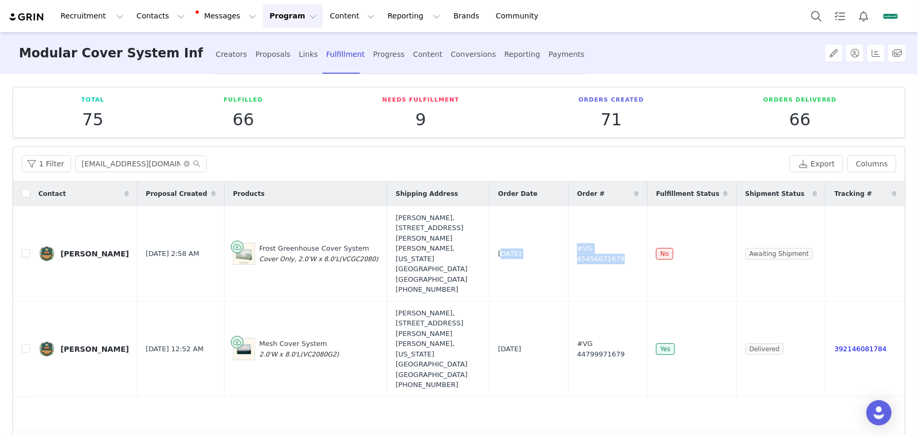
copy tr "[DATE] #VG 45456071679"
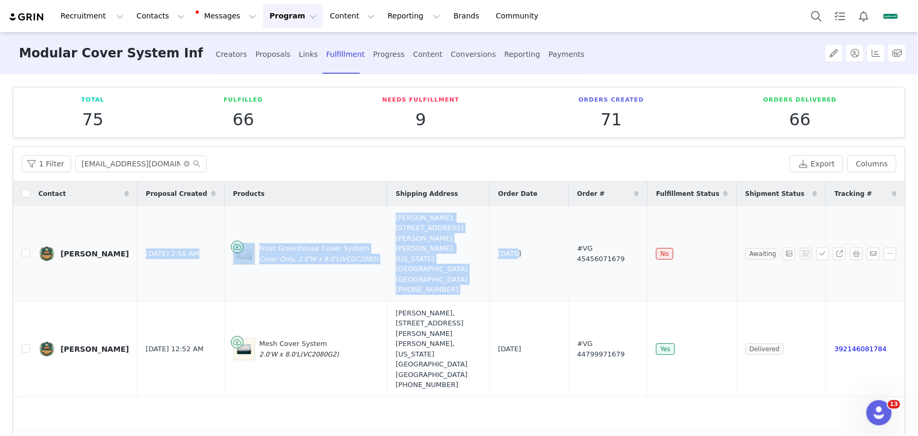
drag, startPoint x: 138, startPoint y: 221, endPoint x: 221, endPoint y: 248, distance: 87.5
click at [512, 242] on tr "[PERSON_NAME] [DATE] 2:58 AM Frost Greenhouse Cover System Cover Only, 2.0'W x …" at bounding box center [459, 253] width 892 height 95
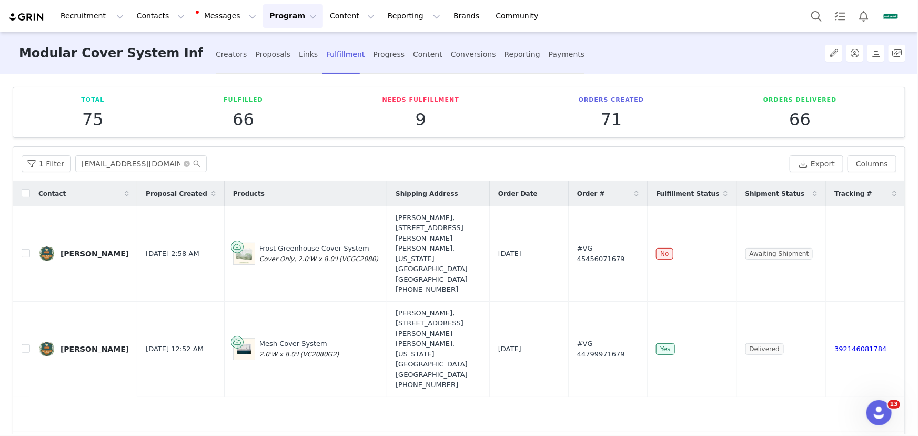
click at [258, 395] on div "Contact Proposal Created Products Shipping Address Order Date Order # Fulfillme…" at bounding box center [459, 306] width 892 height 251
drag, startPoint x: 57, startPoint y: 218, endPoint x: 89, endPoint y: 234, distance: 35.1
click at [89, 234] on td "Deangelo Stewart" at bounding box center [83, 253] width 107 height 95
click at [88, 241] on div at bounding box center [88, 241] width 0 height 0
click at [70, 357] on div "Contact Proposal Created Products Shipping Address Order Date Order # Fulfillme…" at bounding box center [459, 306] width 892 height 251
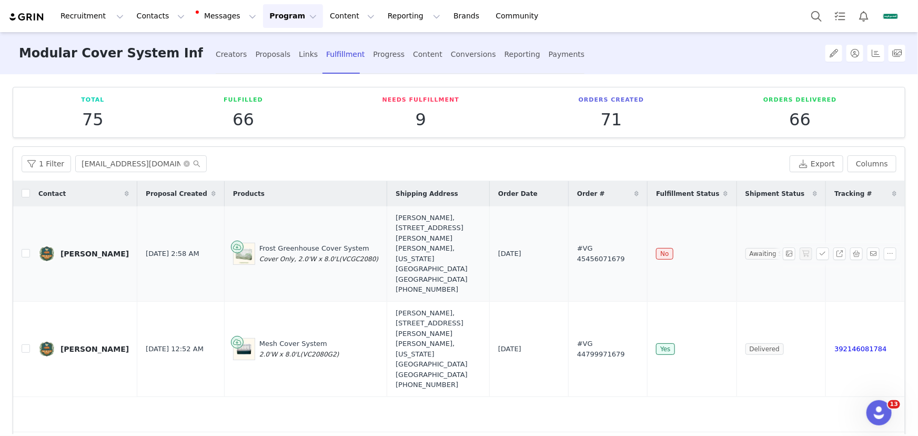
drag, startPoint x: 63, startPoint y: 210, endPoint x: 776, endPoint y: 240, distance: 713.8
click at [776, 240] on tr "Deangelo Stewart Sep 2, 2025 2:58 AM Frost Greenhouse Cover System Cover Only, …" at bounding box center [459, 253] width 892 height 95
copy tr "Deangelo Stewart Sep 2, 2025 2:58 AM Frost Greenhouse Cover System Cover Only, …"
click at [234, 55] on div "Creators" at bounding box center [232, 54] width 32 height 28
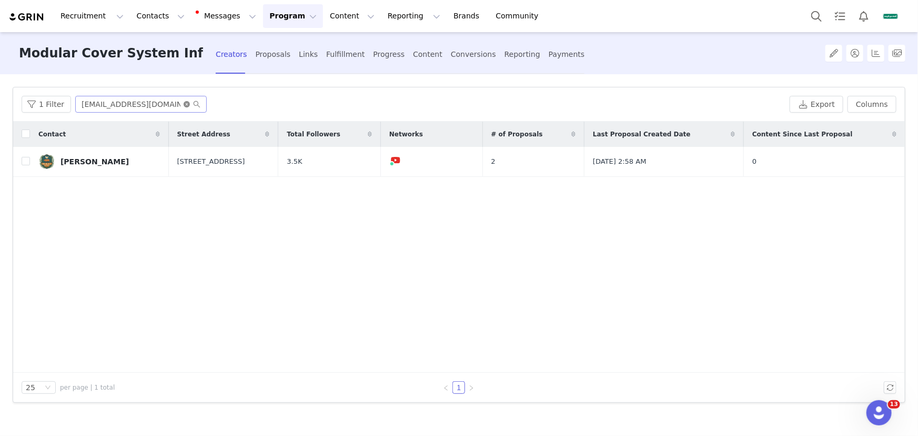
click at [184, 103] on icon "icon: close-circle" at bounding box center [187, 104] width 6 height 6
paste input "mandyzun@gmail.com"
drag, startPoint x: 158, startPoint y: 107, endPoint x: 187, endPoint y: 119, distance: 31.6
click at [158, 107] on input "text" at bounding box center [140, 104] width 131 height 17
type input "mandyzun@gmail.com"
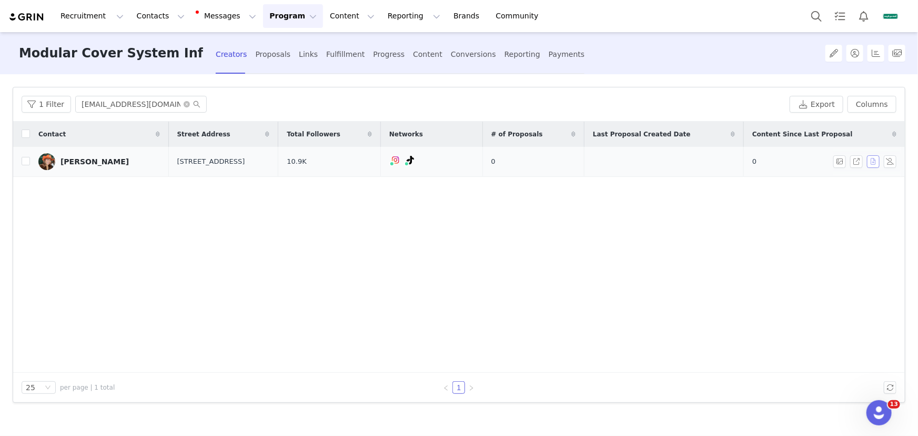
click at [876, 162] on button "button" at bounding box center [873, 161] width 13 height 13
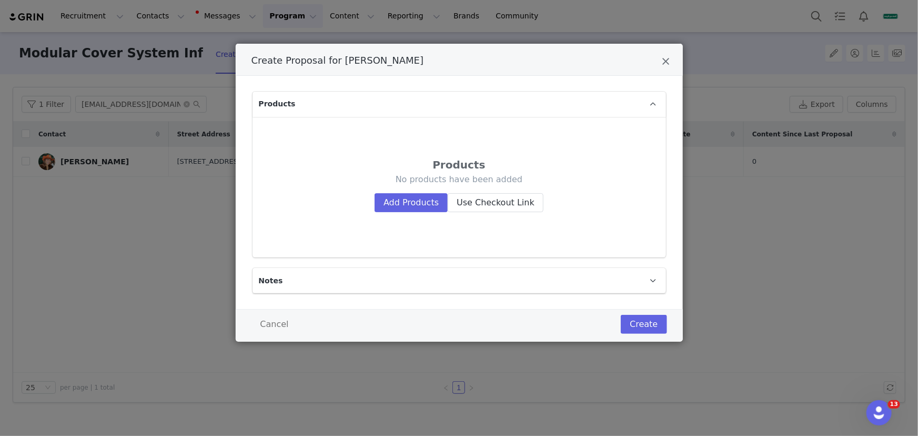
click at [130, 161] on div "Create Proposal for Amanda Zuniga Products Products No products have been added…" at bounding box center [459, 218] width 918 height 436
click at [104, 159] on div "Create Proposal for Amanda Zuniga Products Products No products have been added…" at bounding box center [459, 218] width 918 height 436
click at [666, 57] on icon "Close" at bounding box center [666, 61] width 8 height 11
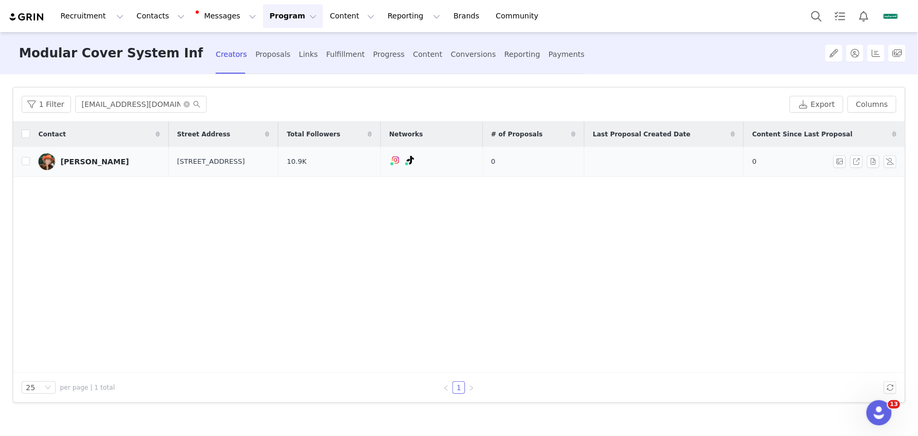
click at [112, 159] on div "Amanda Zuniga" at bounding box center [94, 161] width 68 height 8
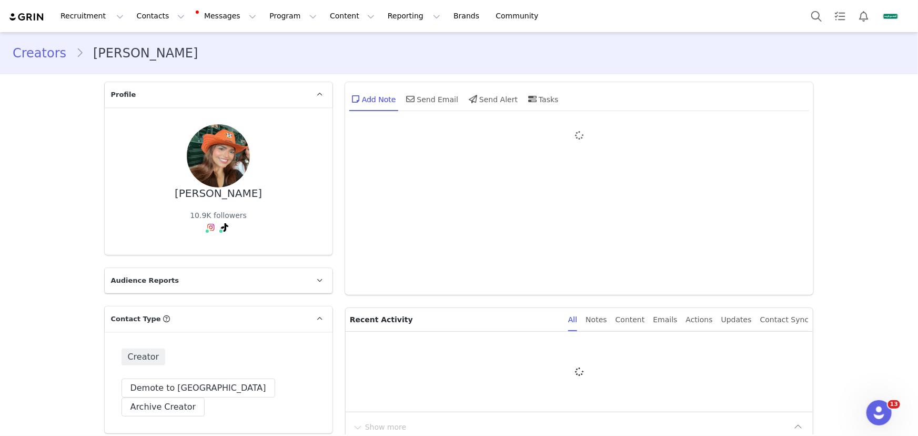
type input "+1 ([GEOGRAPHIC_DATA])"
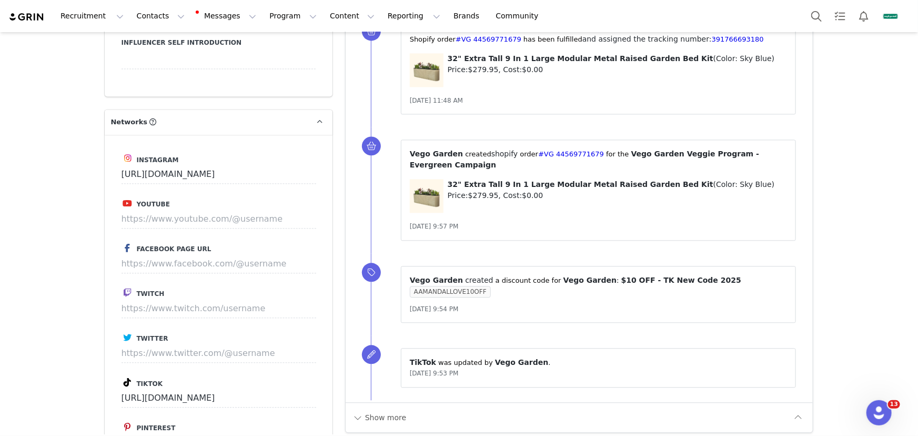
scroll to position [1339, 0]
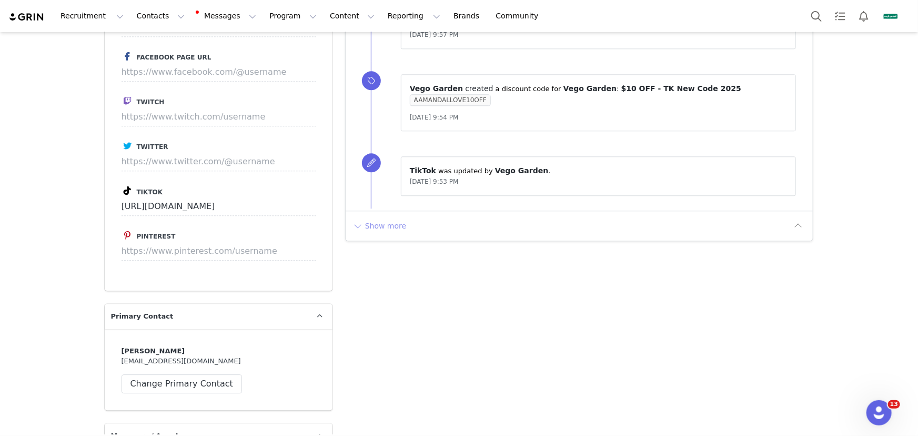
click at [379, 226] on button "Show more" at bounding box center [379, 225] width 55 height 17
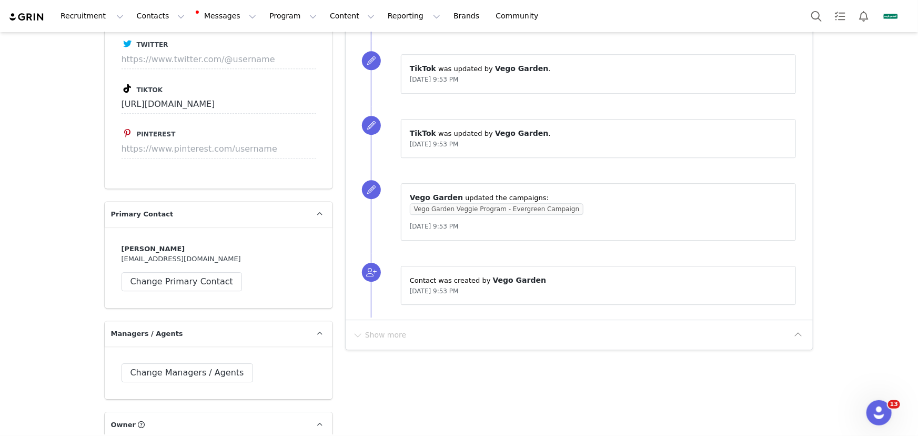
scroll to position [1625, 0]
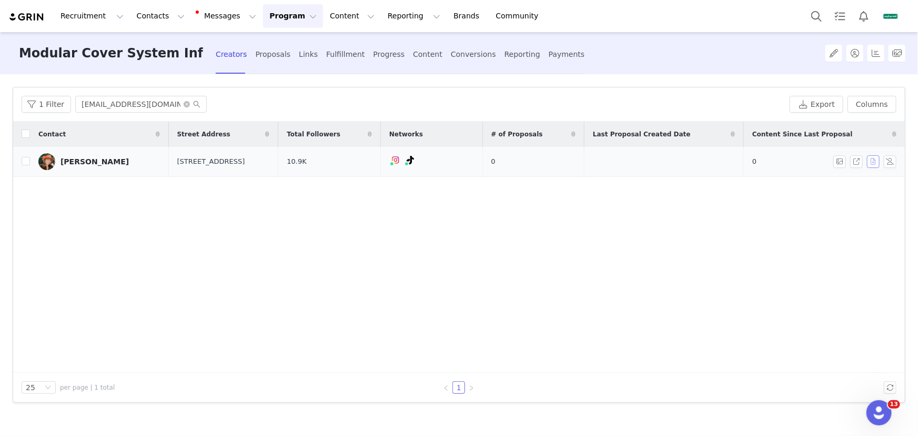
click at [873, 161] on button "button" at bounding box center [873, 161] width 13 height 13
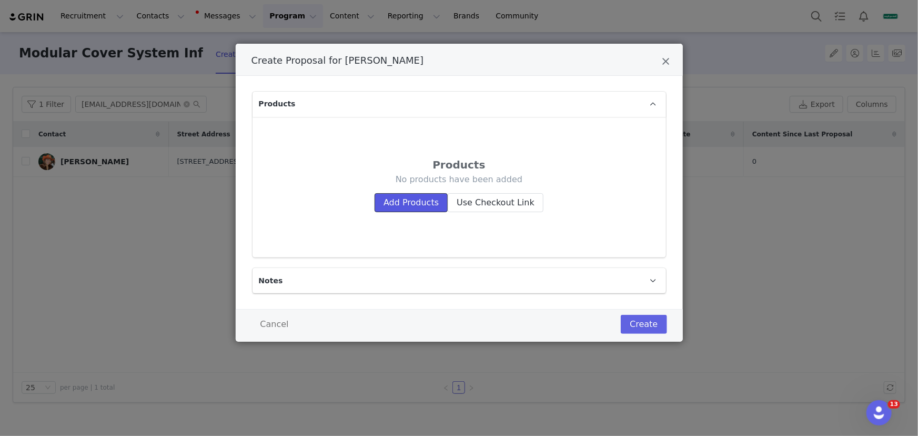
click at [401, 200] on button "Add Products" at bounding box center [410, 202] width 73 height 19
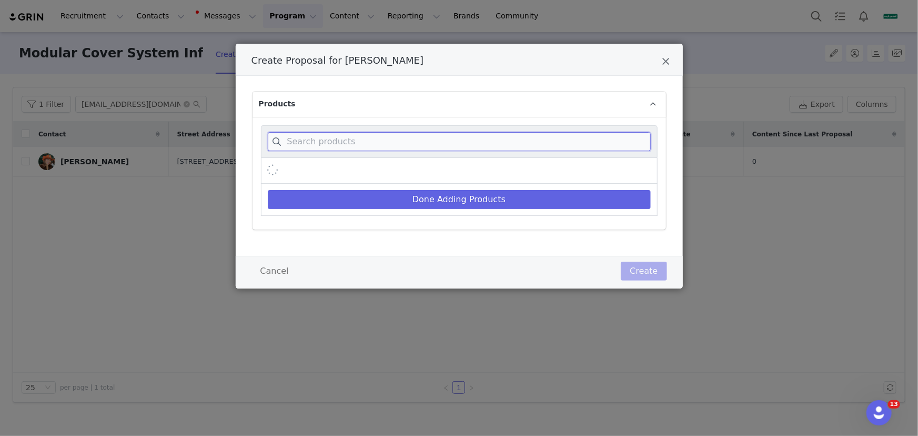
click at [407, 143] on input "Create Proposal for Amanda Zuniga" at bounding box center [459, 141] width 383 height 19
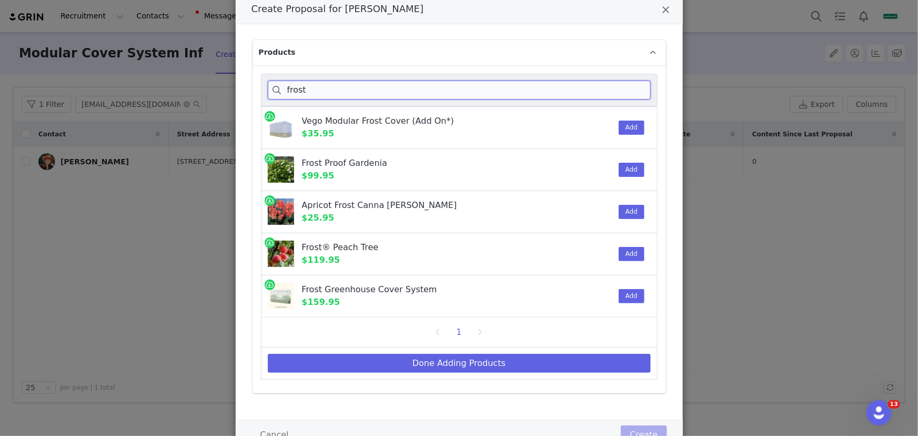
scroll to position [93, 0]
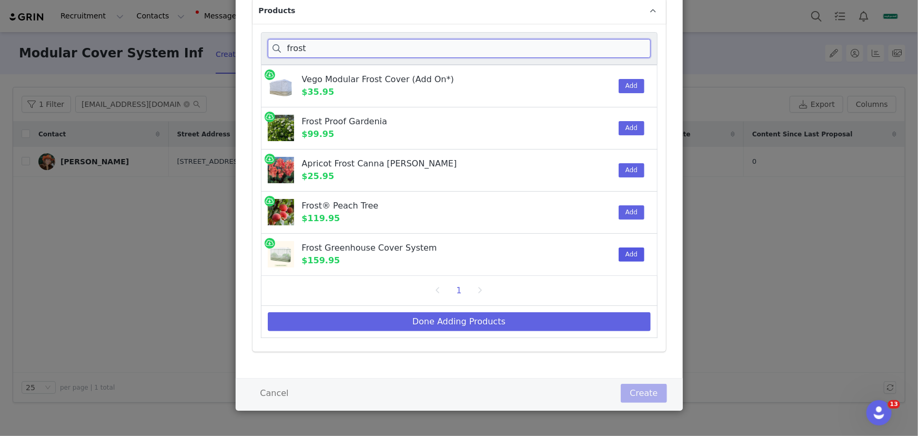
type input "frost"
click at [626, 252] on button "Add" at bounding box center [632, 254] width 26 height 14
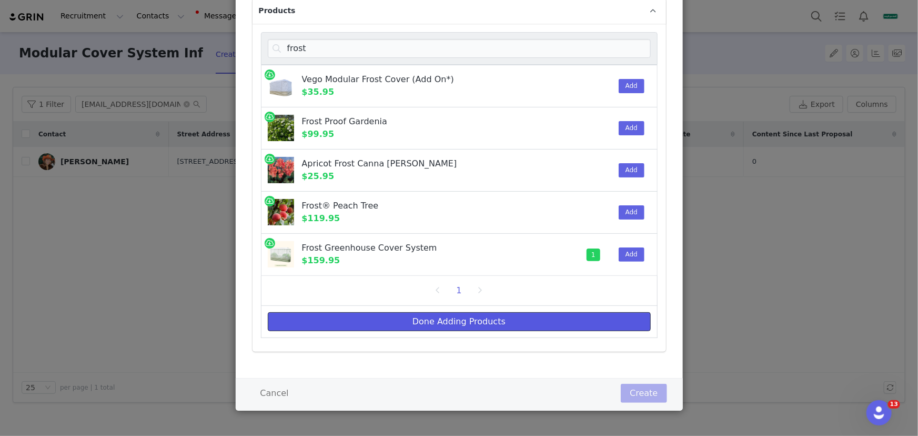
click at [575, 313] on button "Done Adding Products" at bounding box center [459, 321] width 383 height 19
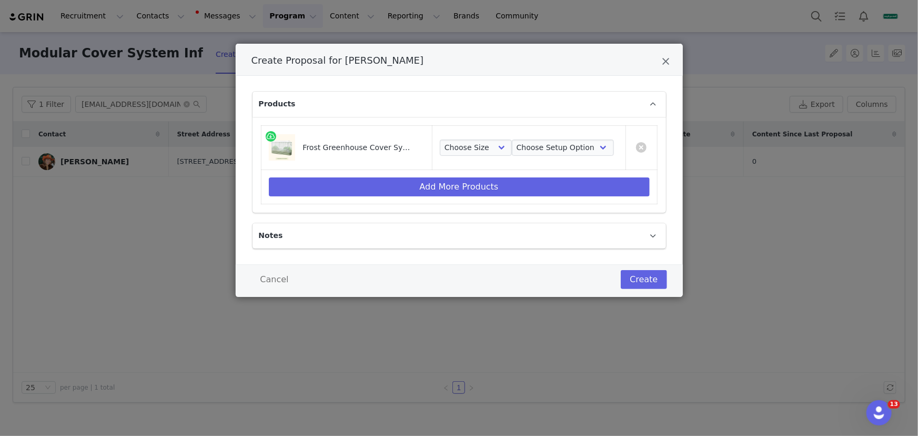
scroll to position [0, 0]
click at [489, 142] on select "Choose Size 2.0'W x 6.5'L 3.5'W x 5.0'L 2.0'W x 8.0'L 3.5'W x 6.5'L 2.5'W x 9.5…" at bounding box center [476, 147] width 72 height 17
select select "28530367"
click at [440, 139] on select "Choose Size 2.0'W x 6.5'L 3.5'W x 5.0'L 2.0'W x 8.0'L 3.5'W x 6.5'L 2.5'W x 9.5…" at bounding box center [476, 147] width 72 height 17
click at [531, 149] on select "Choose Setup Option Frame + Cover Cover Only" at bounding box center [563, 147] width 102 height 17
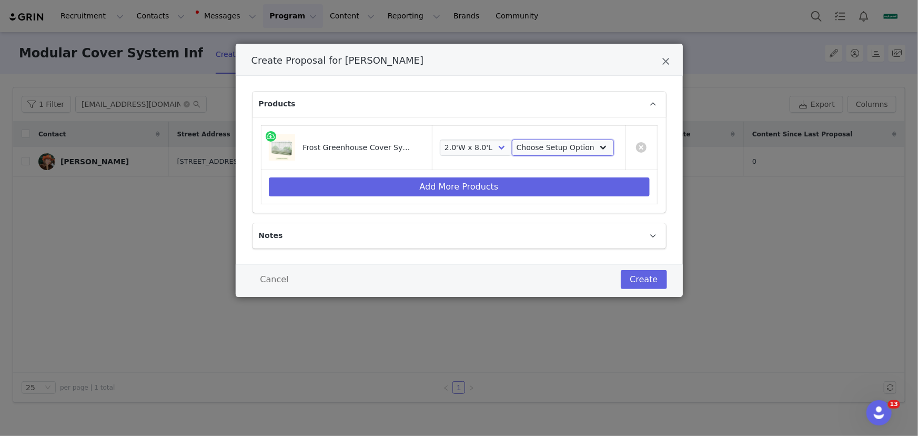
select select "28516411"
click at [512, 139] on select "Choose Setup Option Frame + Cover Cover Only" at bounding box center [563, 147] width 102 height 17
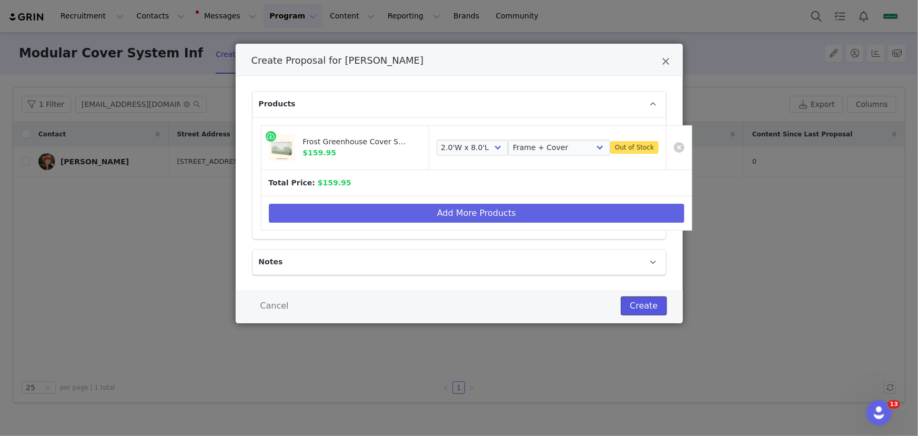
click at [634, 300] on button "Create" at bounding box center [644, 305] width 46 height 19
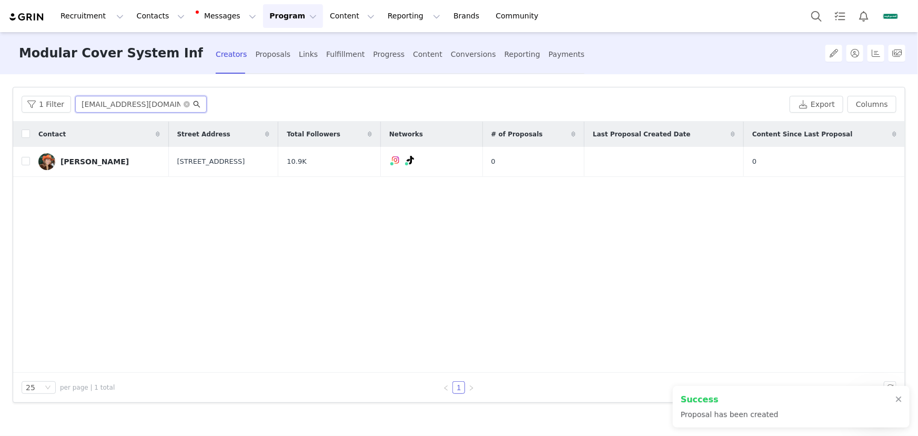
drag, startPoint x: 79, startPoint y: 102, endPoint x: 195, endPoint y: 103, distance: 115.7
click at [195, 103] on span "mandyzun@gmail.com" at bounding box center [140, 104] width 131 height 17
drag, startPoint x: 355, startPoint y: 48, endPoint x: 331, endPoint y: 69, distance: 31.3
click at [355, 48] on div "Fulfillment" at bounding box center [345, 54] width 38 height 28
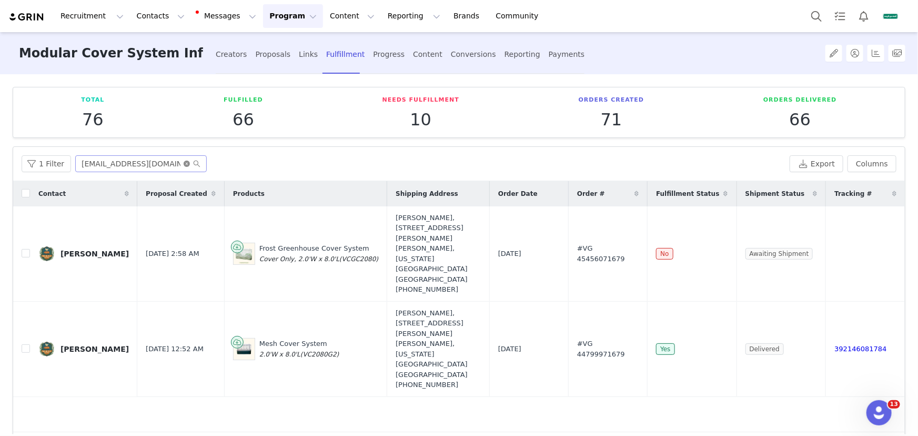
click at [184, 161] on icon "icon: close-circle" at bounding box center [187, 163] width 6 height 6
click at [177, 163] on input "text" at bounding box center [140, 163] width 131 height 17
paste input "mandyzun@gmail.com"
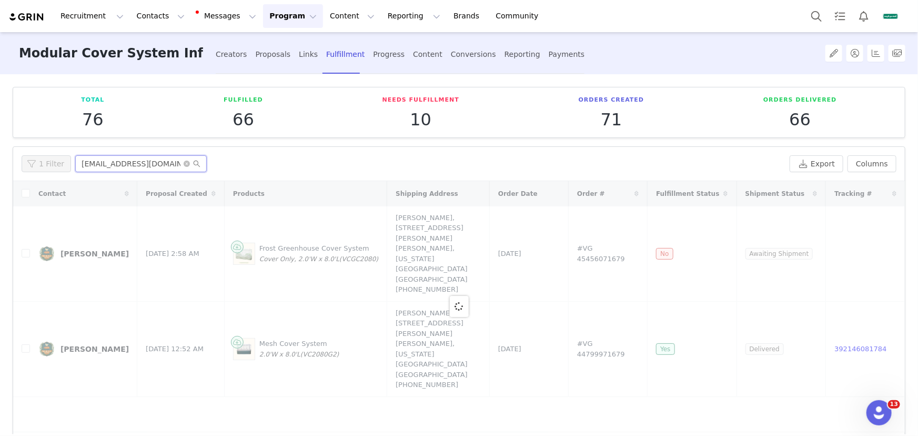
type input "mandyzun@gmail.com"
drag, startPoint x: 814, startPoint y: 221, endPoint x: 800, endPoint y: 406, distance: 185.6
click at [800, 406] on div at bounding box center [459, 306] width 892 height 251
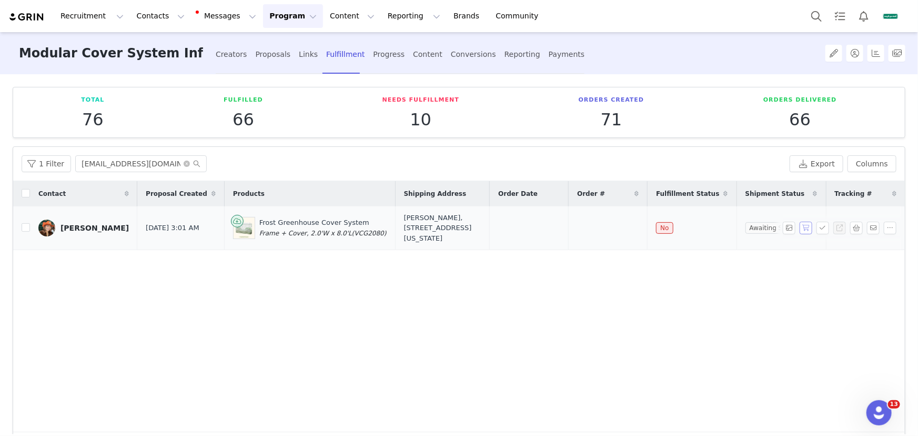
click at [799, 226] on button "button" at bounding box center [805, 227] width 13 height 13
drag, startPoint x: 639, startPoint y: 231, endPoint x: 499, endPoint y: 241, distance: 140.3
click at [499, 241] on tr "Amanda Zuniga Sep 2, 2025 3:01 AM Frost Greenhouse Cover System Frame + Cover, …" at bounding box center [459, 228] width 892 height 44
copy tr "Sep 2, 2025 #VG 45456171679"
drag, startPoint x: 56, startPoint y: 213, endPoint x: 766, endPoint y: 238, distance: 710.5
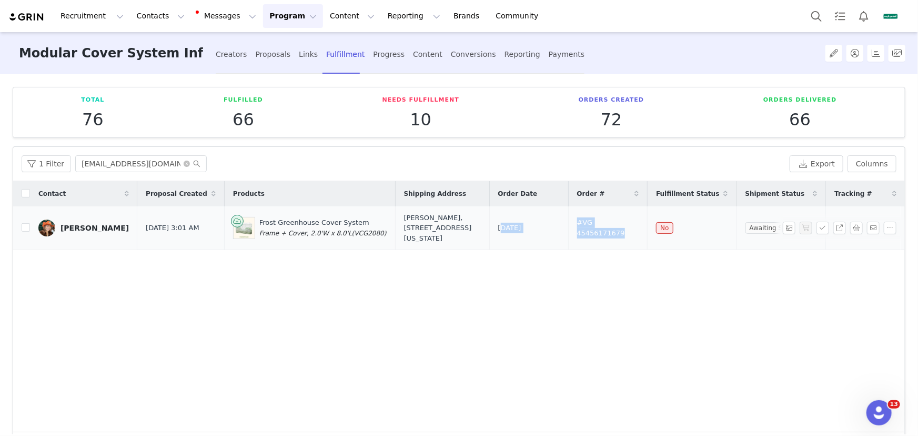
click at [766, 238] on tr "Amanda Zuniga Sep 2, 2025 3:01 AM Frost Greenhouse Cover System Frame + Cover, …" at bounding box center [459, 228] width 892 height 44
copy tr "Amanda Zuniga Sep 2, 2025 3:01 AM Frost Greenhouse Cover System Frame + Cover, …"
click at [236, 57] on div "Creators" at bounding box center [232, 54] width 32 height 28
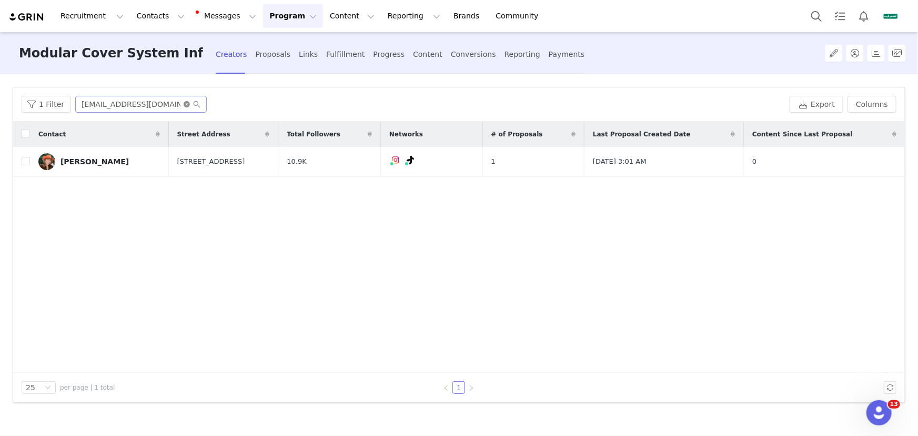
click at [184, 104] on icon "icon: close-circle" at bounding box center [187, 104] width 6 height 6
paste input "monkey.lina@gmail.com"
click at [165, 107] on input "monkey.lina@gmail.com" at bounding box center [140, 104] width 131 height 17
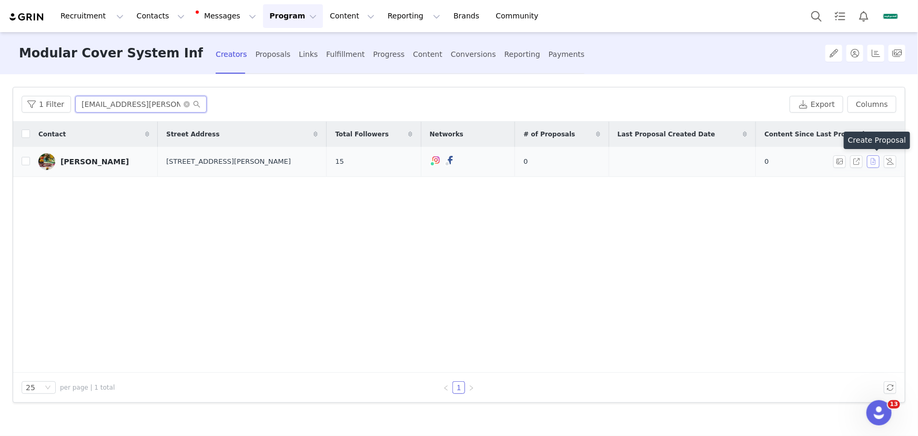
type input "monkey.lina@gmail.com"
click at [874, 162] on button "button" at bounding box center [873, 161] width 13 height 13
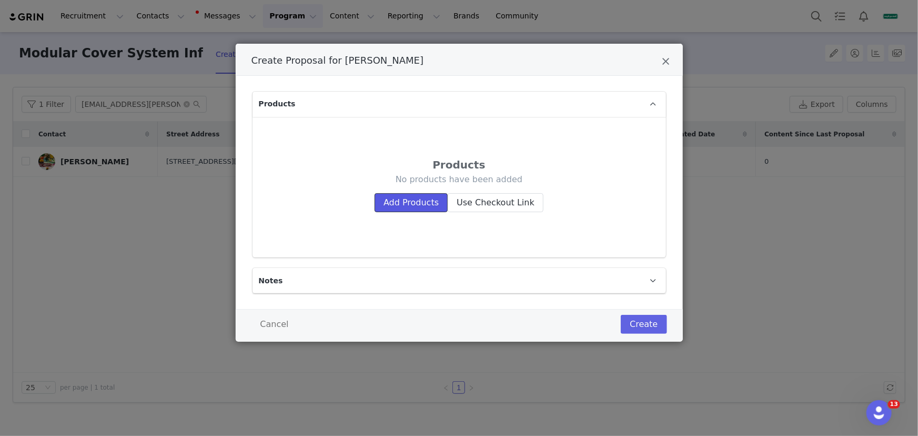
click at [402, 203] on button "Add Products" at bounding box center [410, 202] width 73 height 19
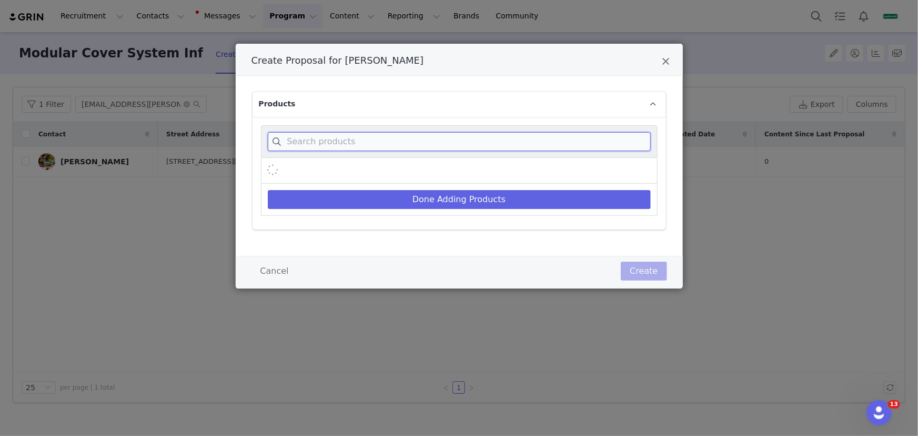
click at [413, 140] on input "Create Proposal for Na Li" at bounding box center [459, 141] width 383 height 19
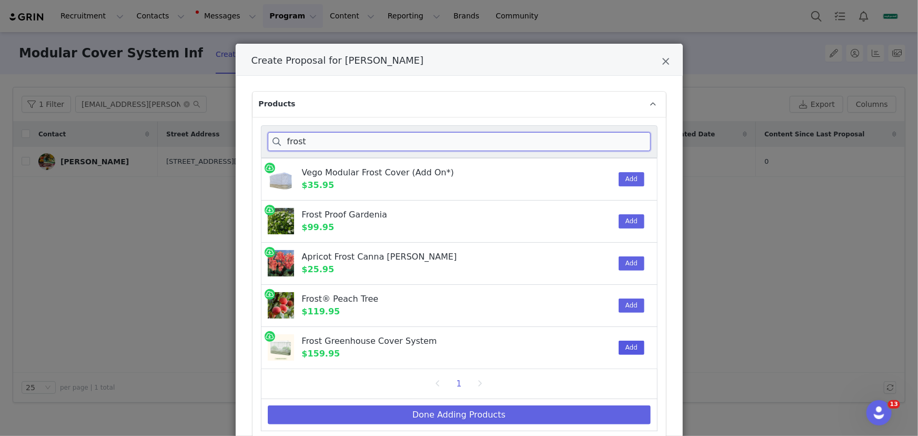
type input "frost"
drag, startPoint x: 624, startPoint y: 343, endPoint x: 617, endPoint y: 362, distance: 20.5
click at [624, 343] on button "Add" at bounding box center [632, 347] width 26 height 14
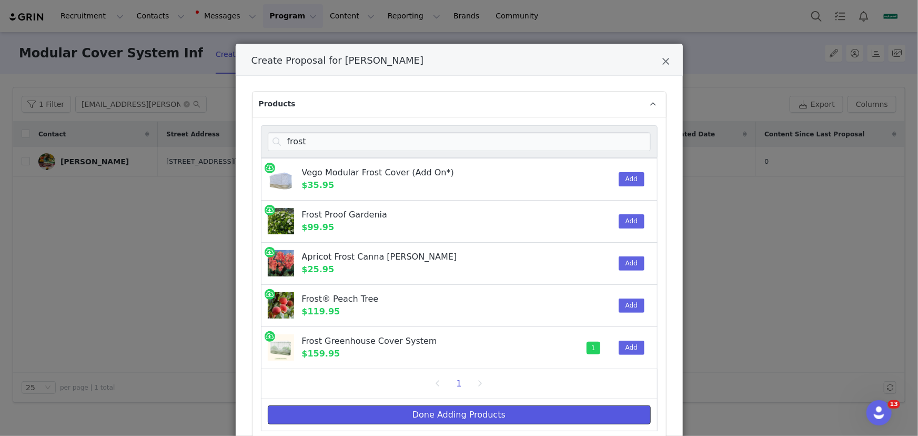
click at [568, 411] on button "Done Adding Products" at bounding box center [459, 414] width 383 height 19
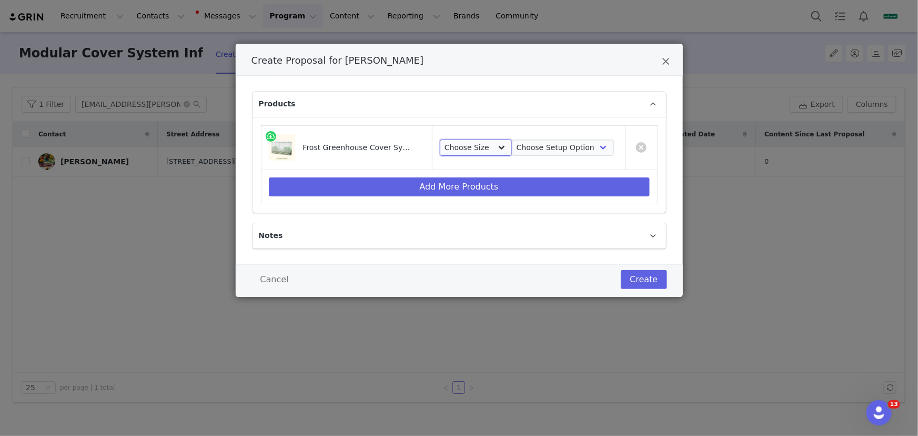
click at [489, 154] on select "Choose Size 2.0'W x 6.5'L 3.5'W x 5.0'L 2.0'W x 8.0'L 3.5'W x 6.5'L 2.5'W x 9.5…" at bounding box center [476, 147] width 72 height 17
select select "28530367"
click at [440, 139] on select "Choose Size 2.0'W x 6.5'L 3.5'W x 5.0'L 2.0'W x 8.0'L 3.5'W x 6.5'L 2.5'W x 9.5…" at bounding box center [476, 147] width 72 height 17
click at [525, 147] on select "Choose Setup Option Frame + Cover Cover Only" at bounding box center [563, 147] width 102 height 17
select select "28516411"
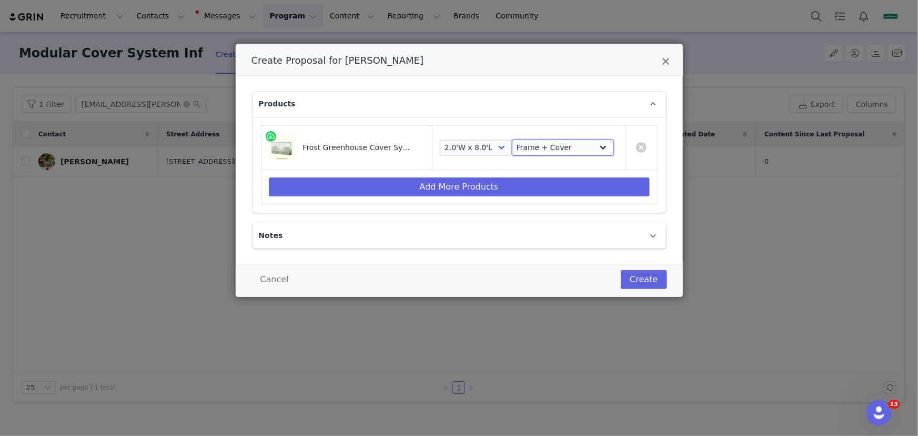
click at [512, 139] on select "Choose Setup Option Frame + Cover Cover Only" at bounding box center [563, 147] width 102 height 17
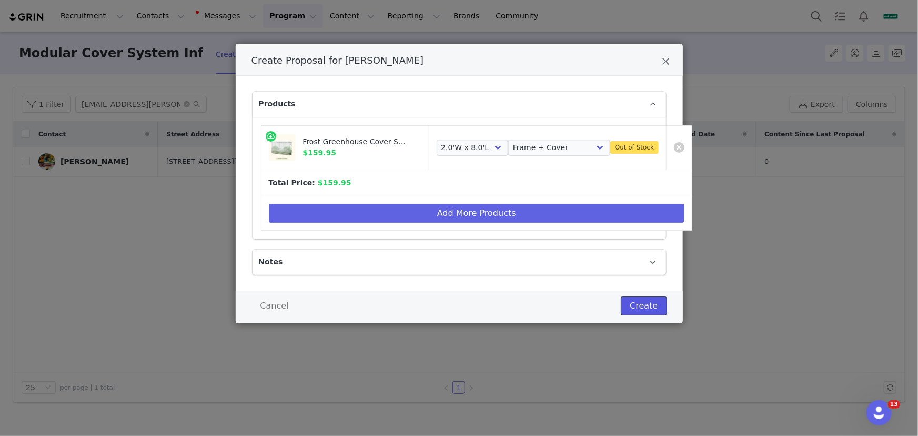
click at [641, 305] on button "Create" at bounding box center [644, 305] width 46 height 19
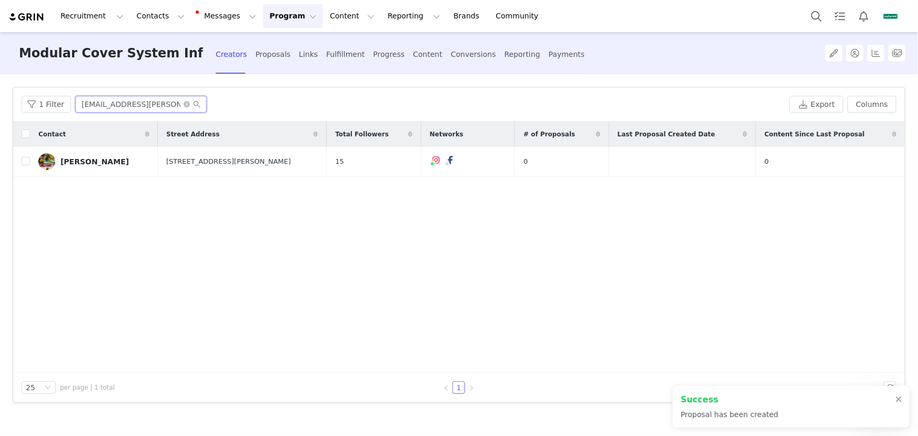
drag, startPoint x: 79, startPoint y: 106, endPoint x: 177, endPoint y: 105, distance: 98.4
click at [177, 105] on input "monkey.lina@gmail.com" at bounding box center [140, 104] width 131 height 17
drag, startPoint x: 346, startPoint y: 58, endPoint x: 296, endPoint y: 80, distance: 55.1
click at [346, 58] on div "Fulfillment" at bounding box center [345, 54] width 38 height 28
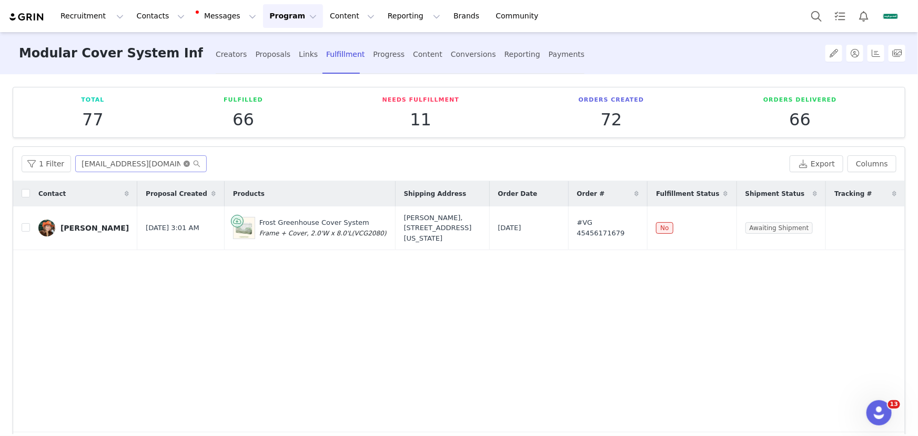
drag, startPoint x: 185, startPoint y: 162, endPoint x: 157, endPoint y: 162, distance: 27.9
click at [184, 162] on icon "icon: close-circle" at bounding box center [187, 163] width 6 height 6
paste input "monkey.lina@gmail.com"
click at [157, 162] on input "text" at bounding box center [140, 163] width 131 height 17
type input "monkey.lina@gmail.com"
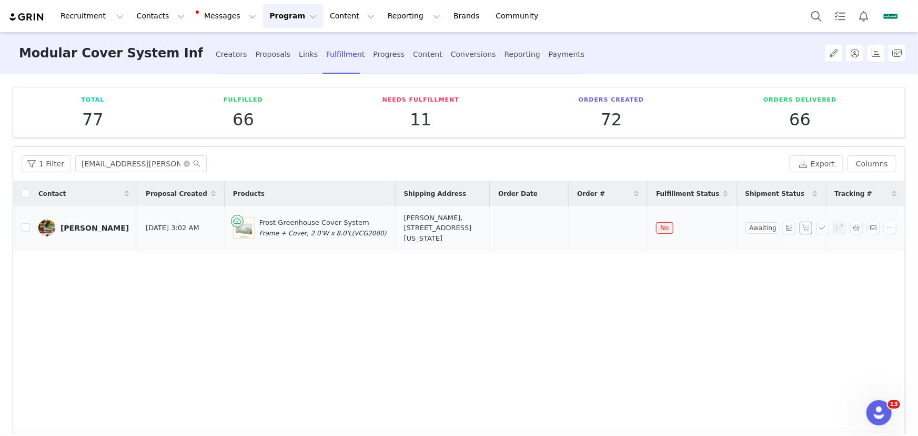
click at [799, 227] on button "button" at bounding box center [805, 227] width 13 height 13
drag, startPoint x: 643, startPoint y: 232, endPoint x: 501, endPoint y: 236, distance: 141.5
click at [501, 236] on tr "Na Li Sep 2, 2025 3:02 AM Frost Greenhouse Cover System Frame + Cover, 2.0'W x …" at bounding box center [459, 228] width 892 height 44
copy tr "Sep 2, 2025 #VG 45456271679"
drag, startPoint x: 66, startPoint y: 215, endPoint x: 60, endPoint y: 218, distance: 6.6
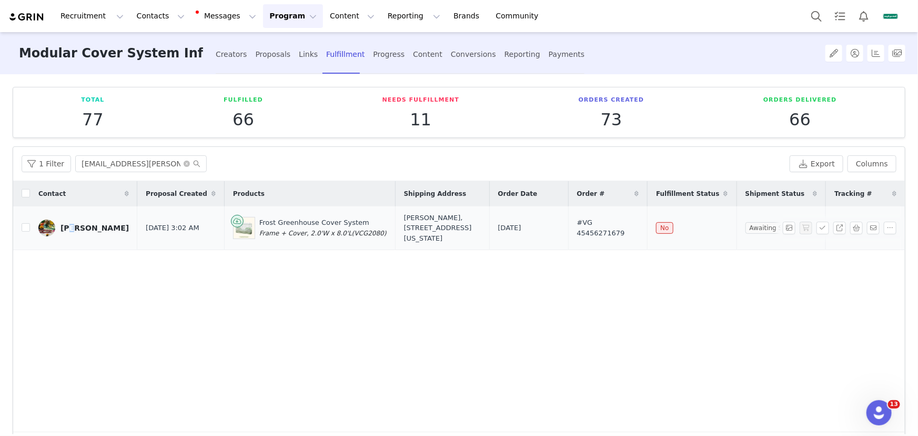
click at [69, 222] on td "Na Li" at bounding box center [83, 228] width 107 height 44
drag, startPoint x: 61, startPoint y: 207, endPoint x: 790, endPoint y: 239, distance: 729.7
click at [790, 239] on tr "Na Li Sep 2, 2025 3:02 AM Frost Greenhouse Cover System Frame + Cover, 2.0'W x …" at bounding box center [459, 228] width 892 height 44
copy tr "Na Li Sep 2, 2025 3:02 AM Frost Greenhouse Cover System Frame + Cover, 2.0'W x …"
click at [228, 53] on div "Creators" at bounding box center [232, 54] width 32 height 28
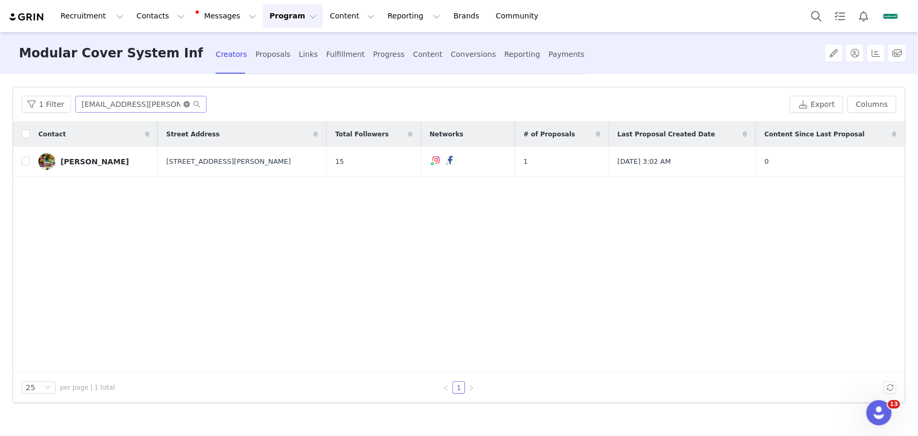
click at [184, 103] on icon "icon: close-circle" at bounding box center [187, 104] width 6 height 6
paste input "dossacres@gmail.com"
click at [168, 105] on input "dossacres@gmail.com" at bounding box center [140, 104] width 131 height 17
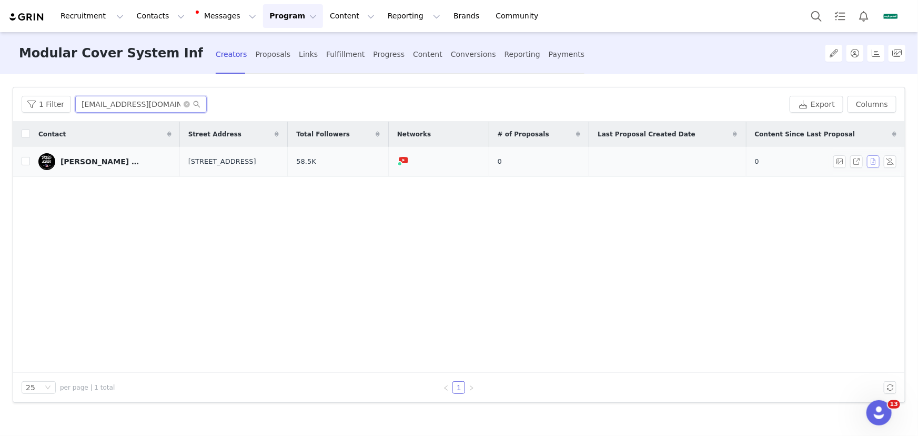
type input "dossacres@gmail.com"
click at [870, 159] on button "button" at bounding box center [873, 161] width 13 height 13
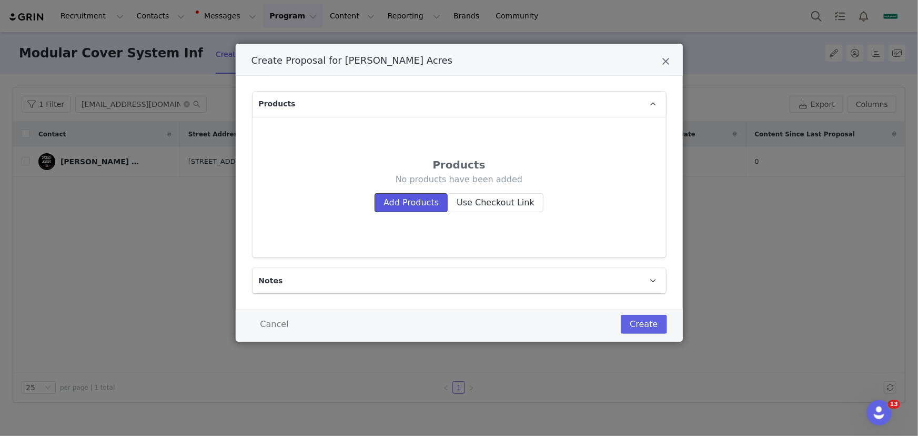
click at [406, 204] on button "Add Products" at bounding box center [410, 202] width 73 height 19
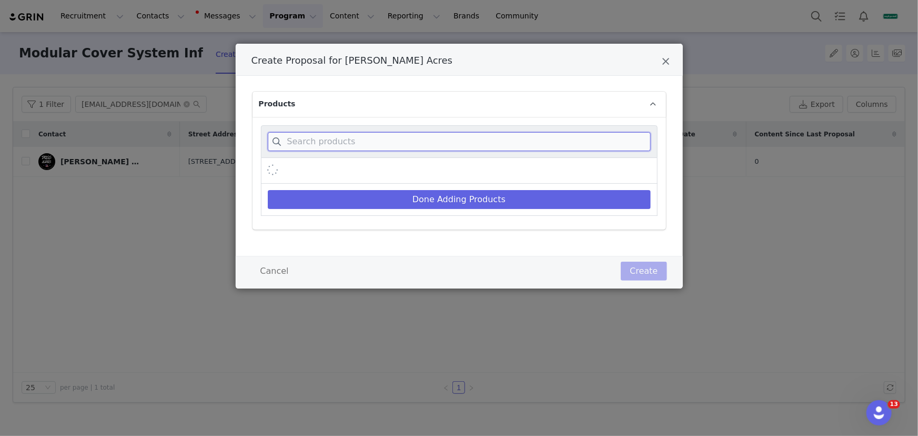
click at [431, 133] on input "Create Proposal for Doss Acres" at bounding box center [459, 141] width 383 height 19
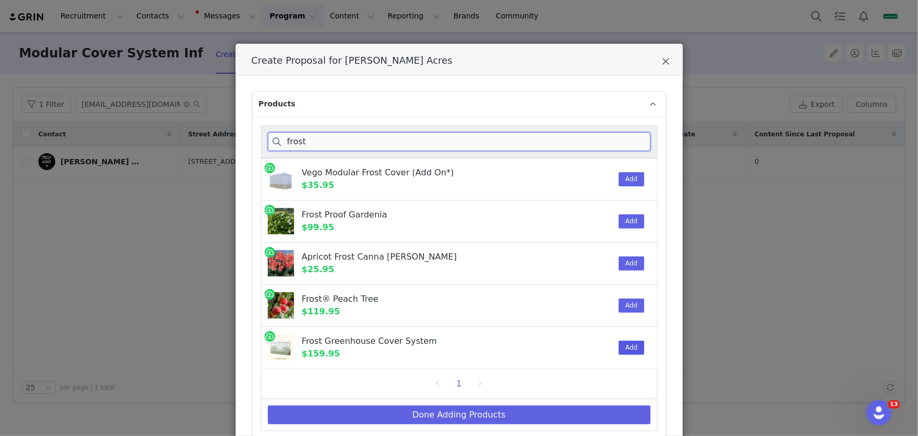
type input "frost"
click at [629, 342] on button "Add" at bounding box center [632, 347] width 26 height 14
drag, startPoint x: 580, startPoint y: 410, endPoint x: 543, endPoint y: 353, distance: 68.1
click at [579, 410] on button "Done Adding Products" at bounding box center [459, 414] width 383 height 19
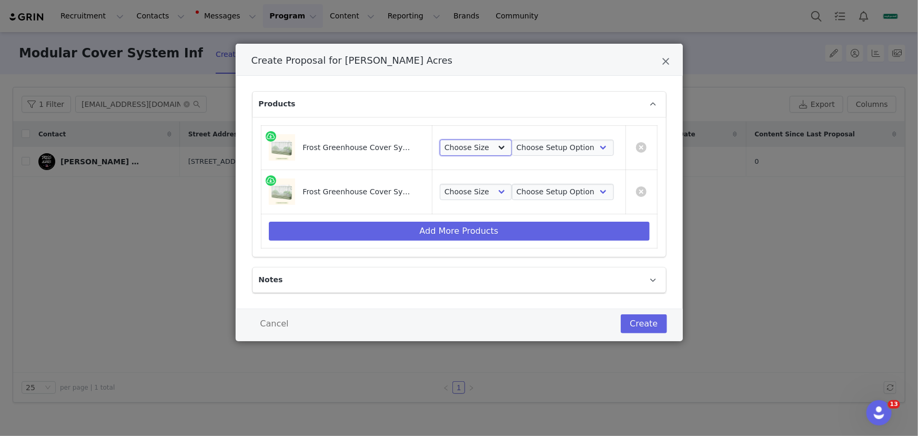
click at [487, 148] on select "Choose Size 2.0'W x 6.5'L 3.5'W x 5.0'L 2.0'W x 8.0'L 3.5'W x 6.5'L 2.5'W x 9.5…" at bounding box center [476, 147] width 72 height 17
select select "28530368"
click at [440, 139] on select "Choose Size 2.0'W x 6.5'L 3.5'W x 5.0'L 2.0'W x 8.0'L 3.5'W x 6.5'L 2.5'W x 9.5…" at bounding box center [476, 147] width 72 height 17
click at [474, 193] on select "Choose Size 2.0'W x 6.5'L 3.5'W x 5.0'L 2.0'W x 8.0'L 3.5'W x 6.5'L 2.5'W x 9.5…" at bounding box center [476, 192] width 72 height 17
select select "28530368"
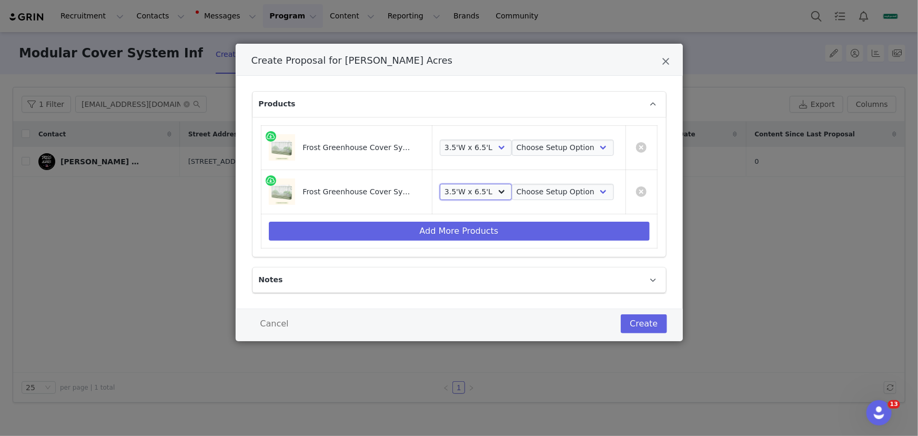
click at [440, 184] on select "Choose Size 2.0'W x 6.5'L 3.5'W x 5.0'L 2.0'W x 8.0'L 3.5'W x 6.5'L 2.5'W x 9.5…" at bounding box center [476, 192] width 72 height 17
click at [539, 145] on select "Choose Setup Option Frame + Cover Cover Only" at bounding box center [563, 147] width 102 height 17
select select "28516411"
click at [512, 139] on select "Choose Setup Option Frame + Cover Cover Only" at bounding box center [563, 147] width 102 height 17
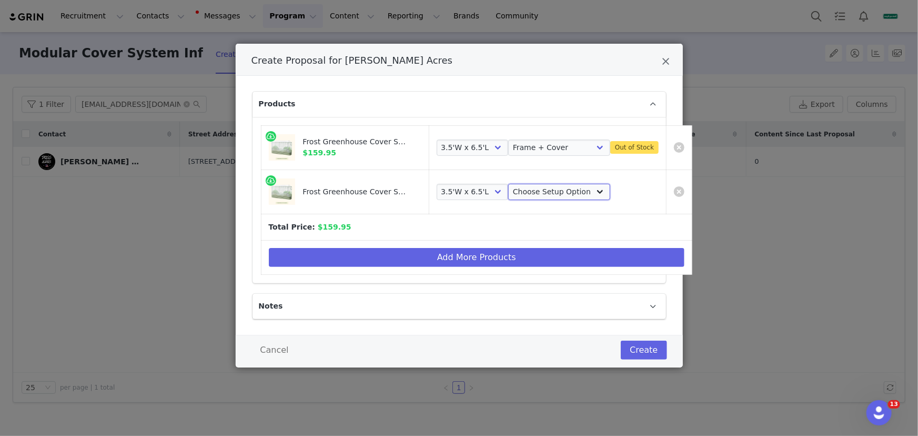
drag, startPoint x: 542, startPoint y: 188, endPoint x: 540, endPoint y: 199, distance: 11.4
click at [542, 188] on select "Choose Setup Option Frame + Cover Cover Only" at bounding box center [559, 192] width 102 height 17
select select "28516411"
click at [508, 184] on select "Choose Setup Option Frame + Cover Cover Only" at bounding box center [559, 192] width 102 height 17
click at [635, 342] on button "Create" at bounding box center [644, 349] width 46 height 19
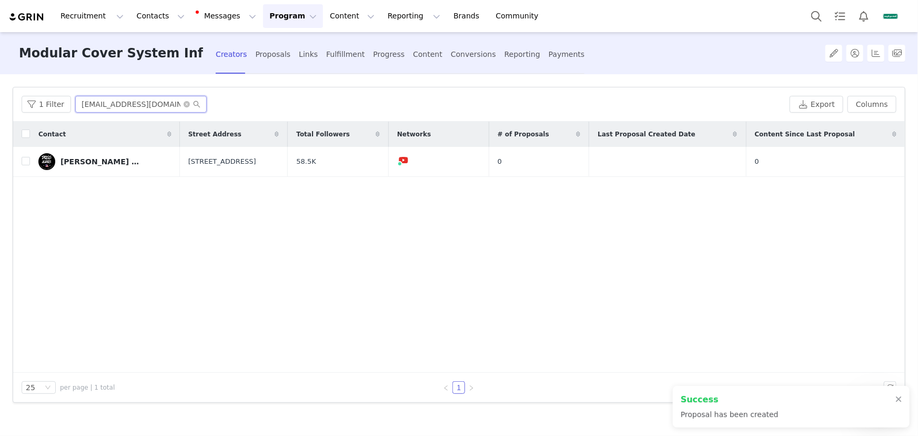
drag, startPoint x: 77, startPoint y: 100, endPoint x: 180, endPoint y: 98, distance: 102.6
click at [180, 98] on input "dossacres@gmail.com" at bounding box center [140, 104] width 131 height 17
drag, startPoint x: 342, startPoint y: 54, endPoint x: 281, endPoint y: 84, distance: 67.5
click at [342, 54] on div "Fulfillment" at bounding box center [345, 54] width 38 height 28
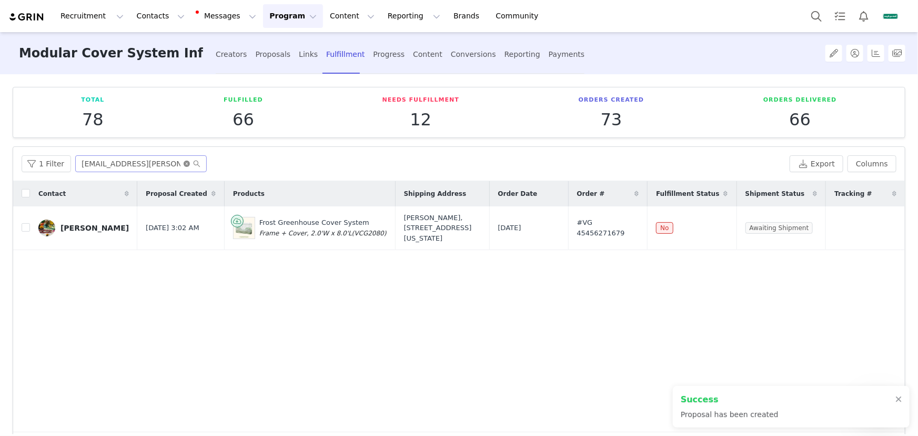
drag, startPoint x: 187, startPoint y: 161, endPoint x: 169, endPoint y: 161, distance: 17.9
click at [184, 161] on icon "icon: close-circle" at bounding box center [187, 163] width 6 height 6
click at [169, 161] on input "text" at bounding box center [140, 163] width 131 height 17
paste input "dossacres@gmail.com"
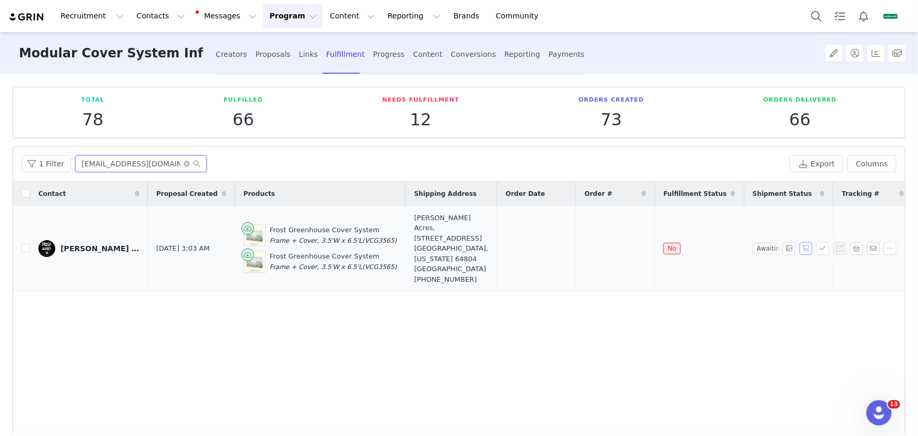
type input "dossacres@gmail.com"
click at [799, 242] on button "button" at bounding box center [805, 248] width 13 height 13
drag, startPoint x: 645, startPoint y: 238, endPoint x: 502, endPoint y: 240, distance: 142.6
click at [498, 238] on tr "Doss Acres Sep 2, 2025 3:03 AM Frost Greenhouse Cover System Frame + Cover, 3.5…" at bounding box center [462, 248] width 899 height 85
copy tr "Sep 2, 2025 #VG 45456371679"
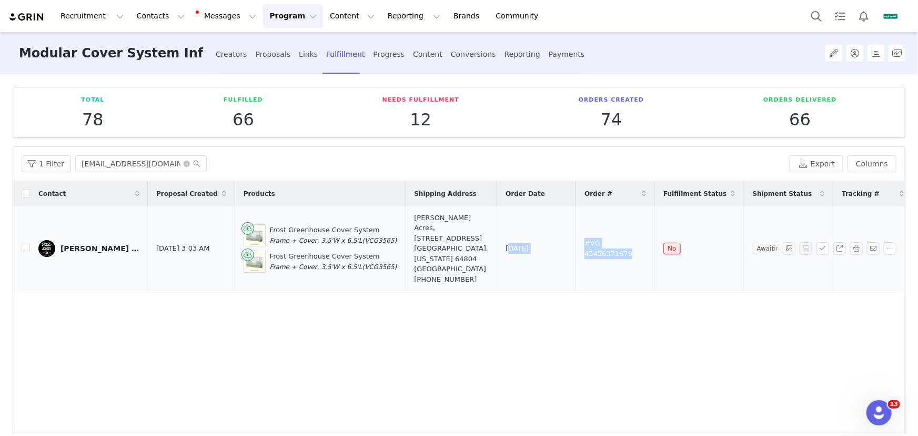
drag, startPoint x: 55, startPoint y: 245, endPoint x: 787, endPoint y: 249, distance: 732.2
click at [787, 249] on tr "Doss Acres Sep 2, 2025 3:03 AM Frost Greenhouse Cover System Frame + Cover, 3.5…" at bounding box center [462, 248] width 899 height 85
copy tr "Doss Acres Sep 2, 2025 3:03 AM Frost Greenhouse Cover System Frame + Cover, 3.5…"
click at [222, 53] on div "Creators" at bounding box center [232, 54] width 32 height 28
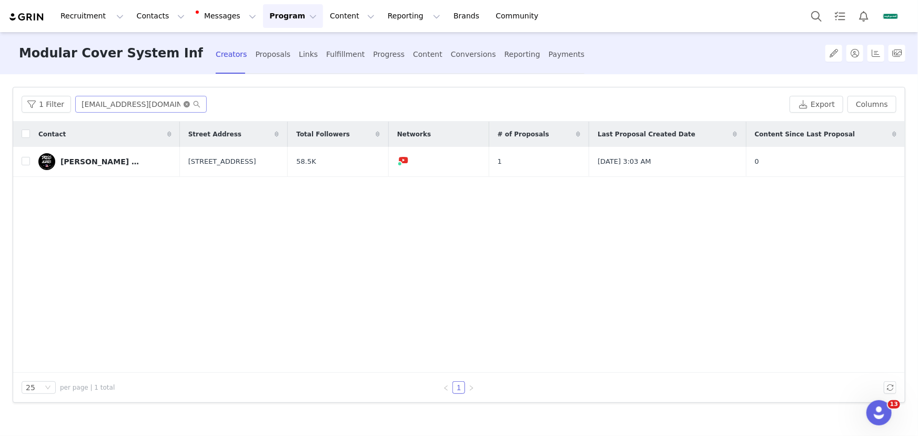
click at [184, 102] on icon "icon: close-circle" at bounding box center [187, 104] width 6 height 6
click at [155, 107] on input "text" at bounding box center [140, 104] width 131 height 17
paste input "chuckrobin928@gmail.com"
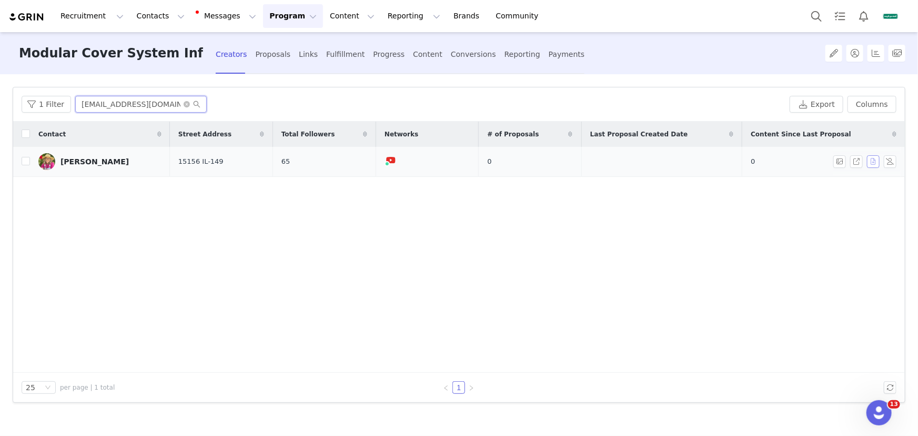
type input "chuckrobin928@gmail.com"
click at [872, 158] on button "button" at bounding box center [873, 161] width 13 height 13
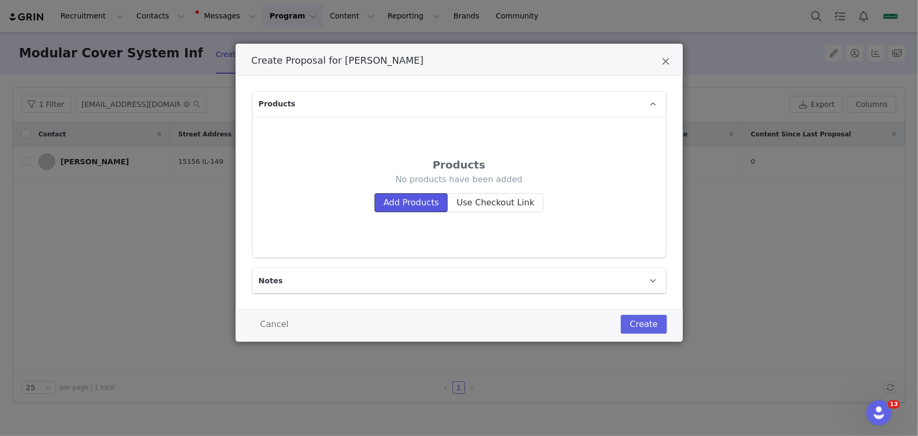
click at [416, 202] on button "Add Products" at bounding box center [410, 202] width 73 height 19
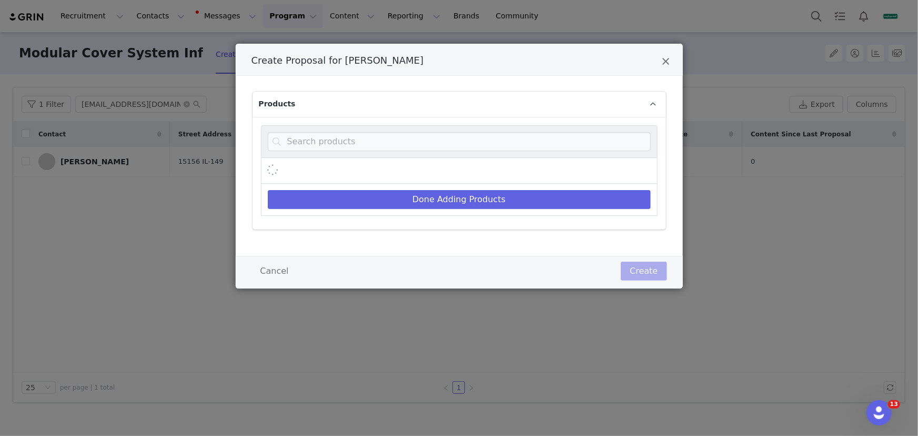
click at [416, 130] on div "Create Proposal for Robin Gardner" at bounding box center [459, 141] width 397 height 33
click at [416, 135] on input "Create Proposal for Robin Gardner" at bounding box center [459, 141] width 383 height 19
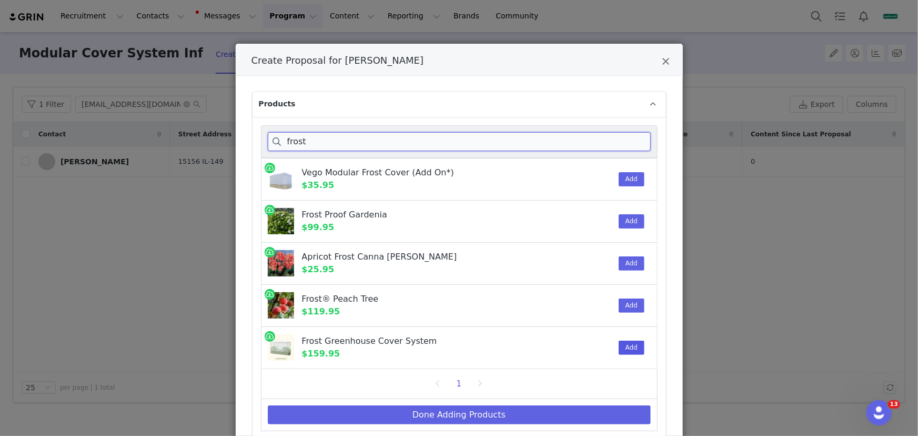
type input "frost"
drag, startPoint x: 622, startPoint y: 347, endPoint x: 579, endPoint y: 391, distance: 62.1
click at [622, 347] on button "Add" at bounding box center [632, 347] width 26 height 14
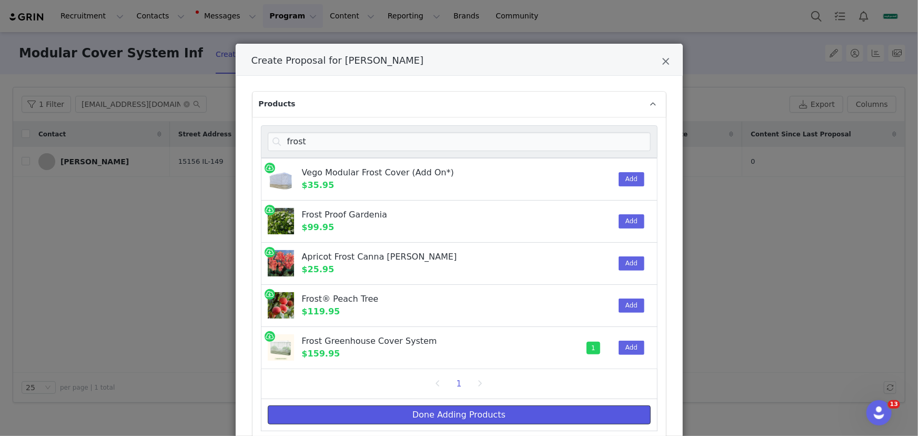
click at [576, 408] on button "Done Adding Products" at bounding box center [459, 414] width 383 height 19
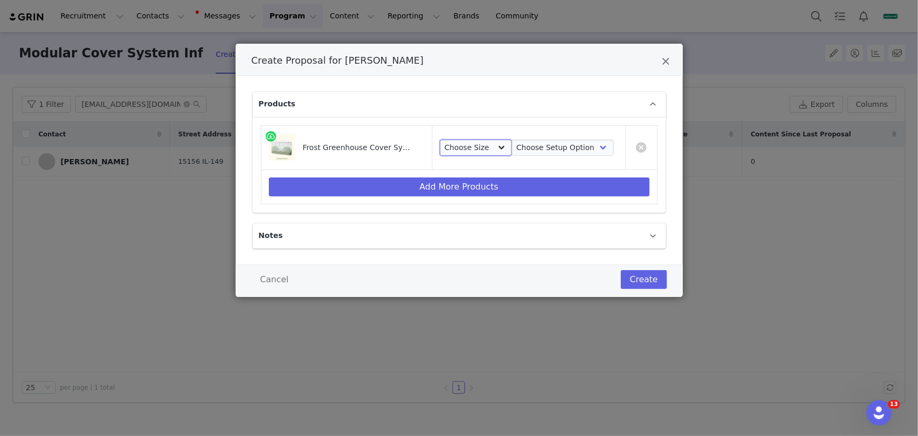
click at [493, 149] on select "Choose Size 2.0'W x 6.5'L 3.5'W x 5.0'L 2.0'W x 8.0'L 3.5'W x 6.5'L 2.5'W x 9.5…" at bounding box center [476, 147] width 72 height 17
select select "28530366"
click at [440, 139] on select "Choose Size 2.0'W x 6.5'L 3.5'W x 5.0'L 2.0'W x 8.0'L 3.5'W x 6.5'L 2.5'W x 9.5…" at bounding box center [476, 147] width 72 height 17
drag, startPoint x: 531, startPoint y: 147, endPoint x: 534, endPoint y: 153, distance: 6.1
click at [531, 147] on select "Choose Setup Option Frame + Cover Cover Only" at bounding box center [563, 147] width 102 height 17
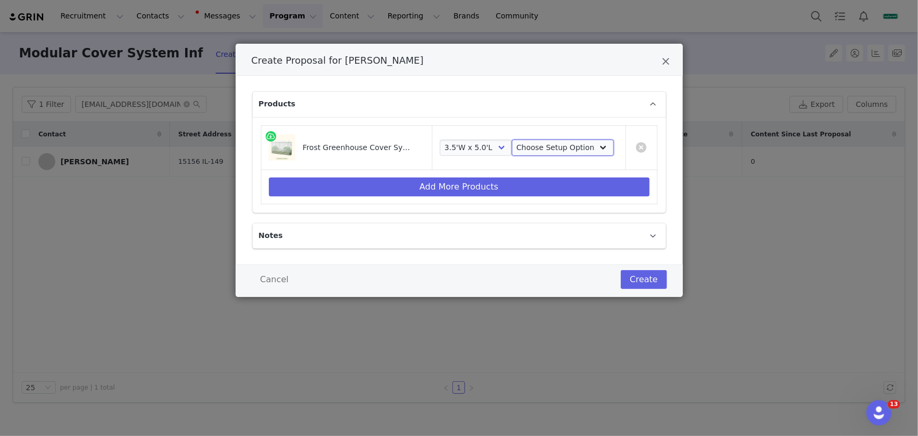
select select "28516411"
click at [512, 139] on select "Choose Setup Option Frame + Cover Cover Only" at bounding box center [563, 147] width 102 height 17
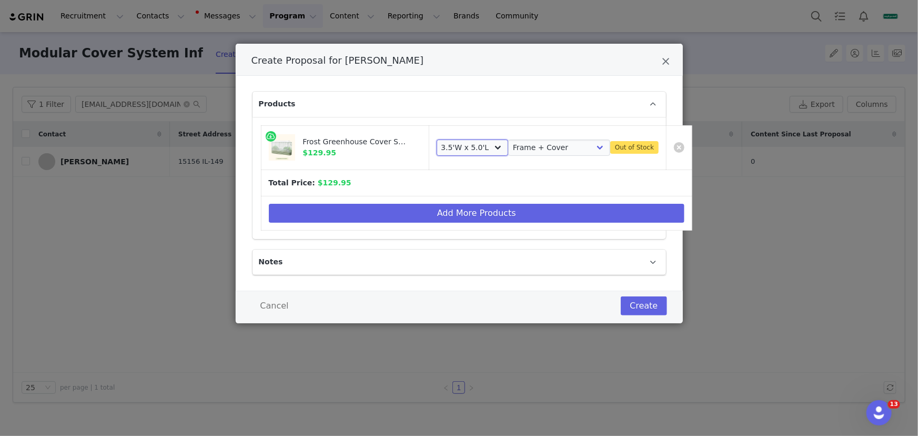
click at [482, 144] on select "Choose Size 2.0'W x 6.5'L 3.5'W x 5.0'L 2.0'W x 8.0'L 3.5'W x 6.5'L 2.5'W x 9.5…" at bounding box center [473, 147] width 72 height 17
select select "28530367"
click at [437, 139] on select "Choose Size 2.0'W x 6.5'L 3.5'W x 5.0'L 2.0'W x 8.0'L 3.5'W x 6.5'L 2.5'W x 9.5…" at bounding box center [473, 147] width 72 height 17
click at [634, 302] on button "Create" at bounding box center [644, 305] width 46 height 19
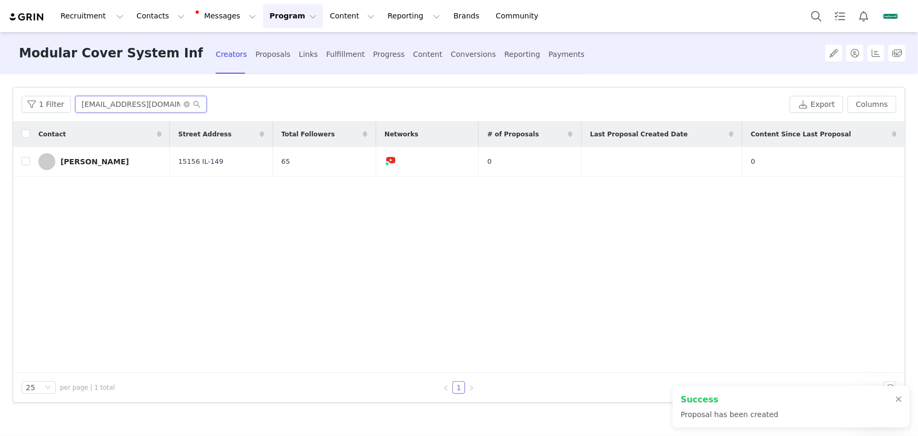
drag, startPoint x: 79, startPoint y: 99, endPoint x: 248, endPoint y: 95, distance: 168.9
click at [248, 95] on div "1 Filter chuckrobin928@gmail.com Export Columns" at bounding box center [459, 104] width 892 height 34
click at [332, 53] on div "Fulfillment" at bounding box center [345, 54] width 38 height 28
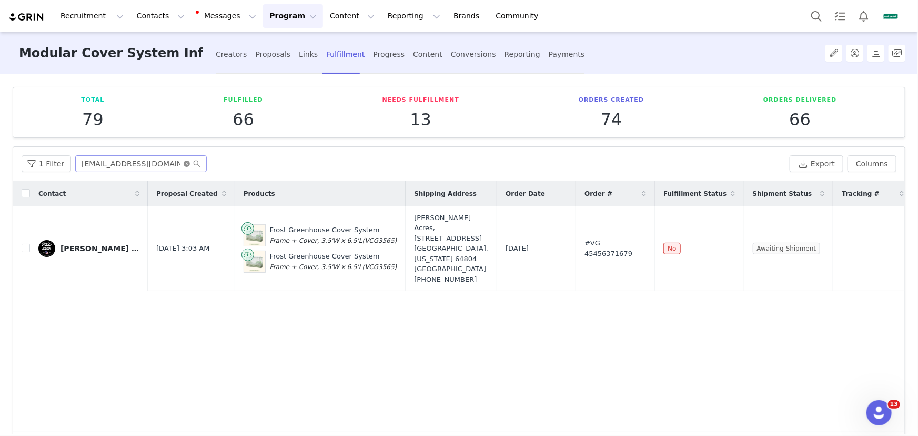
drag, startPoint x: 184, startPoint y: 163, endPoint x: 174, endPoint y: 160, distance: 10.7
click at [184, 163] on icon "icon: close-circle" at bounding box center [187, 163] width 6 height 6
paste input "chuckrobin928@gmail.com"
click at [174, 160] on input "chuckrobin928@gmail.com" at bounding box center [140, 163] width 131 height 17
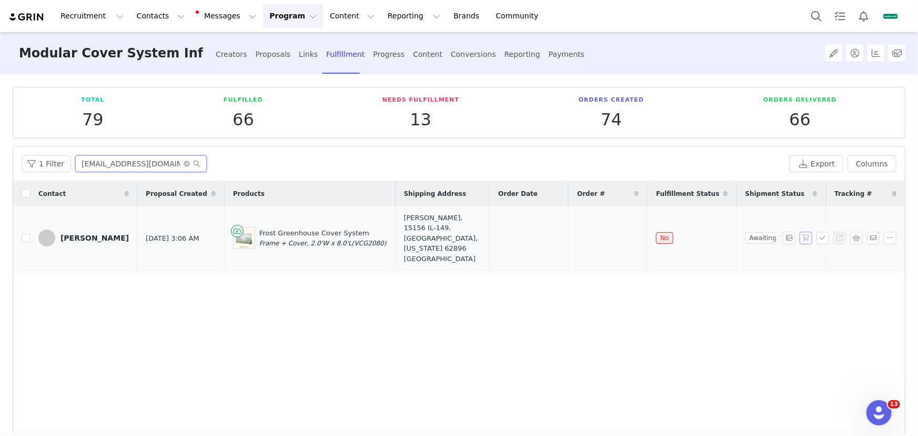
type input "chuckrobin928@gmail.com"
drag, startPoint x: 801, startPoint y: 226, endPoint x: 735, endPoint y: 264, distance: 76.1
click at [801, 231] on button "button" at bounding box center [805, 237] width 13 height 13
drag, startPoint x: 643, startPoint y: 231, endPoint x: 489, endPoint y: 232, distance: 154.6
click at [489, 232] on tr "Robin Gardner Sep 2, 2025 3:06 AM Frost Greenhouse Cover System Frame + Cover, …" at bounding box center [459, 238] width 892 height 64
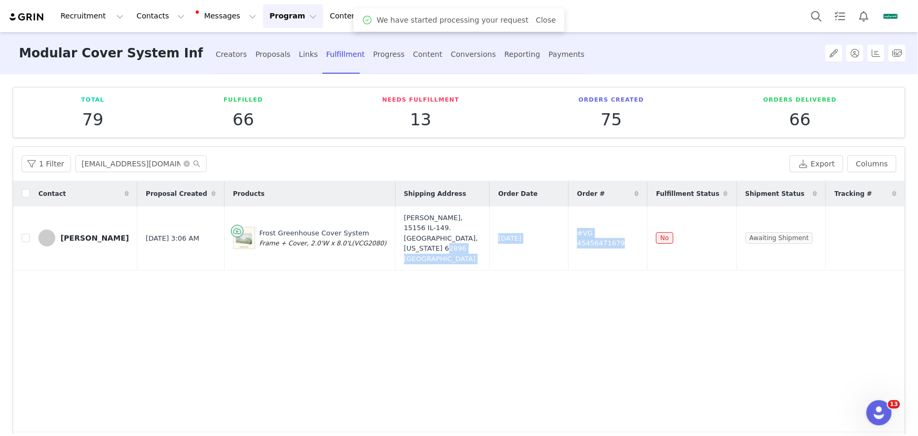
drag, startPoint x: 526, startPoint y: 242, endPoint x: 556, endPoint y: 259, distance: 34.1
click at [528, 244] on td "Sep 2, 2025" at bounding box center [529, 238] width 79 height 64
click at [640, 249] on div at bounding box center [640, 249] width 0 height 0
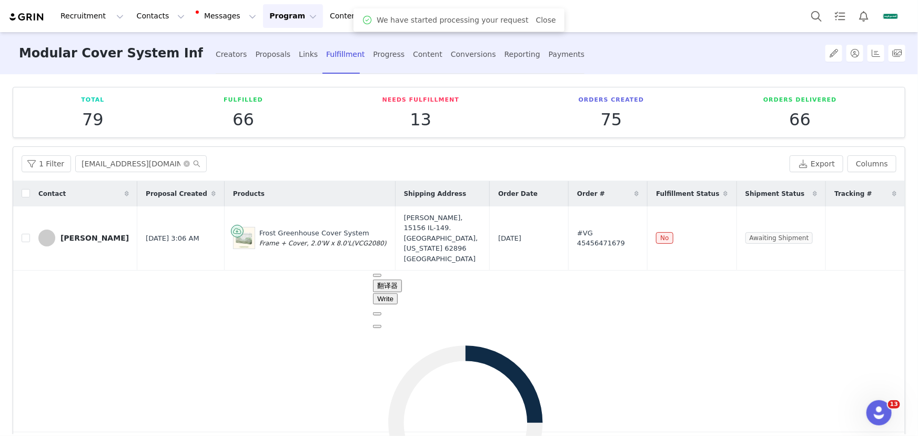
click at [558, 270] on div "翻译器 Write" at bounding box center [465, 298] width 185 height 64
drag, startPoint x: 648, startPoint y: 275, endPoint x: 692, endPoint y: 271, distance: 43.8
click at [381, 325] on button at bounding box center [377, 326] width 8 height 3
drag, startPoint x: 692, startPoint y: 271, endPoint x: 661, endPoint y: 247, distance: 39.3
click at [687, 268] on div "Contact Proposal Created Products Shipping Address Order Date Order # Fulfillme…" at bounding box center [459, 306] width 892 height 251
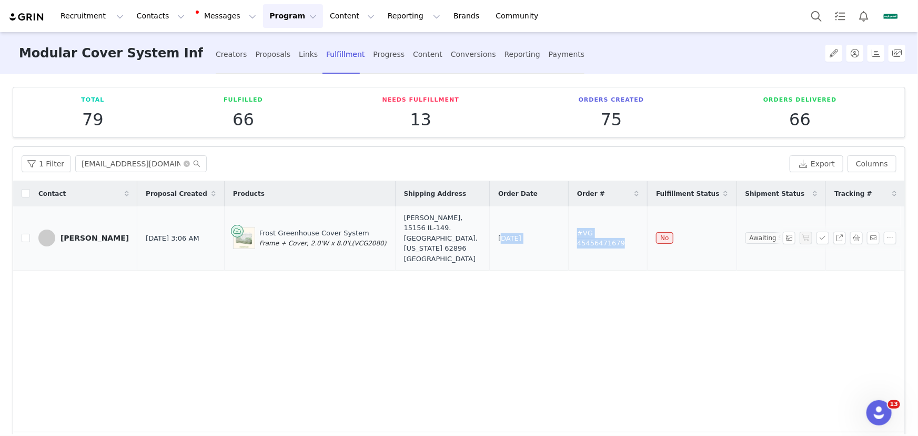
drag, startPoint x: 644, startPoint y: 232, endPoint x: 500, endPoint y: 230, distance: 144.7
click at [500, 230] on tr "Robin Gardner Sep 2, 2025 3:06 AM Frost Greenhouse Cover System Frame + Cover, …" at bounding box center [459, 238] width 892 height 64
copy tr "Sep 2, 2025 #VG 45456471679"
click at [558, 305] on div "Contact Proposal Created Products Shipping Address Order Date Order # Fulfillme…" at bounding box center [459, 306] width 892 height 251
drag, startPoint x: 60, startPoint y: 209, endPoint x: 775, endPoint y: 238, distance: 714.9
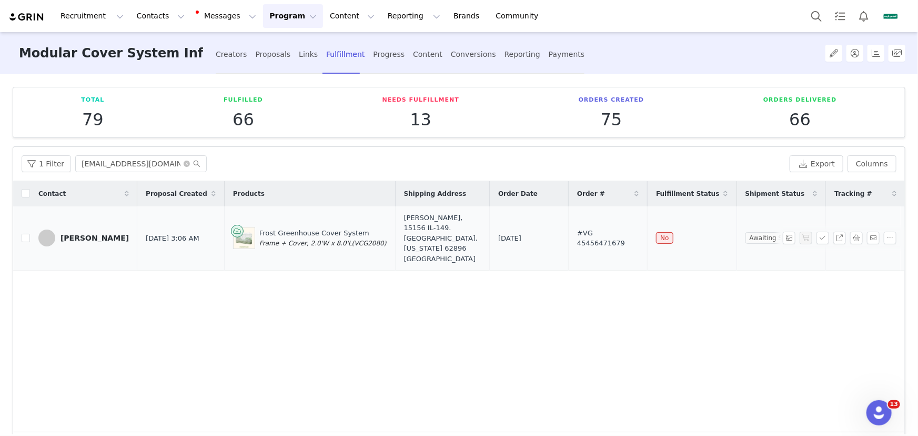
click at [775, 238] on tr "Robin Gardner Sep 2, 2025 3:06 AM Frost Greenhouse Cover System Frame + Cover, …" at bounding box center [459, 238] width 892 height 64
copy tr "Robin Gardner Sep 2, 2025 3:06 AM Frost Greenhouse Cover System Frame + Cover, …"
click at [237, 54] on div "Creators" at bounding box center [232, 54] width 32 height 28
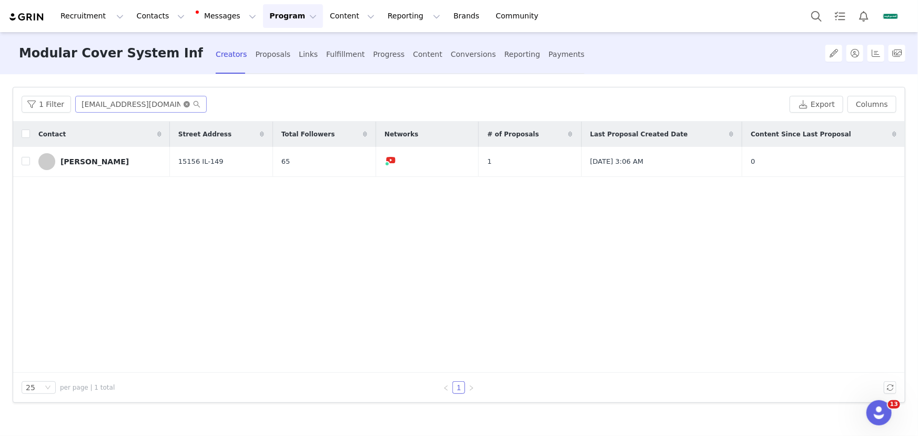
click at [185, 104] on icon "icon: close-circle" at bounding box center [187, 104] width 6 height 6
paste input "rachel.reynolds49@gmail.com"
click at [171, 100] on input "rachel.reynolds49@gmail.com" at bounding box center [140, 104] width 131 height 17
type input "rachel.reynolds49@gmail.com"
click at [874, 159] on button "button" at bounding box center [873, 161] width 13 height 13
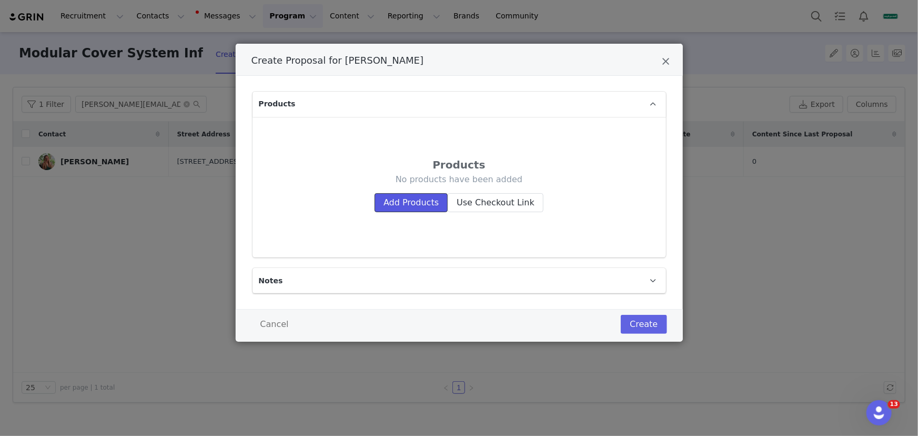
click at [387, 200] on button "Add Products" at bounding box center [410, 202] width 73 height 19
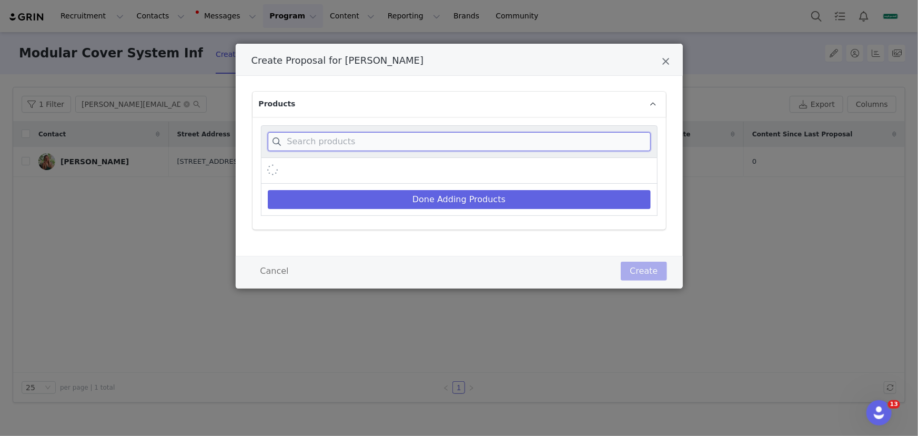
click at [396, 134] on input "Create Proposal for Rachel Reynolds" at bounding box center [459, 141] width 383 height 19
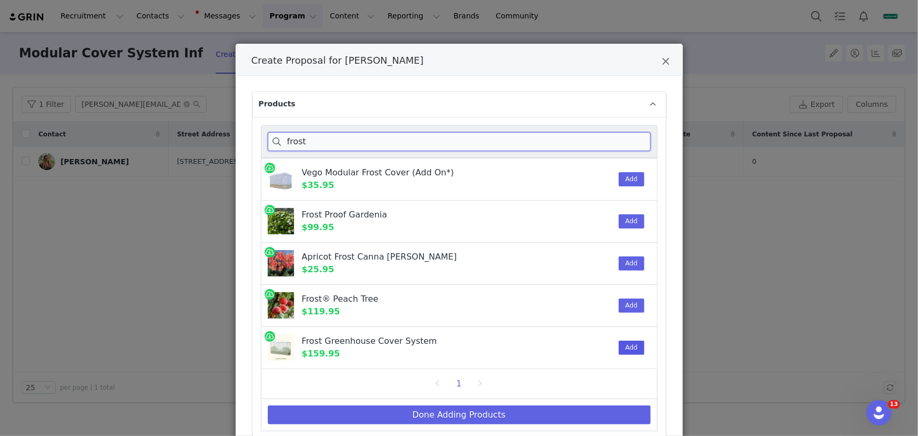
type input "frost"
click at [627, 341] on button "Add" at bounding box center [632, 347] width 26 height 14
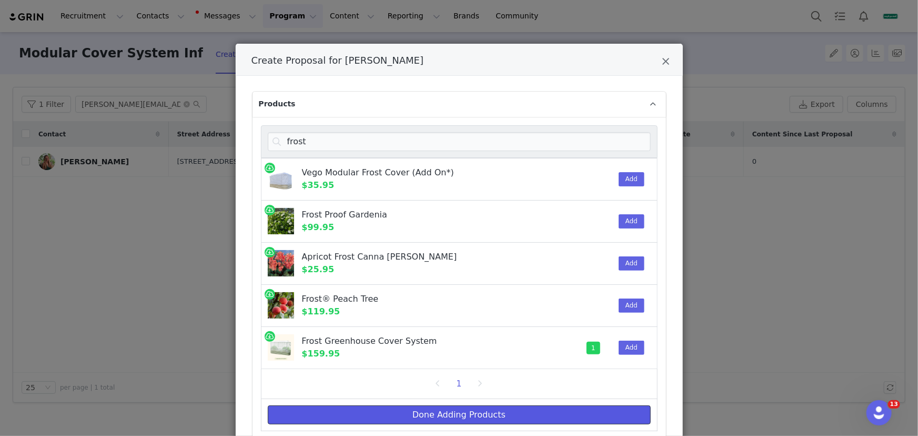
click at [556, 417] on button "Done Adding Products" at bounding box center [459, 414] width 383 height 19
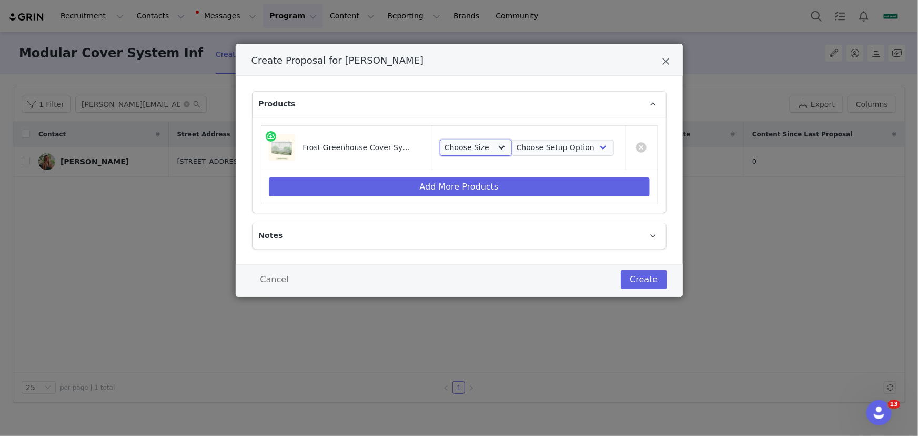
click at [473, 146] on select "Choose Size 2.0'W x 6.5'L 3.5'W x 5.0'L 2.0'W x 8.0'L 3.5'W x 6.5'L 2.5'W x 9.5…" at bounding box center [476, 147] width 72 height 17
select select "28530369"
click at [440, 139] on select "Choose Size 2.0'W x 6.5'L 3.5'W x 5.0'L 2.0'W x 8.0'L 3.5'W x 6.5'L 2.5'W x 9.5…" at bounding box center [476, 147] width 72 height 17
click at [563, 150] on select "Choose Setup Option Frame + Cover Cover Only" at bounding box center [563, 147] width 102 height 17
select select "28516411"
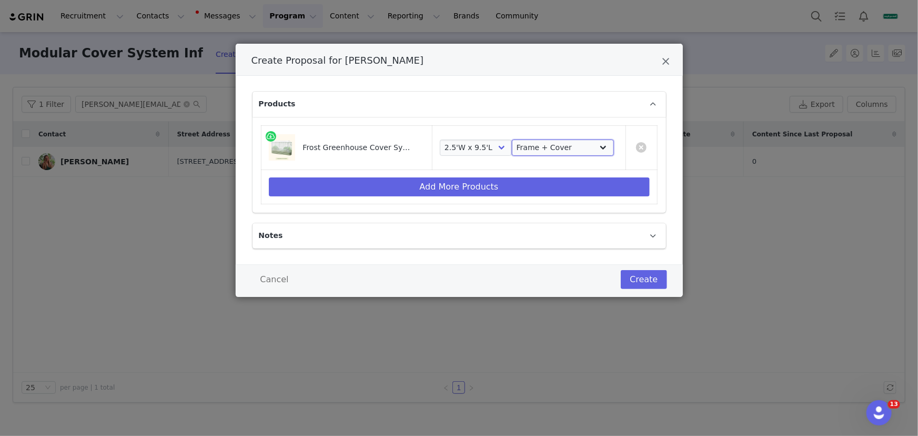
click at [512, 139] on select "Choose Setup Option Frame + Cover Cover Only" at bounding box center [563, 147] width 102 height 17
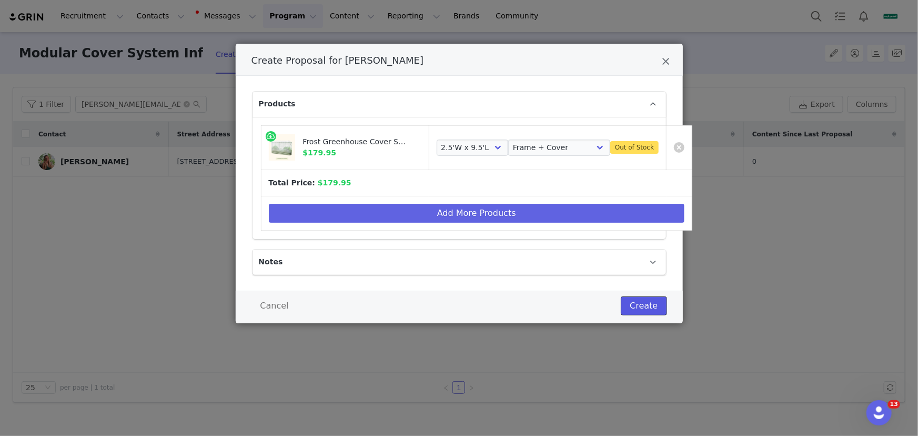
click at [643, 300] on button "Create" at bounding box center [644, 305] width 46 height 19
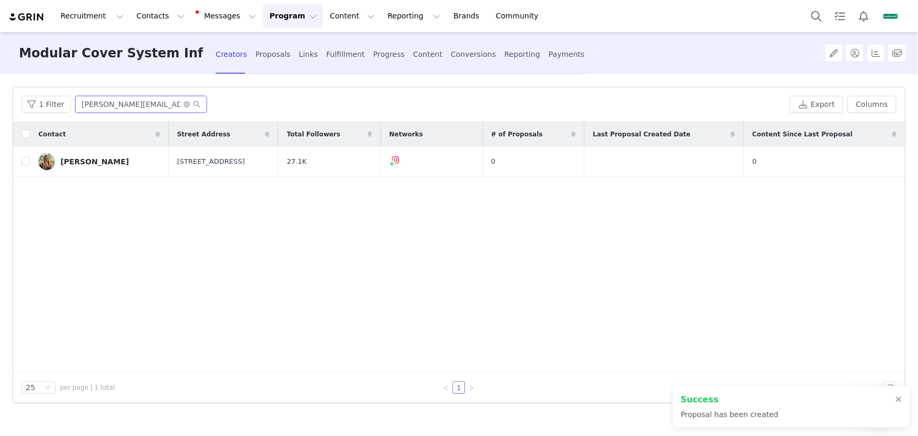
scroll to position [0, 7]
drag, startPoint x: 80, startPoint y: 102, endPoint x: 228, endPoint y: 98, distance: 147.8
click at [228, 98] on div "1 Filter rachel.reynolds49@gmail.com" at bounding box center [404, 104] width 764 height 17
click at [299, 54] on div "Links" at bounding box center [308, 54] width 19 height 28
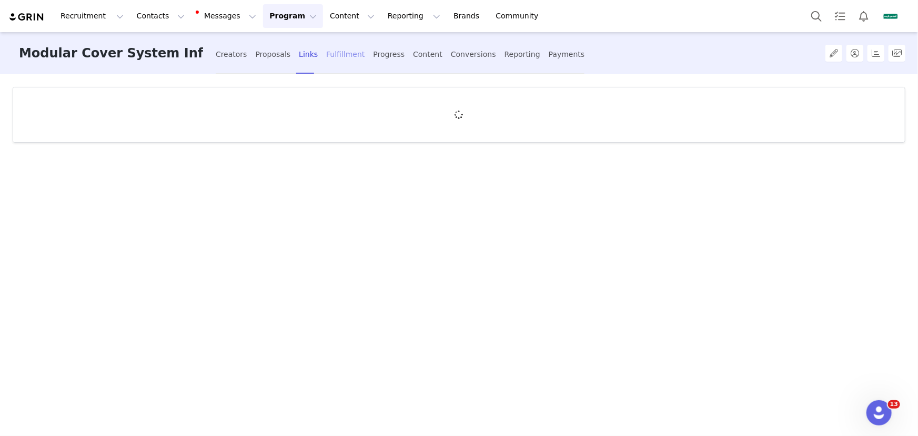
click at [357, 48] on div "Fulfillment" at bounding box center [345, 54] width 38 height 28
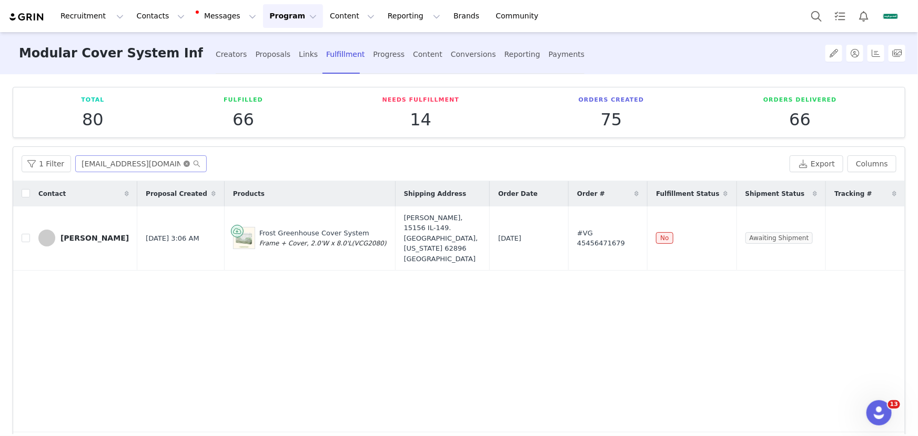
drag, startPoint x: 188, startPoint y: 163, endPoint x: 158, endPoint y: 163, distance: 30.0
click at [188, 163] on icon "icon: close-circle" at bounding box center [187, 163] width 6 height 6
click at [158, 163] on input "text" at bounding box center [140, 163] width 131 height 17
paste input "rachel.reynolds49@gmail.com"
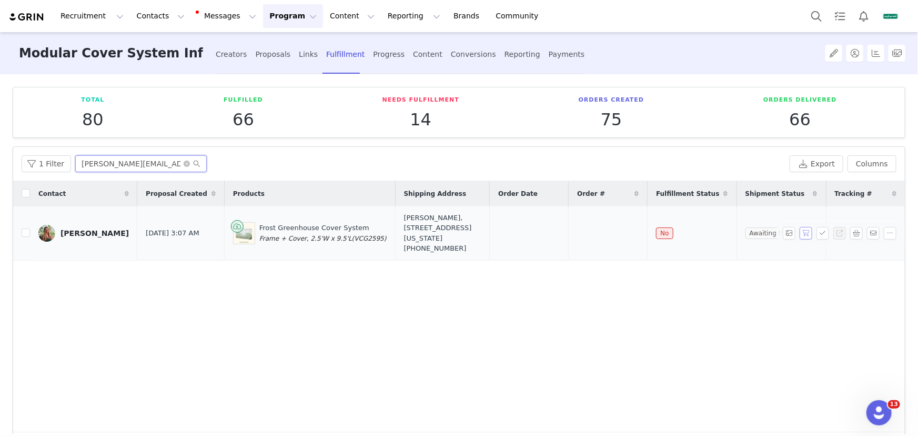
type input "rachel.reynolds49@gmail.com"
click at [799, 234] on button "button" at bounding box center [805, 233] width 13 height 13
drag, startPoint x: 642, startPoint y: 238, endPoint x: 497, endPoint y: 240, distance: 145.7
click at [497, 240] on tr "Rachel Reynolds Sep 2, 2025 3:07 AM Frost Greenhouse Cover System Frame + Cover…" at bounding box center [459, 233] width 892 height 54
drag, startPoint x: 66, startPoint y: 216, endPoint x: 74, endPoint y: 224, distance: 11.9
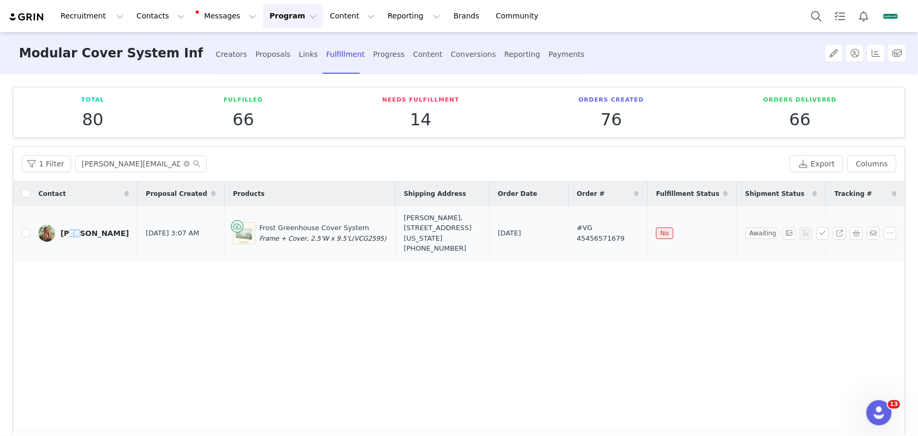
click at [74, 224] on td "Rachel Reynolds" at bounding box center [83, 233] width 107 height 54
drag, startPoint x: 57, startPoint y: 208, endPoint x: 790, endPoint y: 252, distance: 734.0
click at [790, 252] on tr "Rachel Reynolds Sep 2, 2025 3:07 AM Frost Greenhouse Cover System Frame + Cover…" at bounding box center [459, 233] width 892 height 54
click at [222, 52] on div "Creators" at bounding box center [232, 54] width 32 height 28
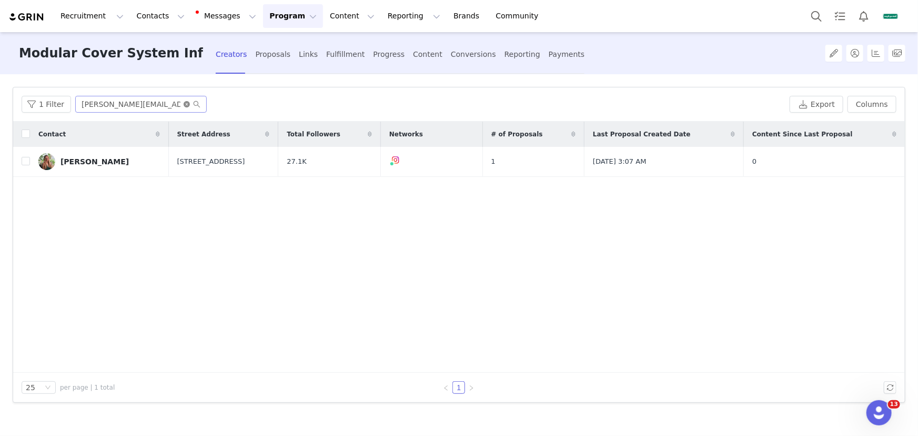
click at [185, 103] on icon "icon: close-circle" at bounding box center [187, 104] width 6 height 6
click at [153, 107] on input "text" at bounding box center [140, 104] width 131 height 17
paste input "salmoncreekliving23@gmail.com"
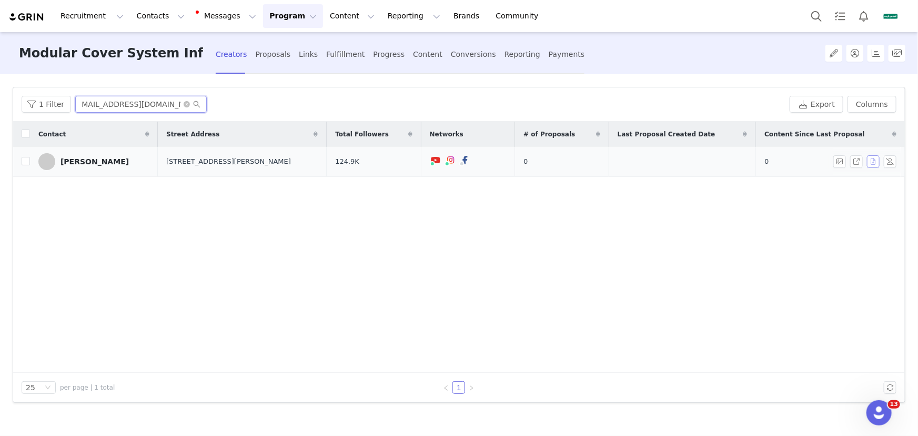
type input "salmoncreekliving23@gmail.com"
click at [868, 163] on button "button" at bounding box center [873, 161] width 13 height 13
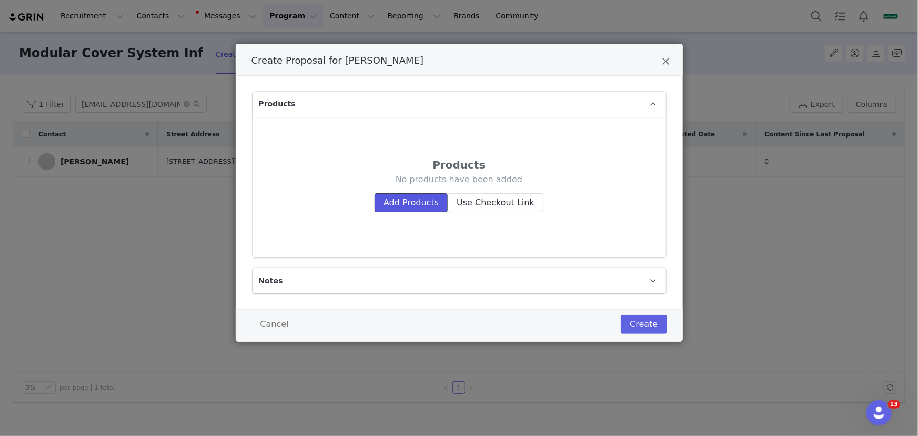
click at [413, 199] on button "Add Products" at bounding box center [410, 202] width 73 height 19
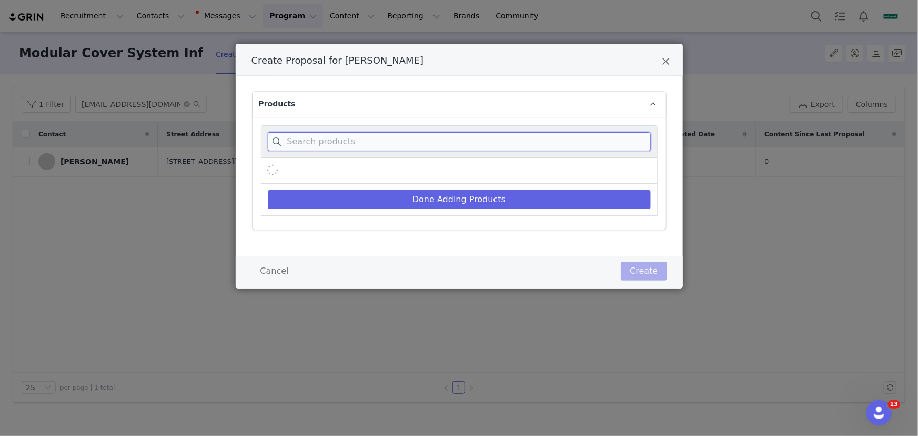
click at [412, 147] on input "Create Proposal for Justin Martin" at bounding box center [459, 141] width 383 height 19
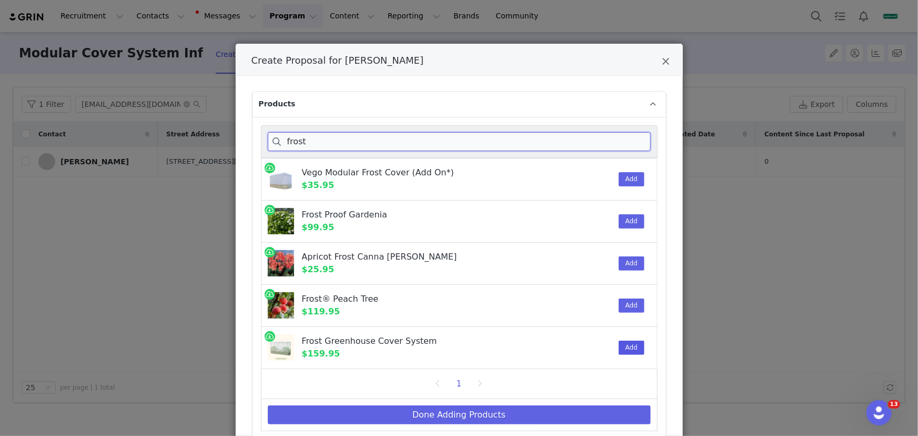
type input "frost"
click at [621, 343] on button "Add" at bounding box center [632, 347] width 26 height 14
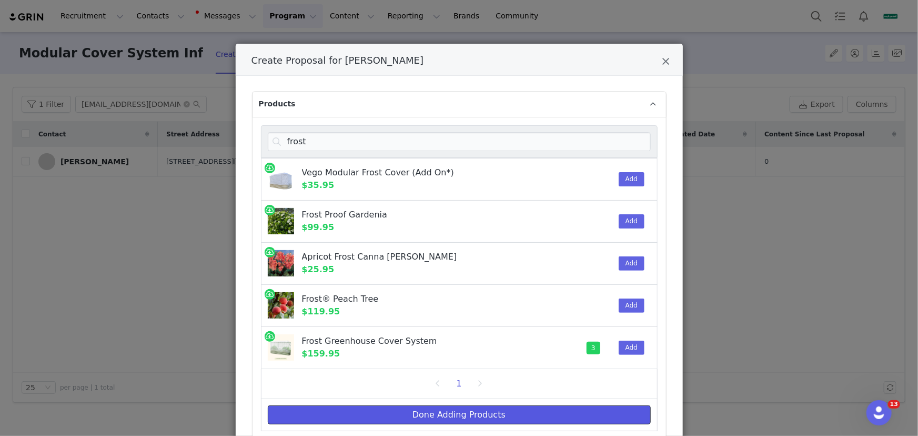
click at [575, 410] on button "Done Adding Products" at bounding box center [459, 414] width 383 height 19
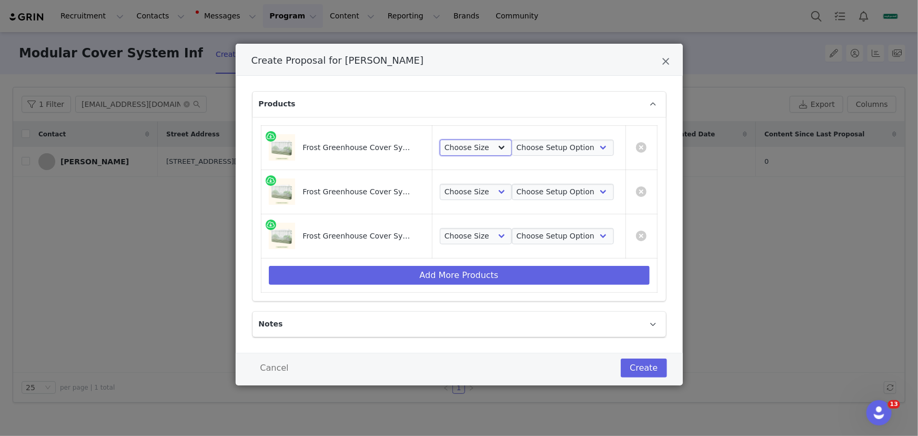
click at [475, 151] on select "Choose Size 2.0'W x 6.5'L 3.5'W x 5.0'L 2.0'W x 8.0'L 3.5'W x 6.5'L 2.5'W x 9.5…" at bounding box center [476, 147] width 72 height 17
select select "28530367"
click at [440, 139] on select "Choose Size 2.0'W x 6.5'L 3.5'W x 5.0'L 2.0'W x 8.0'L 3.5'W x 6.5'L 2.5'W x 9.5…" at bounding box center [476, 147] width 72 height 17
drag, startPoint x: 474, startPoint y: 190, endPoint x: 474, endPoint y: 199, distance: 9.5
click at [474, 190] on select "Choose Size 2.0'W x 6.5'L 3.5'W x 5.0'L 2.0'W x 8.0'L 3.5'W x 6.5'L 2.5'W x 9.5…" at bounding box center [476, 192] width 72 height 17
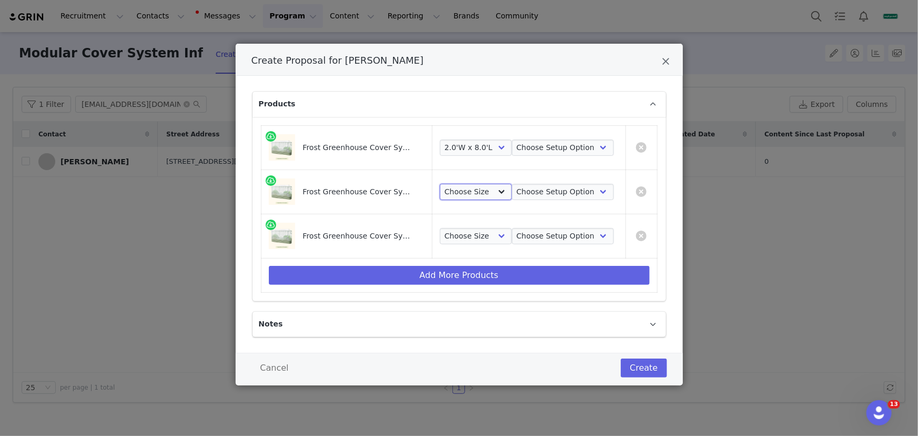
select select "28530367"
click at [440, 184] on select "Choose Size 2.0'W x 6.5'L 3.5'W x 5.0'L 2.0'W x 8.0'L 3.5'W x 6.5'L 2.5'W x 9.5…" at bounding box center [476, 192] width 72 height 17
click at [469, 238] on select "Choose Size 2.0'W x 6.5'L 3.5'W x 5.0'L 2.0'W x 8.0'L 3.5'W x 6.5'L 2.5'W x 9.5…" at bounding box center [476, 236] width 72 height 17
select select "28530367"
click at [440, 228] on select "Choose Size 2.0'W x 6.5'L 3.5'W x 5.0'L 2.0'W x 8.0'L 3.5'W x 6.5'L 2.5'W x 9.5…" at bounding box center [476, 236] width 72 height 17
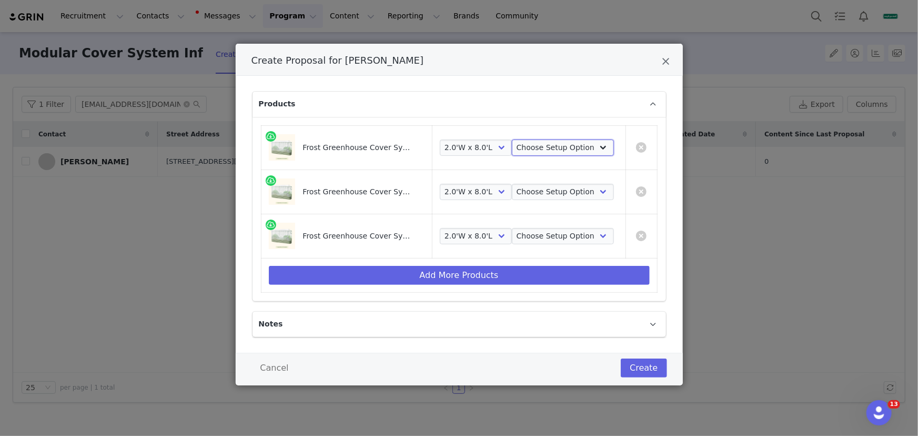
click at [546, 147] on select "Choose Setup Option Frame + Cover Cover Only" at bounding box center [563, 147] width 102 height 17
select select "28516411"
click at [512, 139] on select "Choose Setup Option Frame + Cover Cover Only" at bounding box center [563, 147] width 102 height 17
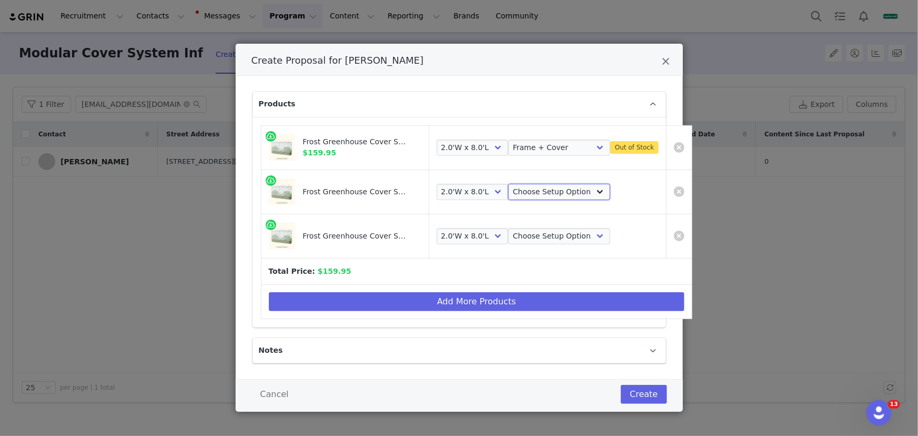
drag, startPoint x: 539, startPoint y: 193, endPoint x: 539, endPoint y: 199, distance: 6.3
click at [539, 193] on select "Choose Setup Option Frame + Cover Cover Only" at bounding box center [559, 192] width 102 height 17
select select "28516411"
click at [508, 184] on select "Choose Setup Option Frame + Cover Cover Only" at bounding box center [559, 192] width 102 height 17
drag, startPoint x: 536, startPoint y: 230, endPoint x: 536, endPoint y: 243, distance: 12.6
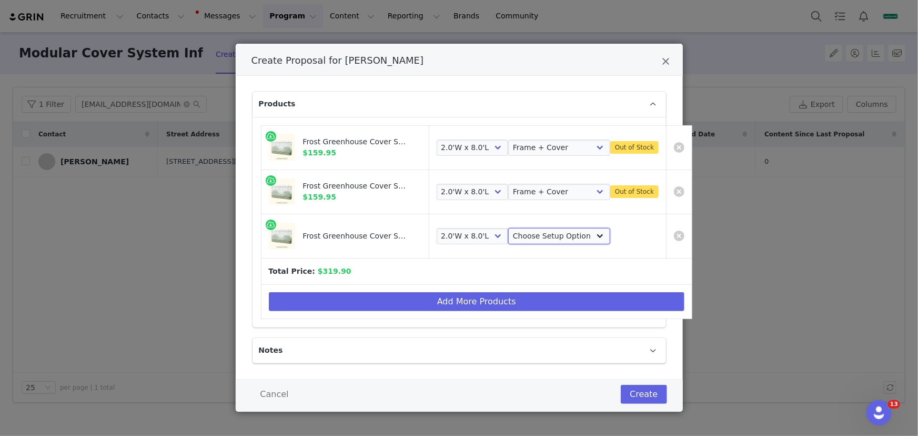
click at [536, 231] on select "Choose Setup Option Frame + Cover Cover Only" at bounding box center [559, 236] width 102 height 17
select select "28516411"
click at [508, 228] on select "Choose Setup Option Frame + Cover Cover Only" at bounding box center [559, 236] width 102 height 17
click at [644, 393] on button "Create" at bounding box center [644, 393] width 46 height 19
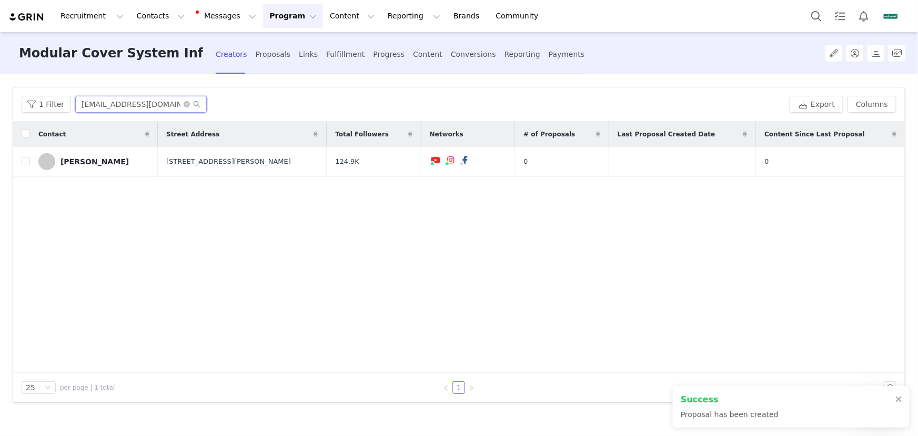
scroll to position [0, 17]
drag, startPoint x: 76, startPoint y: 104, endPoint x: 316, endPoint y: 67, distance: 242.1
click at [224, 104] on div "1 Filter salmoncreekliving23@gmail.com" at bounding box center [404, 104] width 764 height 17
click at [348, 45] on div "Fulfillment" at bounding box center [345, 54] width 38 height 28
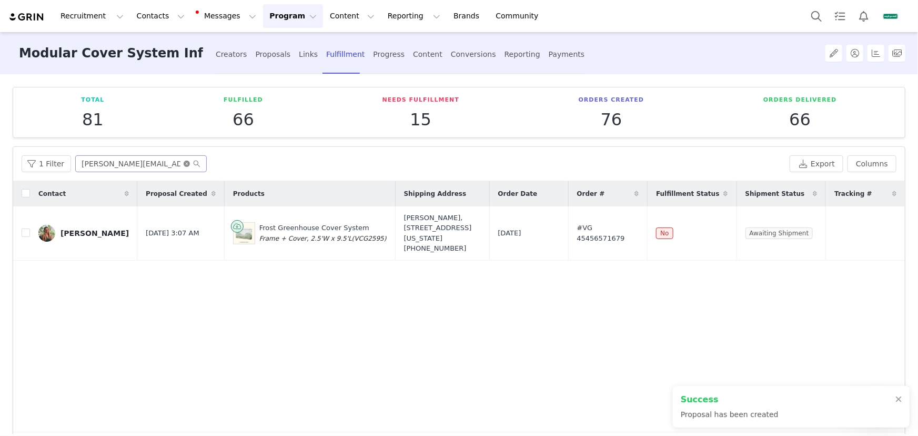
click at [184, 161] on icon "icon: close-circle" at bounding box center [187, 163] width 6 height 6
paste input "salmoncreekliving23@gmail.com"
click at [163, 163] on input "text" at bounding box center [140, 163] width 131 height 17
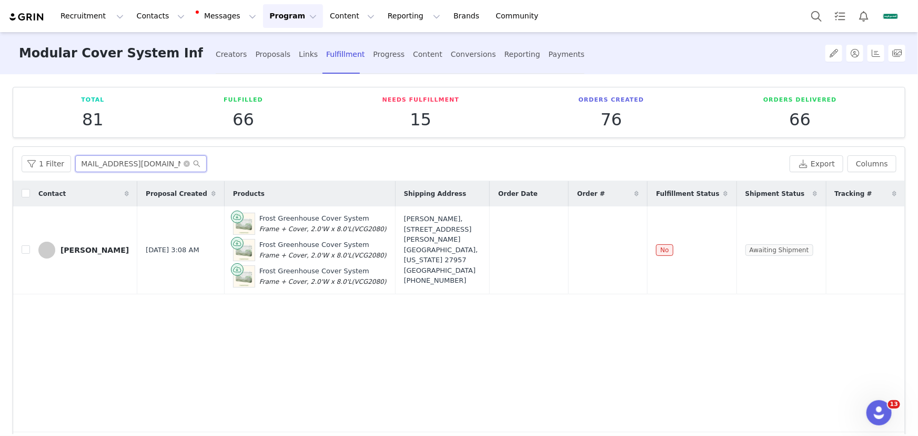
type input "salmoncreekliving23@gmail.com"
drag, startPoint x: 798, startPoint y: 248, endPoint x: 789, endPoint y: 252, distance: 10.2
click at [799, 248] on button "button" at bounding box center [805, 250] width 13 height 13
drag, startPoint x: 643, startPoint y: 248, endPoint x: 499, endPoint y: 252, distance: 144.2
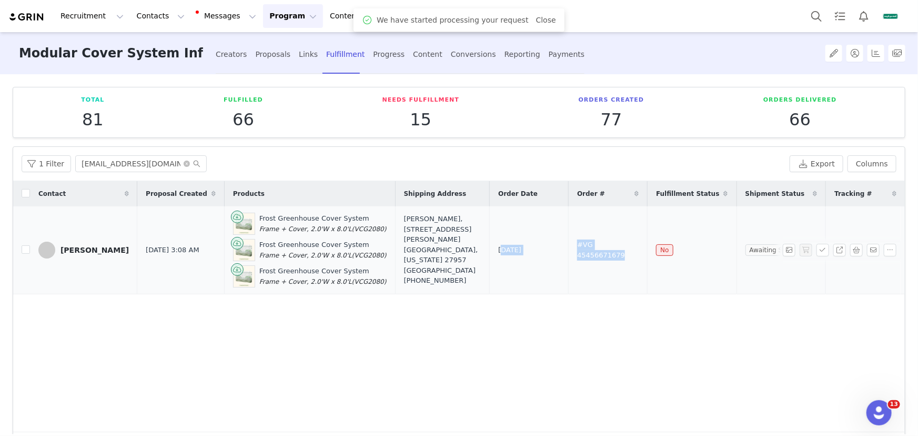
click at [497, 252] on tr "Justin Martin Sep 2, 2025 3:08 AM Frost Greenhouse Cover System Frame + Cover, …" at bounding box center [459, 250] width 892 height 88
drag, startPoint x: 58, startPoint y: 259, endPoint x: 792, endPoint y: 273, distance: 733.9
click at [792, 273] on tr "Justin Martin Sep 2, 2025 3:08 AM Frost Greenhouse Cover System Frame + Cover, …" at bounding box center [459, 250] width 892 height 88
click at [234, 56] on div "Creators" at bounding box center [232, 54] width 32 height 28
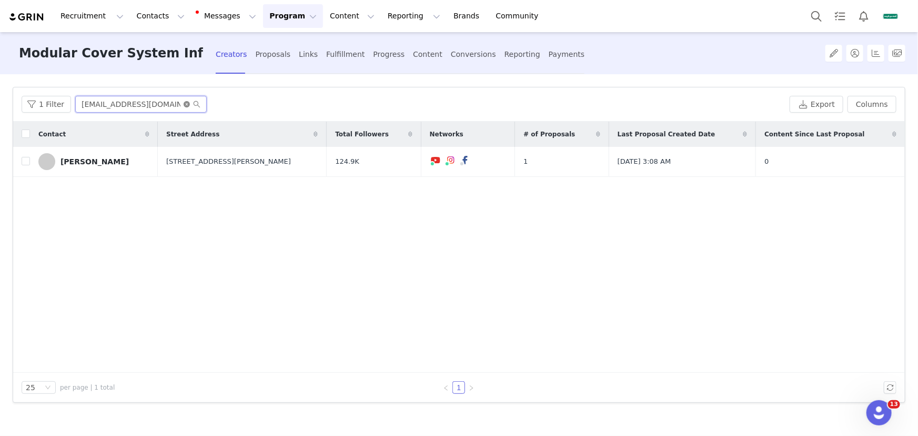
click at [181, 100] on input "salmoncreekliving23@gmail.com" at bounding box center [140, 104] width 131 height 17
drag, startPoint x: 185, startPoint y: 102, endPoint x: 177, endPoint y: 102, distance: 7.4
click at [181, 102] on span "salmoncreekliving23@gmail.com" at bounding box center [140, 104] width 131 height 17
click at [161, 102] on input "salmoncreekliving23@gmail.com" at bounding box center [140, 104] width 131 height 17
click at [184, 104] on icon "icon: close-circle" at bounding box center [187, 104] width 6 height 6
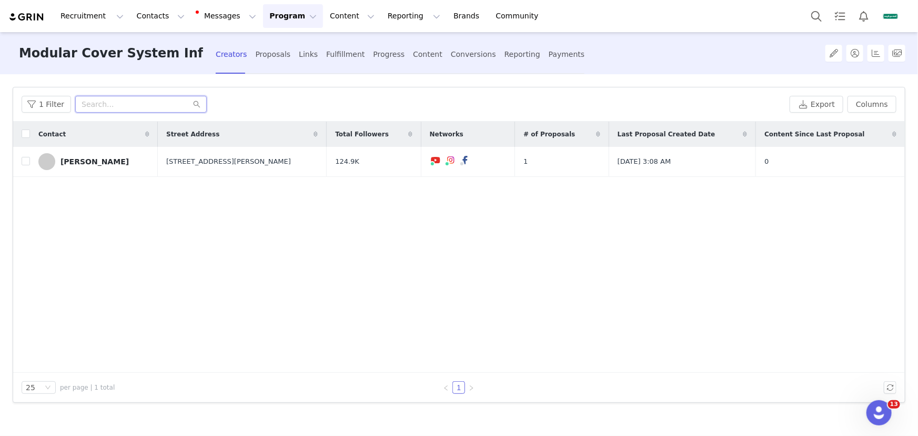
click at [163, 104] on input "text" at bounding box center [140, 104] width 131 height 17
paste input "[EMAIL_ADDRESS][DOMAIN_NAME]"
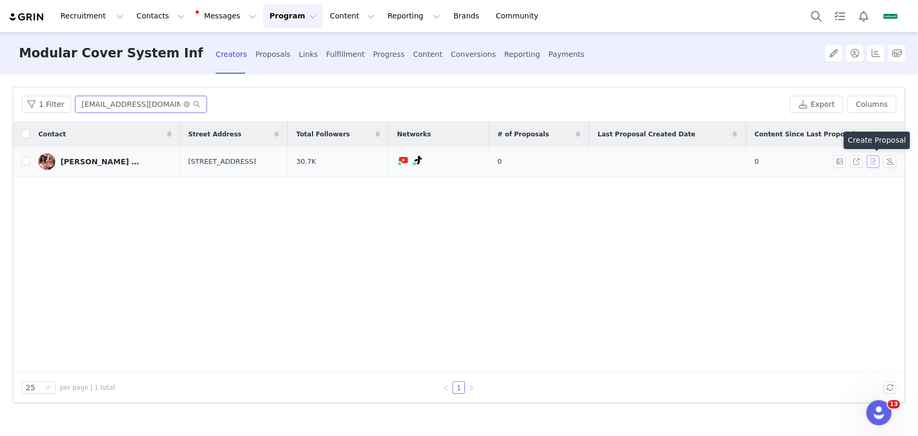
type input "[EMAIL_ADDRESS][DOMAIN_NAME]"
click at [874, 163] on button "button" at bounding box center [873, 161] width 13 height 13
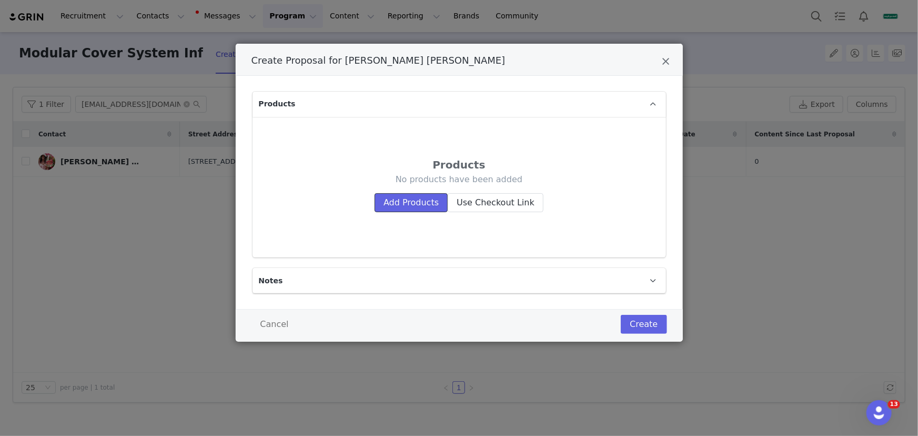
click at [418, 198] on button "Add Products" at bounding box center [410, 202] width 73 height 19
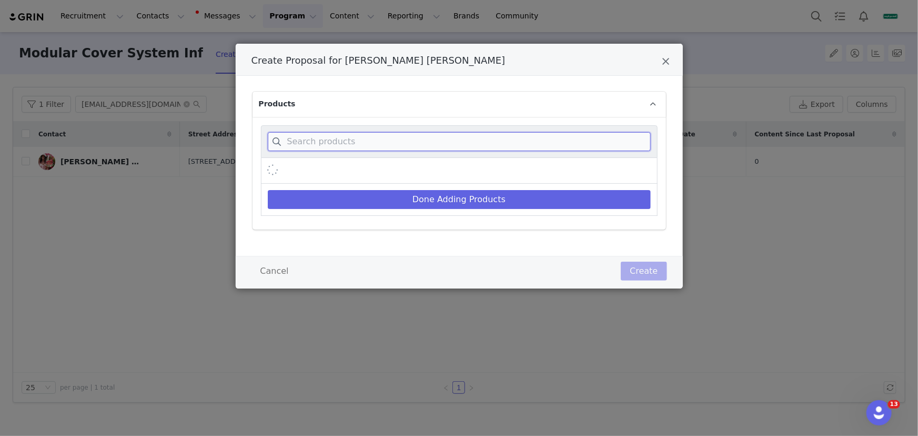
click at [415, 136] on input "Create Proposal for Toni Jermaine" at bounding box center [459, 141] width 383 height 19
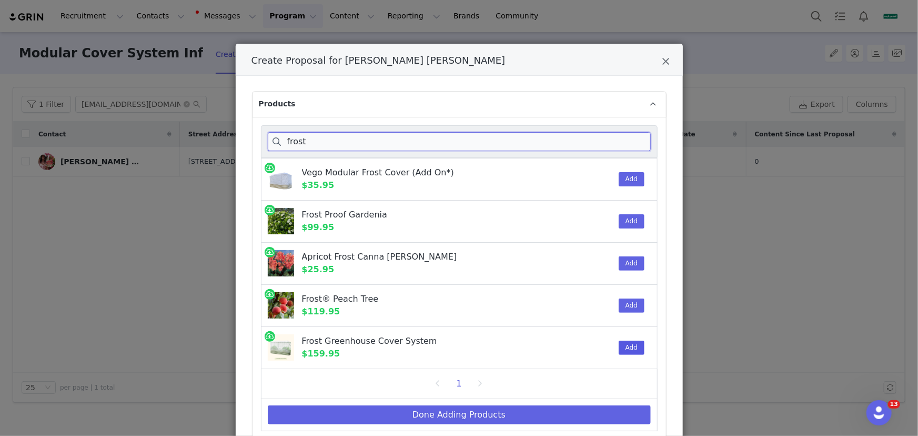
type input "frost"
drag, startPoint x: 626, startPoint y: 345, endPoint x: 552, endPoint y: 393, distance: 88.3
click at [624, 345] on button "Add" at bounding box center [632, 347] width 26 height 14
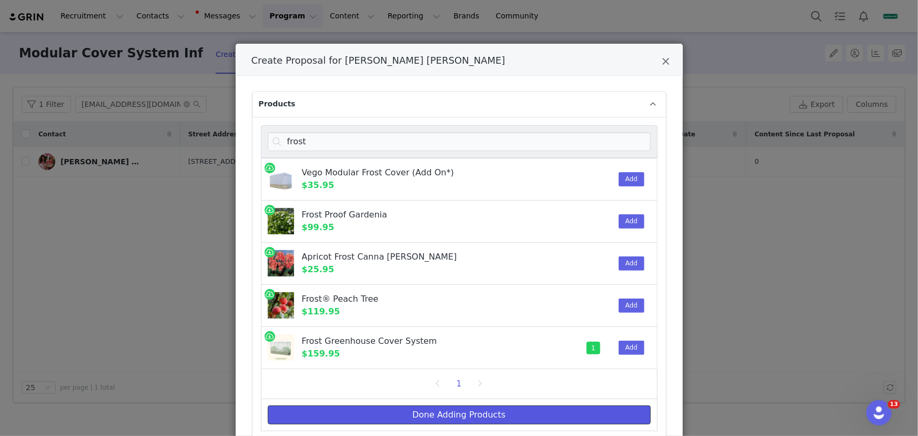
click at [518, 418] on button "Done Adding Products" at bounding box center [459, 414] width 383 height 19
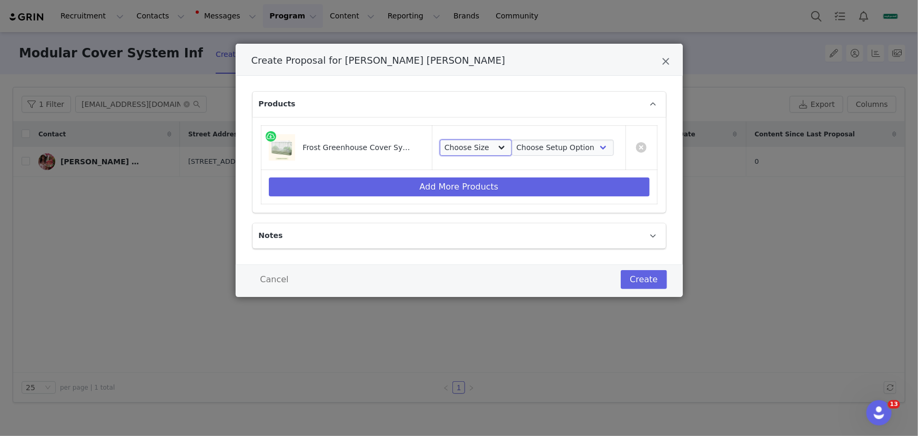
click at [483, 146] on select "Choose Size 2.0'W x 6.5'L 3.5'W x 5.0'L 2.0'W x 8.0'L 3.5'W x 6.5'L 2.5'W x 9.5…" at bounding box center [476, 147] width 72 height 17
select select "28530370"
click at [440, 139] on select "Choose Size 2.0'W x 6.5'L 3.5'W x 5.0'L 2.0'W x 8.0'L 3.5'W x 6.5'L 2.5'W x 9.5…" at bounding box center [476, 147] width 72 height 17
drag, startPoint x: 522, startPoint y: 149, endPoint x: 525, endPoint y: 155, distance: 6.1
click at [522, 149] on select "Choose Setup Option Frame + Cover Cover Only" at bounding box center [563, 147] width 102 height 17
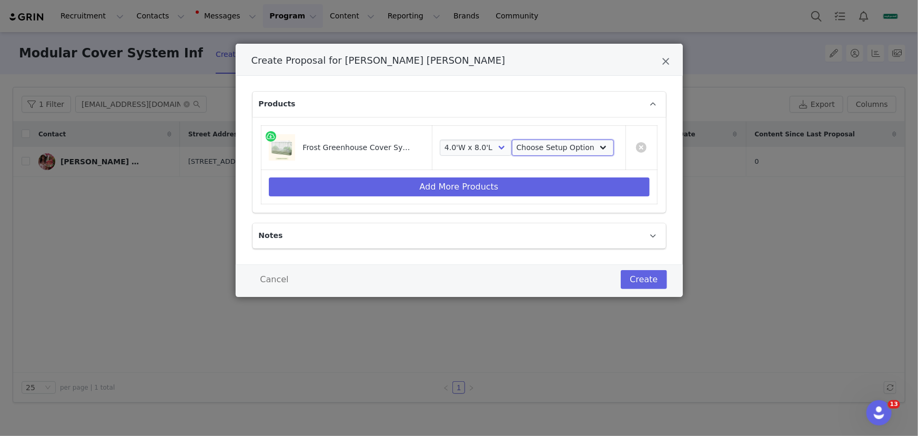
select select "28516411"
click at [512, 139] on select "Choose Setup Option Frame + Cover Cover Only" at bounding box center [563, 147] width 102 height 17
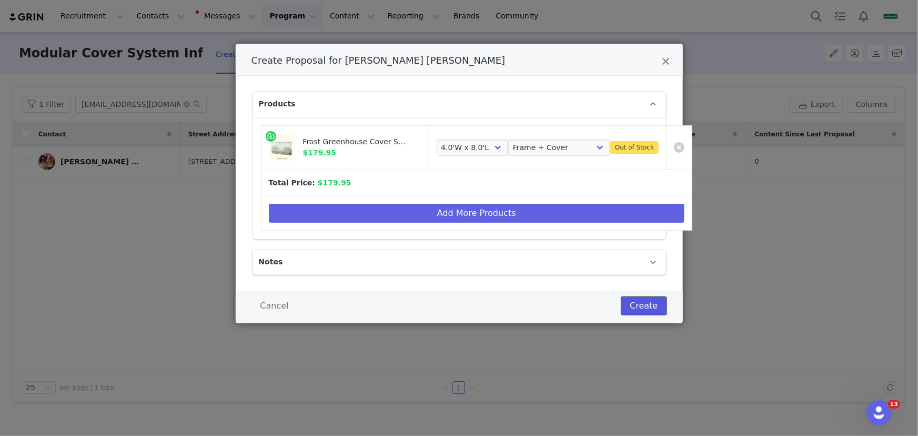
click at [639, 303] on button "Create" at bounding box center [644, 305] width 46 height 19
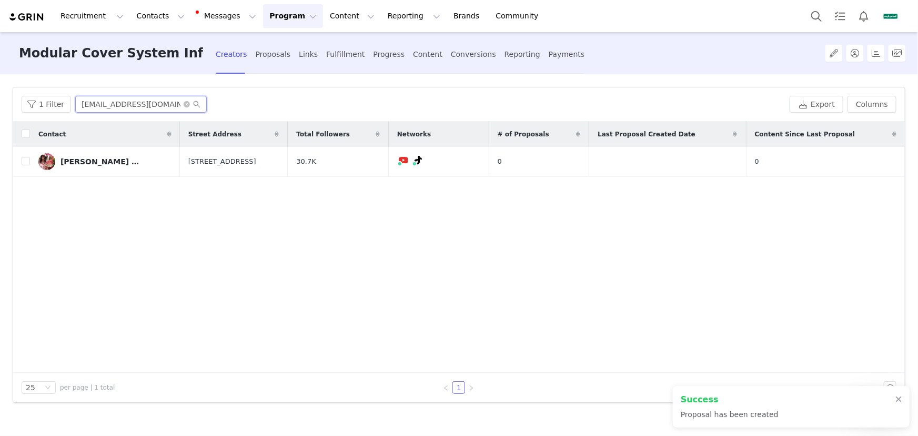
drag, startPoint x: 174, startPoint y: 100, endPoint x: 79, endPoint y: 100, distance: 94.7
click at [79, 100] on input "[EMAIL_ADDRESS][DOMAIN_NAME]" at bounding box center [140, 104] width 131 height 17
click at [350, 52] on div "Fulfillment" at bounding box center [345, 54] width 38 height 28
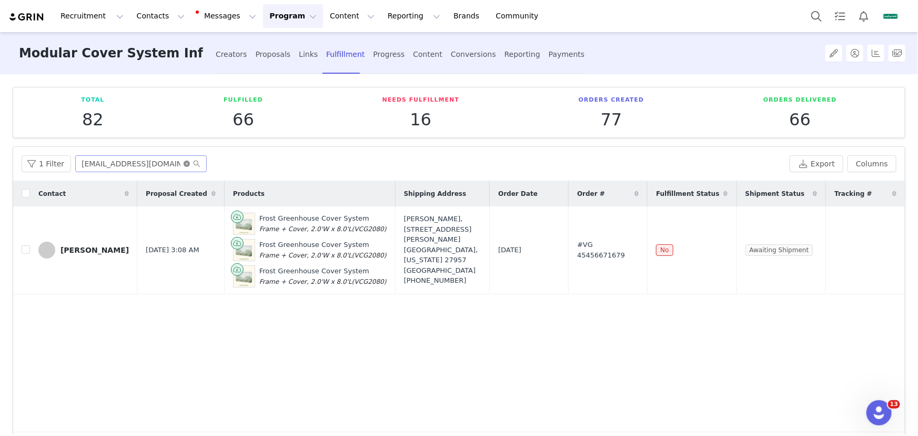
drag, startPoint x: 185, startPoint y: 161, endPoint x: 153, endPoint y: 165, distance: 32.8
click at [179, 163] on span "salmoncreekliving23@gmail.com" at bounding box center [140, 163] width 131 height 17
click at [153, 165] on input "salmoncreekliving23@gmail.com" at bounding box center [140, 163] width 131 height 17
paste input "[EMAIL_ADDRESS][DOMAIN_NAME]"
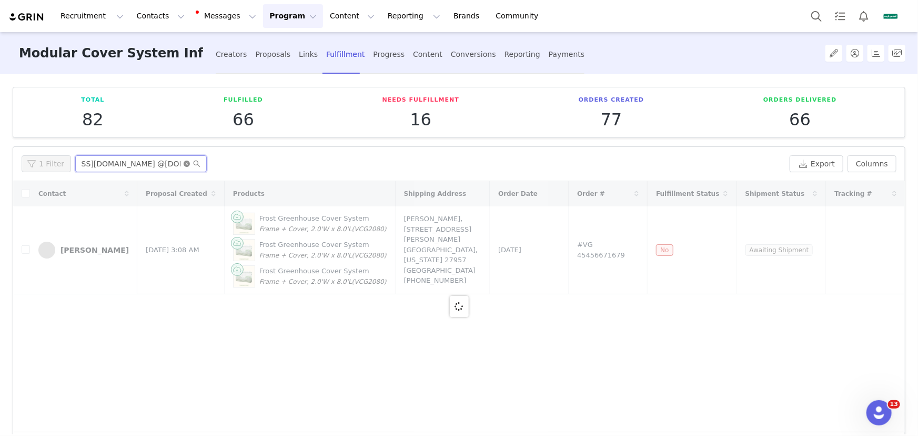
type input "salmoncreekliving23rootedinjs@gmail.com @gmail.com"
drag, startPoint x: 185, startPoint y: 164, endPoint x: 160, endPoint y: 162, distance: 24.8
click at [185, 164] on icon "icon: close-circle" at bounding box center [187, 163] width 6 height 6
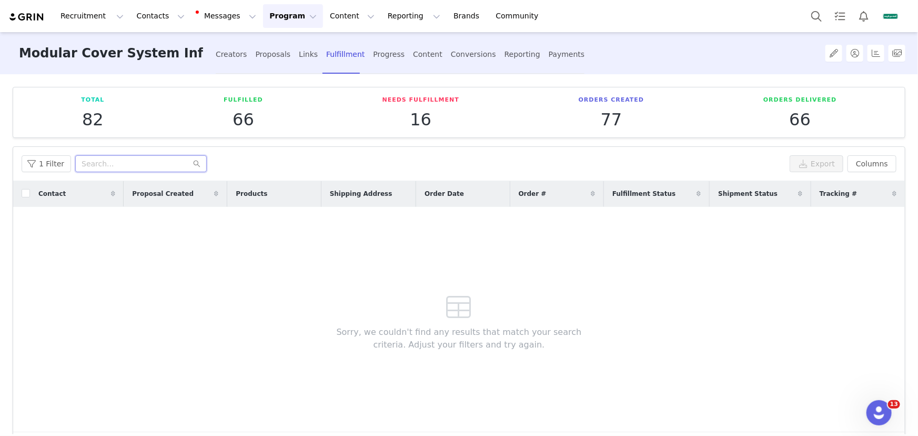
click at [157, 161] on input "text" at bounding box center [140, 163] width 131 height 17
paste input "[EMAIL_ADDRESS][DOMAIN_NAME]"
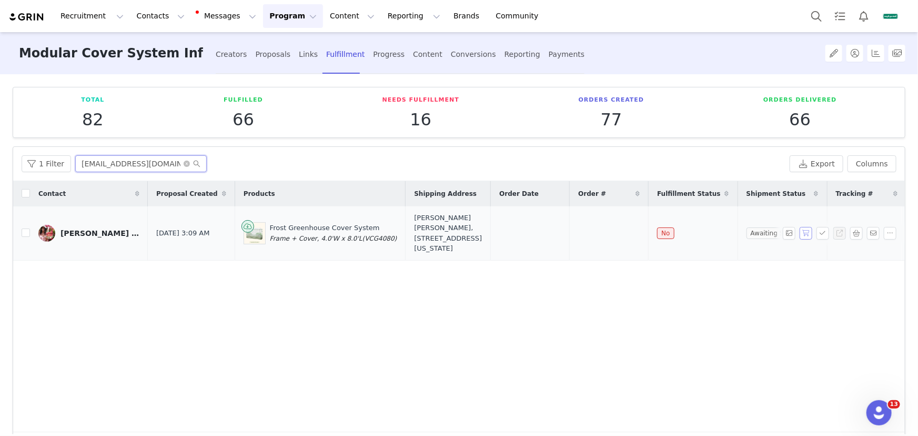
type input "[EMAIL_ADDRESS][DOMAIN_NAME]"
drag, startPoint x: 797, startPoint y: 228, endPoint x: 758, endPoint y: 245, distance: 42.6
click at [799, 228] on button "button" at bounding box center [805, 233] width 13 height 13
drag, startPoint x: 644, startPoint y: 233, endPoint x: 493, endPoint y: 234, distance: 151.0
click at [493, 234] on tr "Toni Jermaine Sep 2, 2025 3:09 AM Frost Greenhouse Cover System Frame + Cover, …" at bounding box center [459, 233] width 893 height 54
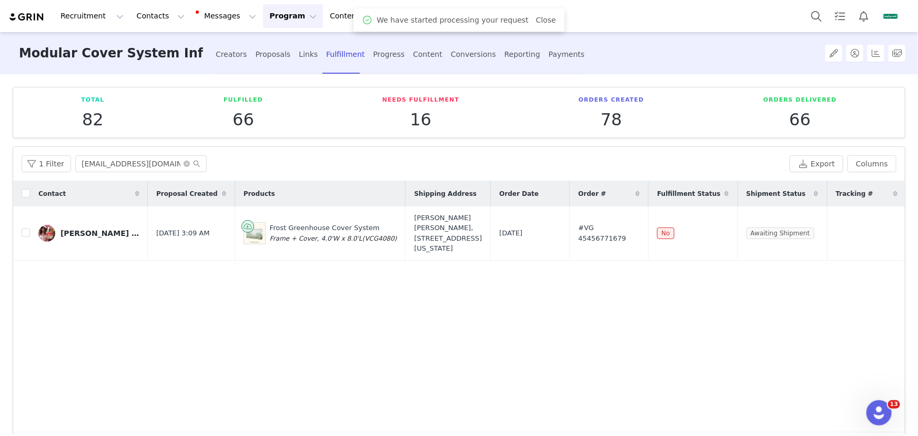
click at [535, 404] on div "Contact Proposal Created Products Shipping Address Order Date Order # Fulfillme…" at bounding box center [459, 306] width 892 height 251
click at [519, 400] on div "Contact Proposal Created Products Shipping Address Order Date Order # Fulfillme…" at bounding box center [459, 306] width 892 height 251
drag, startPoint x: 57, startPoint y: 239, endPoint x: 796, endPoint y: 235, distance: 739.0
click at [796, 235] on tr "Toni Jermaine Sep 2, 2025 3:09 AM Frost Greenhouse Cover System Frame + Cover, …" at bounding box center [459, 233] width 893 height 54
click at [416, 266] on div "Contact Proposal Created Products Shipping Address Order Date Order # Fulfillme…" at bounding box center [459, 306] width 892 height 251
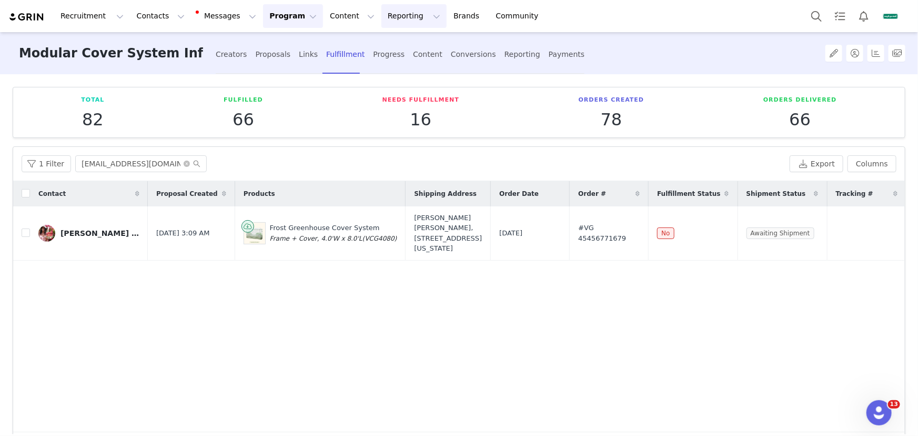
click at [393, 14] on button "Reporting Reporting" at bounding box center [413, 16] width 65 height 24
click at [396, 63] on p "Report Builder" at bounding box center [395, 65] width 53 height 11
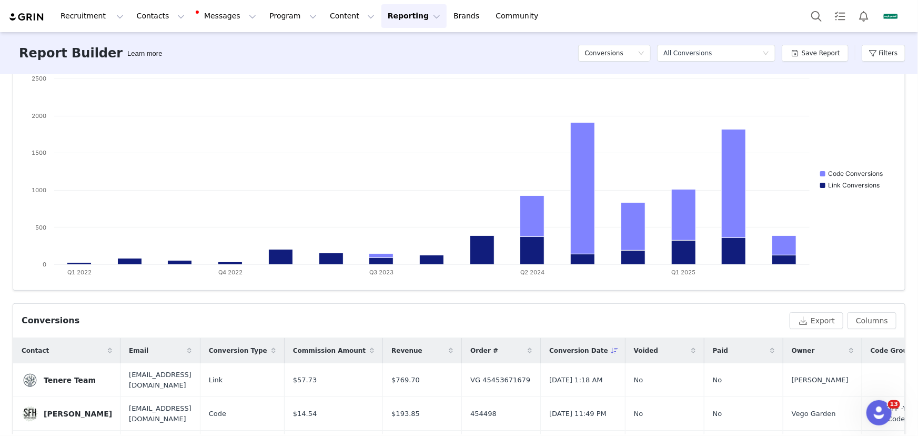
scroll to position [156, 0]
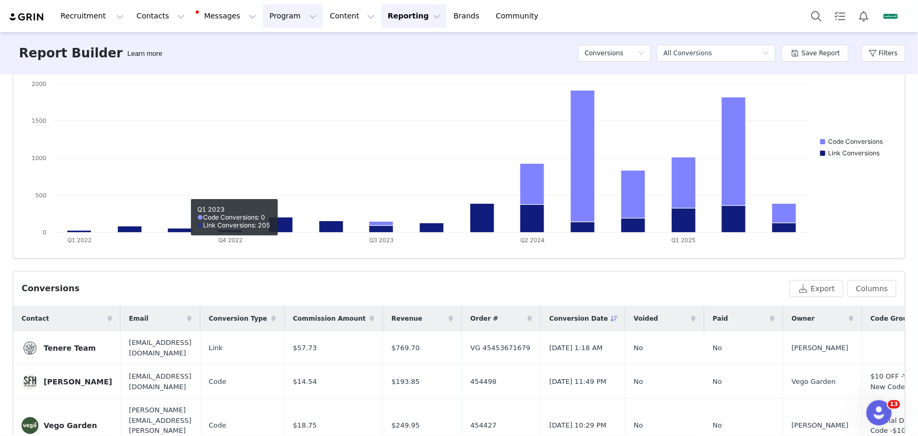
click at [274, 15] on button "Program Program" at bounding box center [293, 16] width 60 height 24
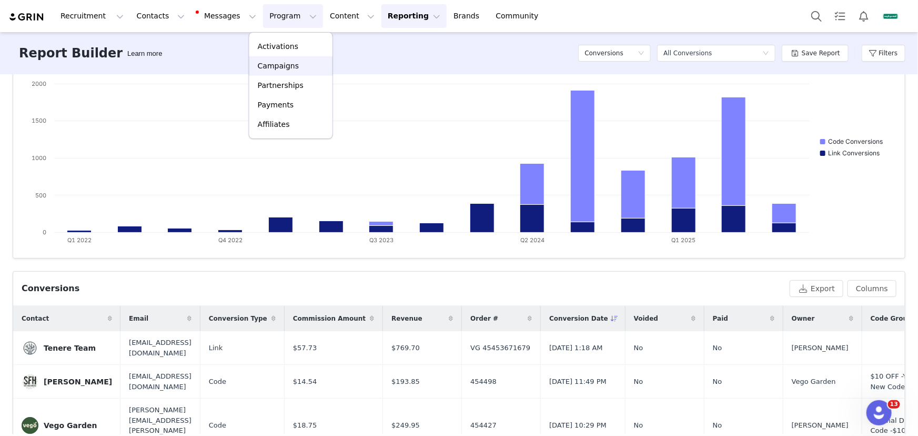
click at [302, 72] on link "Campaigns" at bounding box center [290, 65] width 83 height 19
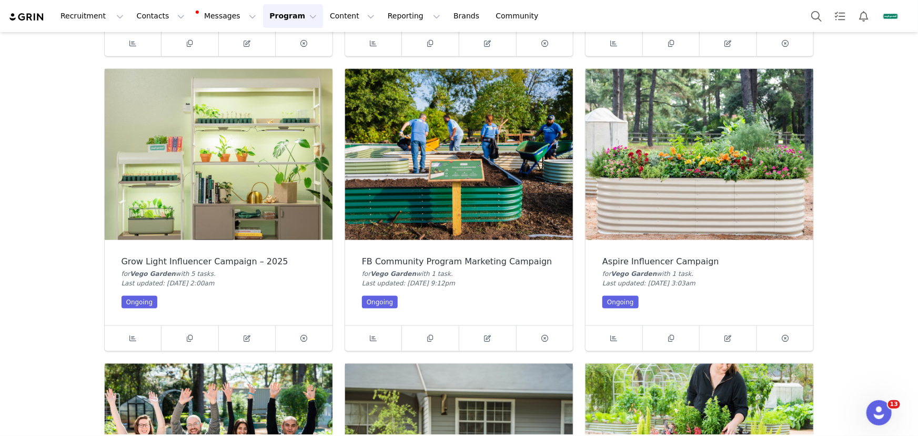
scroll to position [860, 0]
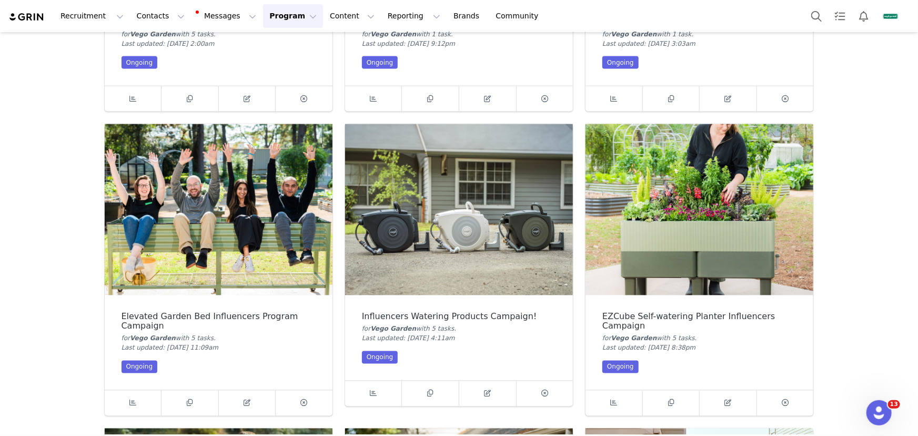
click at [287, 229] on img at bounding box center [219, 209] width 228 height 171
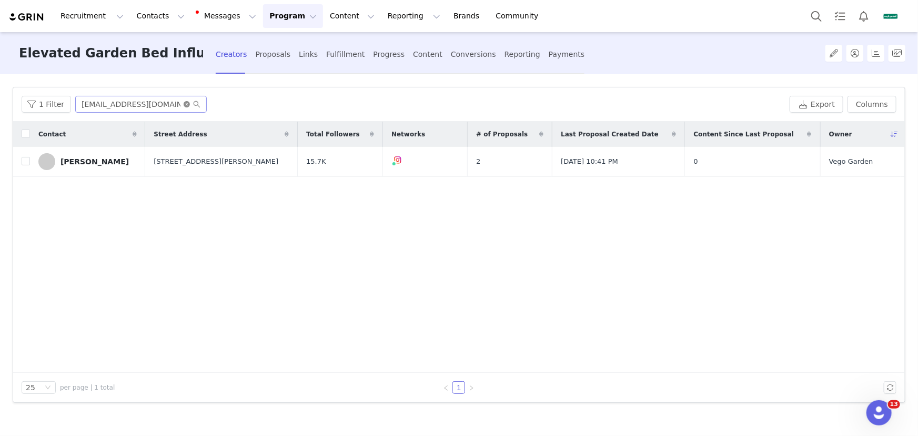
click at [188, 103] on span at bounding box center [192, 103] width 17 height 7
click at [185, 103] on icon "icon: close-circle" at bounding box center [187, 104] width 6 height 6
paste input "[EMAIL_ADDRESS][DOMAIN_NAME]"
click at [173, 103] on input "[EMAIL_ADDRESS][DOMAIN_NAME]" at bounding box center [140, 104] width 131 height 17
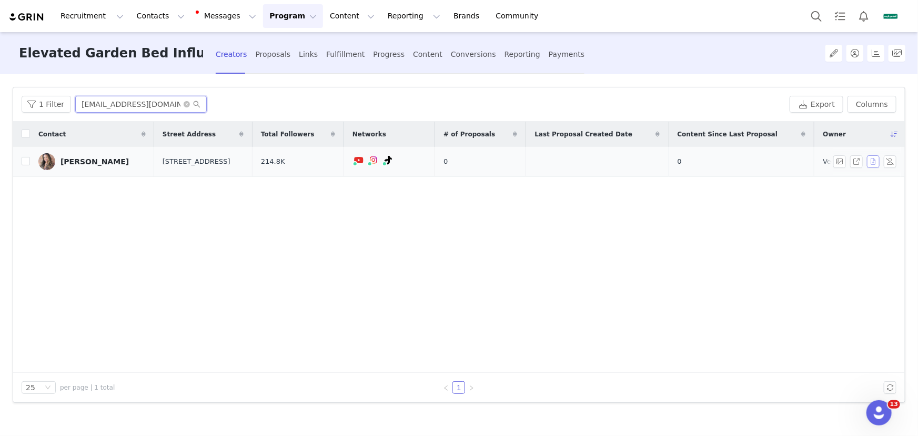
type input "[EMAIL_ADDRESS][DOMAIN_NAME]"
click at [872, 161] on button "button" at bounding box center [873, 161] width 13 height 13
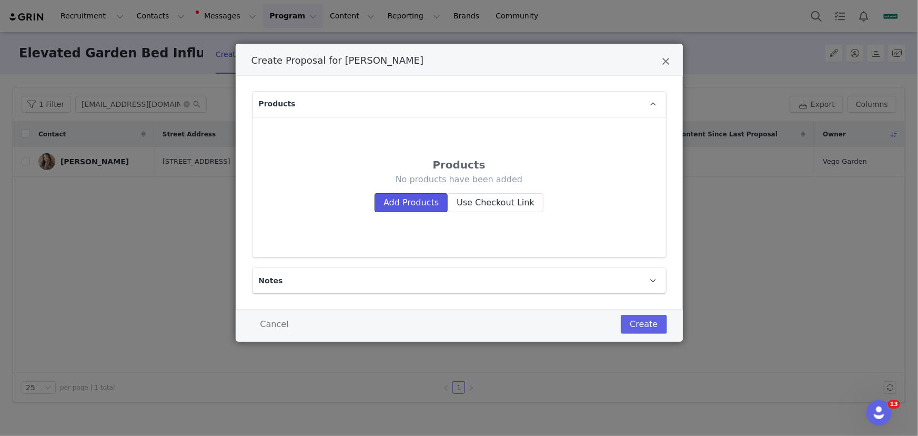
click at [427, 205] on button "Add Products" at bounding box center [410, 202] width 73 height 19
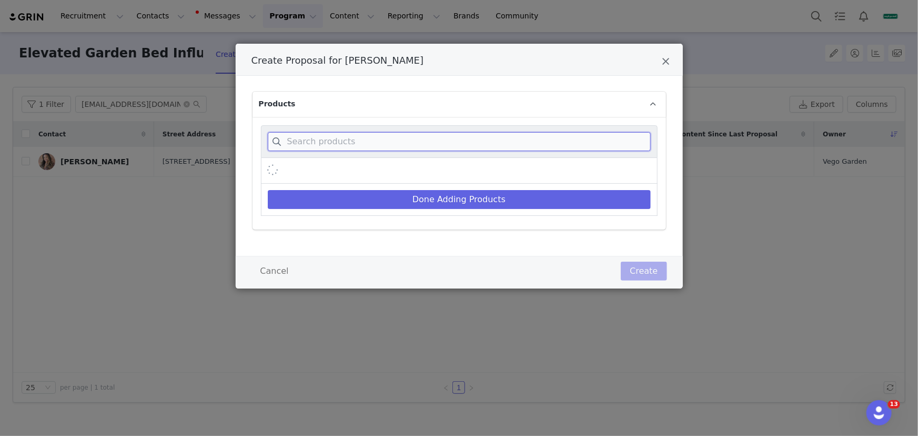
click at [429, 138] on input "Create Proposal for Helen Henton" at bounding box center [459, 141] width 383 height 19
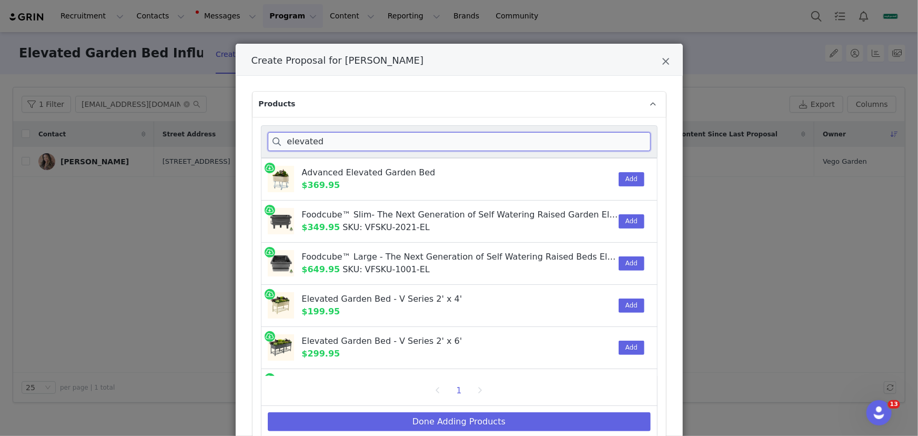
type input "elevated"
drag, startPoint x: 618, startPoint y: 301, endPoint x: 598, endPoint y: 295, distance: 21.5
click at [619, 301] on button "Add" at bounding box center [632, 305] width 26 height 14
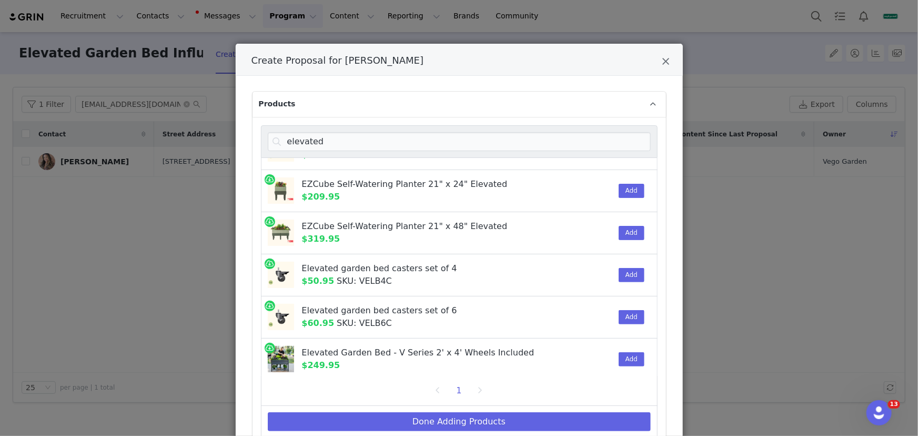
scroll to position [287, 0]
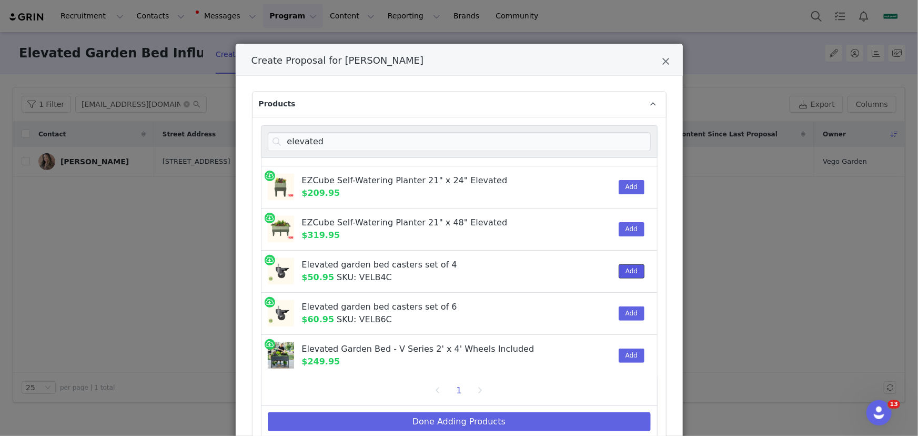
click at [620, 271] on button "Add" at bounding box center [632, 271] width 26 height 14
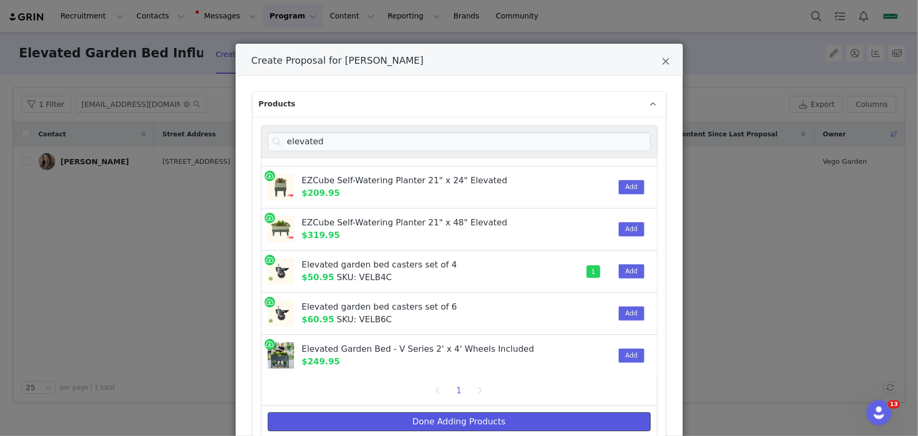
click at [504, 420] on button "Done Adding Products" at bounding box center [459, 421] width 383 height 19
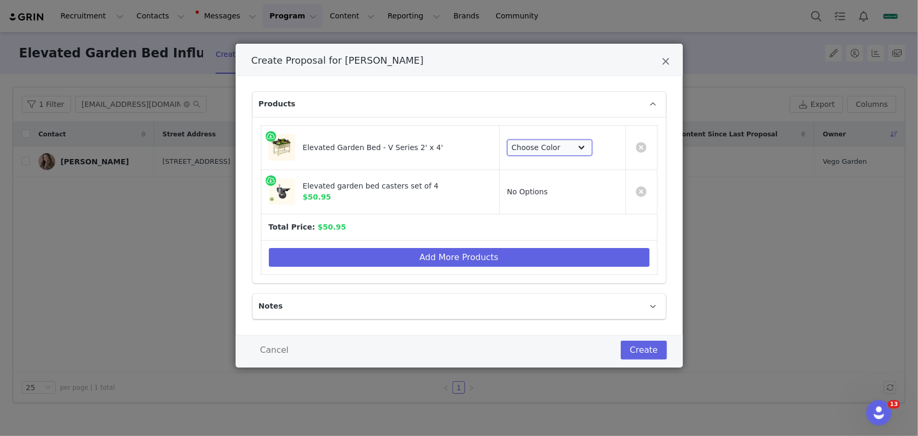
click at [550, 153] on select "Choose Color Pearl White Olive Green Modern Gray" at bounding box center [549, 147] width 85 height 17
select select "26109031"
click at [515, 139] on select "Choose Color Pearl White Olive Green Modern Gray" at bounding box center [549, 147] width 85 height 17
click at [636, 352] on button "Create" at bounding box center [644, 349] width 46 height 19
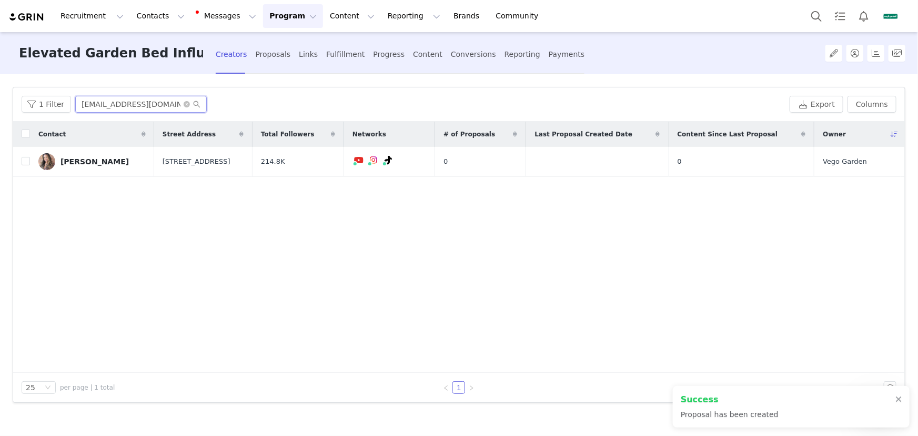
scroll to position [0, 3]
drag, startPoint x: 80, startPoint y: 99, endPoint x: 219, endPoint y: 96, distance: 138.9
click at [219, 96] on div "1 Filter h2naturalbeauty@gmail.com" at bounding box center [404, 104] width 764 height 17
drag, startPoint x: 339, startPoint y: 53, endPoint x: 314, endPoint y: 68, distance: 29.0
click at [339, 53] on div "Fulfillment" at bounding box center [345, 54] width 38 height 28
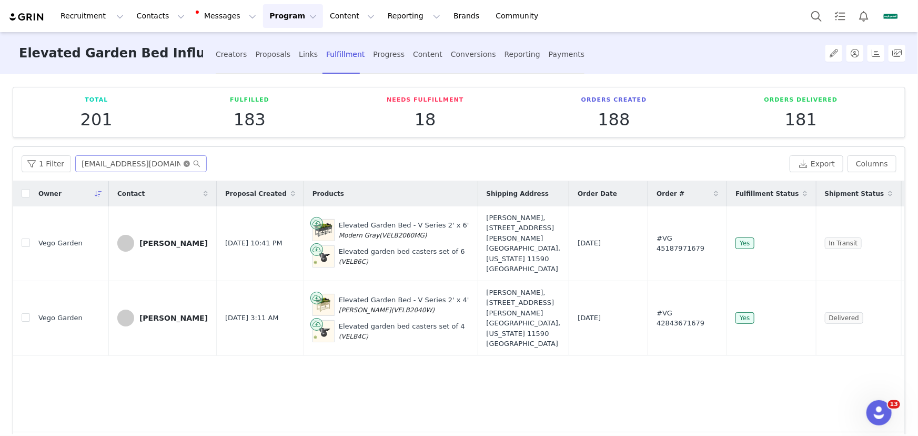
click at [184, 162] on icon "icon: close-circle" at bounding box center [187, 163] width 6 height 6
paste input "[EMAIL_ADDRESS][DOMAIN_NAME]"
click at [174, 161] on input "text" at bounding box center [140, 163] width 131 height 17
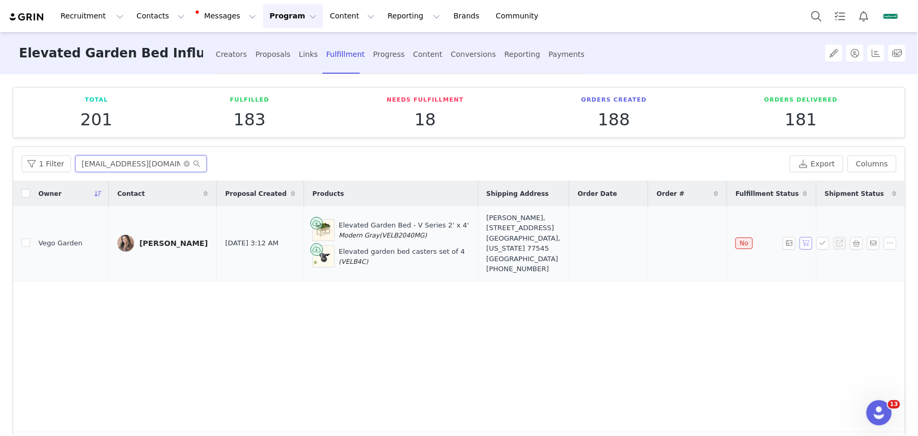
type input "[EMAIL_ADDRESS][DOMAIN_NAME]"
click at [799, 244] on button "button" at bounding box center [805, 243] width 13 height 13
drag, startPoint x: 676, startPoint y: 242, endPoint x: 530, endPoint y: 247, distance: 146.3
click at [528, 246] on tr "Vego Garden Helen Henton Sep 2, 2025 3:12 AM Elevated Garden Bed - V Series 2' …" at bounding box center [498, 243] width 971 height 75
click at [153, 11] on button "Contacts Contacts" at bounding box center [160, 16] width 60 height 24
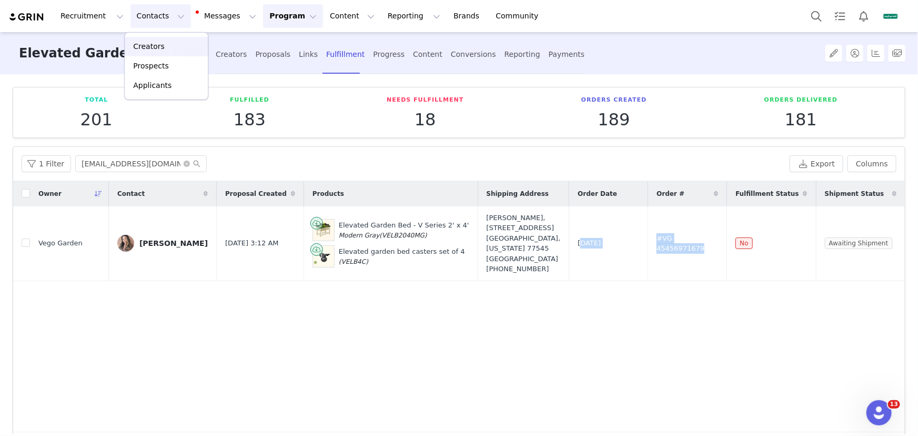
click at [170, 44] on div "Creators" at bounding box center [166, 46] width 70 height 11
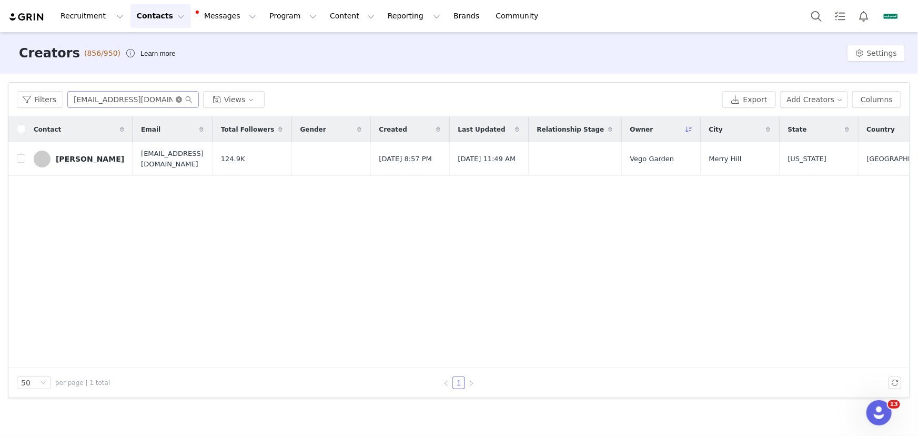
click at [178, 100] on icon "icon: close-circle" at bounding box center [179, 99] width 6 height 6
paste input "appalachianeclectic@gmail.com"
click at [163, 97] on input "appalachianeclectic@gmail.com" at bounding box center [132, 99] width 131 height 17
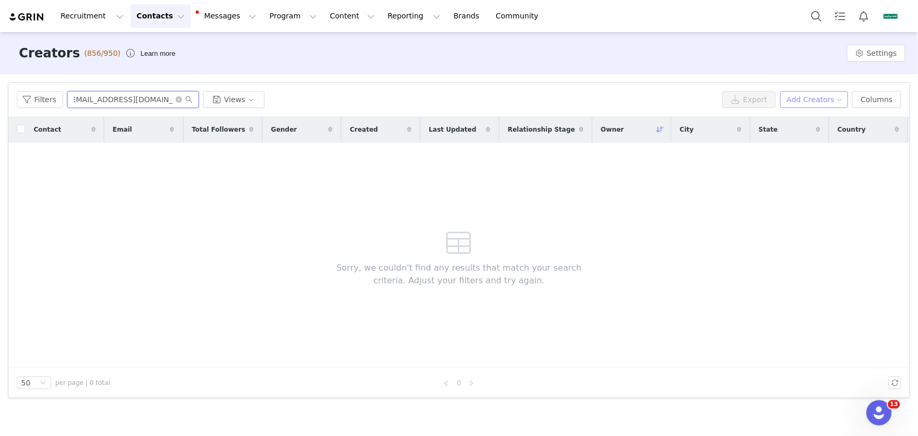
type input "appalachianeclectic@gmail.com"
click at [807, 97] on button "Add Creators" at bounding box center [814, 99] width 68 height 17
click at [807, 117] on span "Add a Creator" at bounding box center [812, 121] width 51 height 12
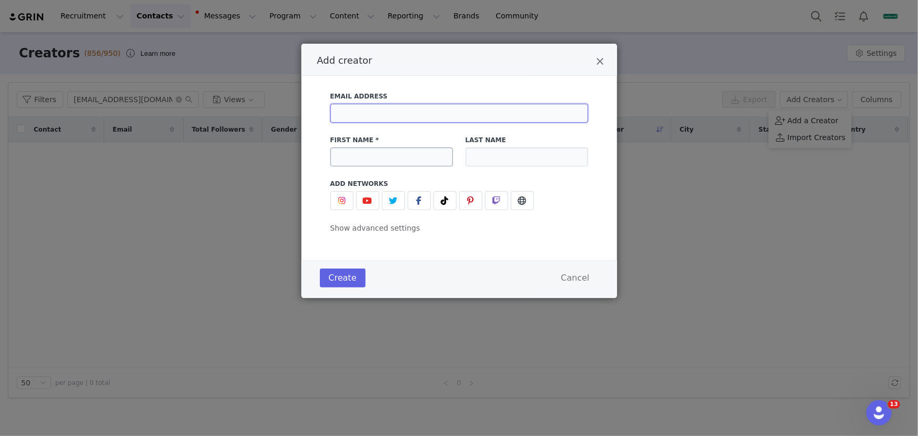
drag, startPoint x: 421, startPoint y: 115, endPoint x: 403, endPoint y: 157, distance: 45.7
click at [421, 115] on input "Add creator" at bounding box center [459, 113] width 258 height 19
paste input "appalachianeclectic@gmail.com"
type input "appalachianeclectic@gmail.com"
click at [403, 160] on input "Add creator" at bounding box center [391, 156] width 123 height 19
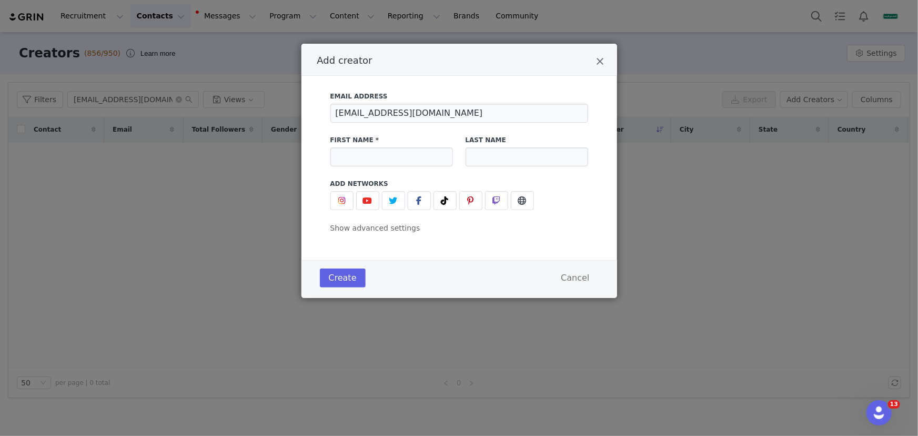
drag, startPoint x: 543, startPoint y: 393, endPoint x: 528, endPoint y: 399, distance: 16.1
click at [543, 393] on div "Add creator Email Address appalachianeclectic@gmail.com First Name * Last Name …" at bounding box center [459, 218] width 918 height 436
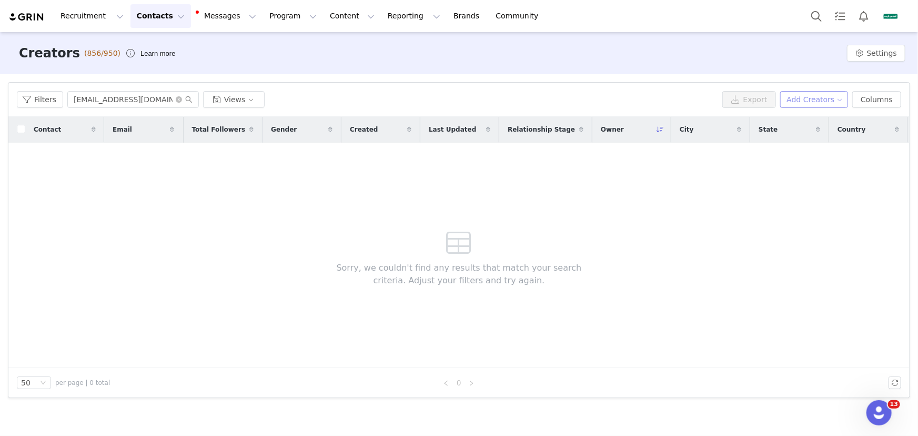
click at [830, 100] on button "Add Creators" at bounding box center [814, 99] width 68 height 17
click at [806, 116] on span "Add a Creator" at bounding box center [812, 121] width 51 height 12
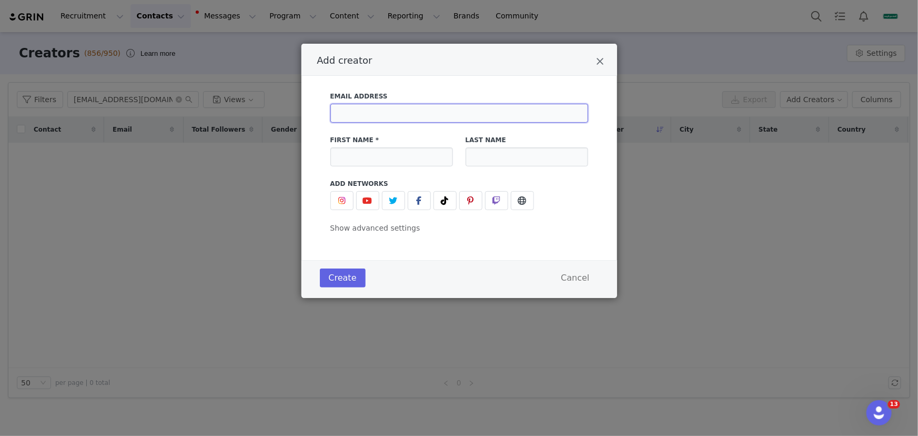
click at [417, 115] on input "Add creator" at bounding box center [459, 113] width 258 height 19
paste input "appalachianeclectic@gmail.com"
type input "appalachianeclectic@gmail.com"
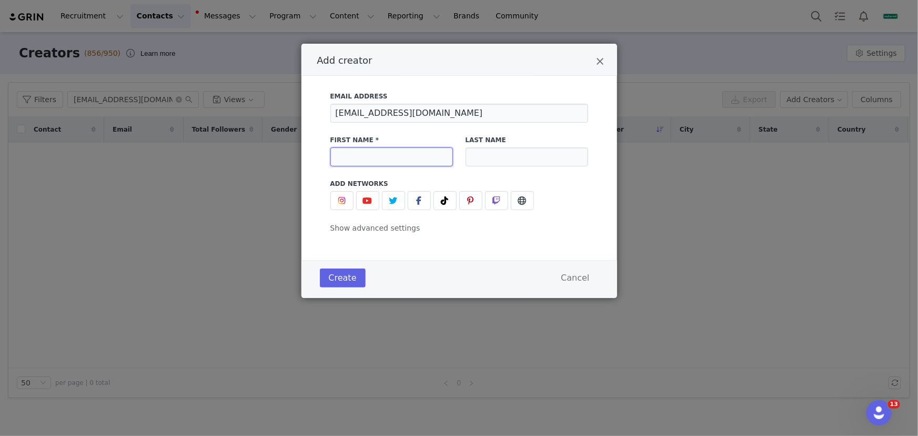
click at [415, 159] on input "Add creator" at bounding box center [391, 156] width 123 height 19
click at [404, 155] on input "Add creator" at bounding box center [391, 156] width 123 height 19
paste input "Aaron Best"
click at [363, 156] on input "Aaron Best" at bounding box center [391, 156] width 123 height 19
type input "Aaron Best"
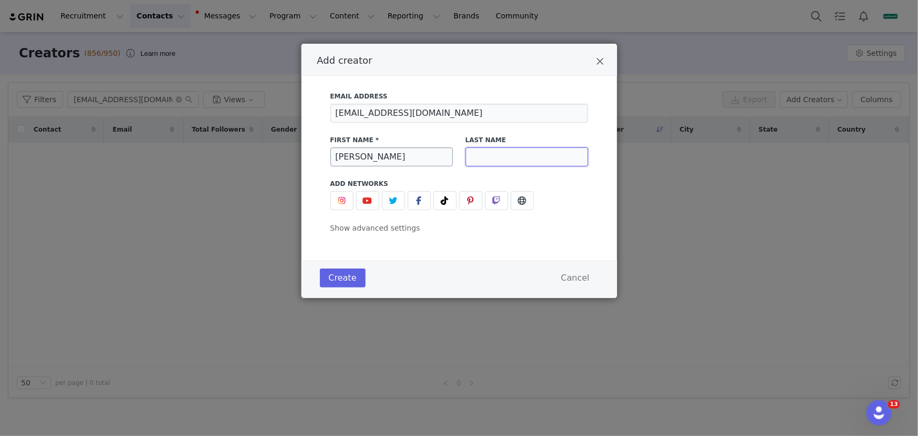
drag, startPoint x: 476, startPoint y: 159, endPoint x: 438, endPoint y: 159, distance: 37.9
click at [476, 159] on input "Add creator" at bounding box center [526, 156] width 123 height 19
paste input "Best"
type input "Best"
drag, startPoint x: 384, startPoint y: 161, endPoint x: 359, endPoint y: 160, distance: 25.3
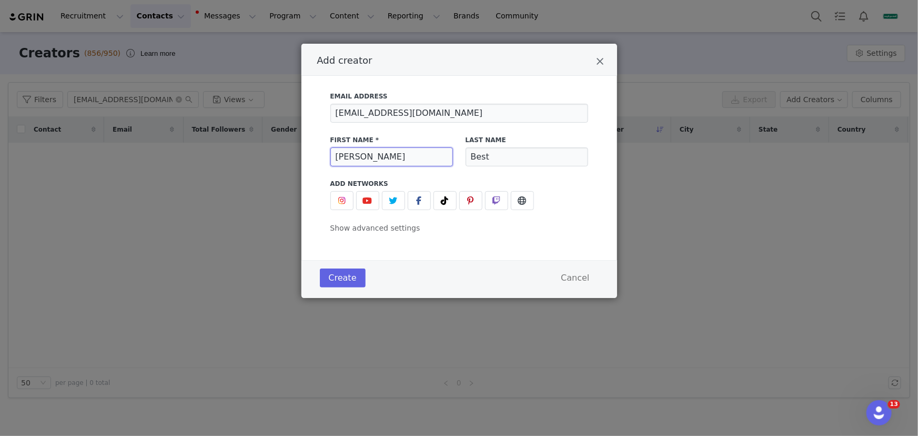
click at [359, 160] on input "Aaron Best" at bounding box center [391, 156] width 123 height 19
type input "Aaron"
drag, startPoint x: 357, startPoint y: 195, endPoint x: 372, endPoint y: 204, distance: 18.1
click at [357, 195] on button "Add creator" at bounding box center [367, 200] width 23 height 19
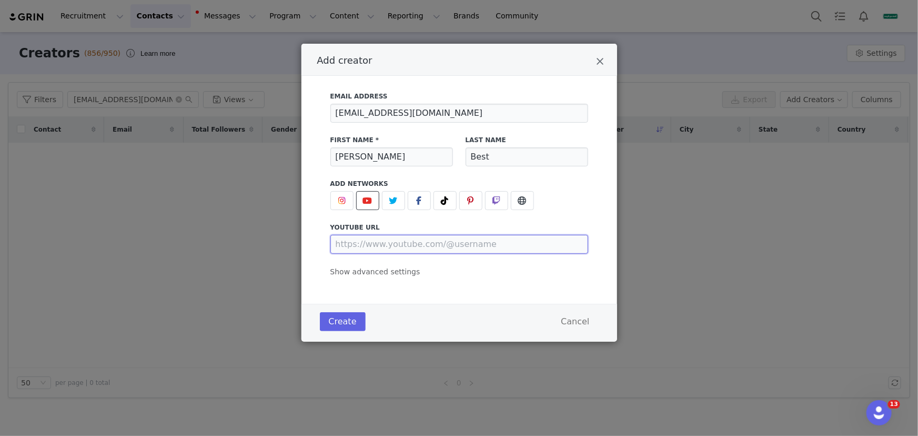
drag, startPoint x: 381, startPoint y: 245, endPoint x: 444, endPoint y: 168, distance: 99.4
click at [381, 245] on input "Add creator" at bounding box center [459, 244] width 258 height 19
paste input "https://www.youtube.com/@Appalachianeclectic"
type input "https://www.youtube.com/@Appalachianeclectic"
drag, startPoint x: 488, startPoint y: 108, endPoint x: 330, endPoint y: 101, distance: 158.5
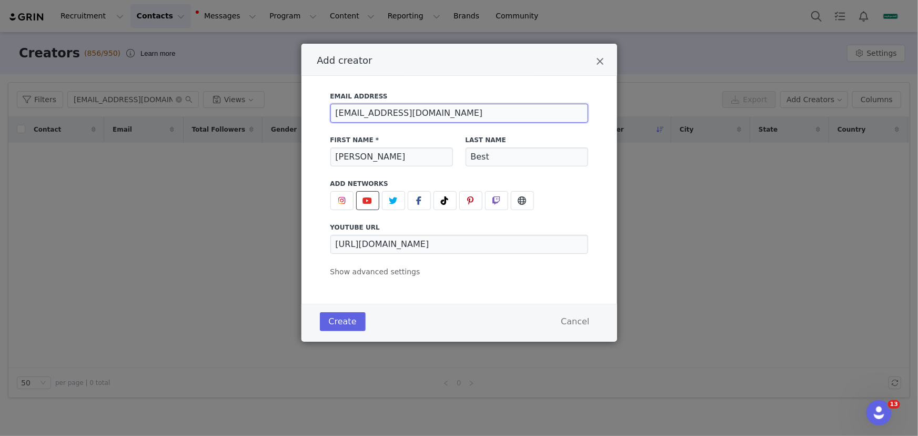
click at [330, 101] on div "Email Address appalachianeclectic@gmail.com" at bounding box center [459, 107] width 258 height 31
click at [343, 329] on button "Create" at bounding box center [343, 321] width 46 height 19
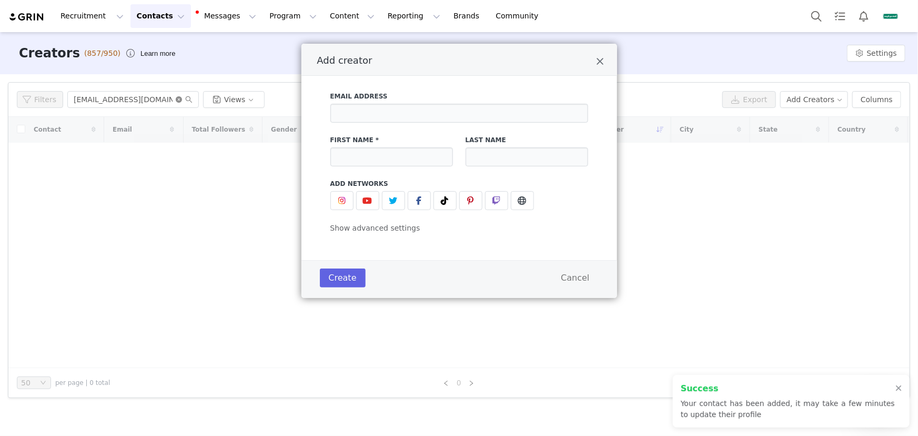
click at [179, 98] on icon "icon: close-circle" at bounding box center [179, 99] width 6 height 6
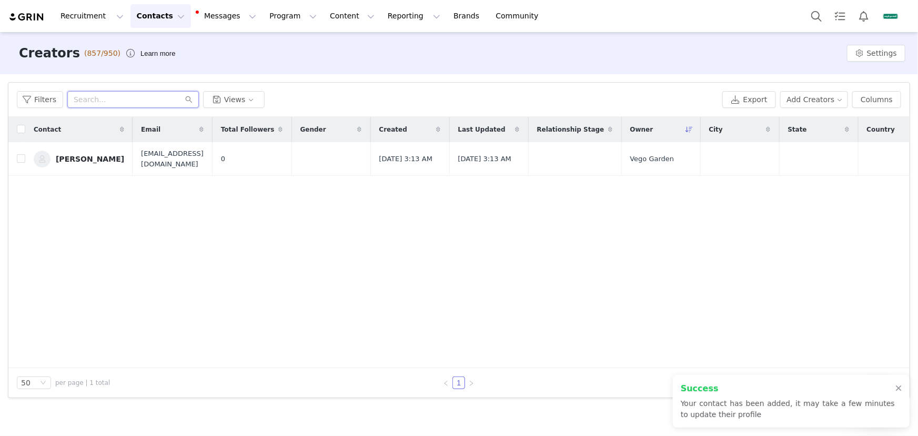
click at [168, 97] on input "text" at bounding box center [132, 99] width 131 height 17
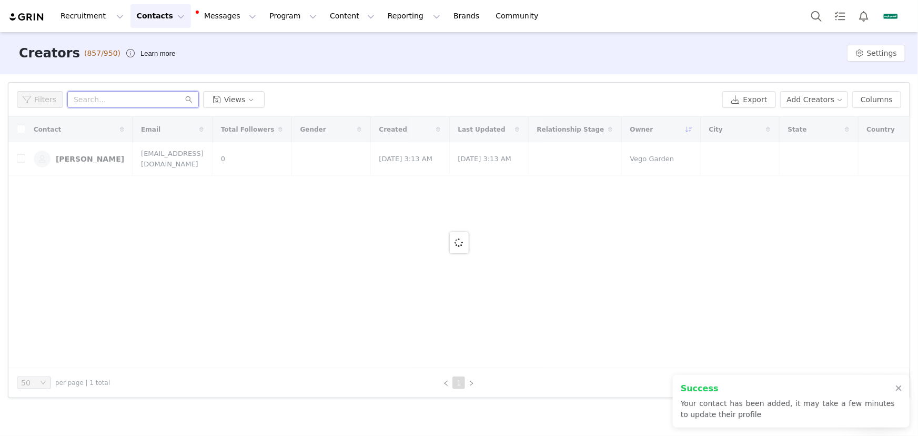
paste input "appalachianeclectic@gmail.com"
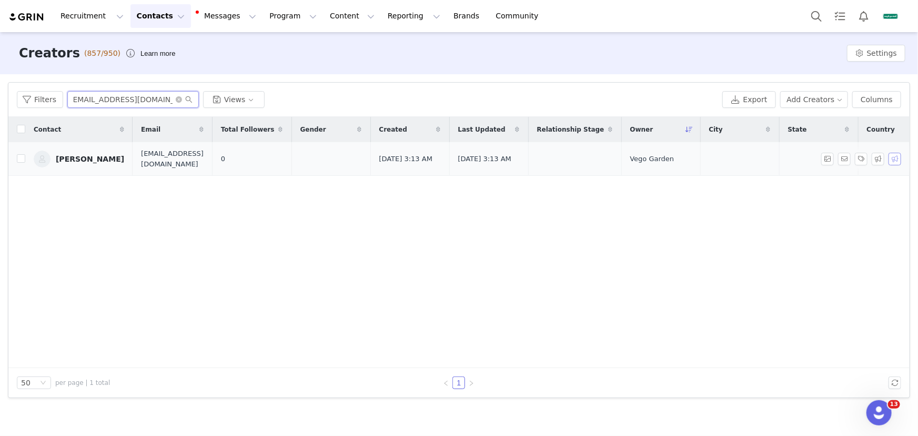
type input "appalachianeclectic@gmail.com"
drag, startPoint x: 895, startPoint y: 157, endPoint x: 886, endPoint y: 167, distance: 13.8
click at [895, 157] on button "button" at bounding box center [894, 159] width 13 height 13
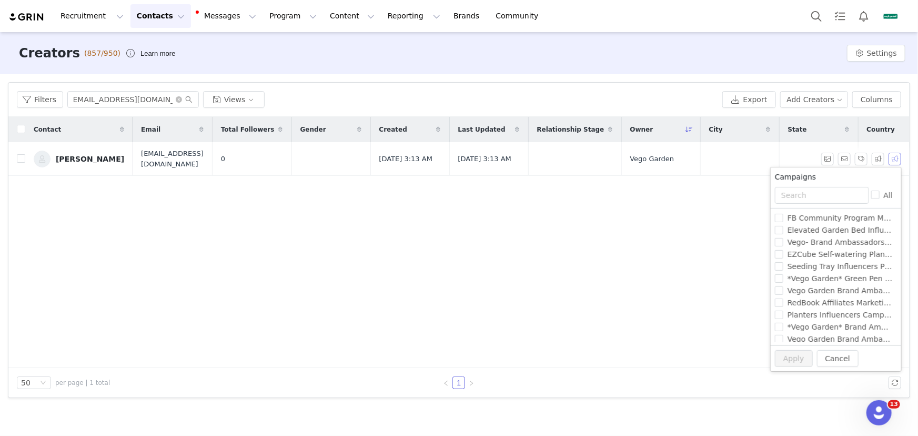
scroll to position [0, 0]
click at [822, 199] on input "text" at bounding box center [822, 195] width 94 height 17
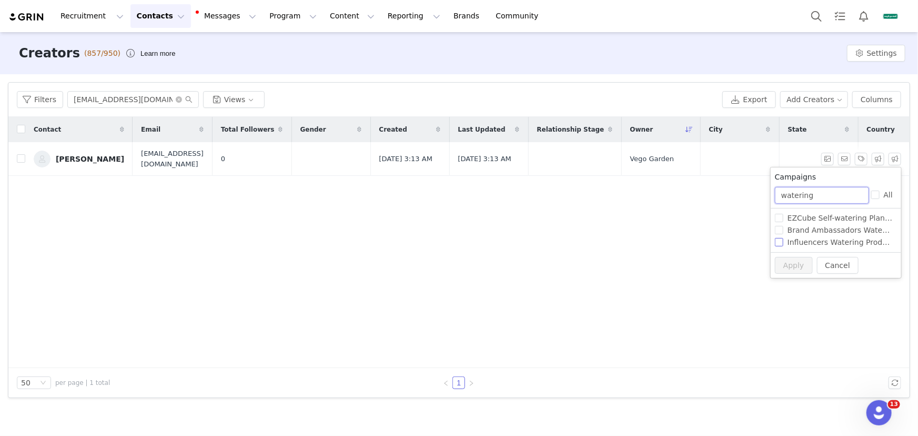
type input "watering"
drag, startPoint x: 830, startPoint y: 241, endPoint x: 789, endPoint y: 258, distance: 44.5
click at [830, 241] on span "Influencers Watering Products Campaign!" at bounding box center [863, 242] width 161 height 8
click at [783, 241] on input "Influencers Watering Products Campaign!" at bounding box center [779, 242] width 8 height 8
checkbox input "true"
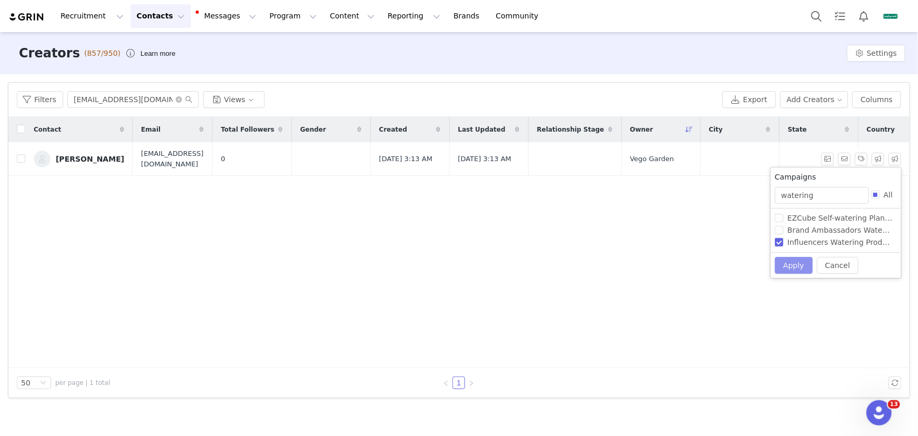
click at [788, 260] on button "Apply" at bounding box center [794, 265] width 38 height 17
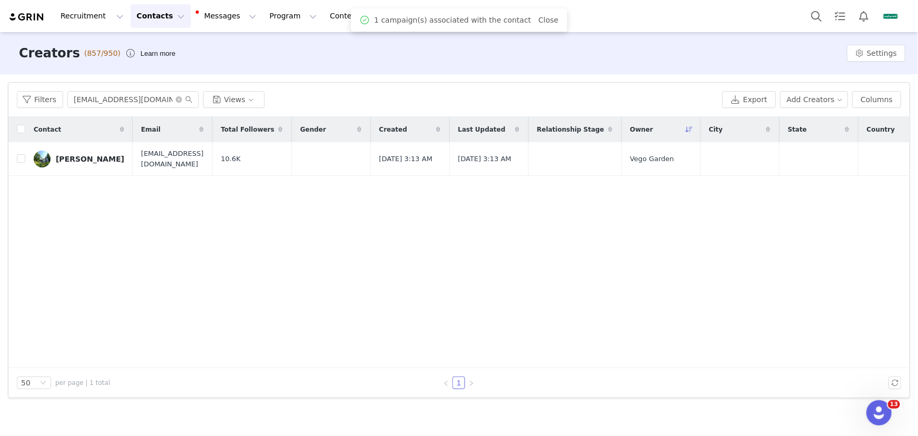
drag, startPoint x: 83, startPoint y: 157, endPoint x: 138, endPoint y: 166, distance: 55.9
click at [82, 157] on div "Aaron Best" at bounding box center [90, 159] width 68 height 8
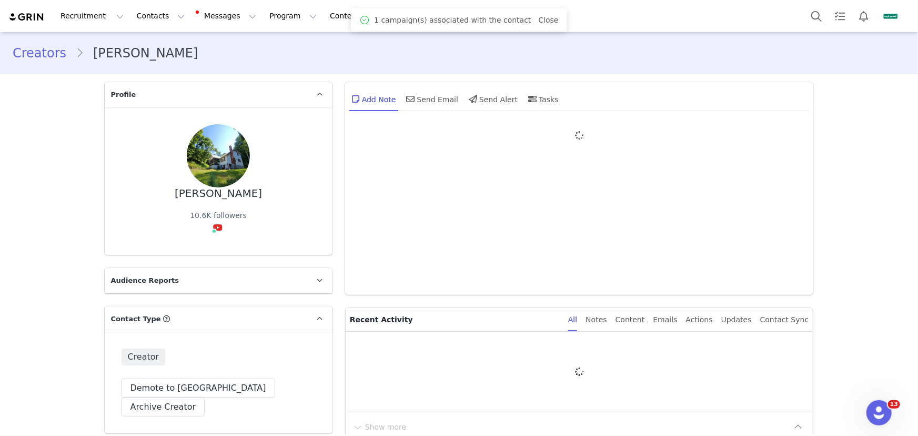
type input "+1 ([GEOGRAPHIC_DATA])"
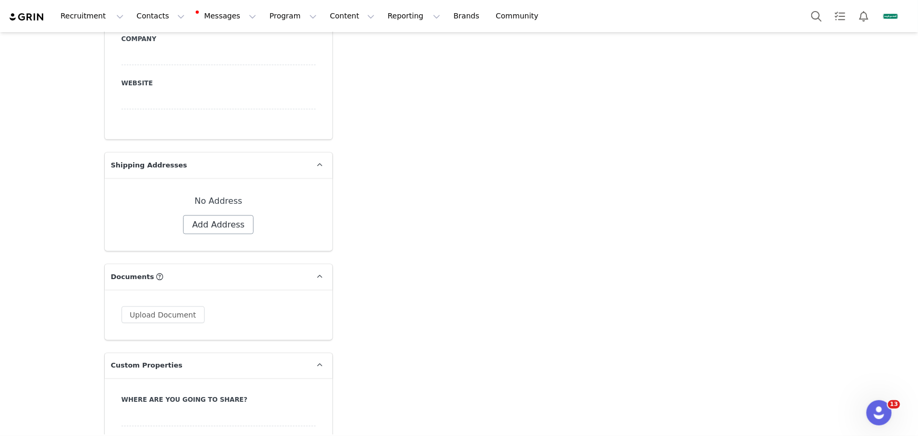
scroll to position [717, 0]
click at [234, 215] on button "Add Address" at bounding box center [218, 224] width 70 height 19
select select
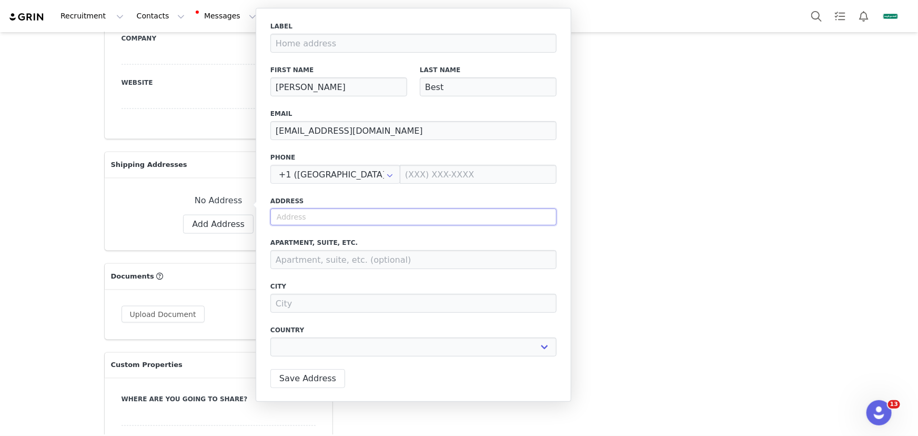
click at [378, 221] on input "text" at bounding box center [413, 216] width 286 height 17
paste input "819 NC 80 Bakersville, NC 28705"
type input "819 NC 80 Bakersville, NC 28705"
select select
type input "819 NC-80"
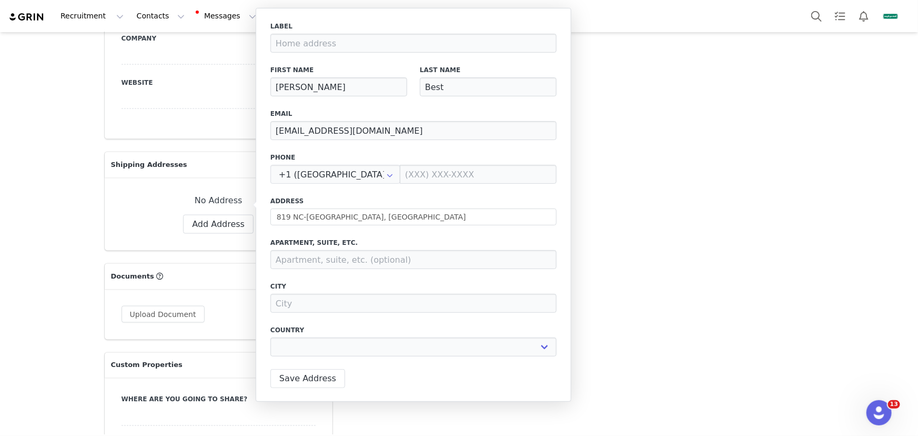
type input "Bakersville"
select select "[object Object]"
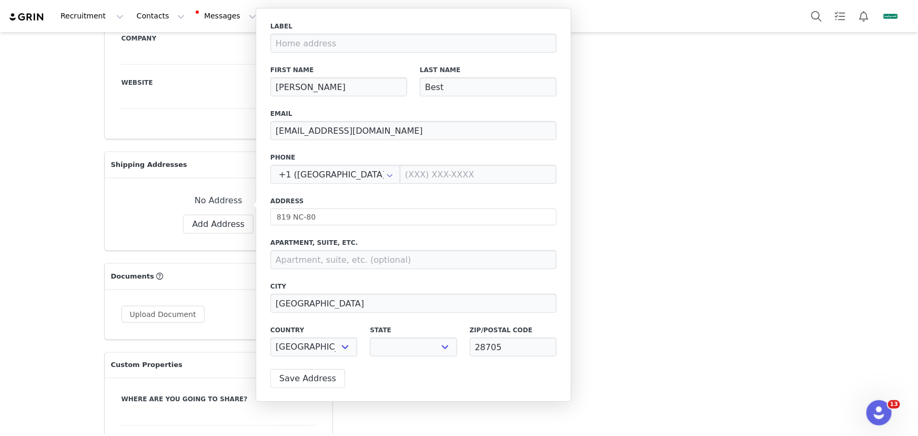
select select "[object Object]"
click at [437, 173] on input at bounding box center [478, 174] width 157 height 19
paste input "828-593-7241"
type input "(828) 593-7241"
click at [315, 378] on button "Save Address" at bounding box center [307, 378] width 75 height 19
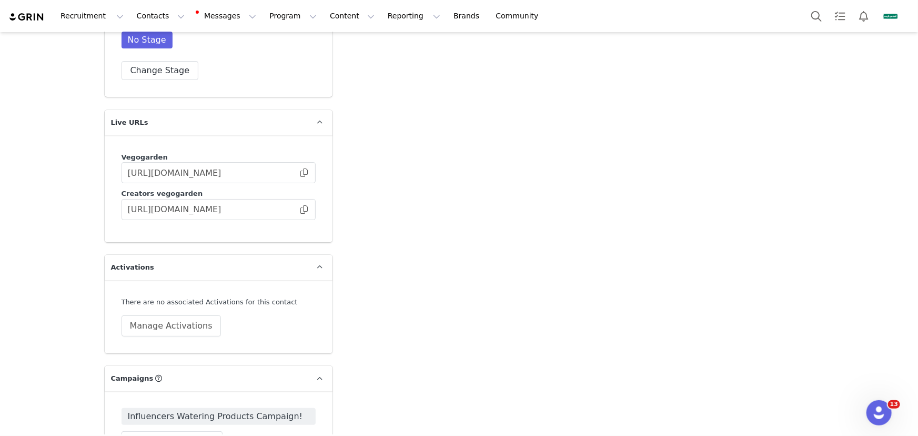
scroll to position [2008, 0]
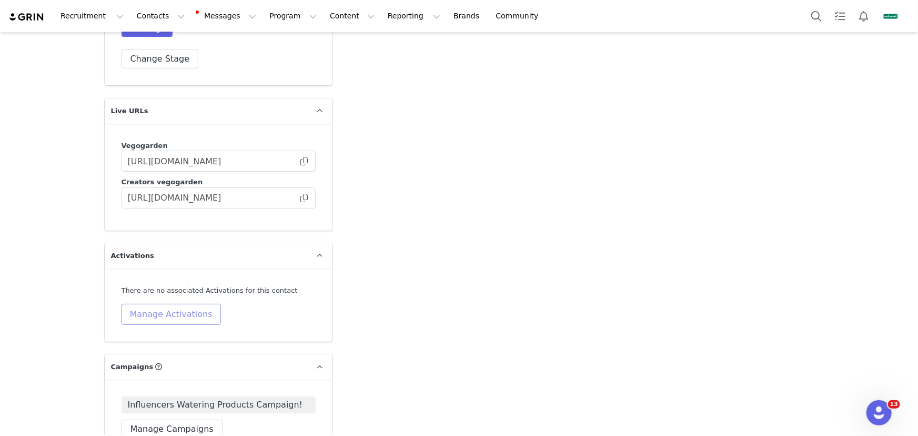
click at [150, 303] on button "Manage Activations" at bounding box center [170, 313] width 99 height 21
click at [163, 319] on div "Select Activation" at bounding box center [145, 323] width 103 height 16
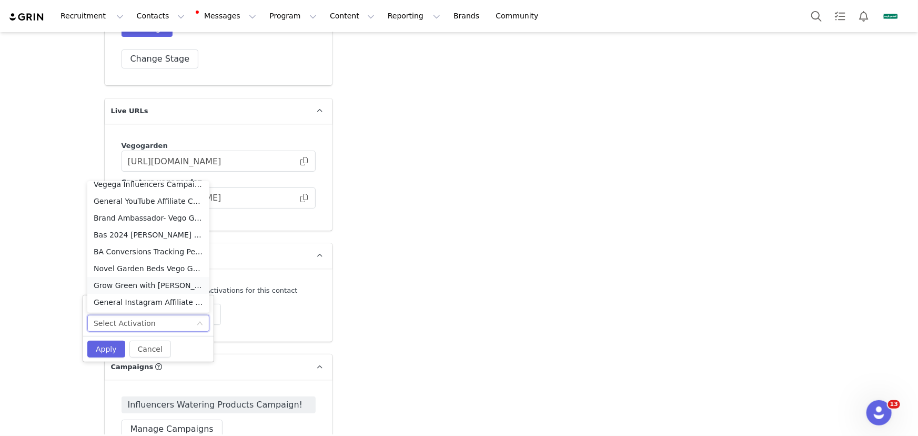
scroll to position [0, 0]
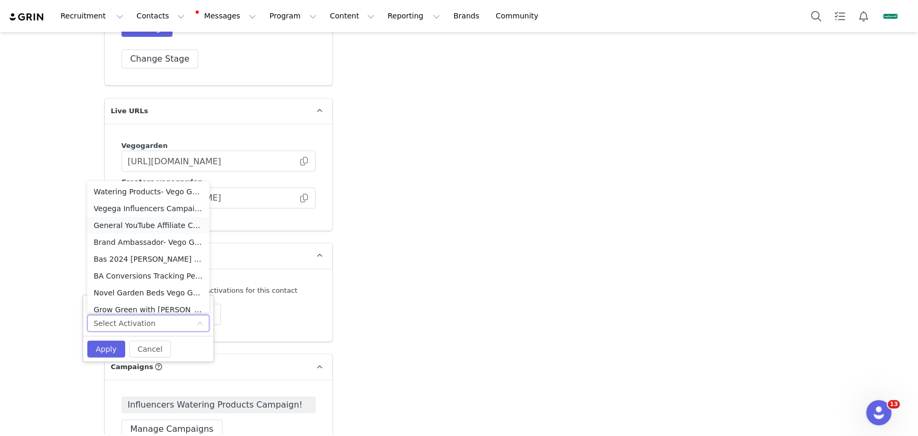
click at [164, 221] on li "General YouTube Affiliate Conversions Tracking Performance-2025" at bounding box center [148, 225] width 122 height 17
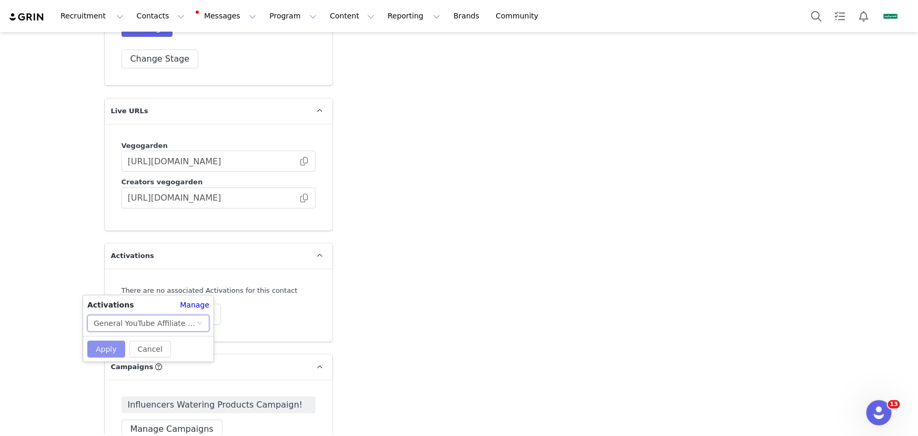
click at [102, 347] on button "Apply" at bounding box center [106, 348] width 38 height 17
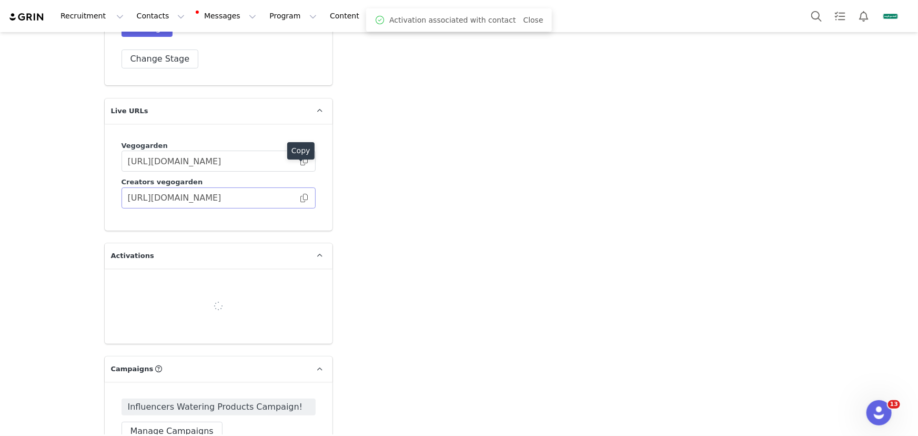
click at [300, 198] on span at bounding box center [304, 198] width 11 height 0
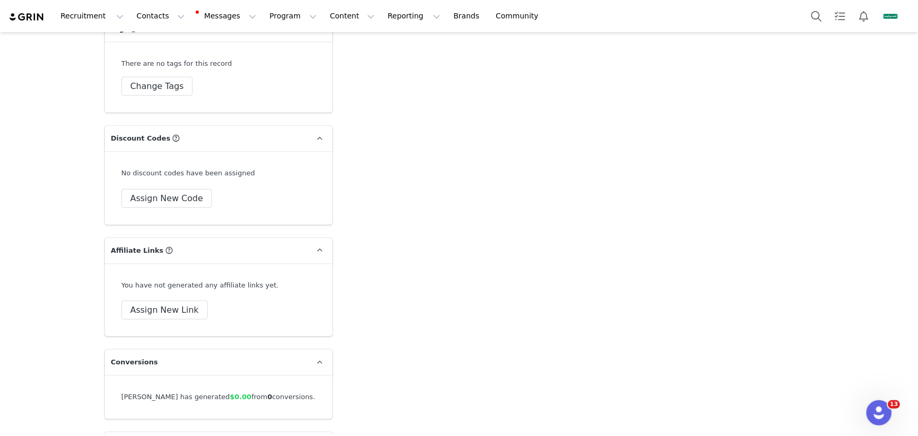
scroll to position [2582, 0]
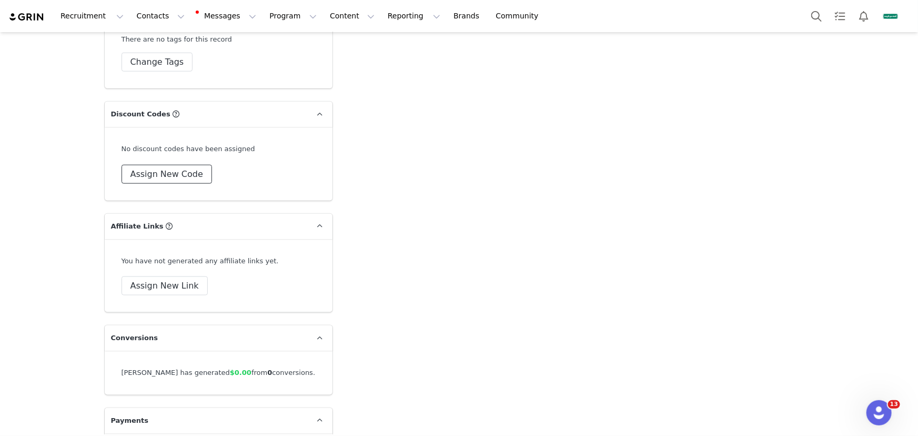
click at [183, 165] on button "Assign New Code" at bounding box center [166, 174] width 90 height 19
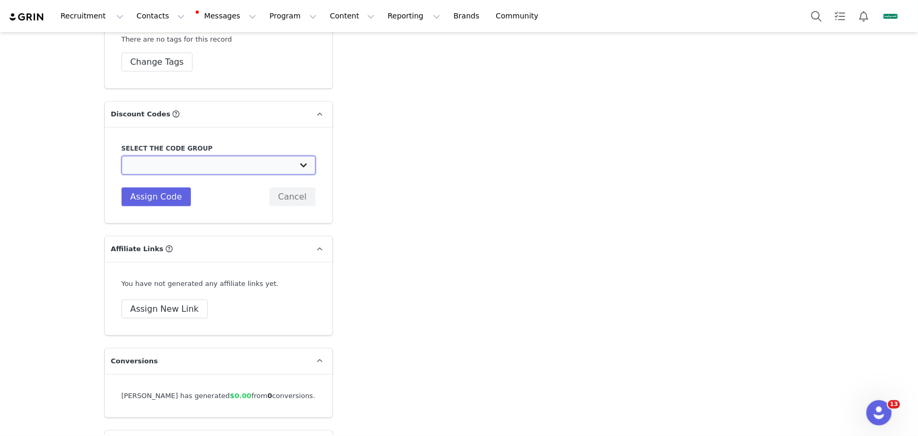
click at [185, 156] on select "Vego Garden: Plantedinthegarden October Code for Selfing Watering Planter Vego …" at bounding box center [218, 165] width 194 height 19
select select "10009124"
click at [121, 156] on select "Vego Garden: Plantedinthegarden October Code for Selfing Watering Planter Vego …" at bounding box center [218, 165] width 194 height 19
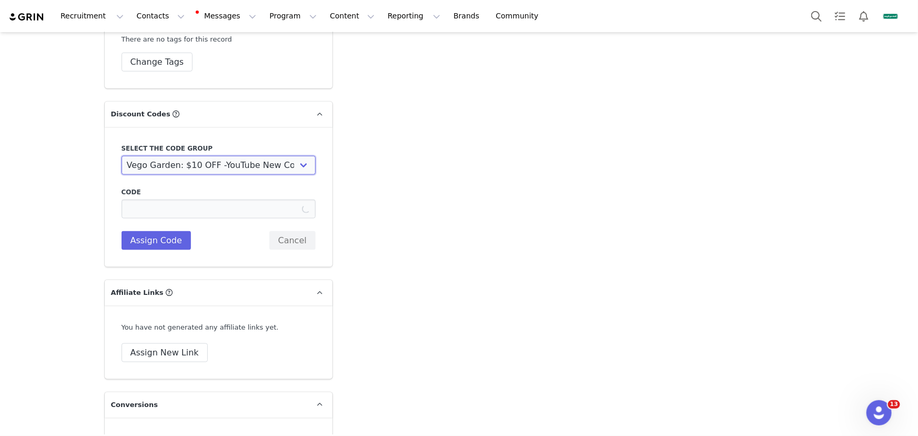
type input "APPALACHIANECLECTIC10OFF"
click at [156, 231] on button "Assign Code" at bounding box center [155, 240] width 69 height 19
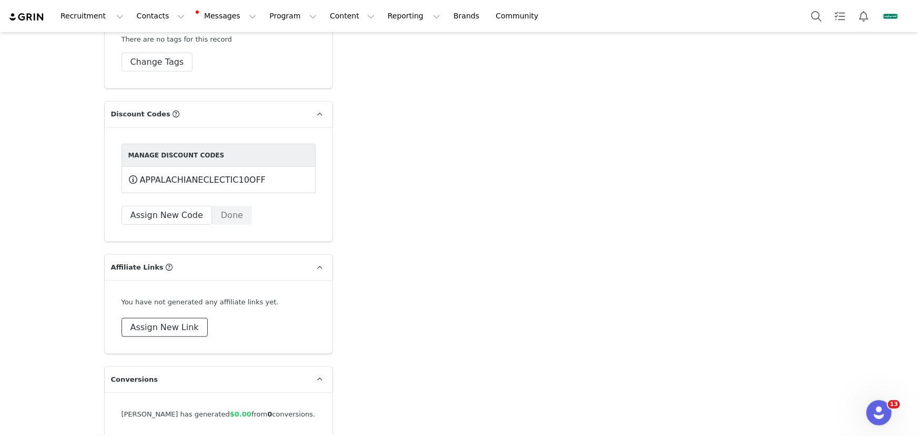
click at [171, 318] on button "Assign New Link" at bounding box center [164, 327] width 86 height 19
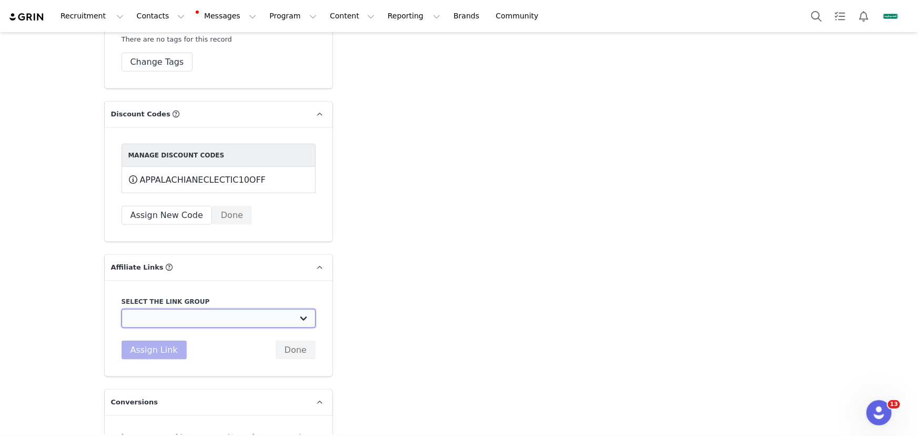
click at [194, 309] on select "Affiliate 7.5%: https://vego-gardening-store.myshopify.com Truefood TV 10%: htt…" at bounding box center [218, 318] width 194 height 19
select select "8557"
click at [121, 309] on select "Affiliate 7.5%: https://vego-gardening-store.myshopify.com Truefood TV 10%: htt…" at bounding box center [218, 318] width 194 height 19
click at [139, 340] on button "Assign Link" at bounding box center [153, 349] width 65 height 19
click at [226, 206] on button "Done" at bounding box center [232, 215] width 40 height 19
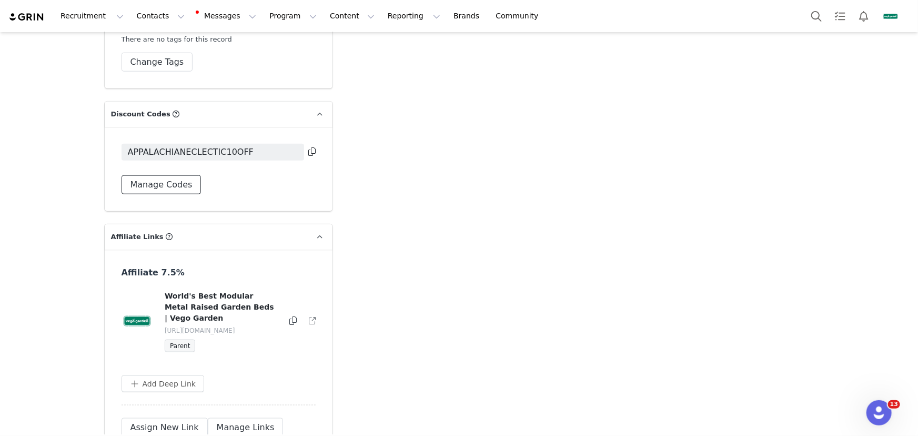
click at [189, 175] on button "Manage Codes" at bounding box center [161, 184] width 80 height 19
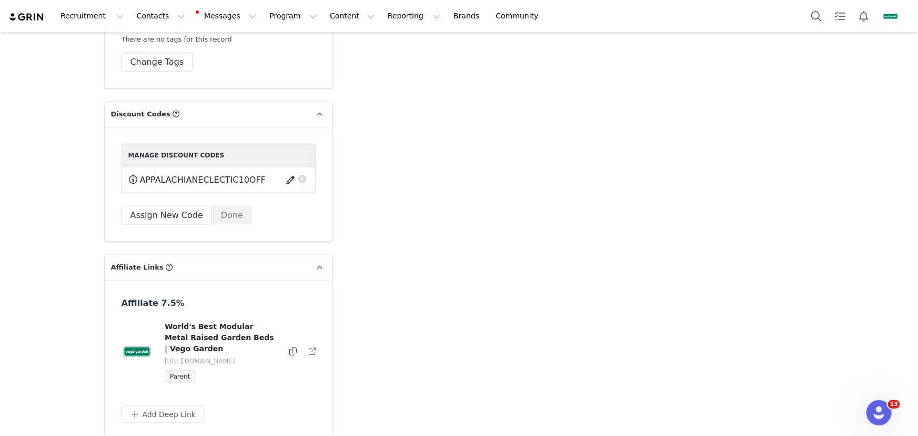
click at [286, 171] on button "button" at bounding box center [292, 179] width 14 height 17
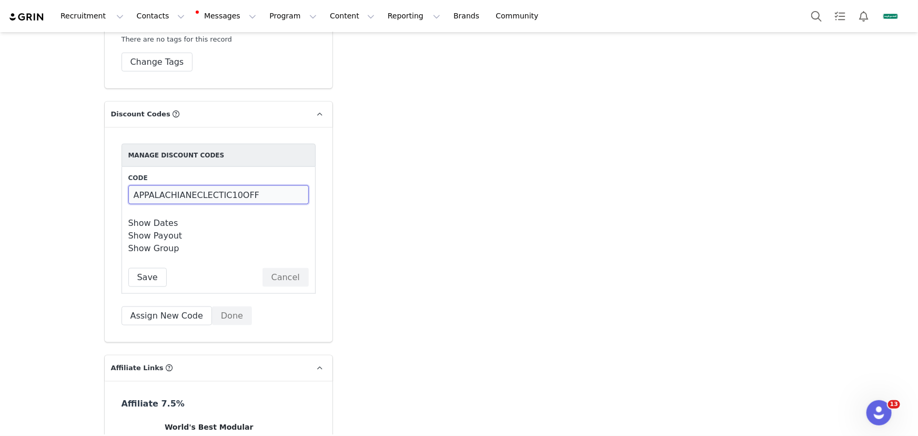
drag, startPoint x: 228, startPoint y: 160, endPoint x: 111, endPoint y: 160, distance: 117.3
click at [111, 160] on div "Manage Discount Codes Code APPALACHIANECLECTIC10OFF Show Dates Start Date 2025-…" at bounding box center [219, 234] width 228 height 215
click at [136, 185] on input "Aron10OFF" at bounding box center [218, 194] width 180 height 19
drag, startPoint x: 149, startPoint y: 164, endPoint x: 122, endPoint y: 163, distance: 26.8
click at [122, 167] on div "Code Aron10OFF Show Dates Start Date 2025-01-09 12:00:00 am Start Timezone Time…" at bounding box center [218, 230] width 194 height 127
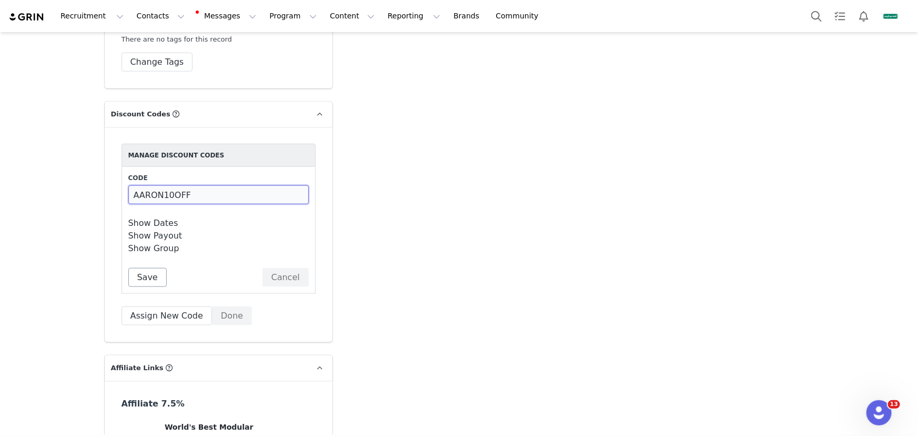
type input "AARON10OFF"
click at [151, 268] on button "Save" at bounding box center [147, 277] width 38 height 19
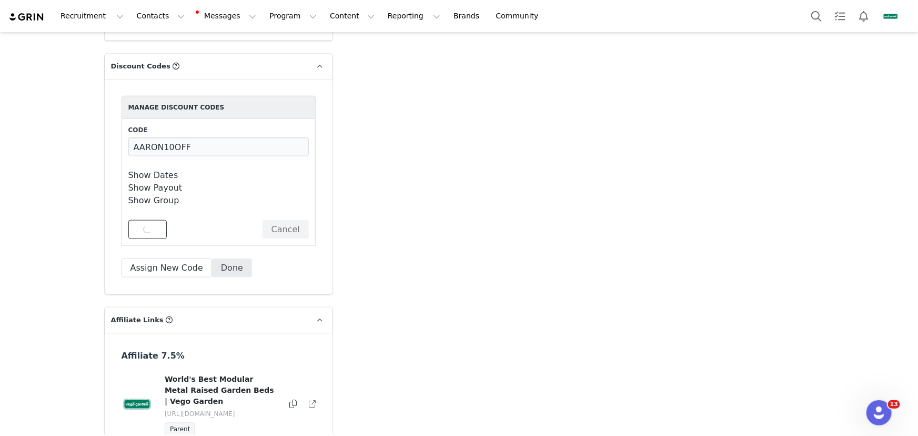
scroll to position [2630, 0]
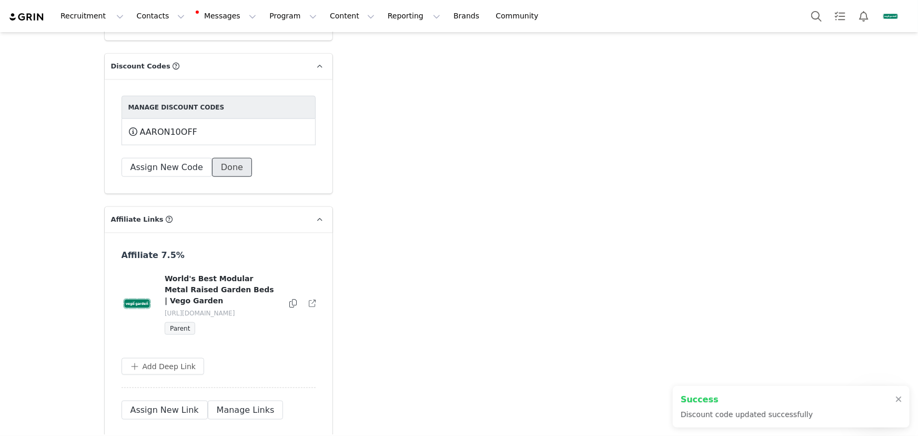
click at [226, 158] on button "Done" at bounding box center [232, 167] width 40 height 19
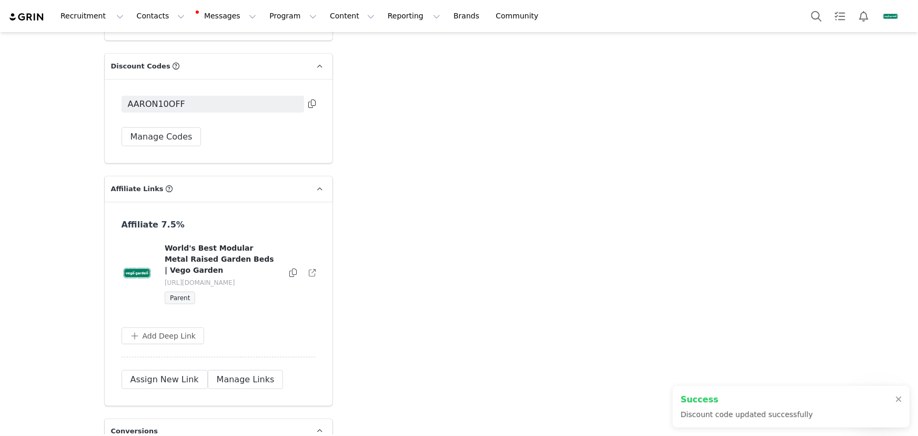
click at [310, 99] on icon at bounding box center [311, 103] width 7 height 8
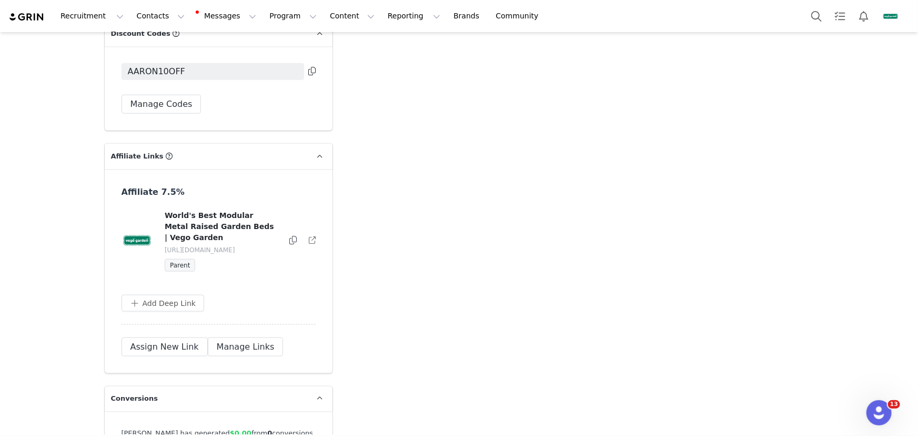
scroll to position [2677, 0]
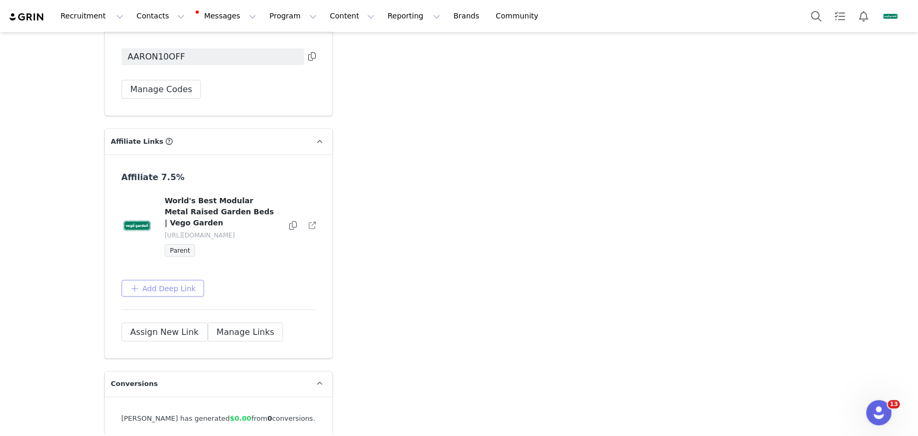
click at [179, 280] on button "Add Deep Link" at bounding box center [162, 288] width 83 height 17
click at [201, 322] on input "text" at bounding box center [214, 330] width 168 height 17
paste input "https://www.vegogarden.com/collections/vego-watering"
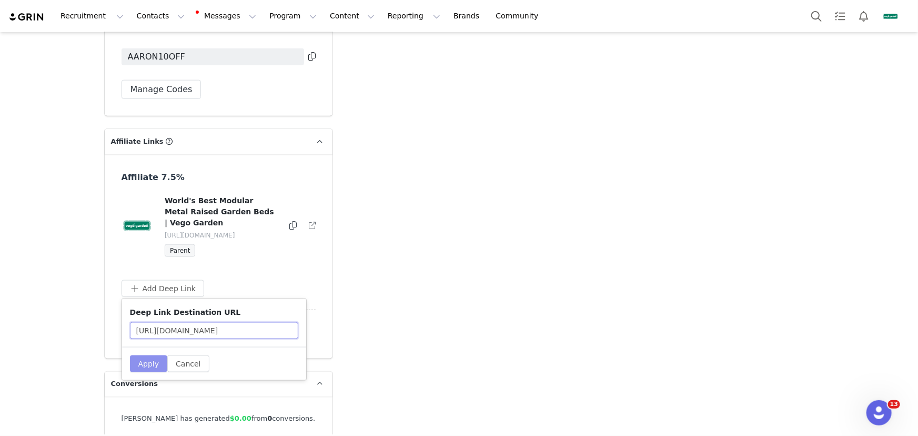
type input "https://www.vegogarden.com/collections/vego-watering"
click at [147, 355] on button "Apply" at bounding box center [149, 363] width 38 height 17
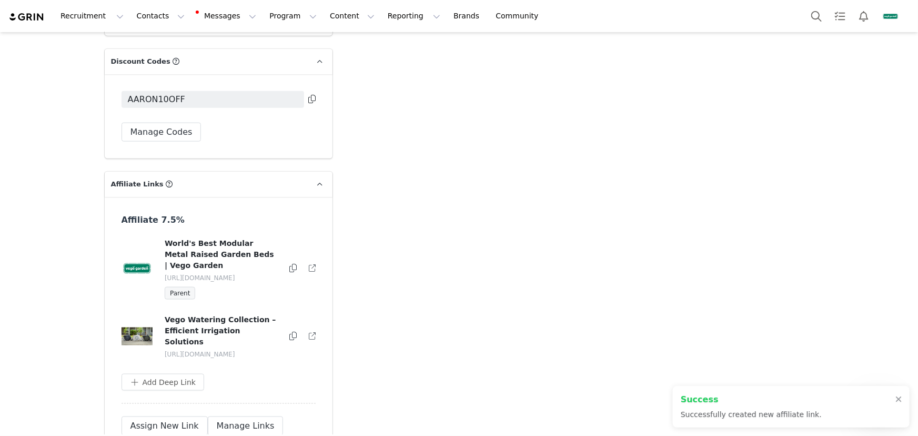
scroll to position [2677, 0]
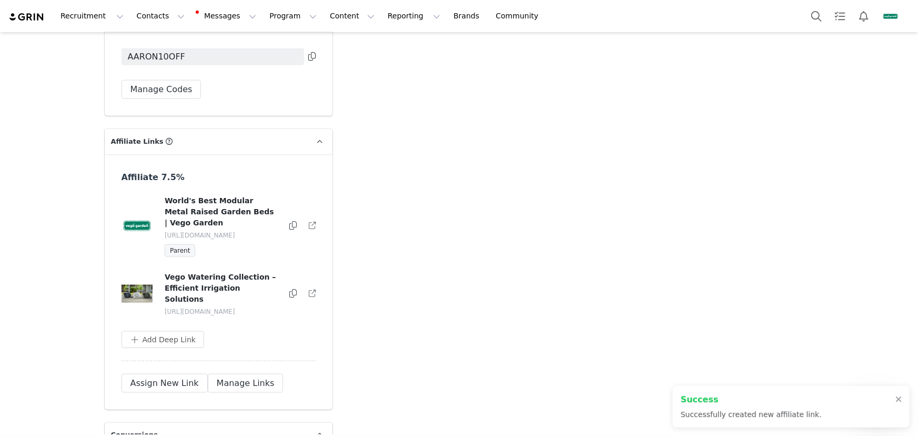
click at [289, 289] on icon at bounding box center [292, 293] width 7 height 8
click at [274, 11] on button "Program Program" at bounding box center [293, 16] width 60 height 24
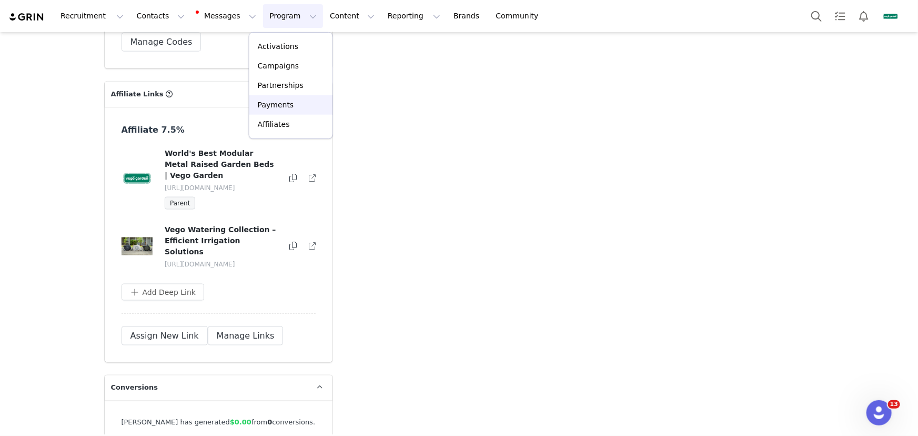
scroll to position [2803, 0]
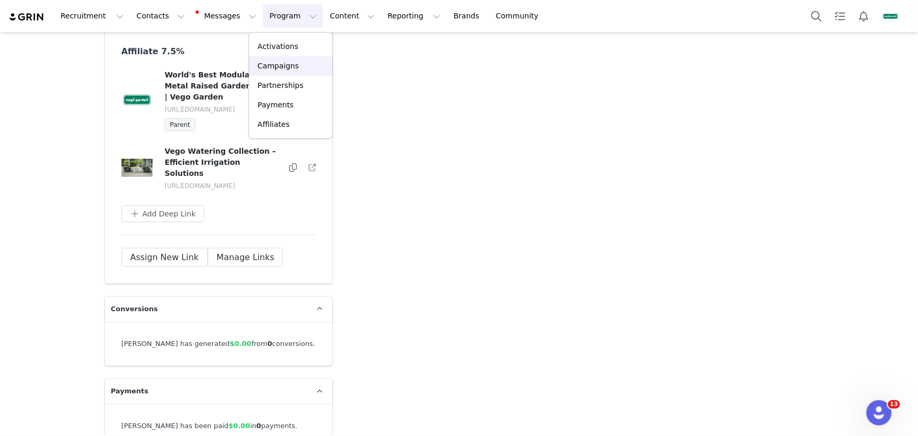
click at [296, 68] on p "Campaigns" at bounding box center [278, 65] width 41 height 11
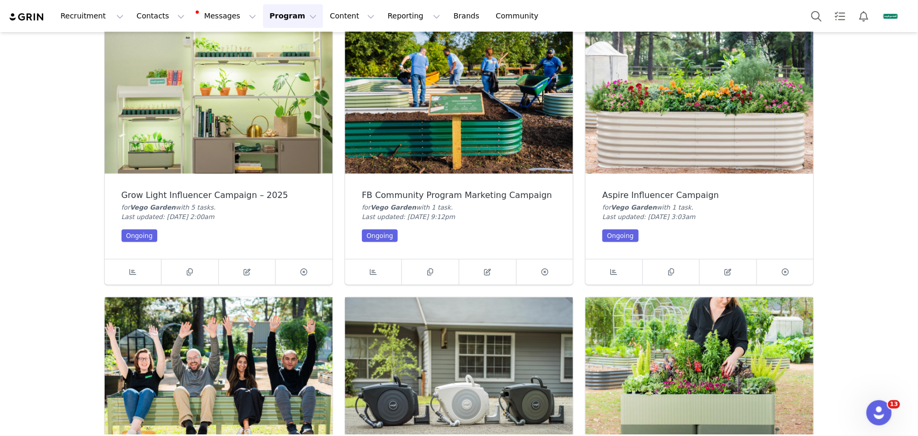
scroll to position [813, 0]
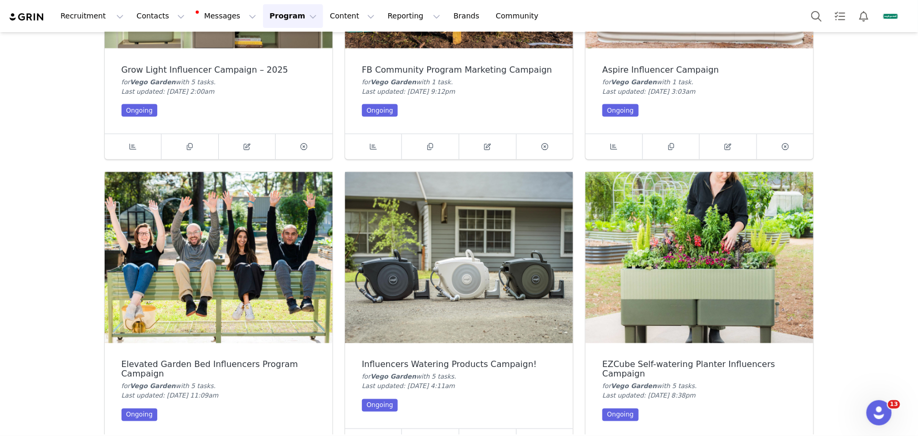
click at [430, 234] on img at bounding box center [459, 257] width 228 height 171
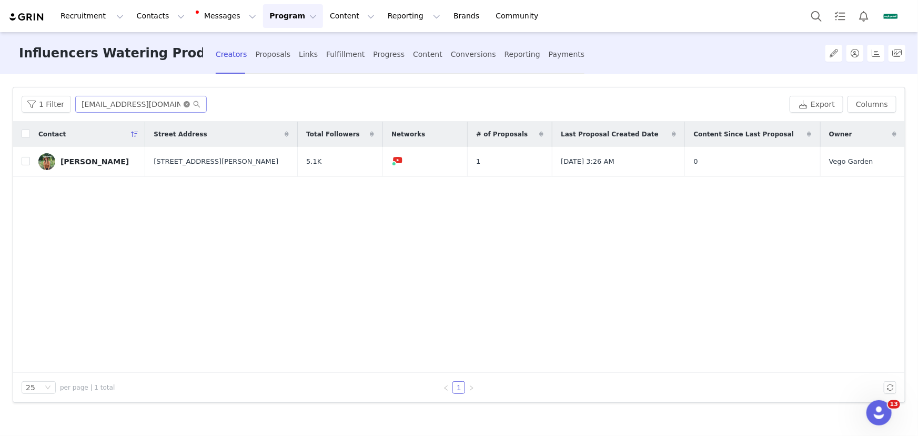
drag, startPoint x: 188, startPoint y: 102, endPoint x: 161, endPoint y: 99, distance: 26.4
click at [187, 102] on icon "icon: close-circle" at bounding box center [187, 104] width 6 height 6
drag, startPoint x: 161, startPoint y: 99, endPoint x: 179, endPoint y: 108, distance: 19.5
click at [161, 99] on input "text" at bounding box center [140, 104] width 131 height 17
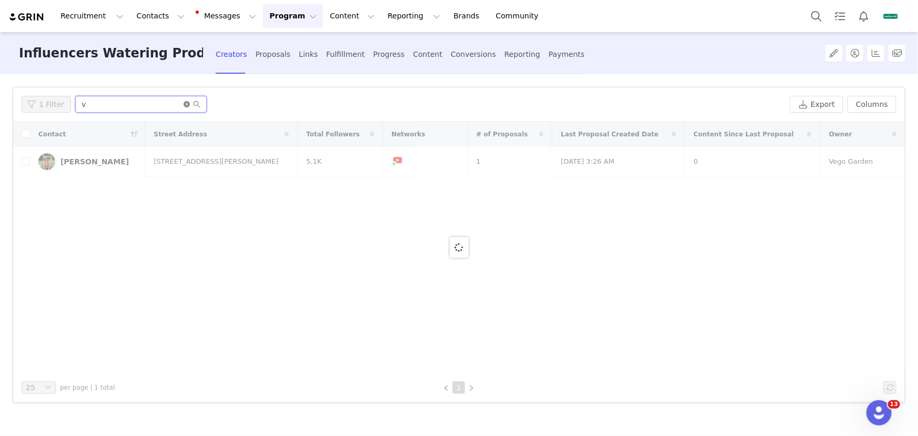
type input "v"
click at [184, 104] on icon "icon: close-circle" at bounding box center [187, 104] width 6 height 6
paste input "appalachianeclectic@gmail.com"
drag, startPoint x: 170, startPoint y: 101, endPoint x: 225, endPoint y: 110, distance: 56.0
click at [170, 101] on input "text" at bounding box center [140, 104] width 131 height 17
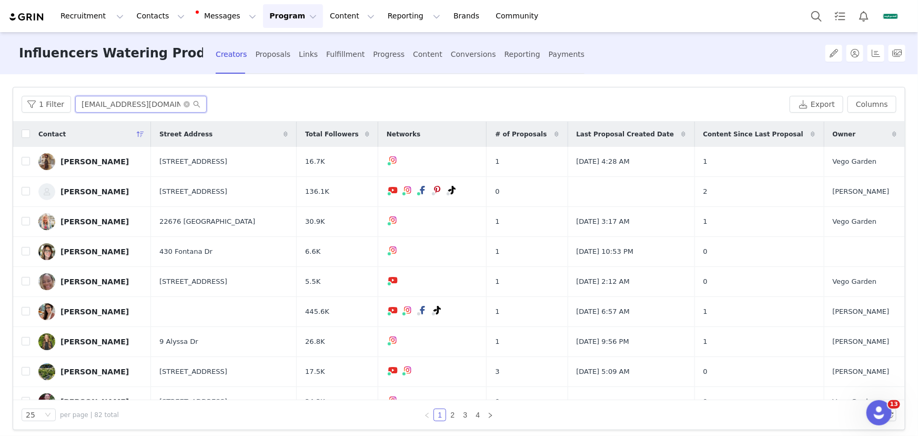
scroll to position [0, 4]
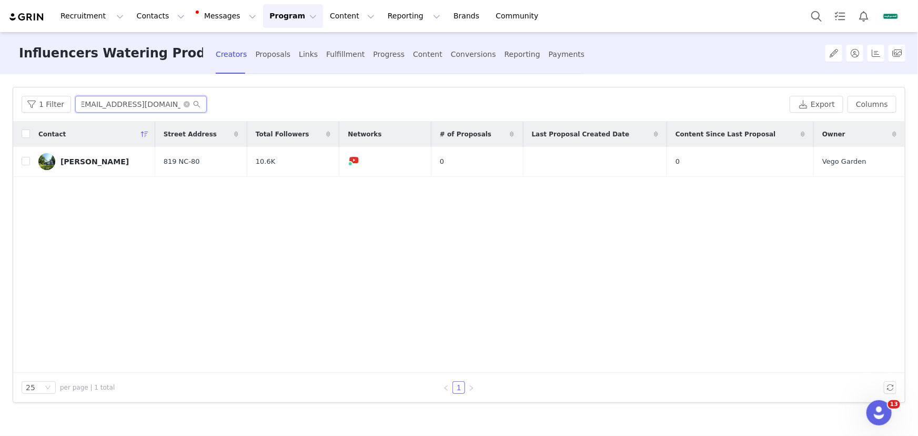
type input "appalachianeclectic@gmail.com"
click at [873, 163] on button "button" at bounding box center [873, 161] width 13 height 13
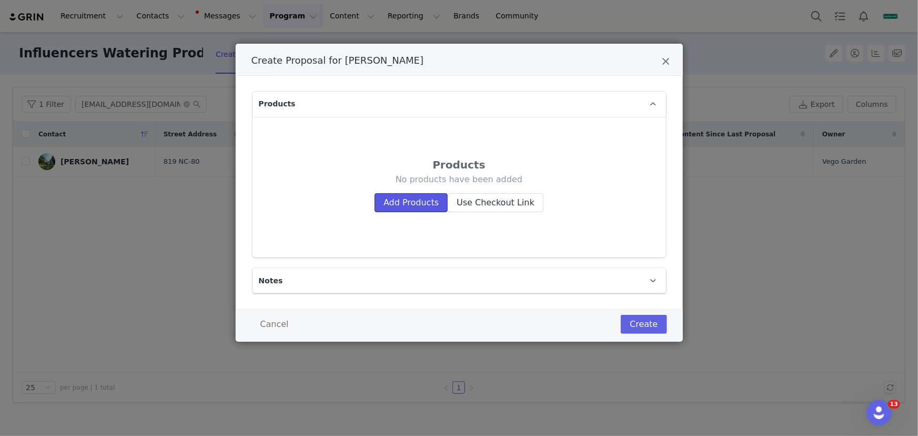
click at [412, 198] on button "Add Products" at bounding box center [410, 202] width 73 height 19
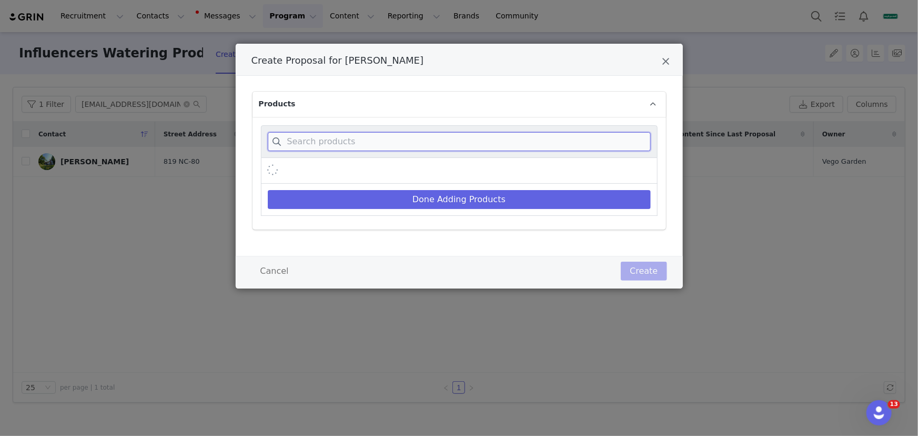
click at [420, 135] on input "Create Proposal for Aaron Best" at bounding box center [459, 141] width 383 height 19
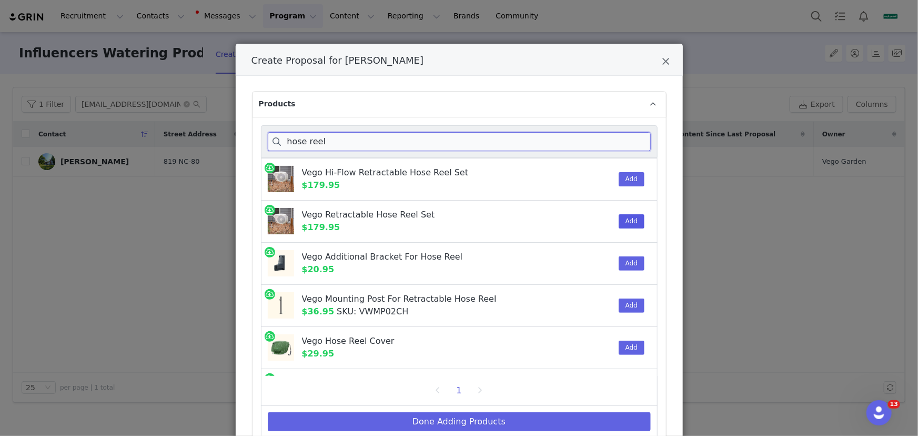
type input "hose reel"
click at [619, 219] on button "Add" at bounding box center [632, 221] width 26 height 14
drag, startPoint x: 523, startPoint y: 419, endPoint x: 523, endPoint y: 400, distance: 18.9
click at [522, 418] on button "Done Adding Products" at bounding box center [459, 421] width 383 height 19
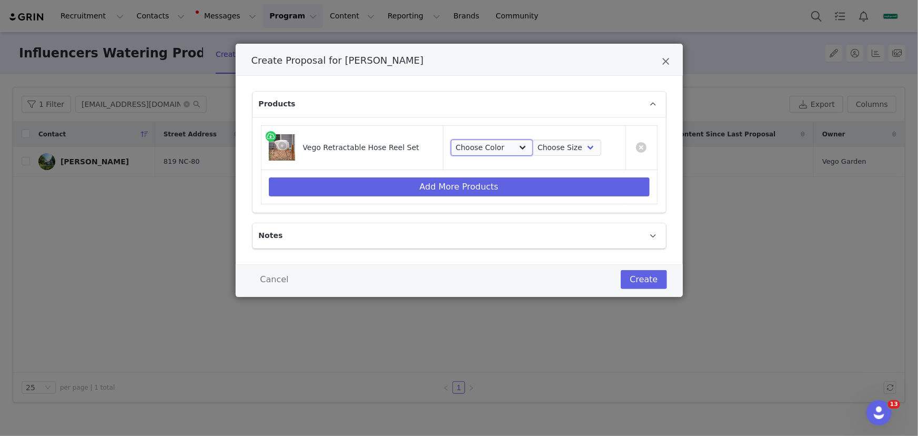
click at [480, 148] on select "Choose Color Tidepool Blue Cloud White Seaweed Green" at bounding box center [492, 147] width 82 height 17
select select "23167842"
click at [451, 139] on select "Choose Color Tidepool Blue Cloud White Seaweed Green" at bounding box center [492, 147] width 82 height 17
drag, startPoint x: 559, startPoint y: 146, endPoint x: 557, endPoint y: 154, distance: 8.6
click at [559, 146] on select "Choose Size 65' 100' 130'" at bounding box center [567, 147] width 68 height 17
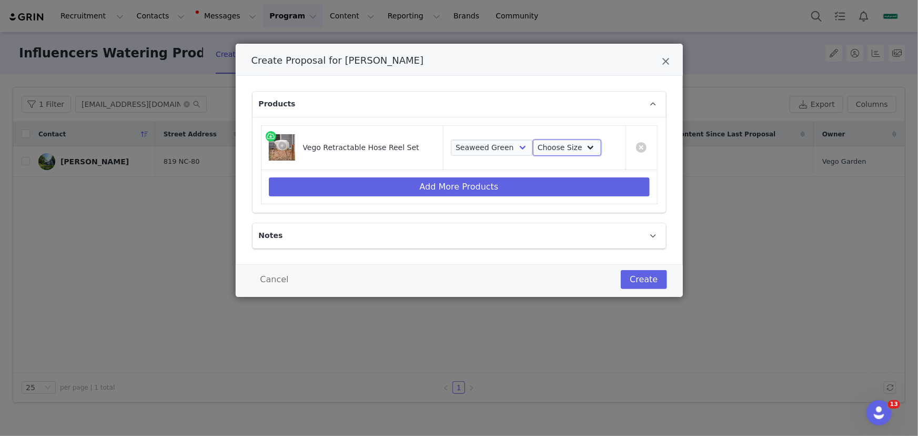
select select "27791082"
click at [533, 139] on select "Choose Size 65' 100' 130'" at bounding box center [567, 147] width 68 height 17
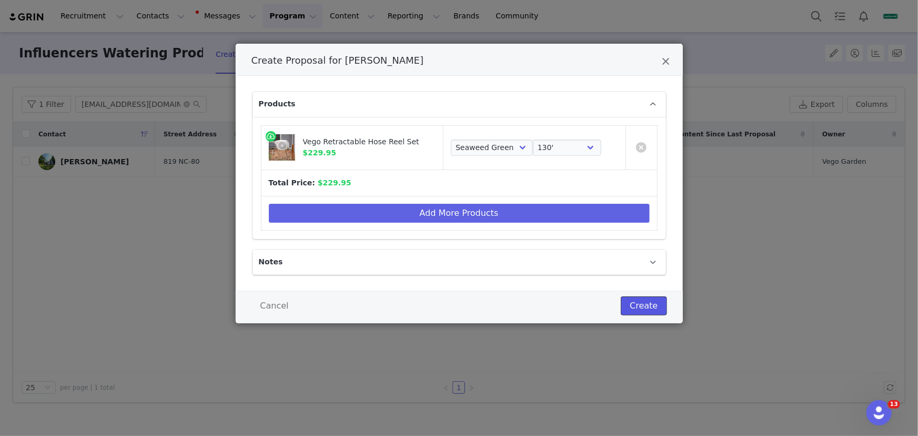
click at [634, 297] on button "Create" at bounding box center [644, 305] width 46 height 19
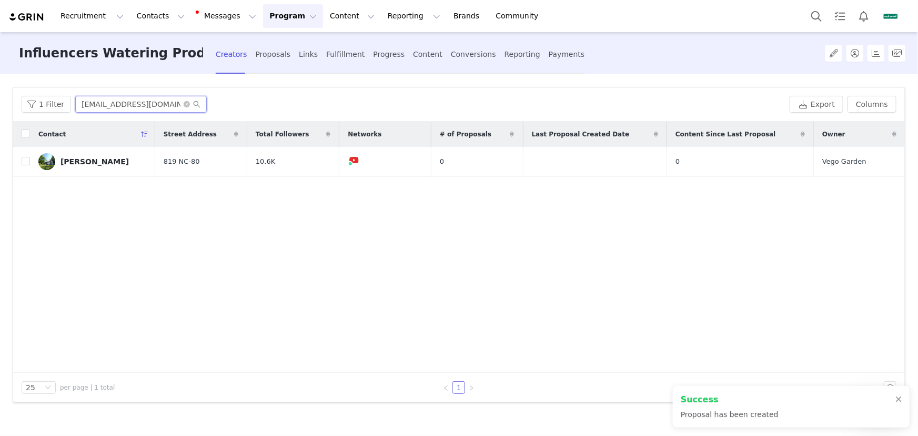
scroll to position [0, 14]
drag, startPoint x: 95, startPoint y: 103, endPoint x: 240, endPoint y: 103, distance: 145.2
click at [241, 103] on div "1 Filter appalachianeclectic@gmail.com" at bounding box center [404, 104] width 764 height 17
click at [327, 52] on div "Fulfillment" at bounding box center [345, 54] width 38 height 28
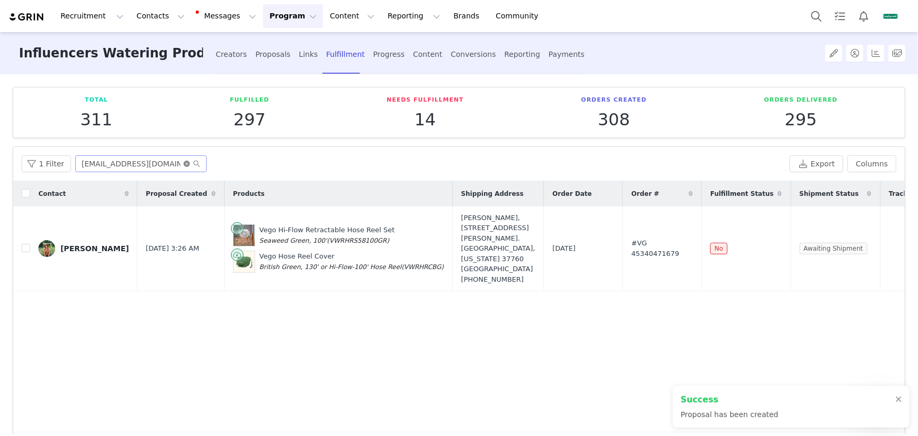
drag, startPoint x: 187, startPoint y: 163, endPoint x: 174, endPoint y: 162, distance: 12.6
click at [185, 163] on icon "icon: close-circle" at bounding box center [187, 163] width 6 height 6
click at [169, 161] on input "text" at bounding box center [140, 163] width 131 height 17
paste input "appalachianeclectic@gmail.com"
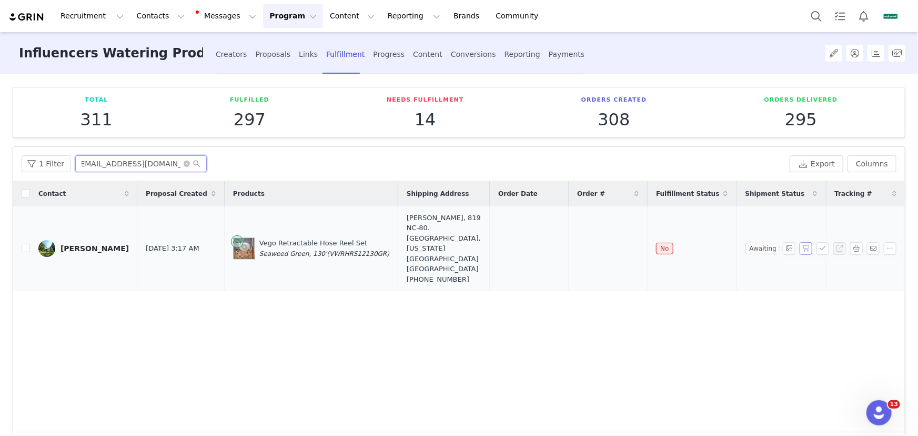
type input "appalachianeclectic@gmail.com"
click at [799, 242] on button "button" at bounding box center [805, 248] width 13 height 13
drag, startPoint x: 643, startPoint y: 229, endPoint x: 498, endPoint y: 230, distance: 144.6
click at [498, 230] on tr "Aaron Best Sep 2, 2025 3:17 AM Vego Retractable Hose Reel Set Seaweed Green, 13…" at bounding box center [459, 248] width 892 height 85
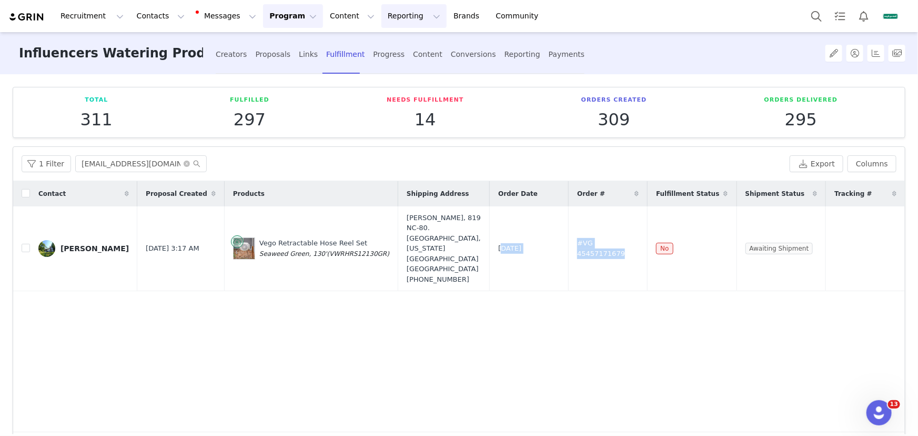
click at [384, 22] on button "Reporting Reporting" at bounding box center [413, 16] width 65 height 24
click at [403, 63] on p "Report Builder" at bounding box center [395, 65] width 53 height 11
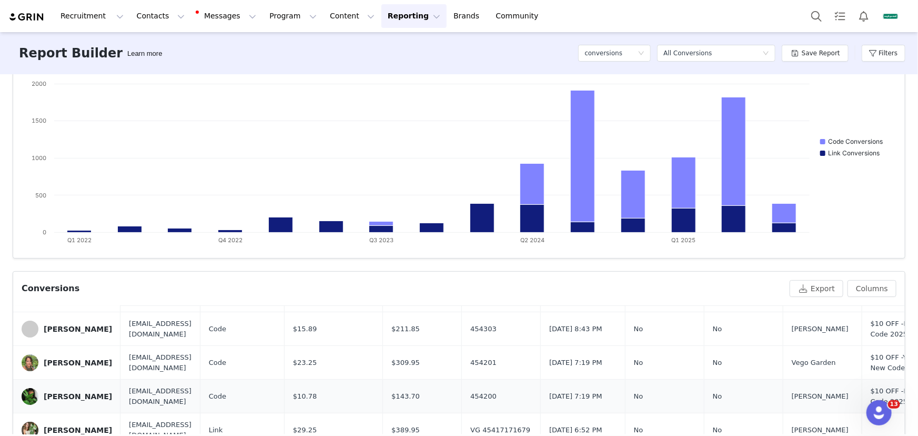
scroll to position [143, 0]
